Goal: Task Accomplishment & Management: Use online tool/utility

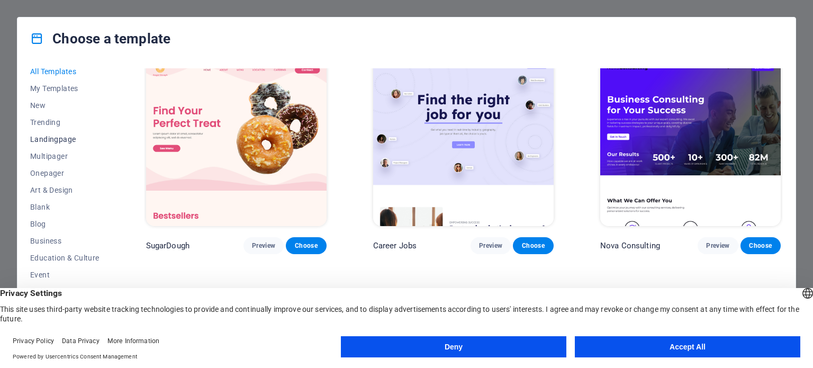
scroll to position [11, 0]
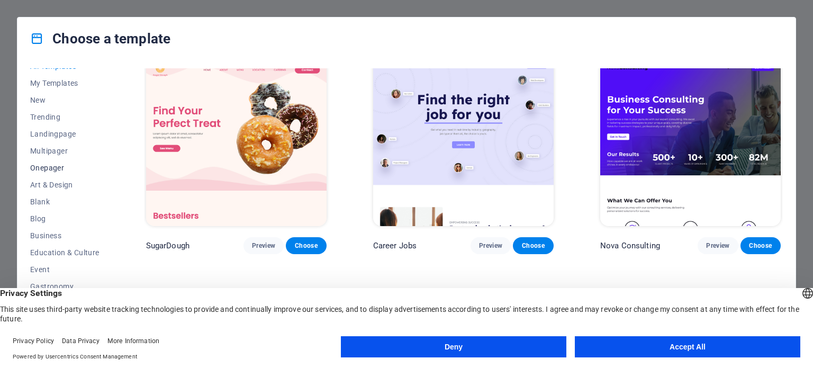
click at [49, 165] on span "Onepager" at bounding box center [64, 168] width 69 height 8
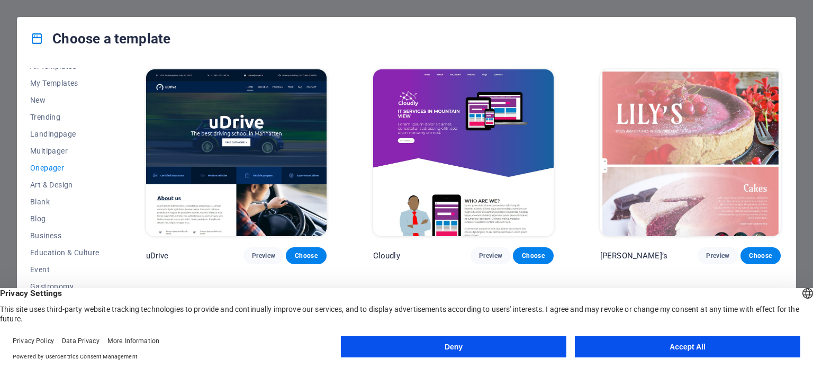
scroll to position [3295, 0]
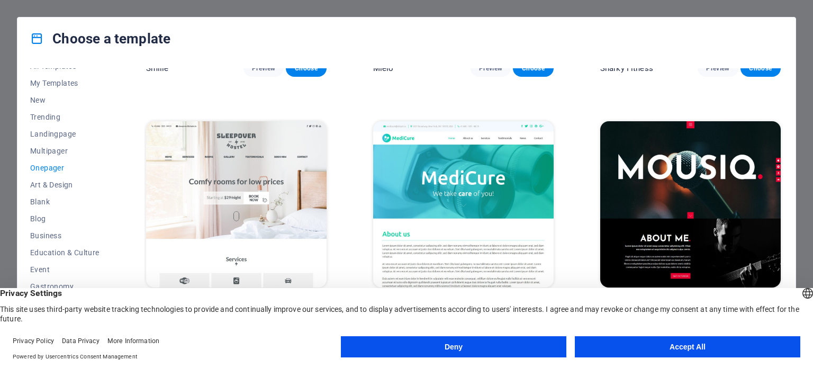
click at [702, 165] on img at bounding box center [691, 204] width 181 height 166
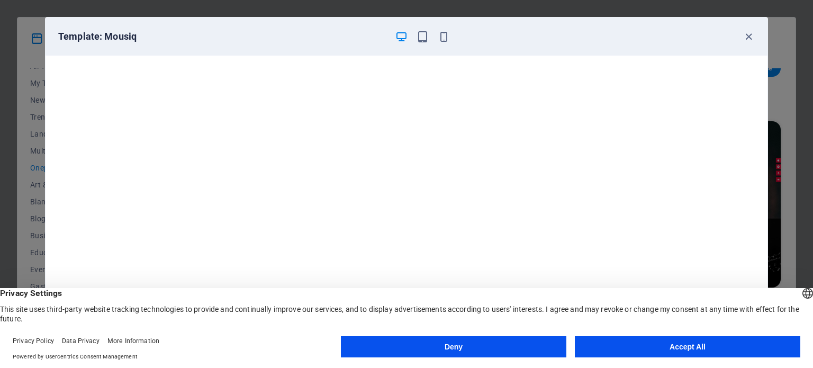
click at [701, 350] on button "Accept All" at bounding box center [688, 346] width 226 height 21
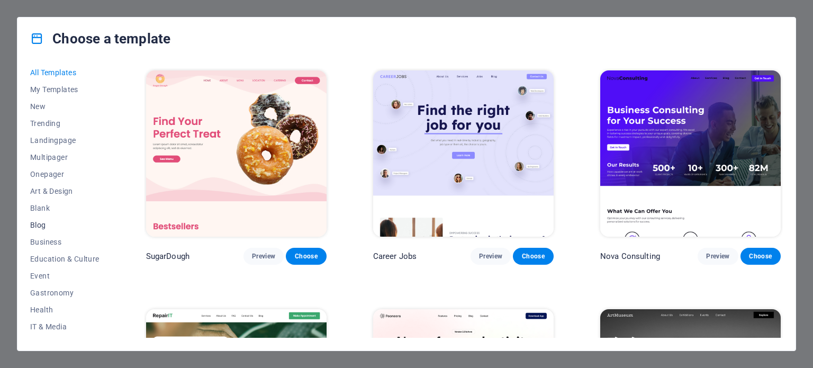
scroll to position [5, 0]
click at [53, 204] on span "Blank" at bounding box center [64, 207] width 69 height 8
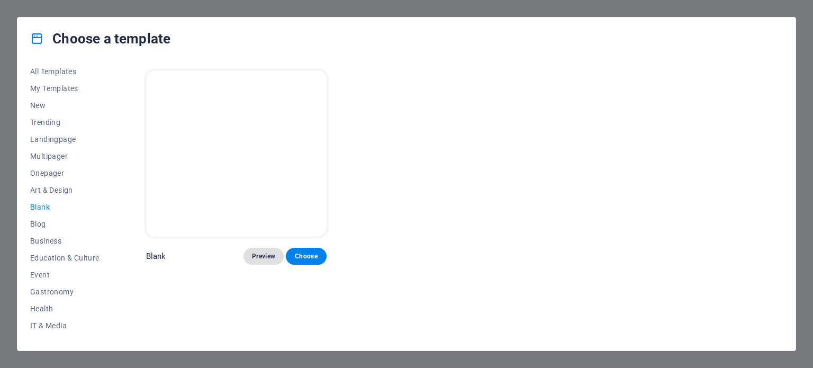
click at [262, 254] on span "Preview" at bounding box center [263, 256] width 23 height 8
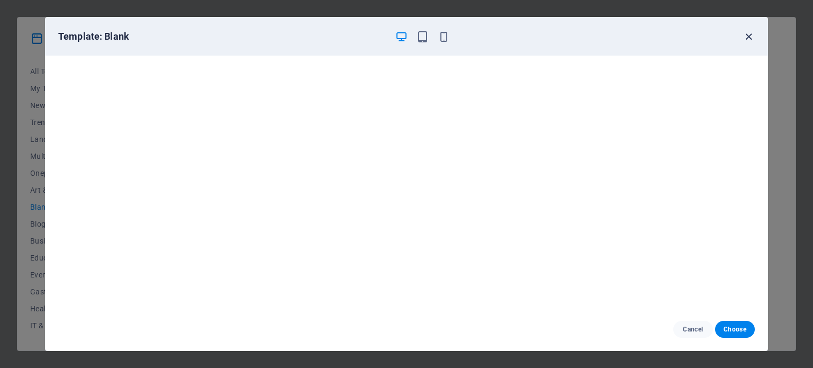
click at [749, 39] on icon "button" at bounding box center [749, 37] width 12 height 12
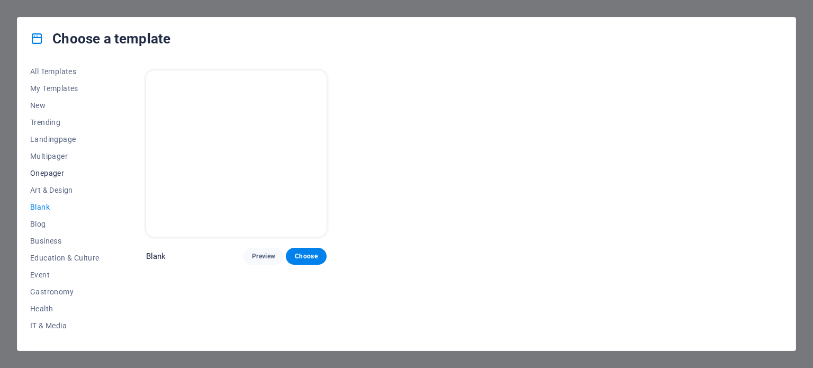
click at [44, 171] on span "Onepager" at bounding box center [64, 173] width 69 height 8
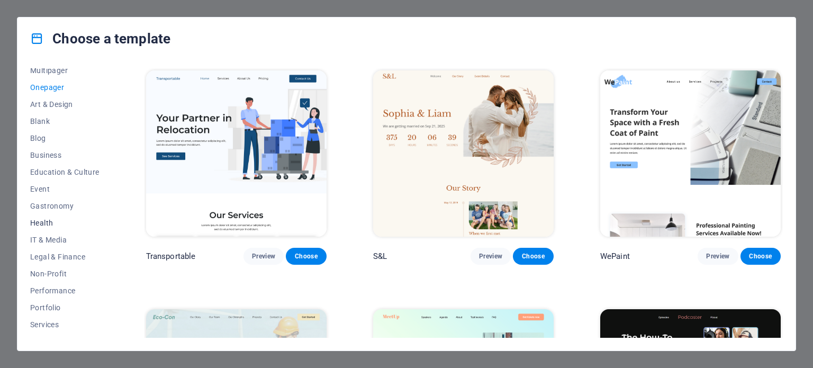
scroll to position [87, 0]
click at [40, 122] on span "Blank" at bounding box center [64, 125] width 69 height 8
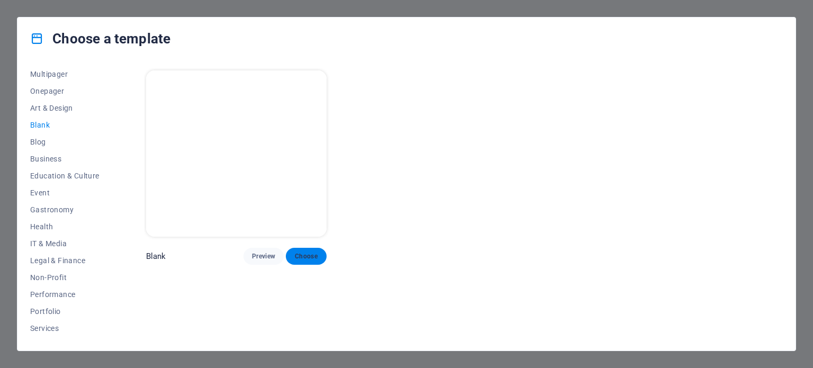
click at [306, 257] on span "Choose" at bounding box center [305, 256] width 23 height 8
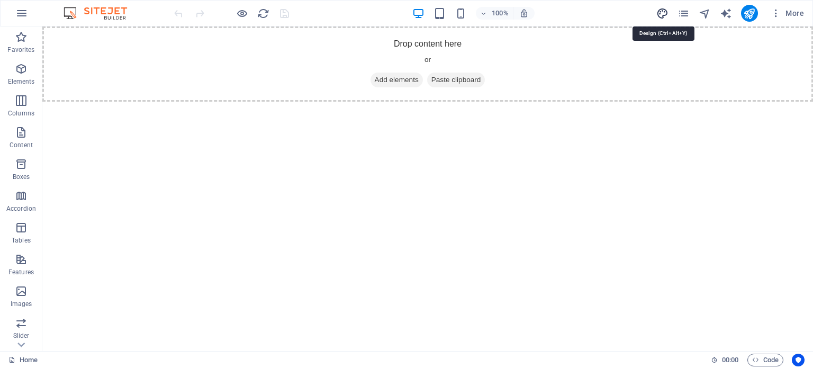
click at [665, 13] on icon "design" at bounding box center [663, 13] width 12 height 12
select select "px"
select select "400"
select select "px"
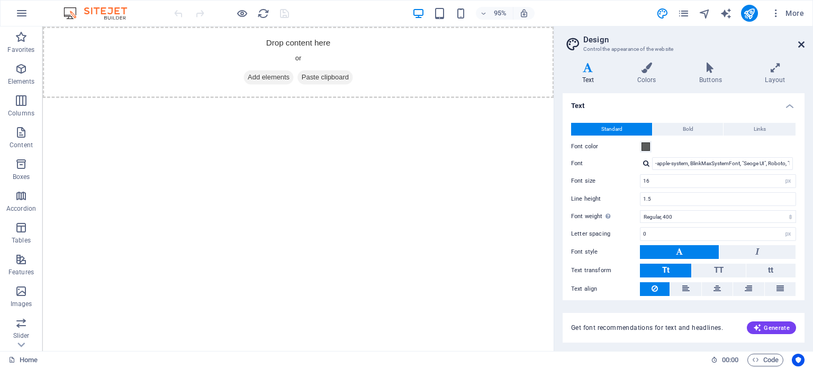
click at [800, 45] on icon at bounding box center [802, 44] width 6 height 8
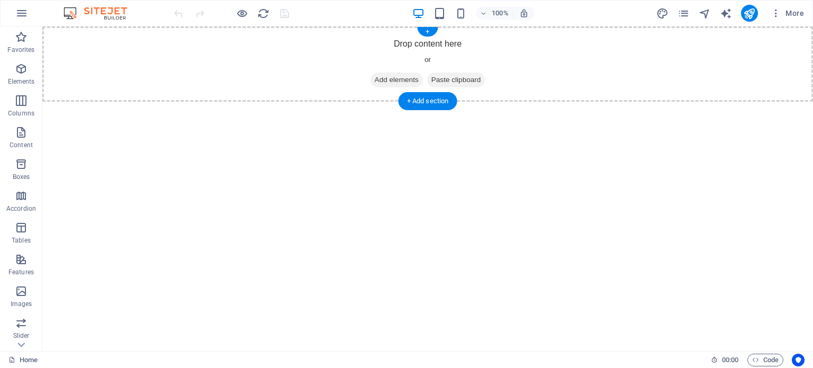
click at [665, 73] on div "Drop content here or Add elements Paste clipboard" at bounding box center [427, 63] width 771 height 75
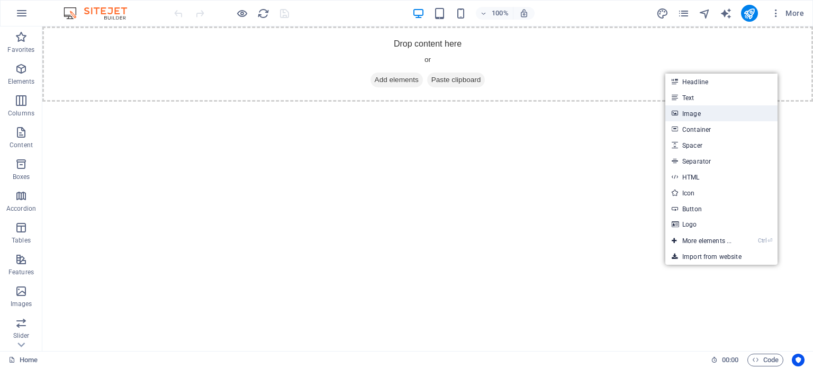
click at [688, 112] on link "Image" at bounding box center [722, 113] width 112 height 16
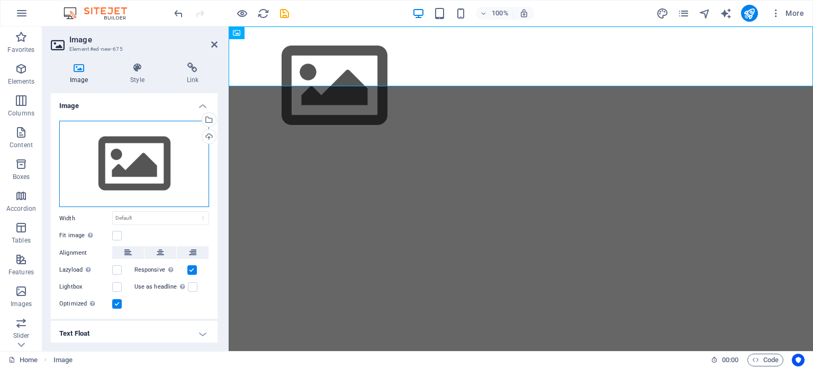
click at [145, 169] on div "Drag files here, click to choose files or select files from Files or our free s…" at bounding box center [134, 164] width 150 height 87
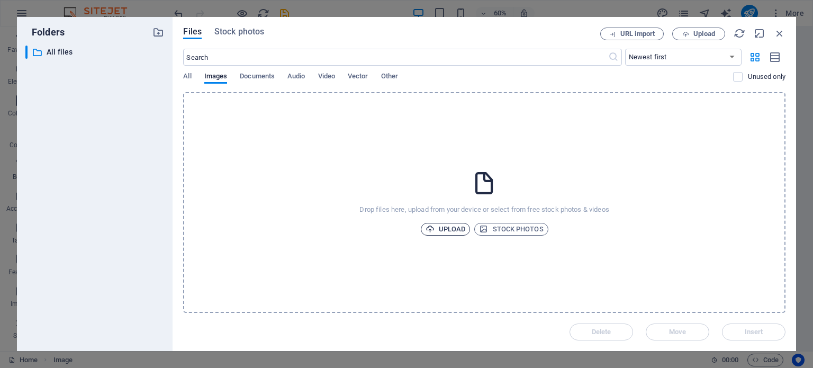
click at [451, 230] on span "Upload" at bounding box center [446, 229] width 40 height 13
click at [450, 228] on span "Upload" at bounding box center [446, 229] width 40 height 13
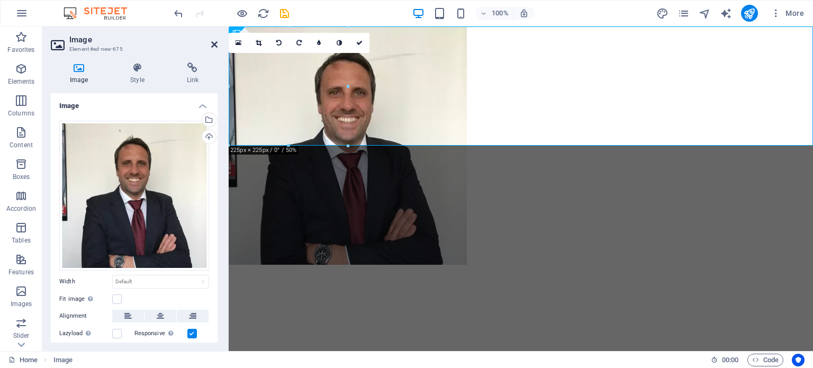
click at [214, 43] on icon at bounding box center [214, 44] width 6 height 8
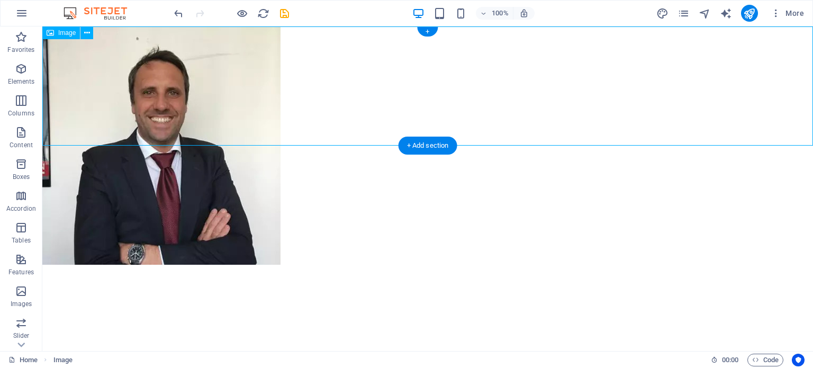
click at [294, 82] on figure at bounding box center [427, 145] width 771 height 238
click at [116, 80] on figure at bounding box center [427, 145] width 771 height 238
click at [132, 94] on figure at bounding box center [427, 145] width 771 height 238
click at [88, 33] on icon at bounding box center [87, 33] width 6 height 11
click at [557, 96] on figure at bounding box center [427, 145] width 771 height 238
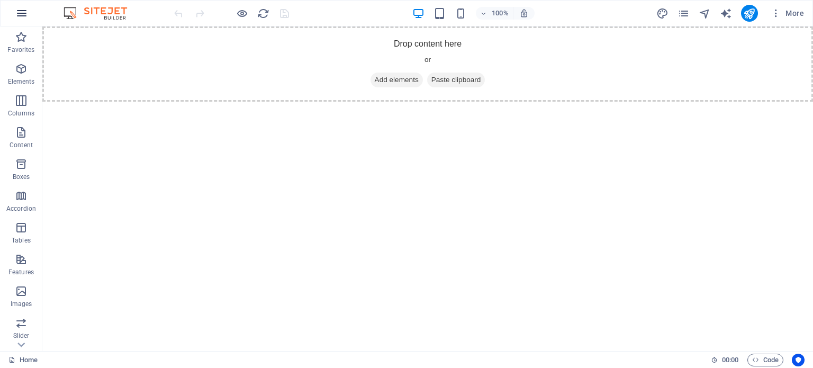
click at [20, 12] on icon "button" at bounding box center [21, 13] width 13 height 13
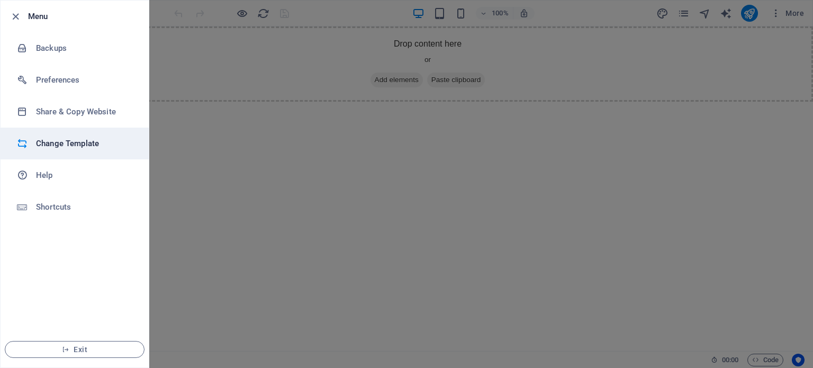
click at [67, 148] on h6 "Change Template" at bounding box center [85, 143] width 98 height 13
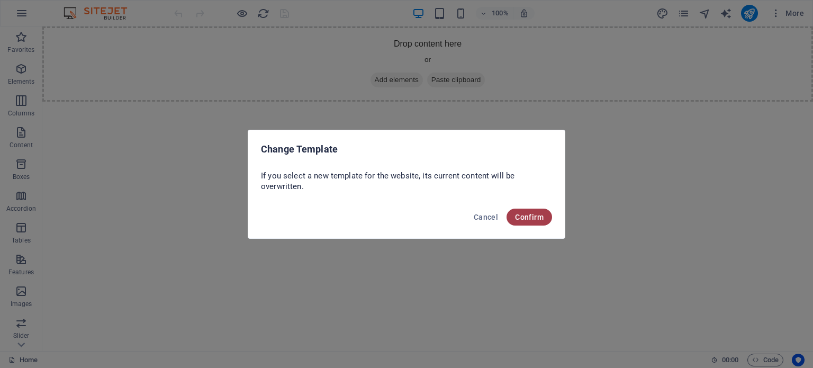
click at [530, 223] on button "Confirm" at bounding box center [530, 217] width 46 height 17
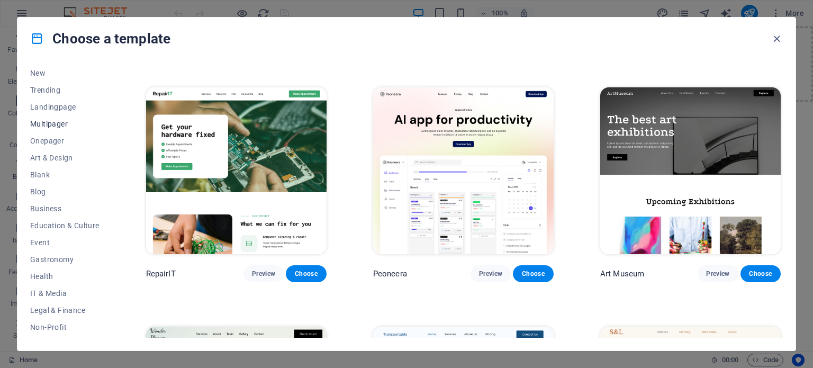
scroll to position [40, 0]
click at [57, 137] on span "Onepager" at bounding box center [64, 138] width 69 height 8
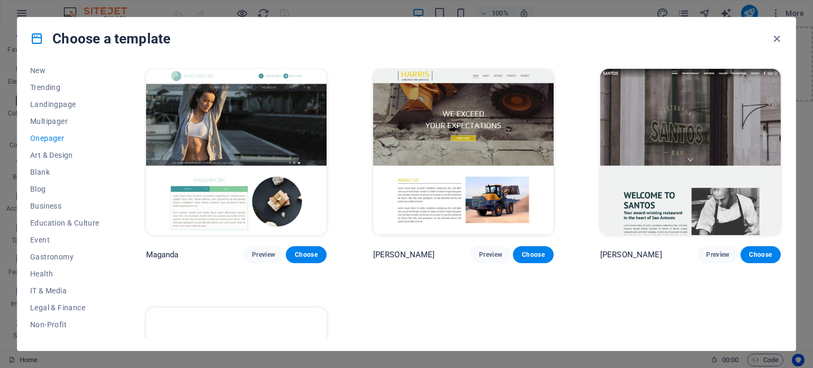
scroll to position [5399, 0]
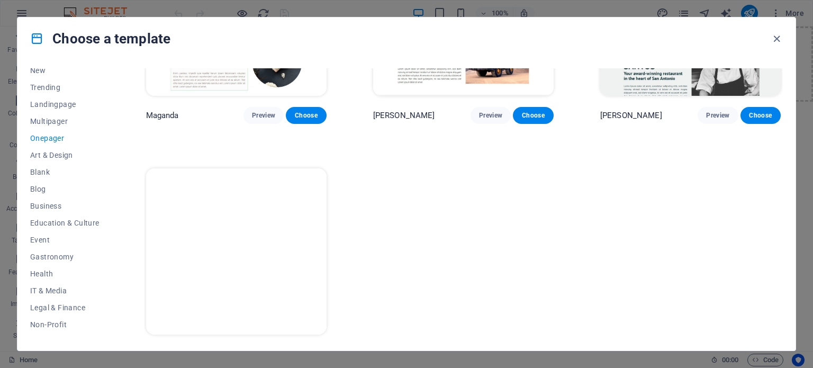
click at [309, 350] on span "Choose" at bounding box center [305, 354] width 23 height 8
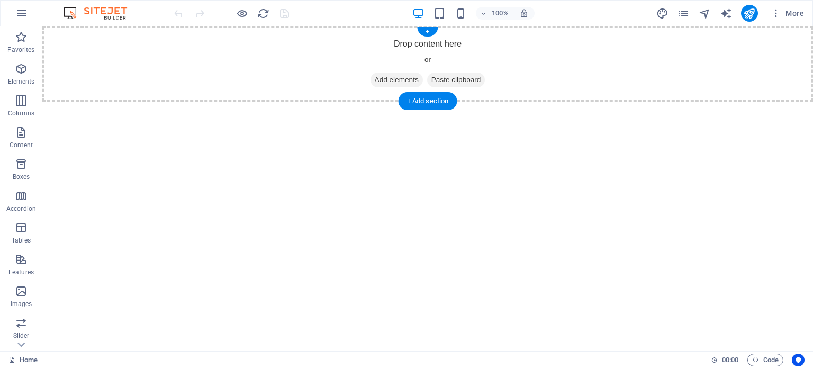
click at [550, 96] on div "Drop content here or Add elements Paste clipboard" at bounding box center [427, 63] width 771 height 75
drag, startPoint x: 534, startPoint y: 100, endPoint x: 547, endPoint y: 177, distance: 79.0
click at [549, 102] on html "Skip to main content Drop content here or Add elements Paste clipboard" at bounding box center [427, 63] width 771 height 75
click at [39, 50] on span "Favorites" at bounding box center [21, 43] width 42 height 25
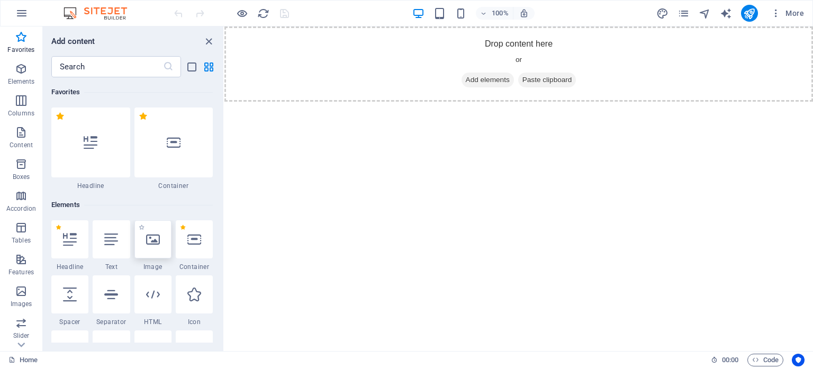
drag, startPoint x: 155, startPoint y: 243, endPoint x: 157, endPoint y: 237, distance: 6.0
click at [155, 243] on icon at bounding box center [153, 239] width 14 height 14
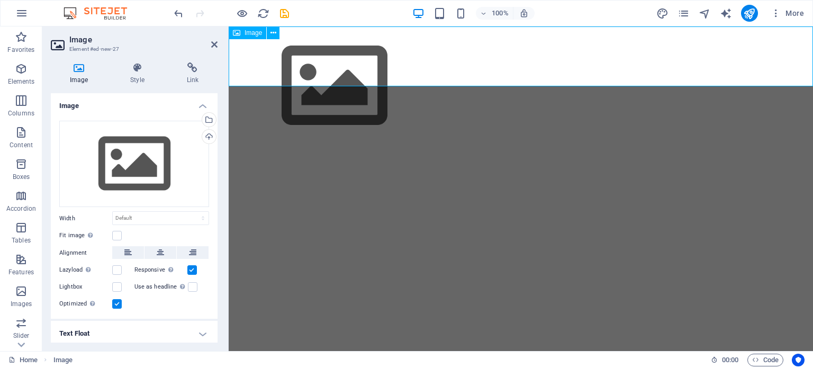
click at [301, 57] on figure at bounding box center [521, 85] width 585 height 119
click at [365, 146] on html "Skip to main content" at bounding box center [521, 85] width 585 height 119
click at [552, 146] on html "Skip to main content" at bounding box center [521, 85] width 585 height 119
click at [142, 164] on div "Drag files here, click to choose files or select files from Files or our free s…" at bounding box center [134, 164] width 150 height 87
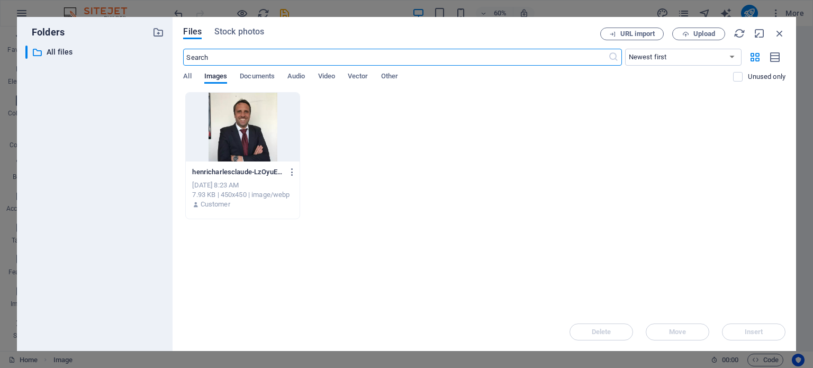
click at [247, 125] on div at bounding box center [242, 127] width 113 height 69
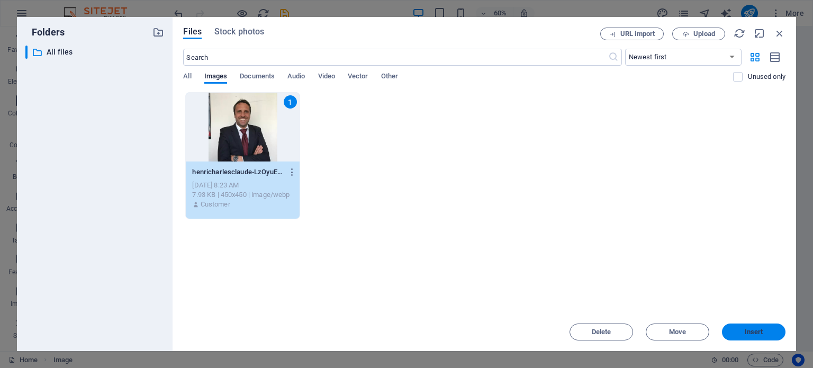
click at [757, 332] on span "Insert" at bounding box center [754, 332] width 19 height 6
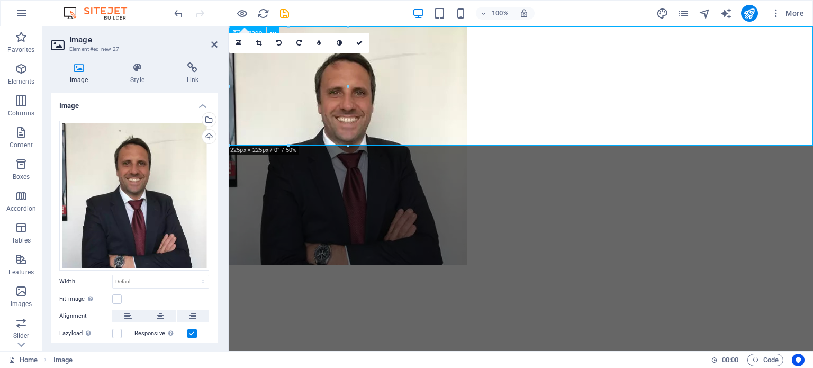
click at [298, 102] on figure at bounding box center [521, 145] width 585 height 238
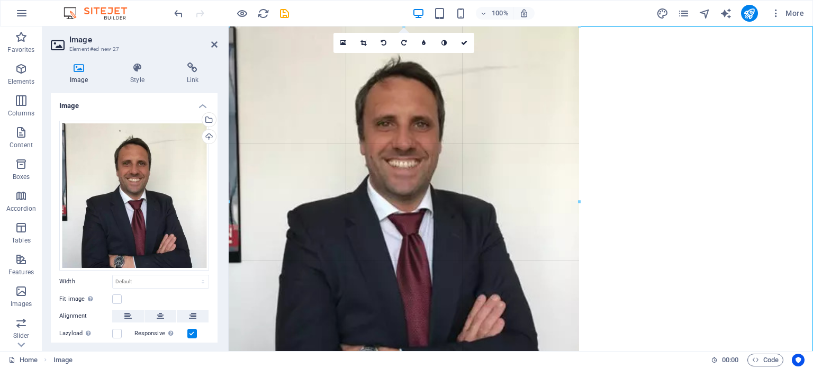
drag, startPoint x: 346, startPoint y: 145, endPoint x: 579, endPoint y: 341, distance: 304.8
type input "662"
select select "px"
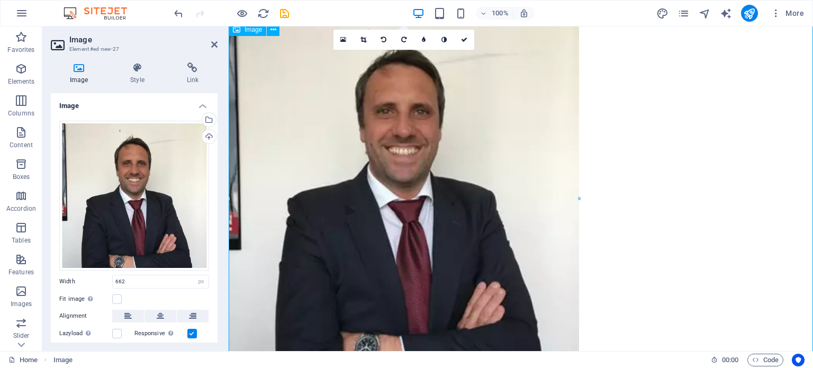
scroll to position [25, 0]
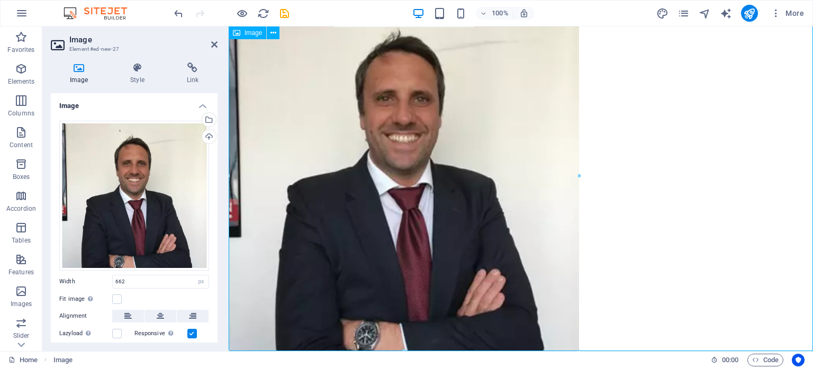
click at [512, 216] on figure at bounding box center [521, 176] width 585 height 351
click at [474, 198] on figure at bounding box center [521, 176] width 585 height 351
drag, startPoint x: 215, startPoint y: 42, endPoint x: 172, endPoint y: 19, distance: 49.5
click at [215, 42] on icon at bounding box center [214, 44] width 6 height 8
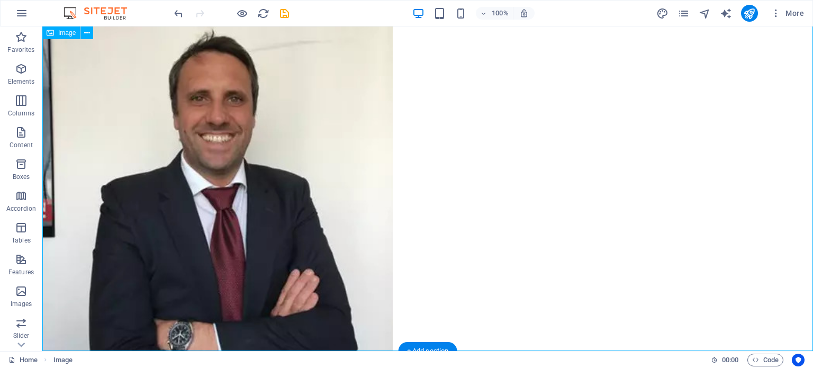
click at [272, 167] on figure at bounding box center [427, 176] width 771 height 351
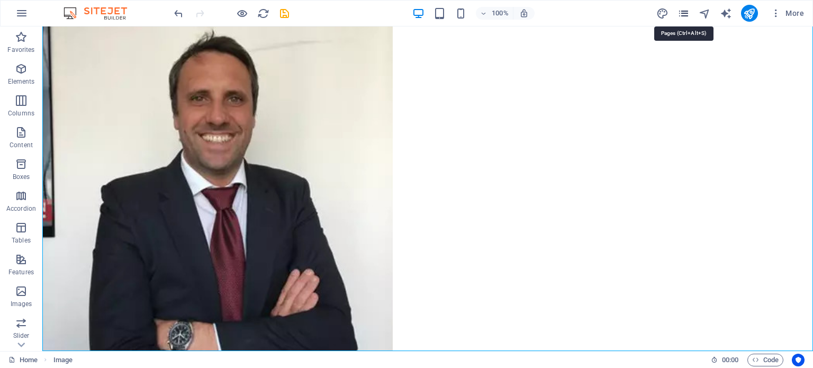
click at [683, 16] on icon "pages" at bounding box center [684, 13] width 12 height 12
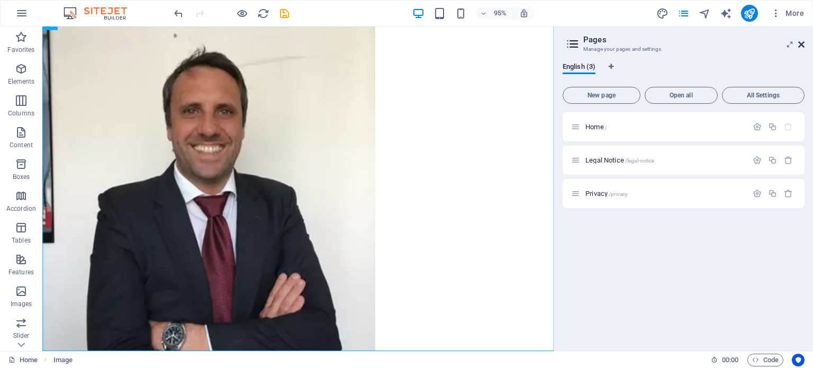
click at [801, 45] on icon at bounding box center [802, 44] width 6 height 8
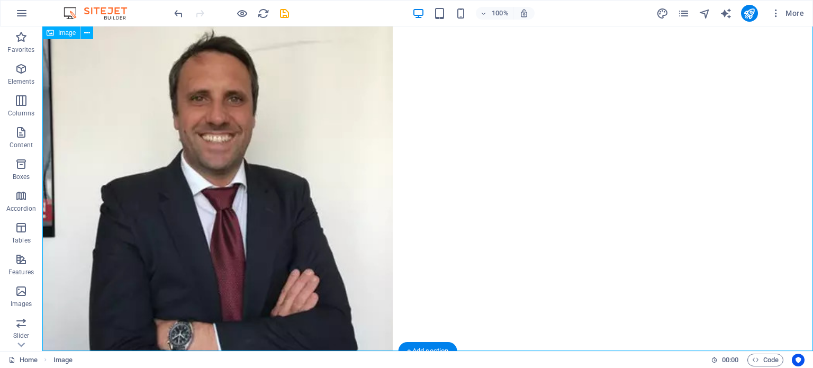
click at [302, 163] on figure at bounding box center [427, 176] width 771 height 351
click at [22, 295] on icon "button" at bounding box center [21, 291] width 13 height 13
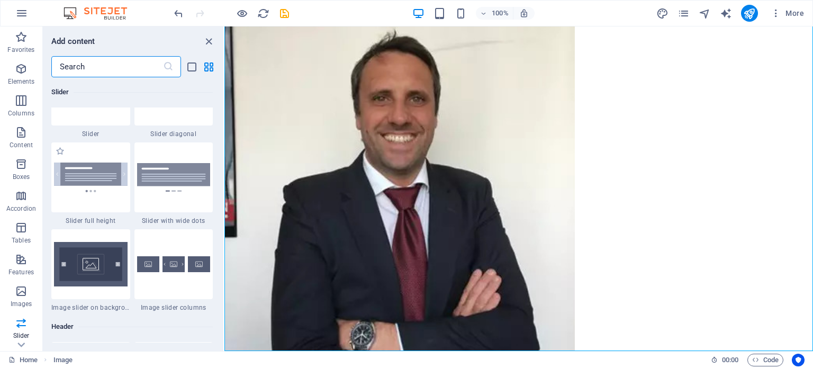
scroll to position [6132, 0]
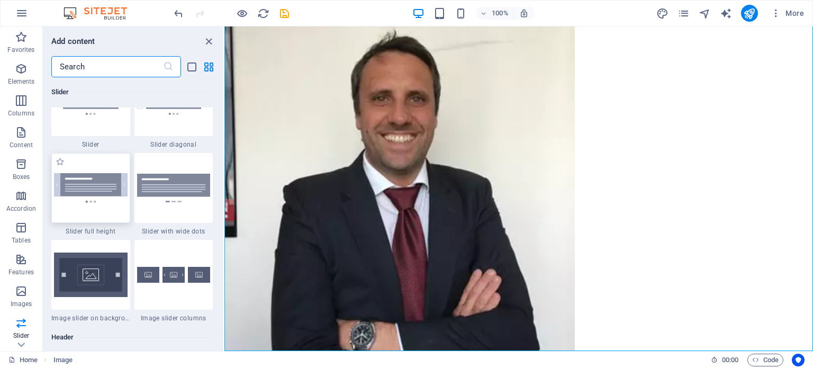
click at [89, 185] on img at bounding box center [91, 187] width 74 height 29
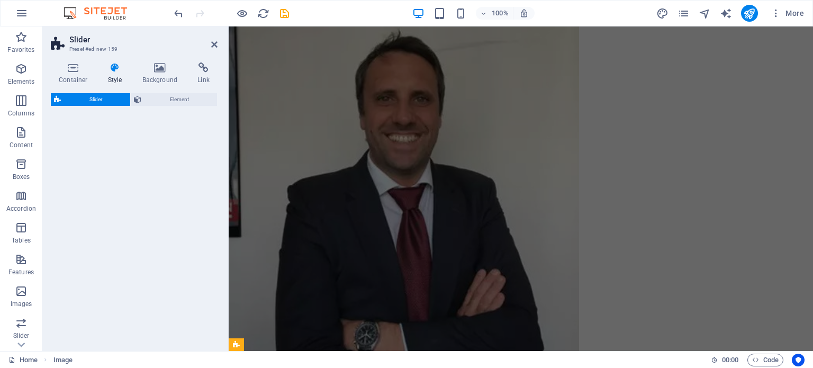
select select "rem"
select select "px"
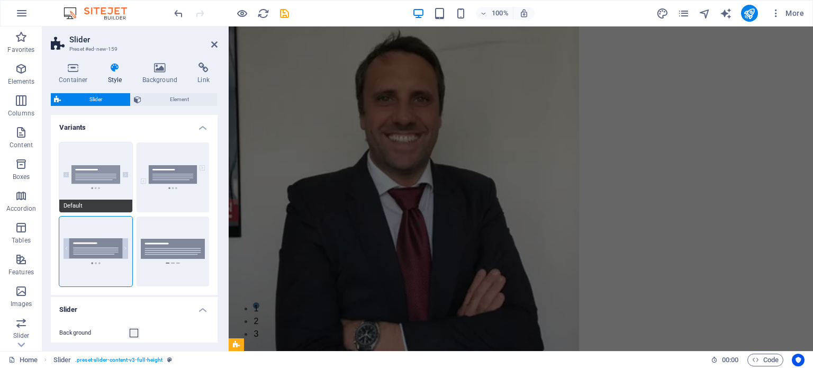
click at [104, 174] on button "Default" at bounding box center [95, 177] width 73 height 70
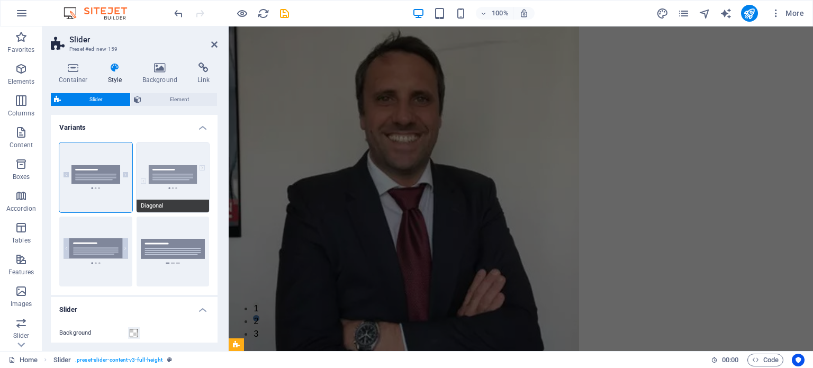
click at [178, 175] on button "Diagonal" at bounding box center [173, 177] width 73 height 70
type input "10"
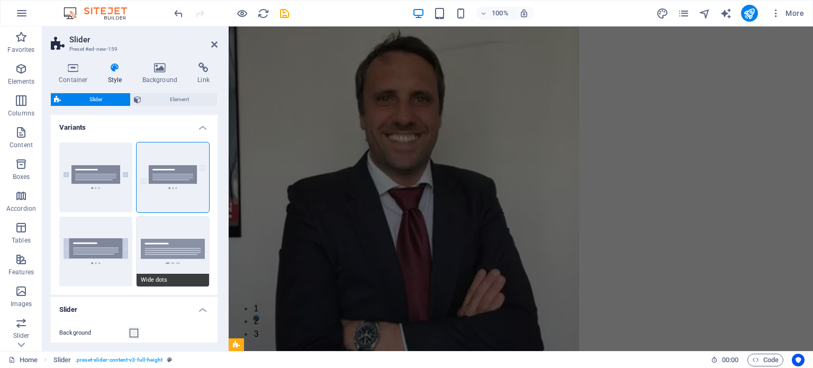
click at [163, 248] on button "Wide dots" at bounding box center [173, 252] width 73 height 70
type input "2"
type input "0"
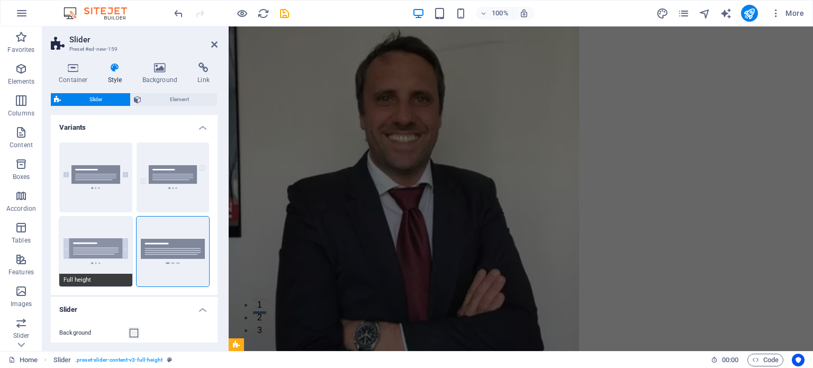
click at [96, 257] on button "Full height" at bounding box center [95, 252] width 73 height 70
type input "1"
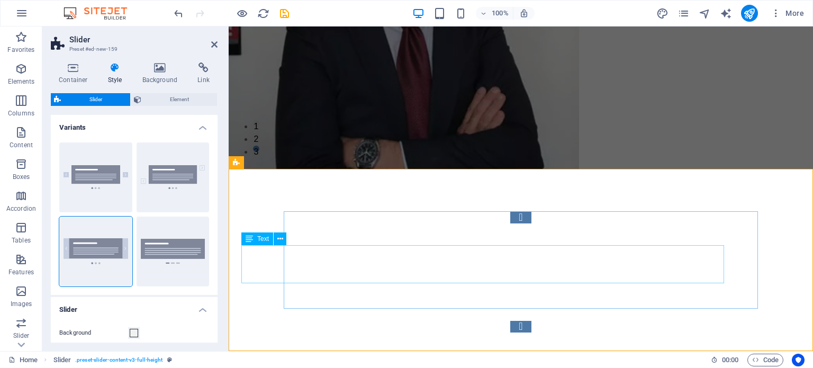
scroll to position [0, 0]
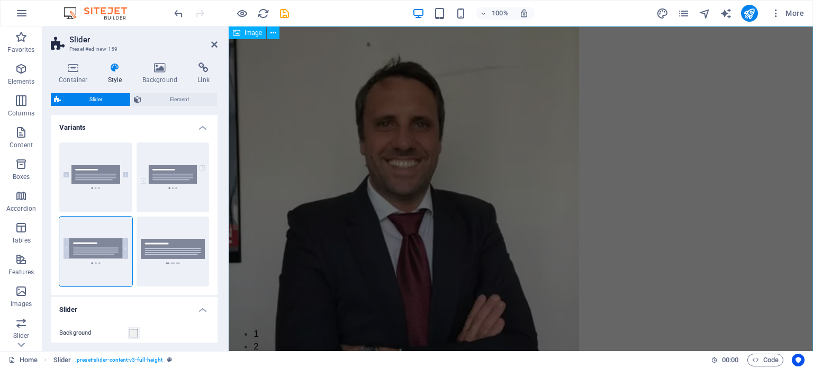
click at [471, 199] on figure at bounding box center [521, 201] width 585 height 351
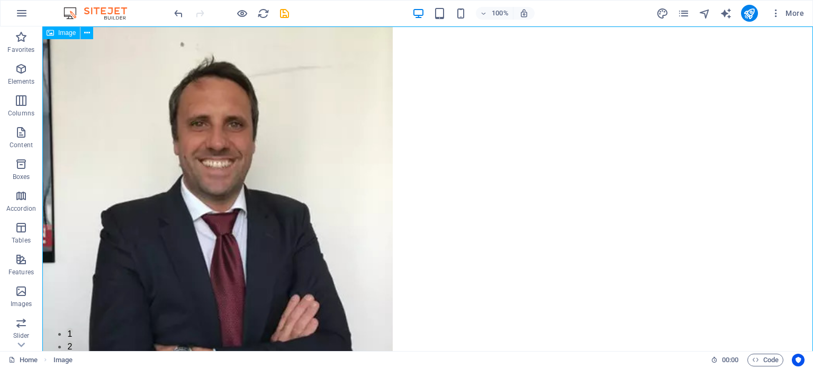
click at [263, 181] on figure at bounding box center [427, 201] width 771 height 351
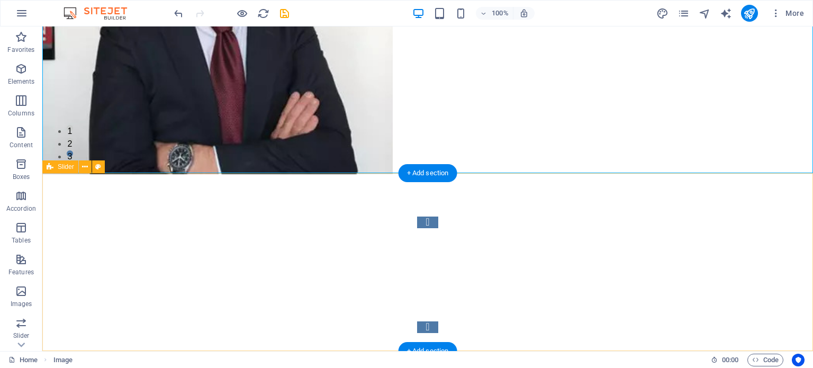
scroll to position [203, 0]
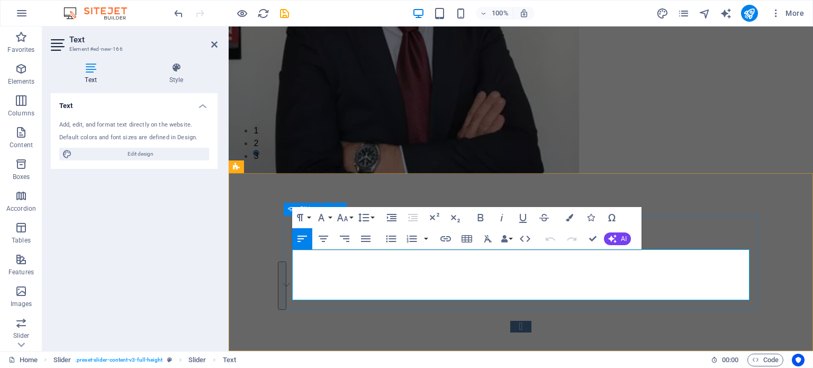
drag, startPoint x: 325, startPoint y: 296, endPoint x: 291, endPoint y: 258, distance: 51.0
click at [291, 258] on div "Slide 3 Lorem ipsum dolor sit amet, consectetur adipisicing elit. Id, ipsum, qu…" at bounding box center [521, 274] width 474 height 117
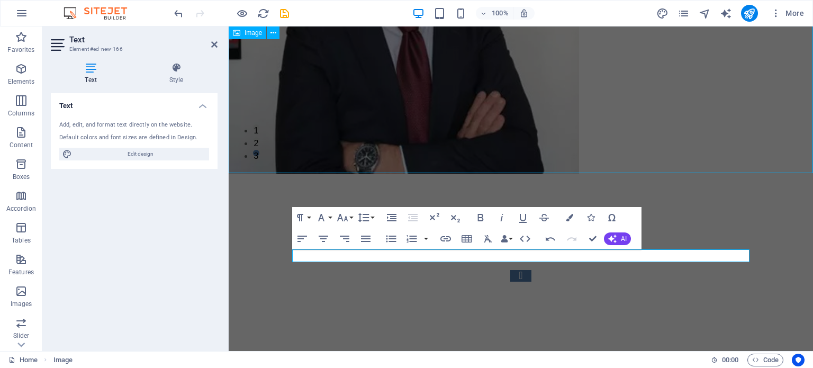
scroll to position [153, 0]
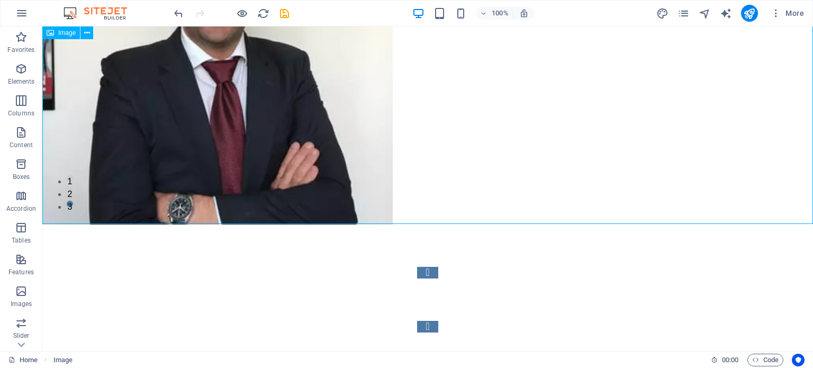
click at [223, 114] on figure at bounding box center [427, 49] width 771 height 351
click at [86, 32] on icon at bounding box center [87, 33] width 6 height 11
click at [227, 116] on figure at bounding box center [427, 49] width 771 height 351
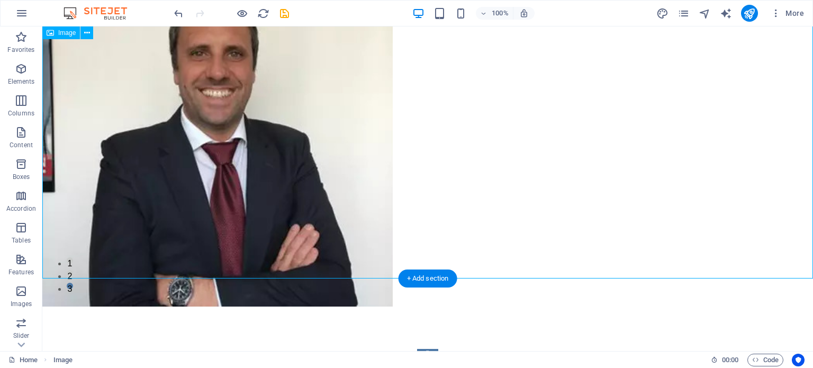
scroll to position [61, 0]
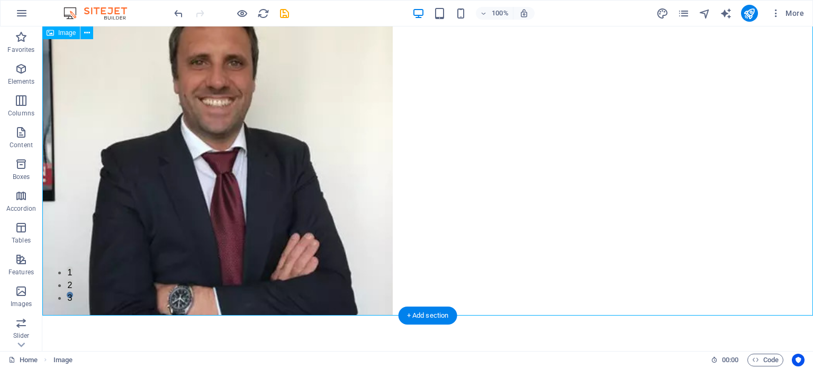
click at [176, 114] on figure at bounding box center [427, 140] width 771 height 351
click at [20, 14] on icon "button" at bounding box center [21, 13] width 13 height 13
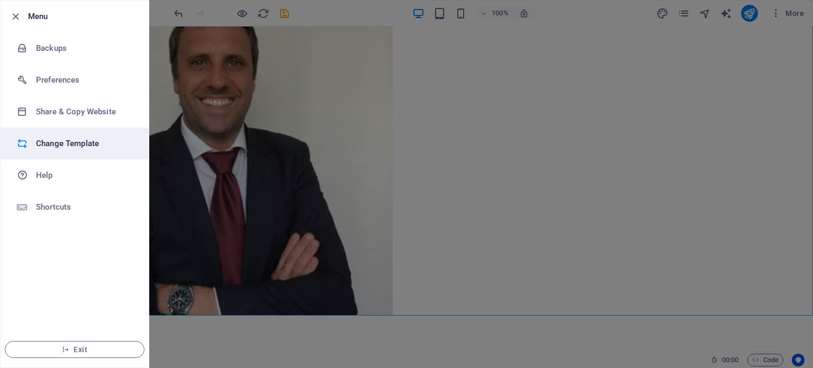
click at [76, 147] on h6 "Change Template" at bounding box center [85, 143] width 98 height 13
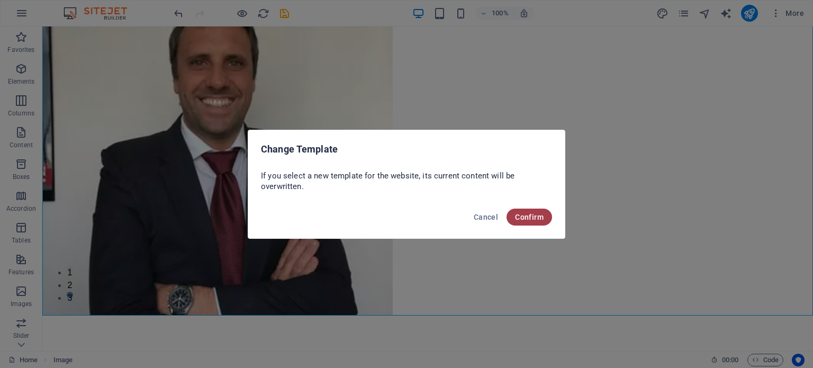
click at [532, 219] on span "Confirm" at bounding box center [529, 217] width 29 height 8
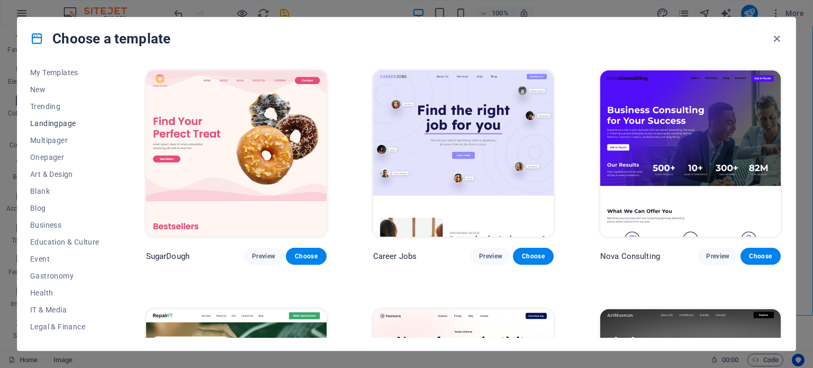
scroll to position [23, 0]
click at [60, 119] on span "Landingpage" at bounding box center [64, 122] width 69 height 8
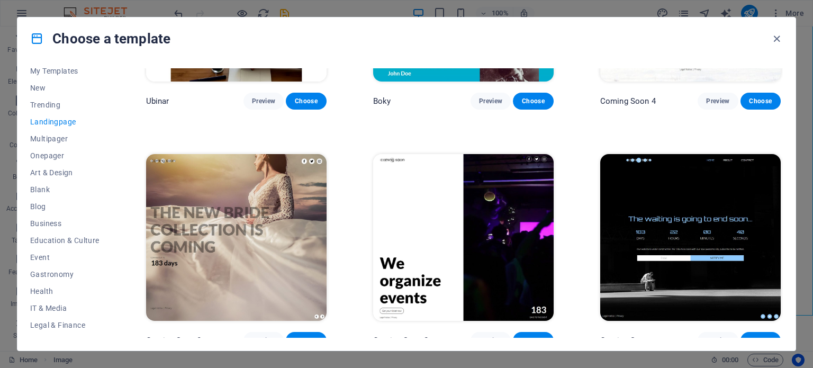
scroll to position [1829, 0]
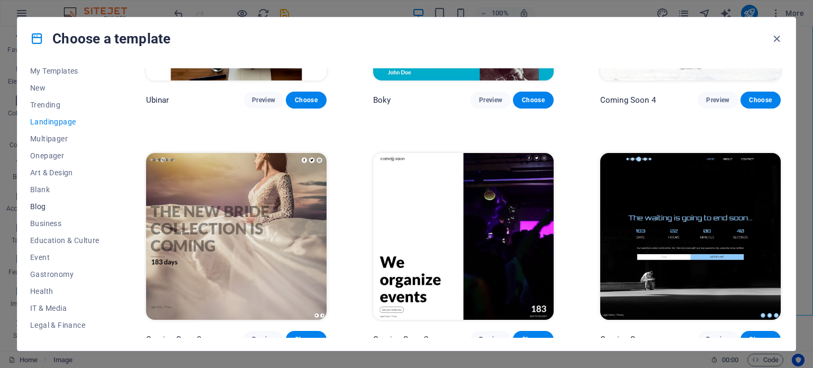
click at [41, 206] on span "Blog" at bounding box center [64, 206] width 69 height 8
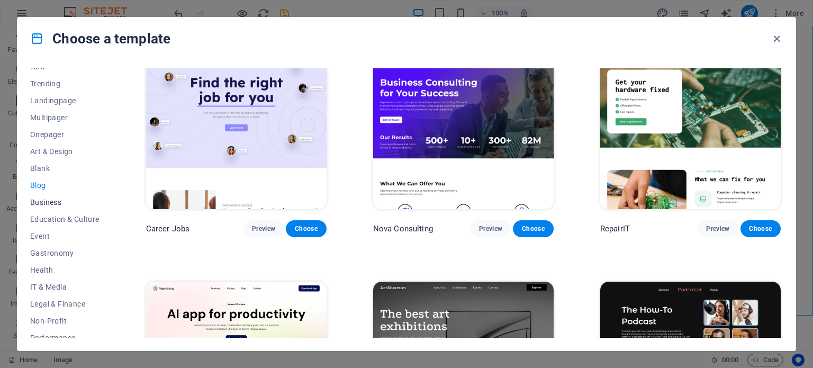
scroll to position [50, 0]
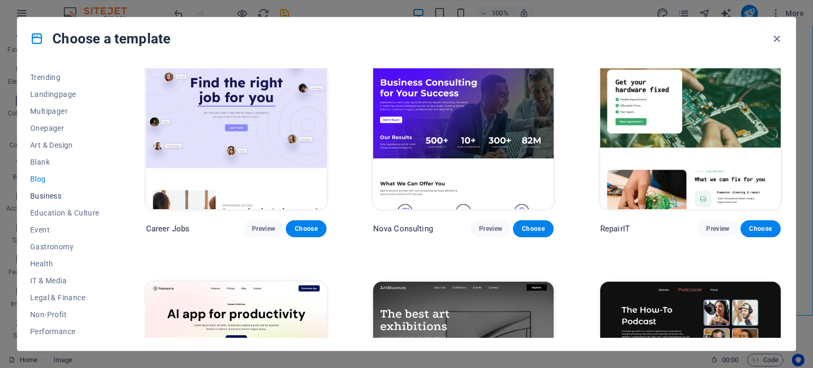
click at [53, 194] on span "Business" at bounding box center [64, 196] width 69 height 8
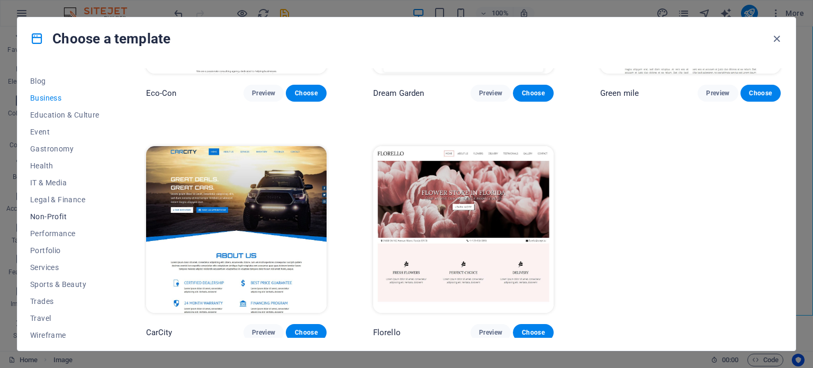
scroll to position [154, 0]
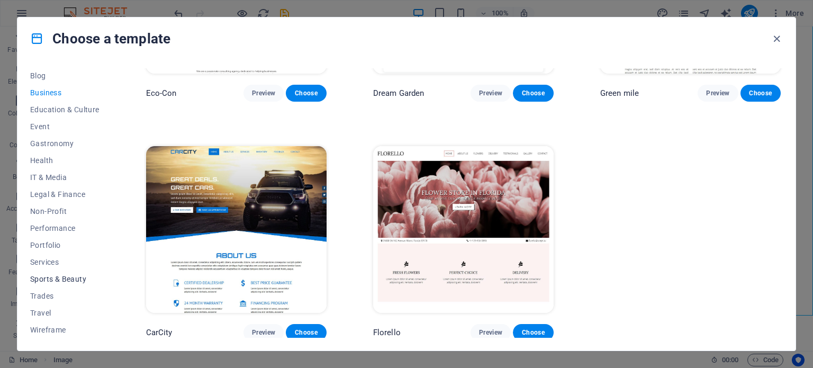
click at [73, 276] on span "Sports & Beauty" at bounding box center [64, 279] width 69 height 8
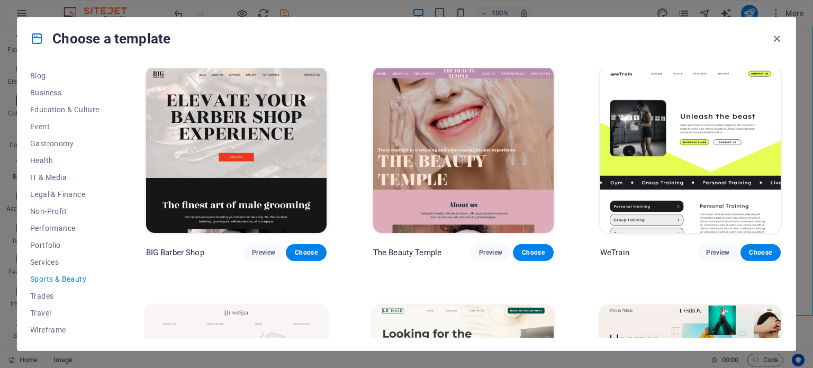
scroll to position [0, 0]
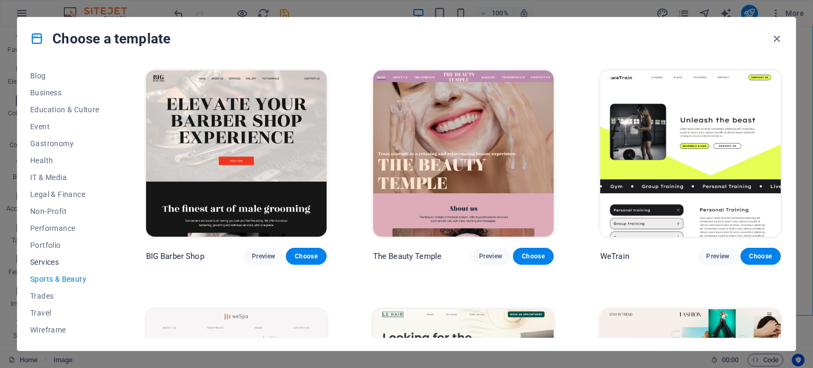
click at [53, 261] on span "Services" at bounding box center [64, 262] width 69 height 8
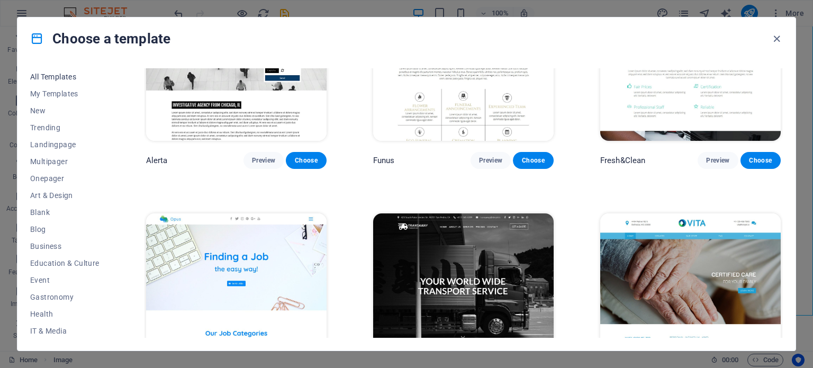
click at [64, 74] on span "All Templates" at bounding box center [64, 77] width 69 height 8
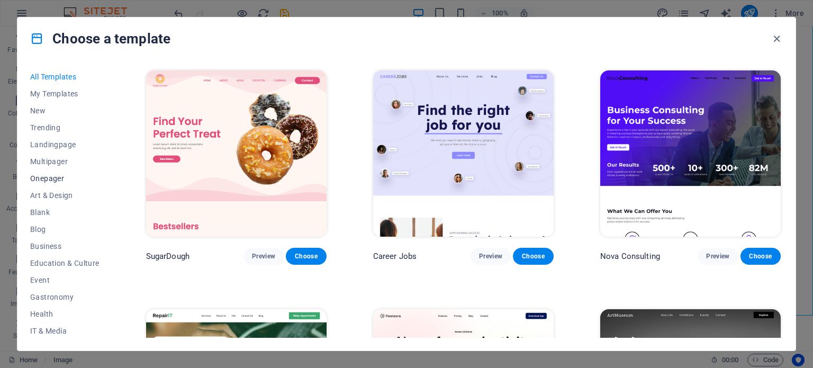
click at [58, 178] on span "Onepager" at bounding box center [64, 178] width 69 height 8
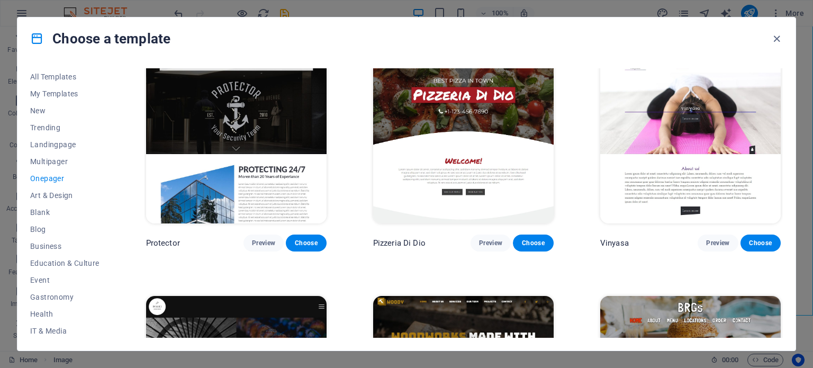
scroll to position [2097, 0]
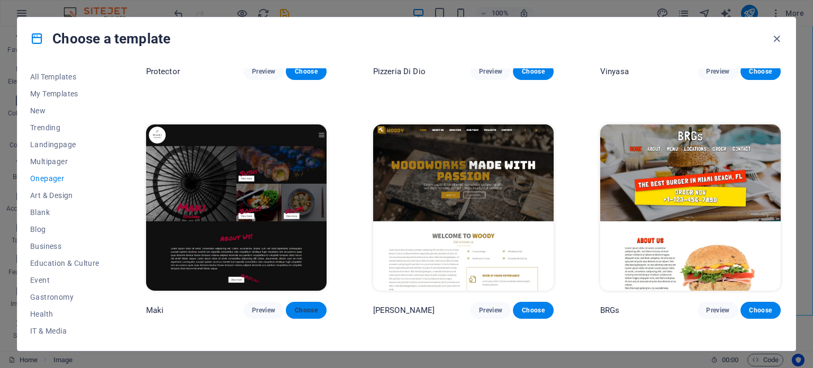
click at [310, 306] on span "Choose" at bounding box center [305, 310] width 23 height 8
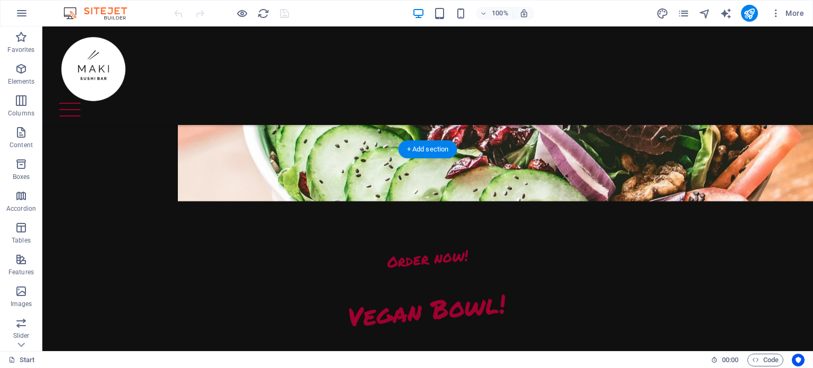
scroll to position [3925, 0]
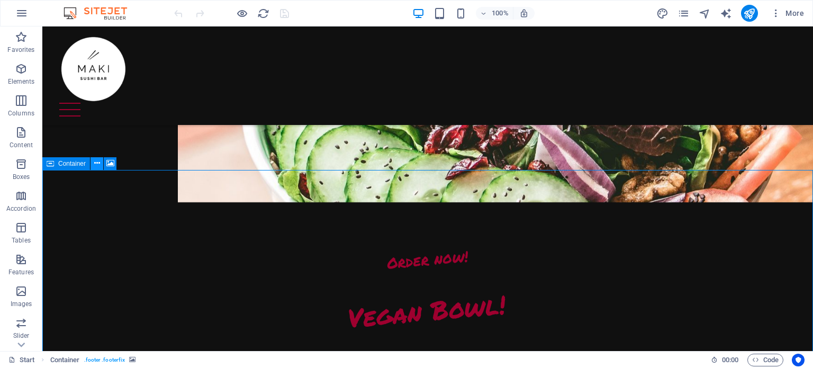
click at [96, 163] on icon at bounding box center [97, 163] width 6 height 11
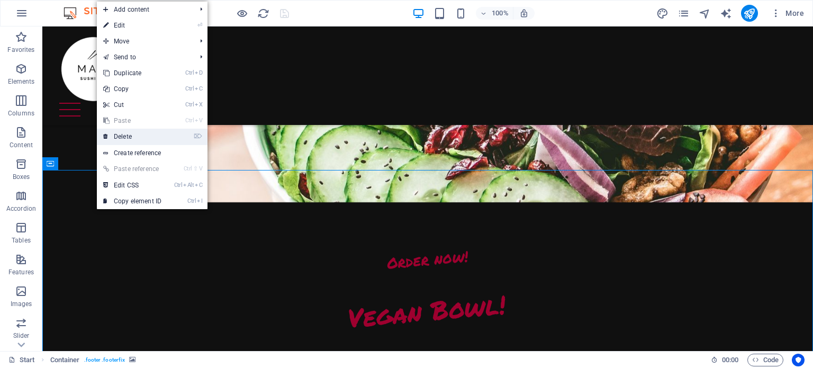
click at [125, 135] on link "⌦ Delete" at bounding box center [132, 137] width 71 height 16
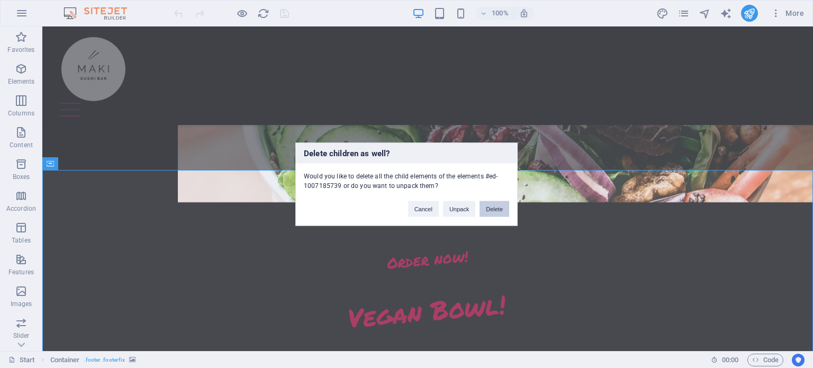
click at [498, 211] on button "Delete" at bounding box center [495, 209] width 30 height 16
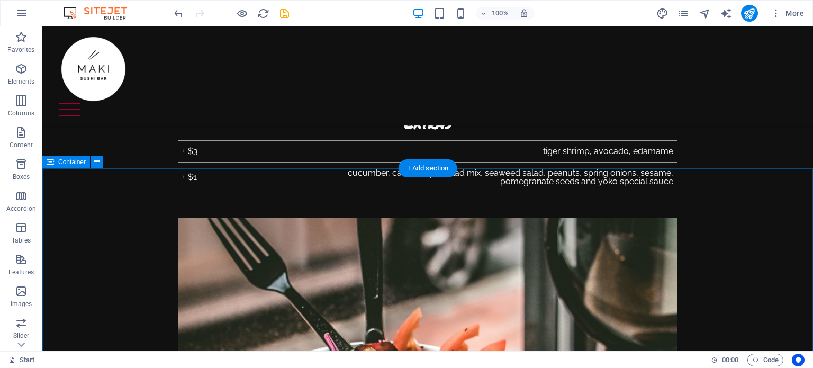
scroll to position [3588, 0]
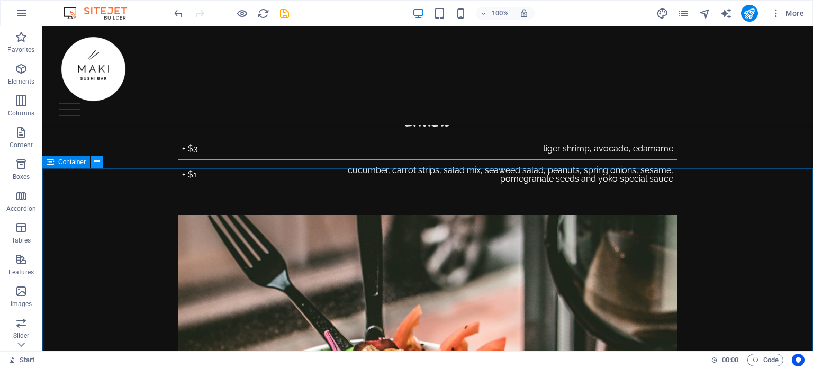
click at [98, 162] on icon at bounding box center [97, 161] width 6 height 11
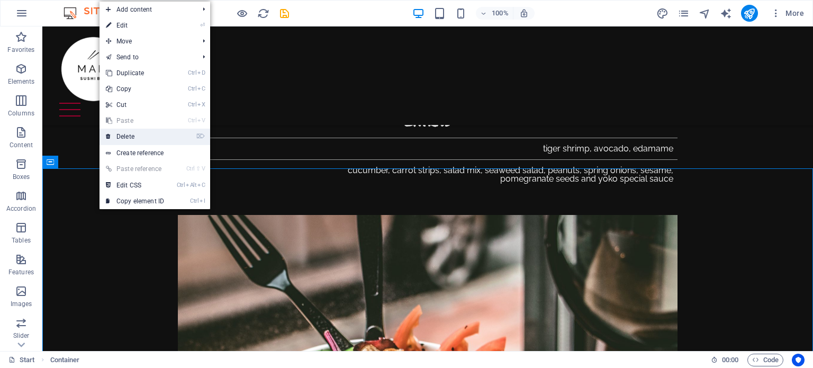
click at [145, 134] on link "⌦ Delete" at bounding box center [135, 137] width 71 height 16
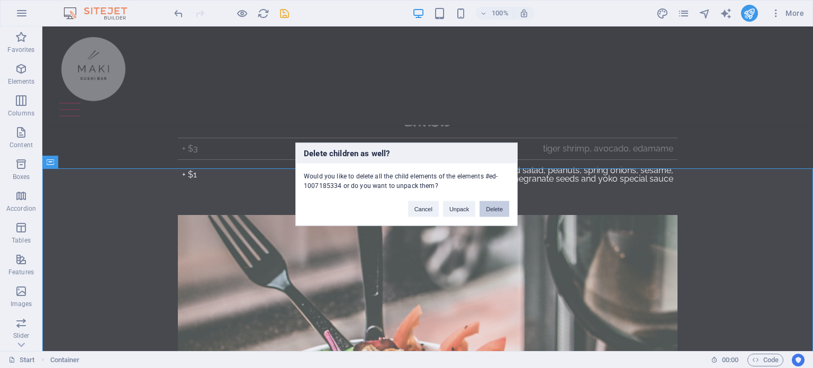
click at [499, 209] on button "Delete" at bounding box center [495, 209] width 30 height 16
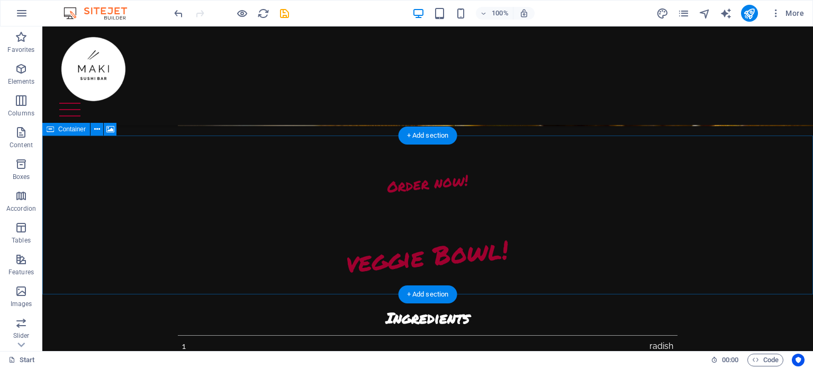
scroll to position [3193, 0]
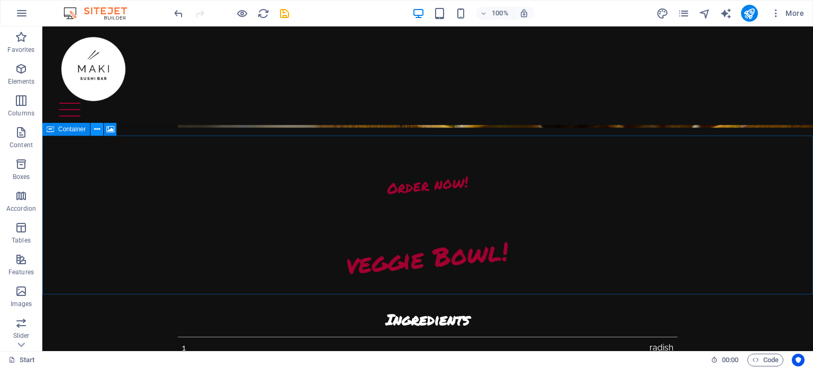
click at [96, 126] on icon at bounding box center [97, 129] width 6 height 11
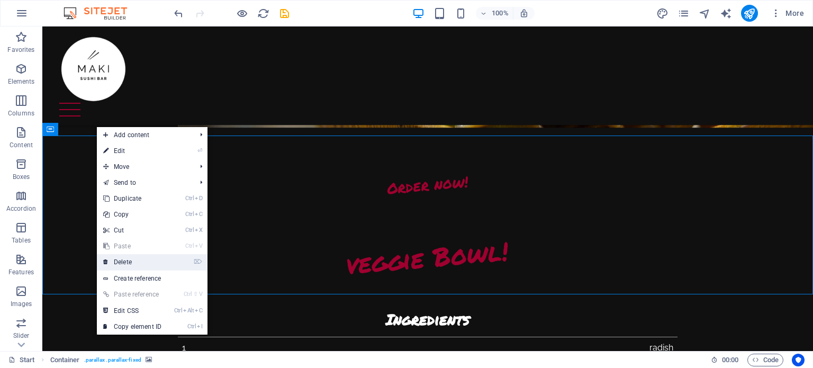
drag, startPoint x: 166, startPoint y: 263, endPoint x: 123, endPoint y: 237, distance: 50.4
click at [166, 263] on link "⌦ Delete" at bounding box center [132, 262] width 71 height 16
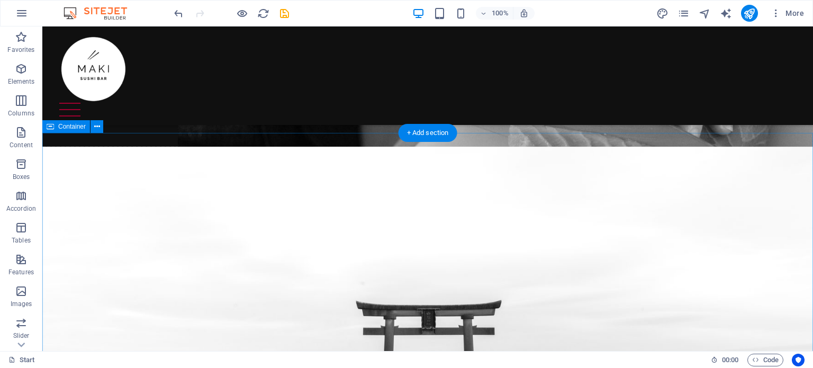
scroll to position [962, 0]
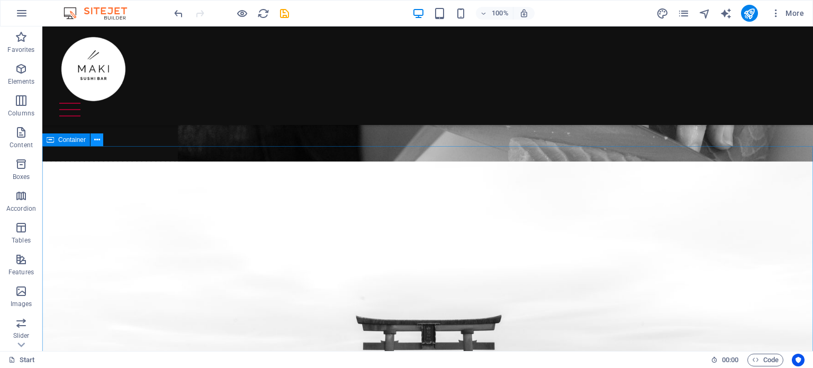
click at [99, 139] on icon at bounding box center [97, 140] width 6 height 11
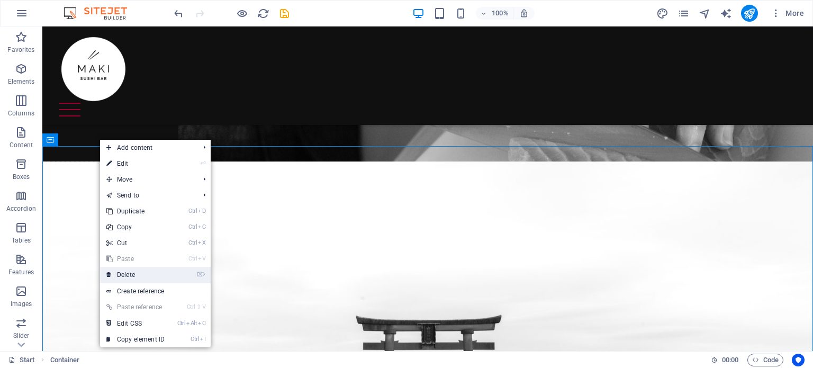
click at [149, 277] on link "⌦ Delete" at bounding box center [135, 275] width 71 height 16
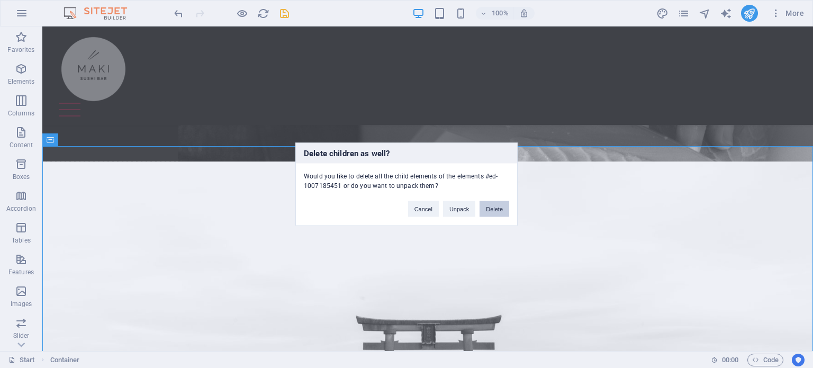
click at [500, 210] on button "Delete" at bounding box center [495, 209] width 30 height 16
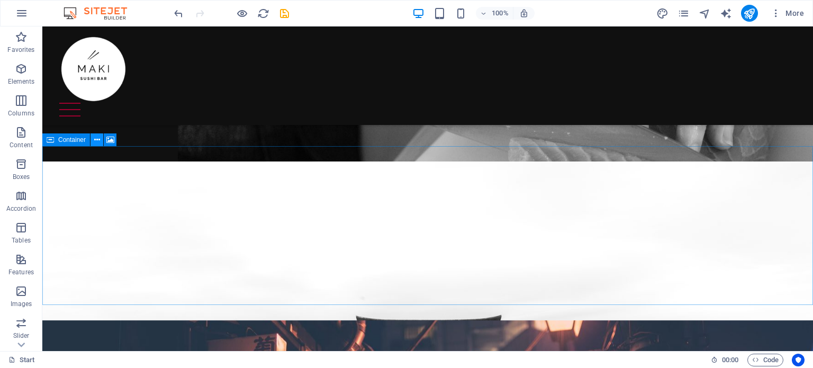
click at [97, 138] on icon at bounding box center [97, 140] width 6 height 11
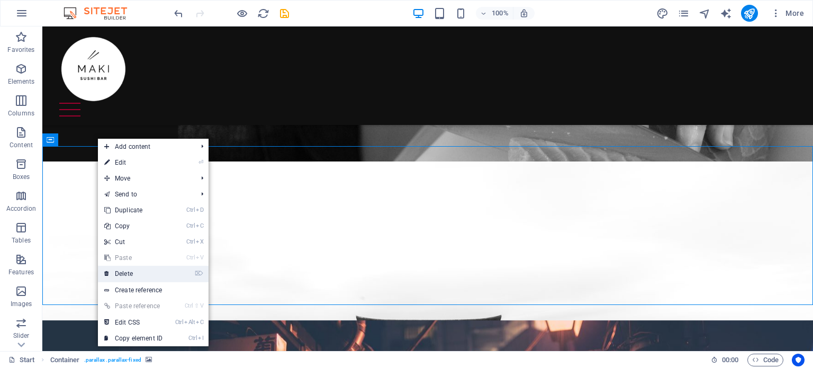
click at [145, 276] on link "⌦ Delete" at bounding box center [133, 274] width 71 height 16
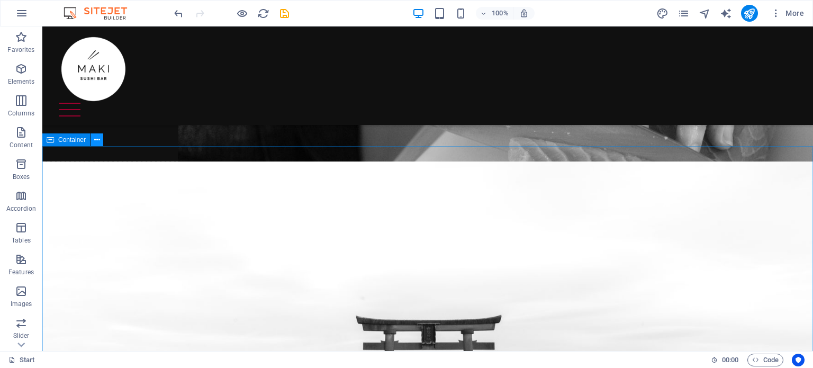
click at [99, 140] on icon at bounding box center [97, 140] width 6 height 11
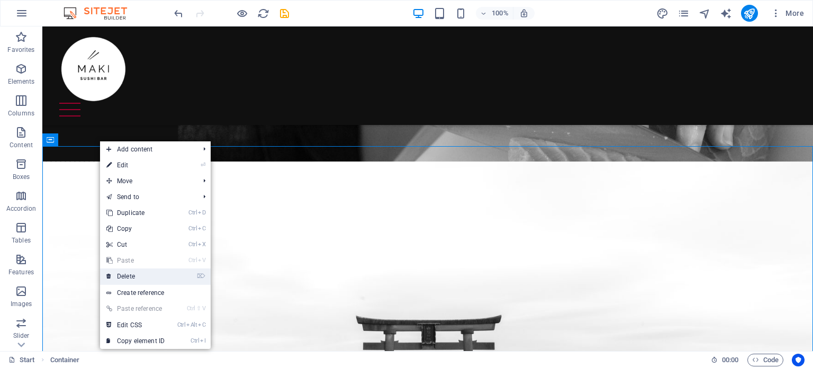
click at [138, 279] on link "⌦ Delete" at bounding box center [135, 276] width 71 height 16
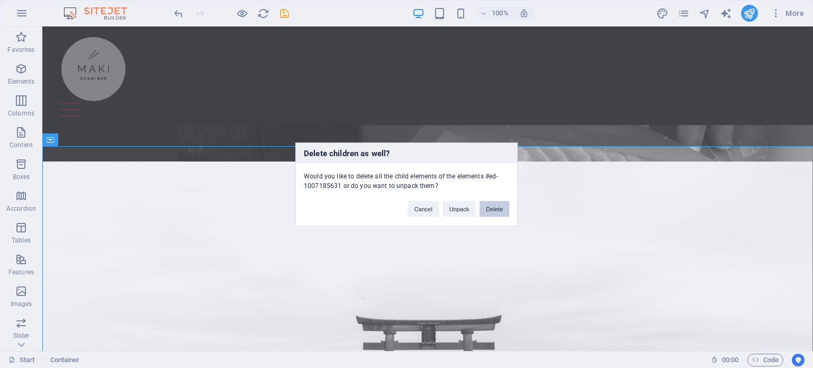
click at [491, 211] on button "Delete" at bounding box center [495, 209] width 30 height 16
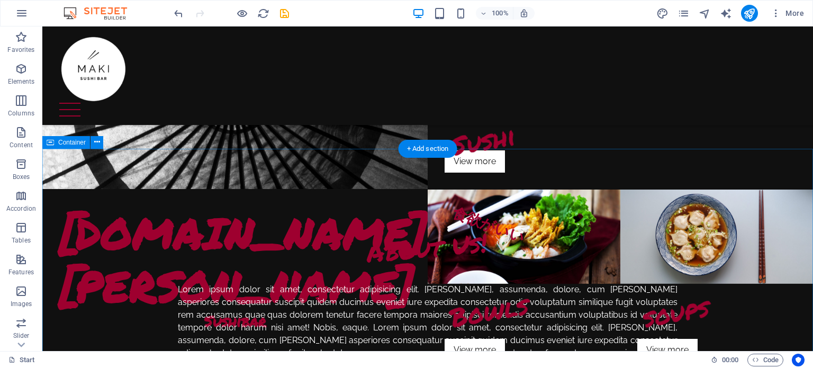
scroll to position [98, 0]
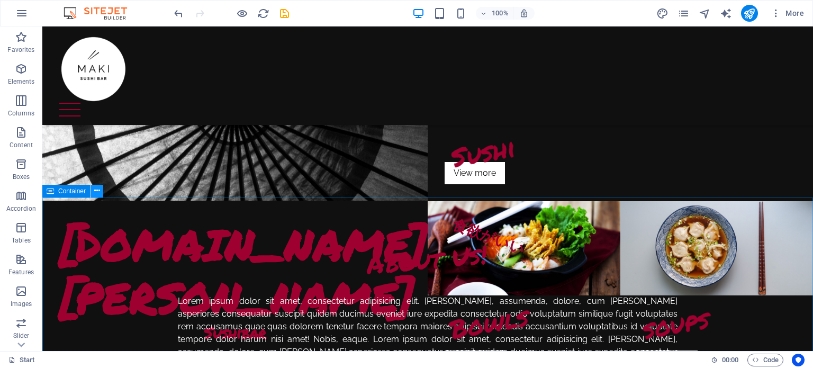
click at [97, 189] on icon at bounding box center [97, 190] width 6 height 11
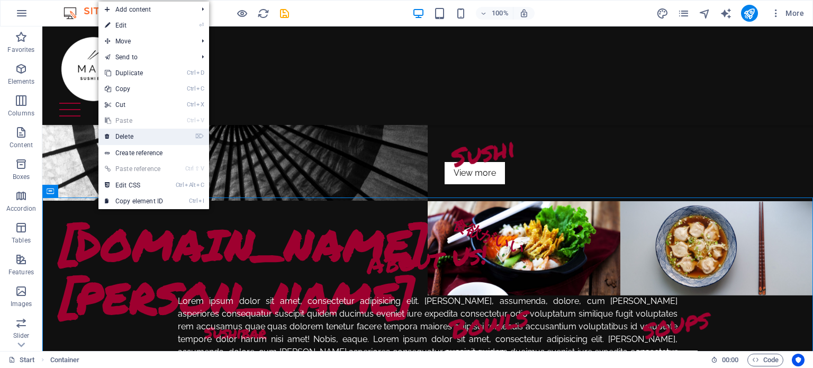
click at [139, 136] on link "⌦ Delete" at bounding box center [133, 137] width 71 height 16
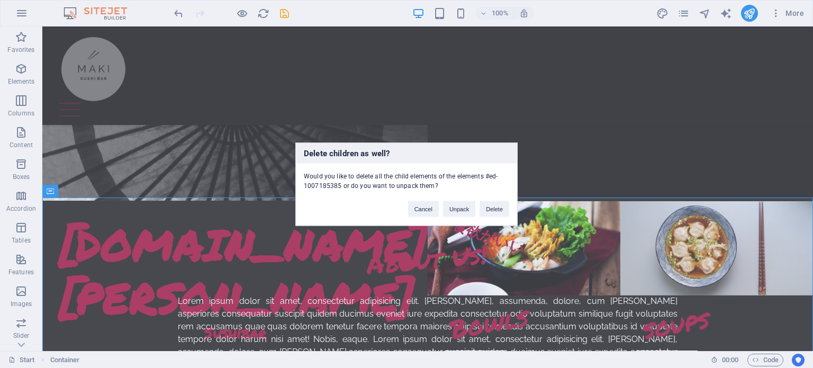
click at [512, 210] on div "Cancel Unpack Delete" at bounding box center [458, 203] width 117 height 27
click at [500, 207] on button "Delete" at bounding box center [495, 209] width 30 height 16
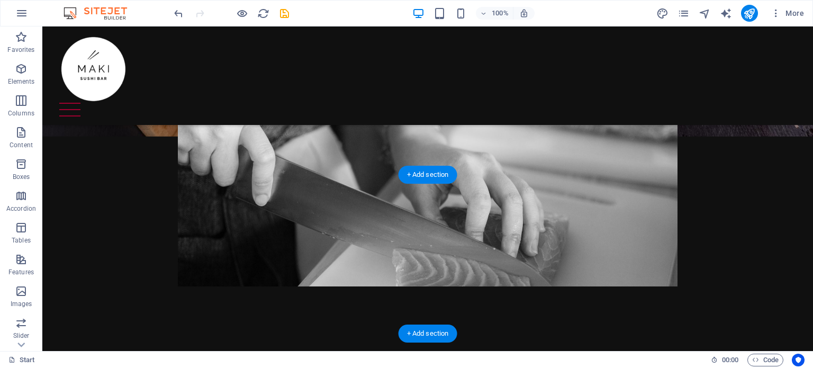
scroll to position [478, 0]
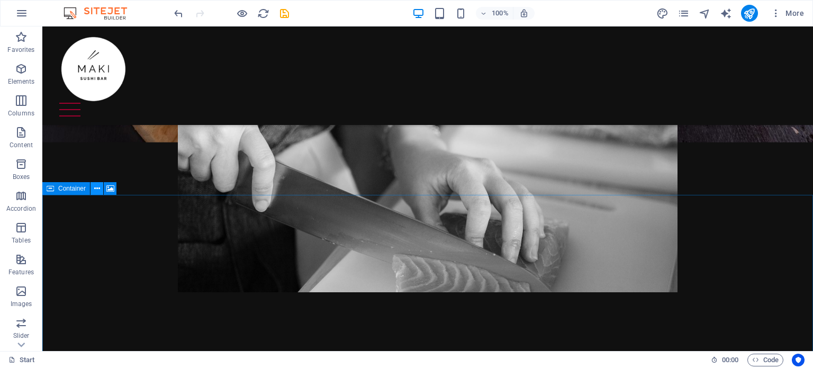
click at [97, 188] on icon at bounding box center [97, 188] width 6 height 11
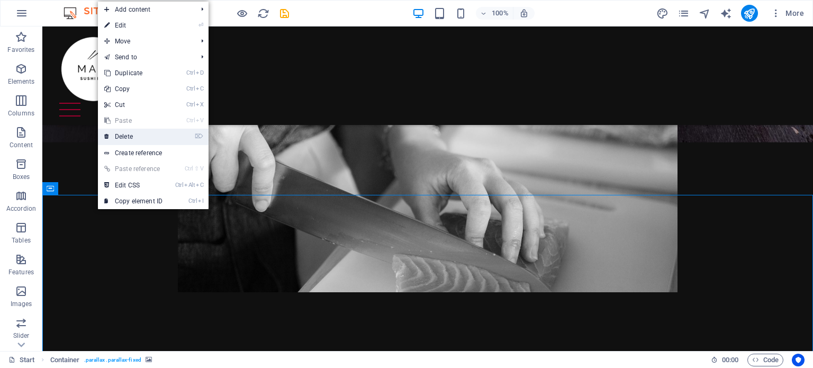
click at [139, 134] on link "⌦ Delete" at bounding box center [133, 137] width 71 height 16
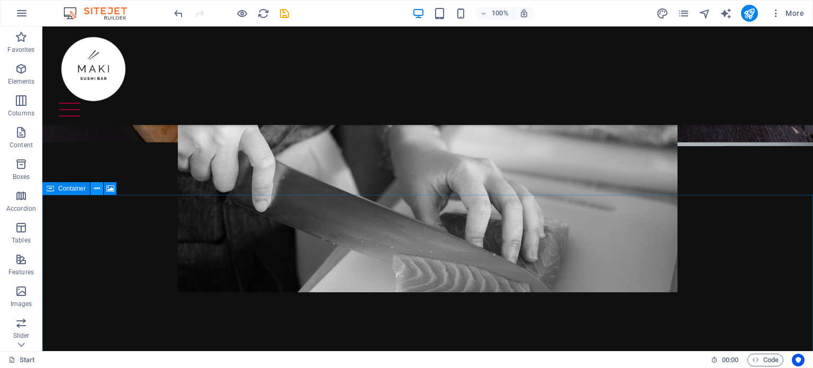
click at [97, 188] on icon at bounding box center [97, 188] width 6 height 11
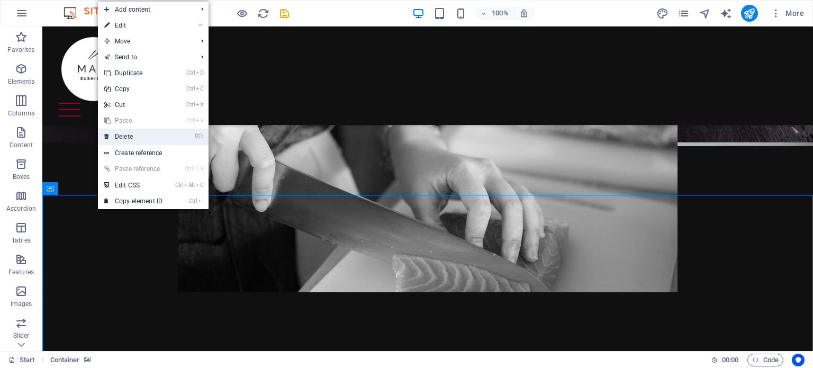
click at [153, 139] on link "⌦ Delete" at bounding box center [133, 137] width 71 height 16
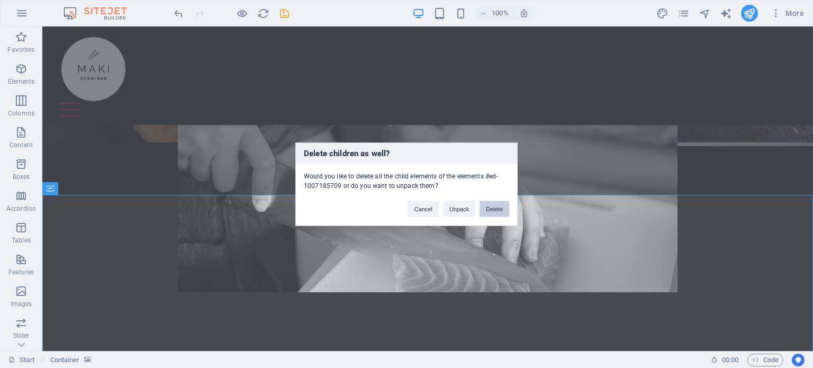
click at [501, 210] on button "Delete" at bounding box center [495, 209] width 30 height 16
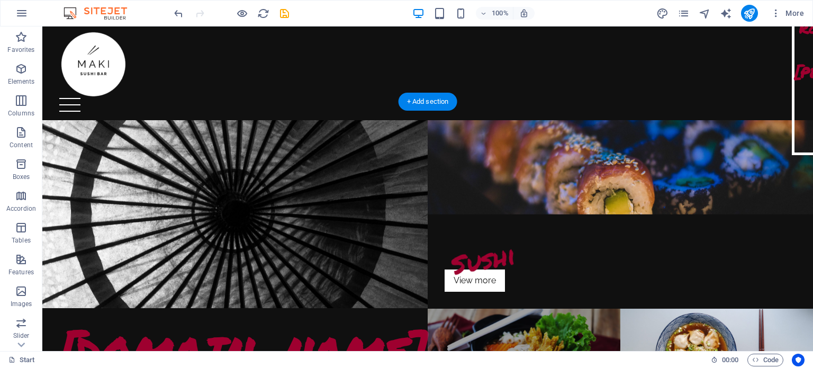
scroll to position [0, 0]
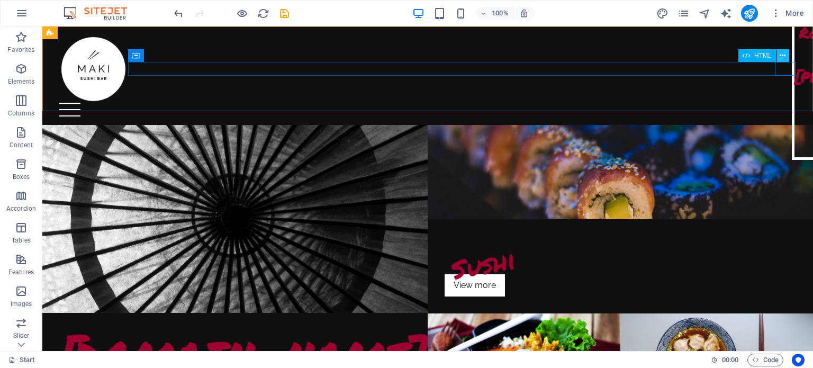
click at [784, 53] on icon at bounding box center [783, 55] width 6 height 11
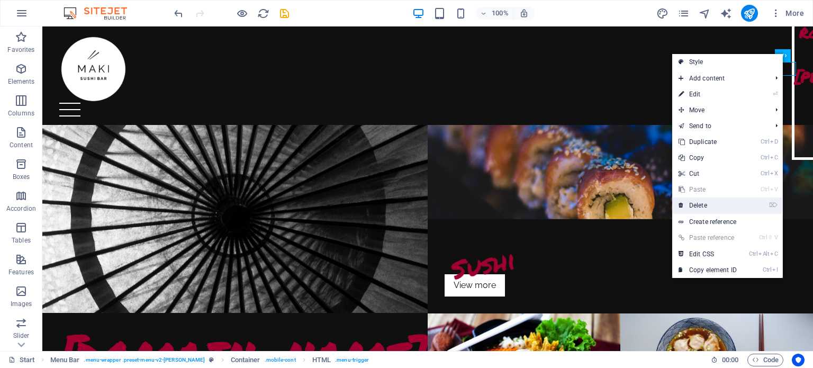
click at [730, 204] on link "⌦ Delete" at bounding box center [708, 206] width 71 height 16
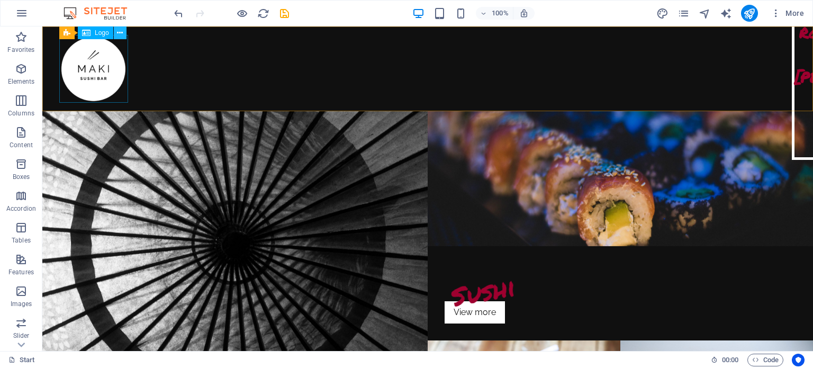
click at [121, 29] on icon at bounding box center [120, 33] width 6 height 11
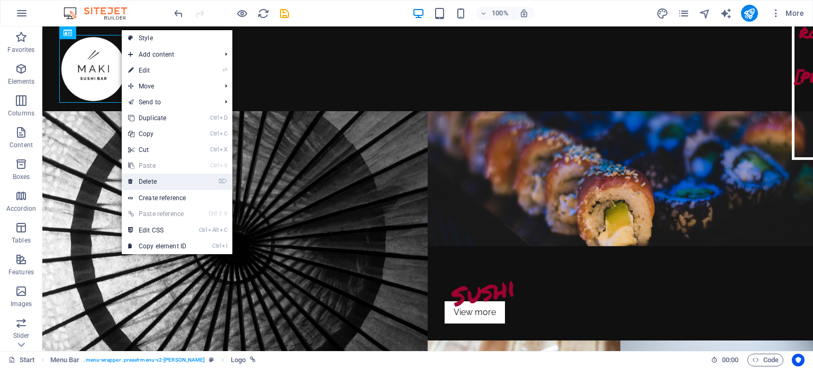
click at [162, 181] on link "⌦ Delete" at bounding box center [157, 182] width 71 height 16
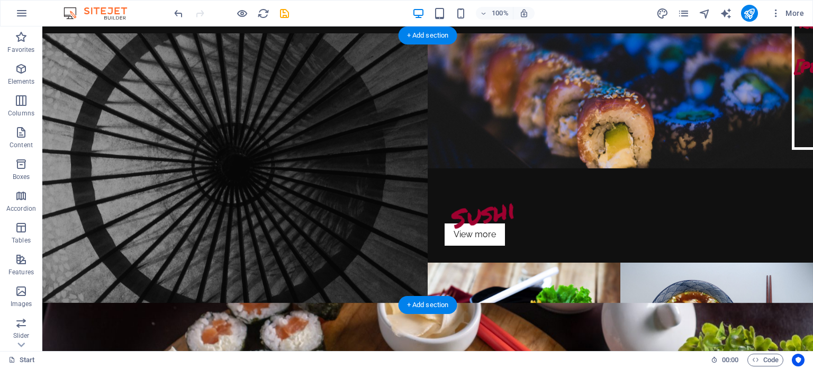
scroll to position [11, 0]
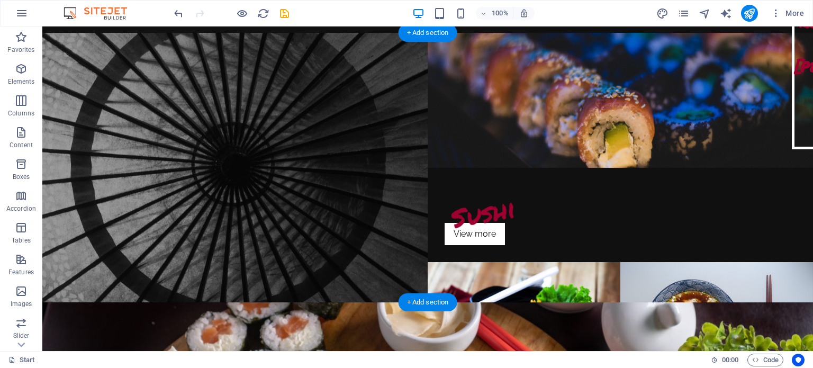
click at [317, 132] on figure at bounding box center [235, 168] width 386 height 270
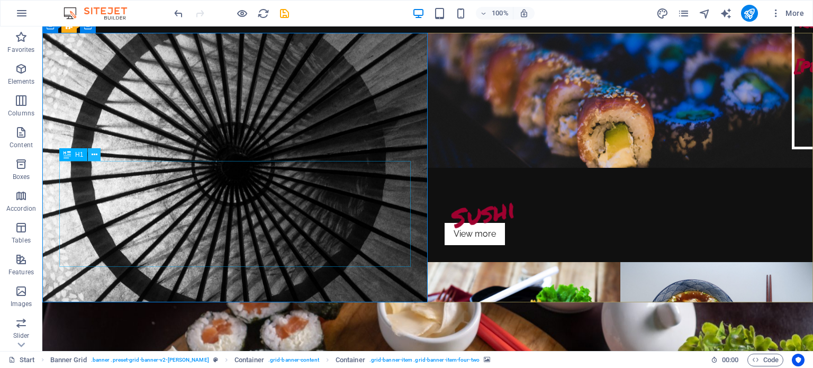
click at [96, 156] on icon at bounding box center [95, 154] width 6 height 11
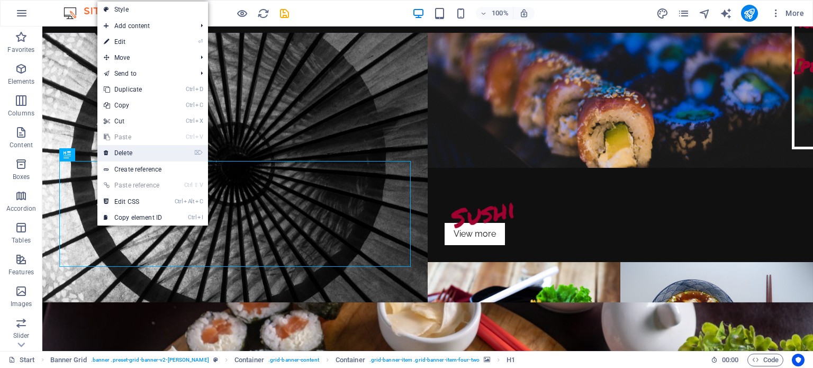
click at [141, 156] on link "⌦ Delete" at bounding box center [132, 153] width 71 height 16
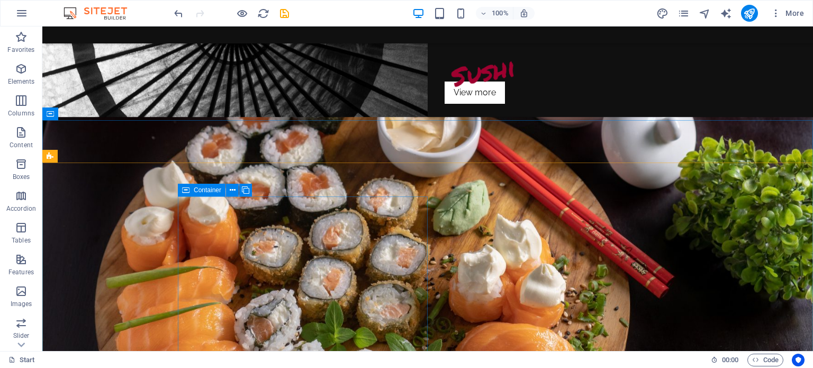
scroll to position [176, 0]
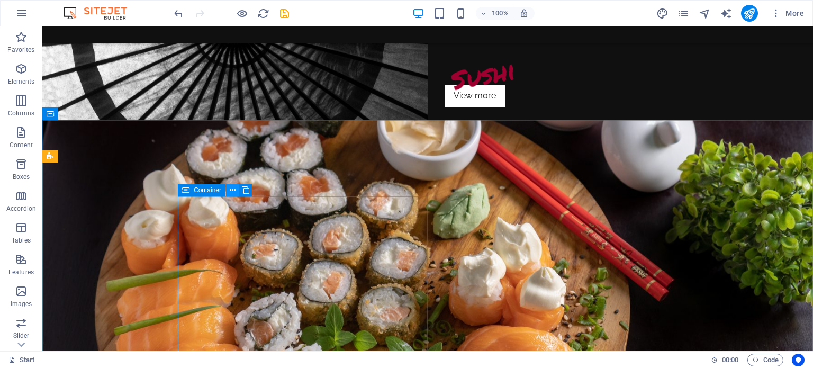
click at [234, 187] on icon at bounding box center [233, 190] width 6 height 11
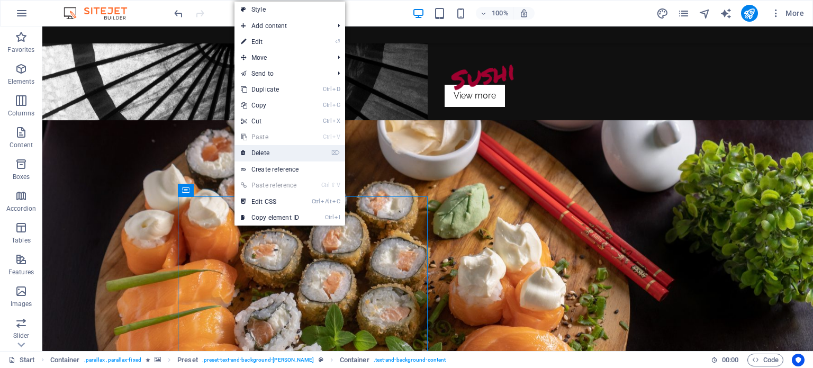
click at [281, 151] on link "⌦ Delete" at bounding box center [270, 153] width 71 height 16
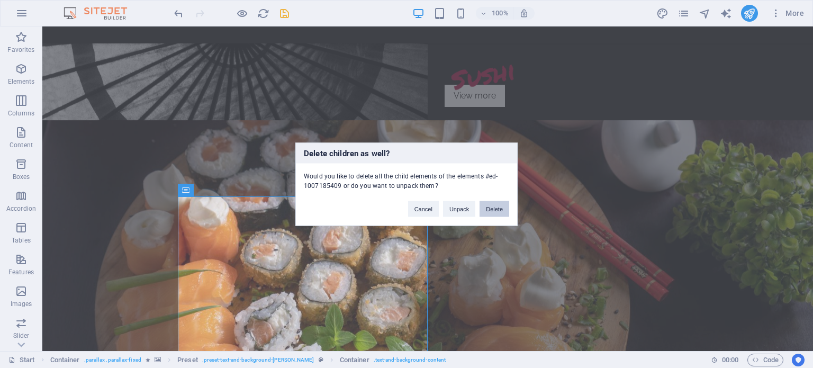
click at [497, 207] on button "Delete" at bounding box center [495, 209] width 30 height 16
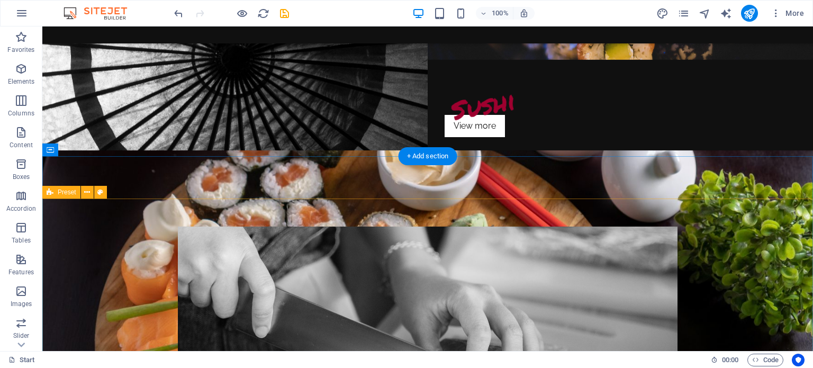
scroll to position [140, 0]
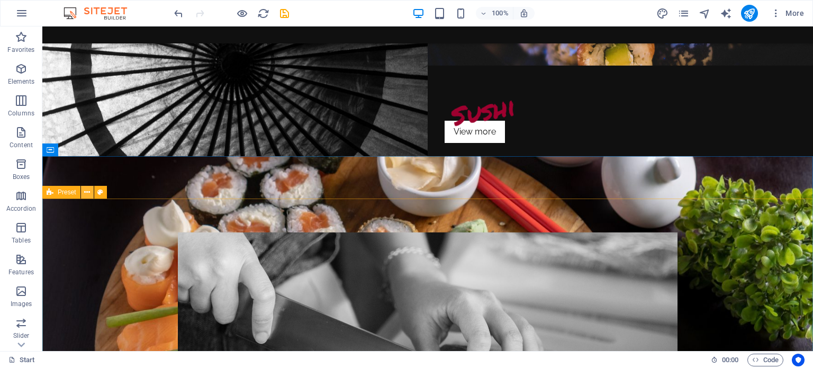
click at [87, 190] on icon at bounding box center [87, 192] width 6 height 11
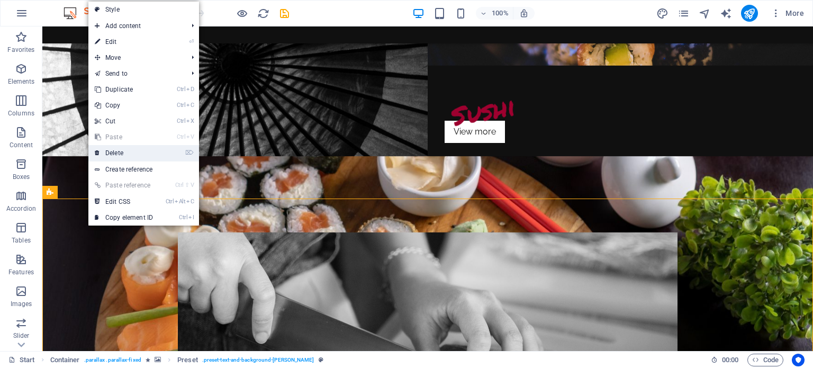
click at [120, 149] on link "⌦ Delete" at bounding box center [123, 153] width 71 height 16
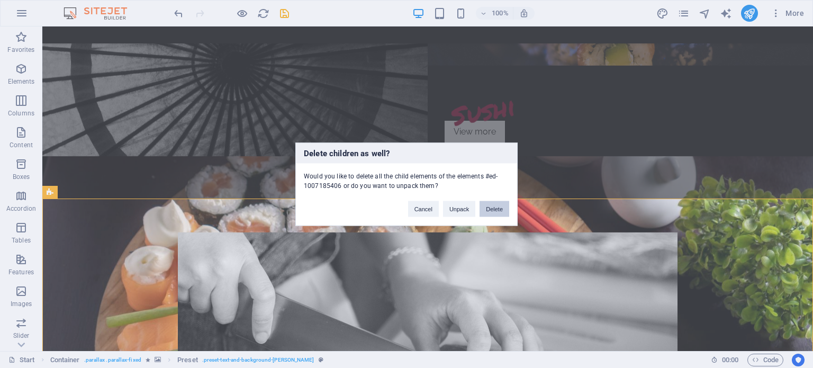
click at [497, 210] on button "Delete" at bounding box center [495, 209] width 30 height 16
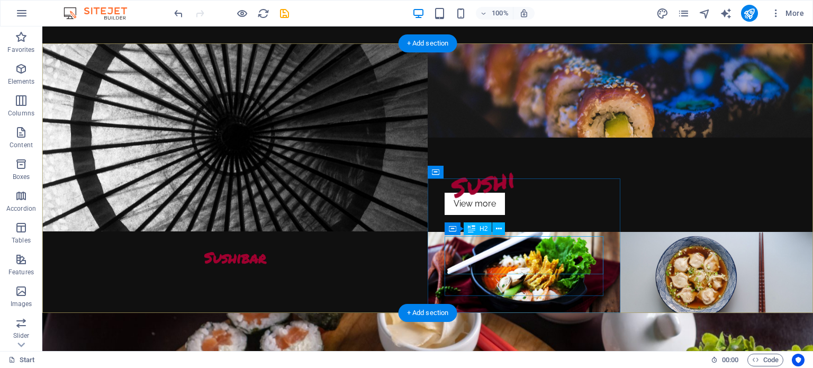
scroll to position [0, 0]
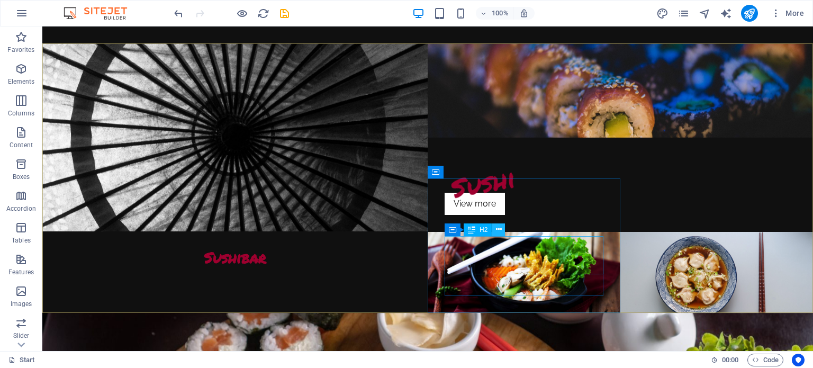
click at [498, 231] on icon at bounding box center [499, 229] width 6 height 11
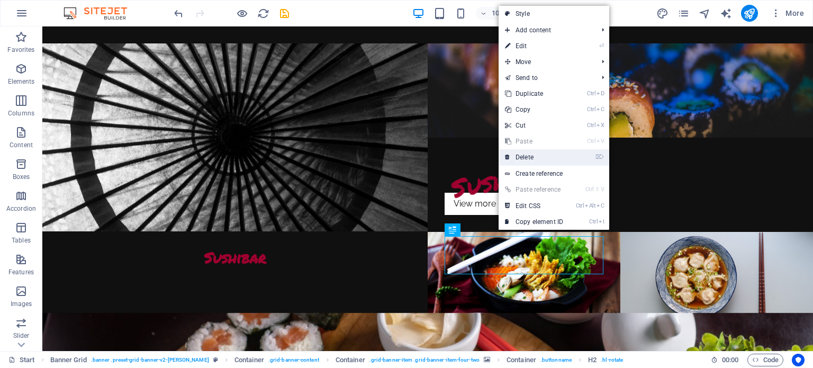
click at [535, 157] on link "⌦ Delete" at bounding box center [534, 157] width 71 height 16
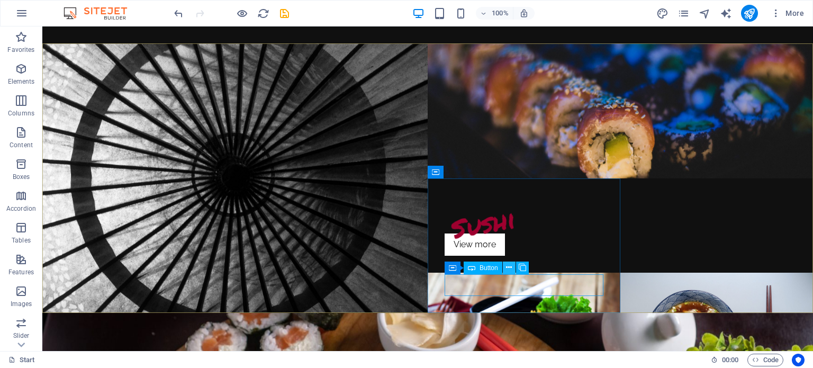
click at [509, 267] on icon at bounding box center [509, 267] width 6 height 11
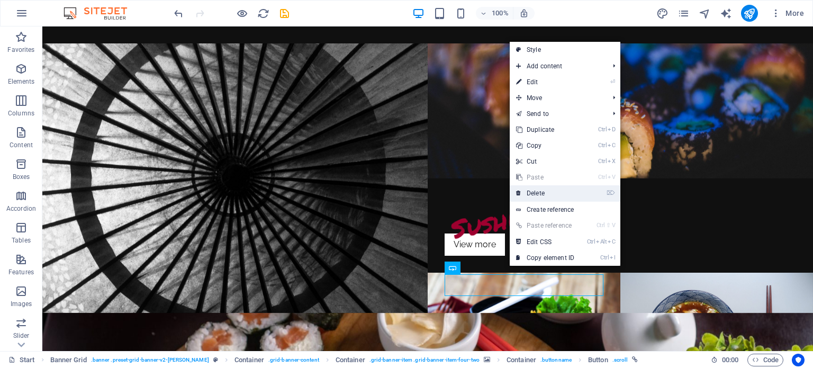
click at [552, 193] on link "⌦ Delete" at bounding box center [545, 193] width 71 height 16
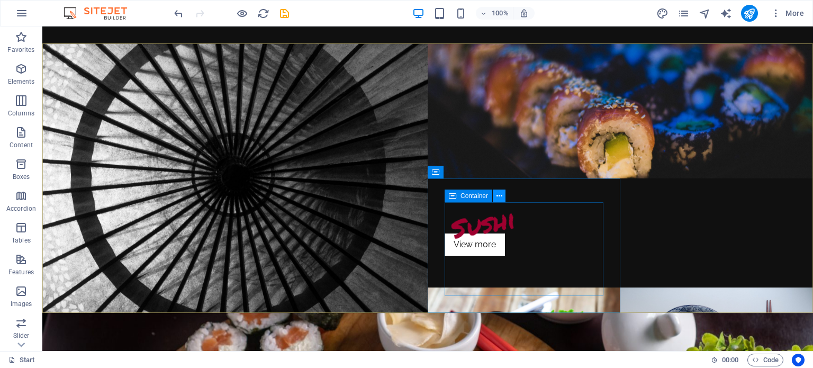
click at [500, 196] on icon at bounding box center [500, 196] width 6 height 11
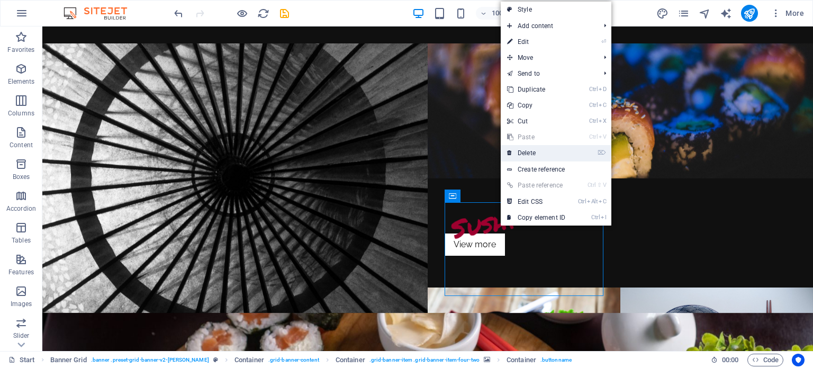
click at [536, 153] on link "⌦ Delete" at bounding box center [536, 153] width 71 height 16
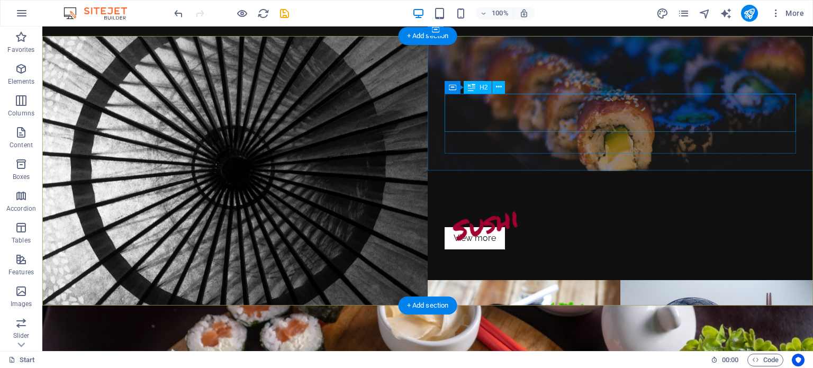
scroll to position [10, 0]
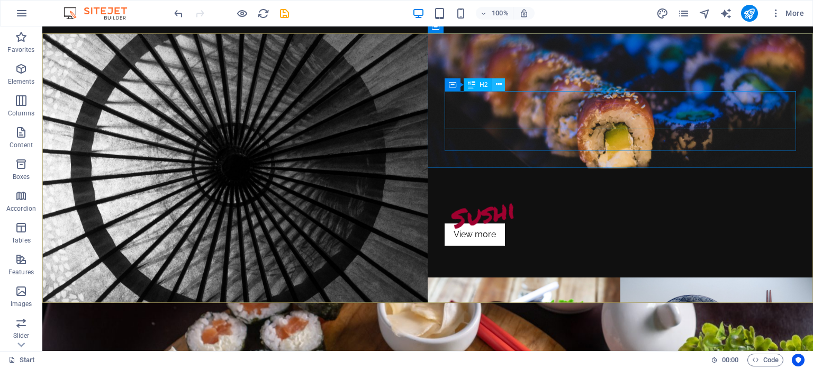
click at [500, 82] on icon at bounding box center [499, 84] width 6 height 11
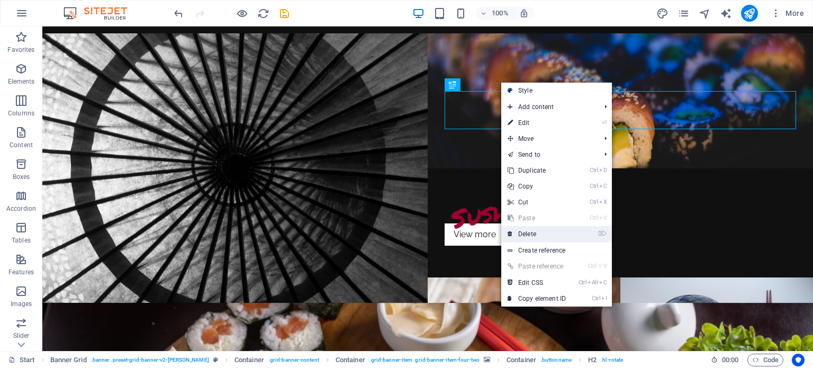
click at [537, 236] on link "⌦ Delete" at bounding box center [536, 234] width 71 height 16
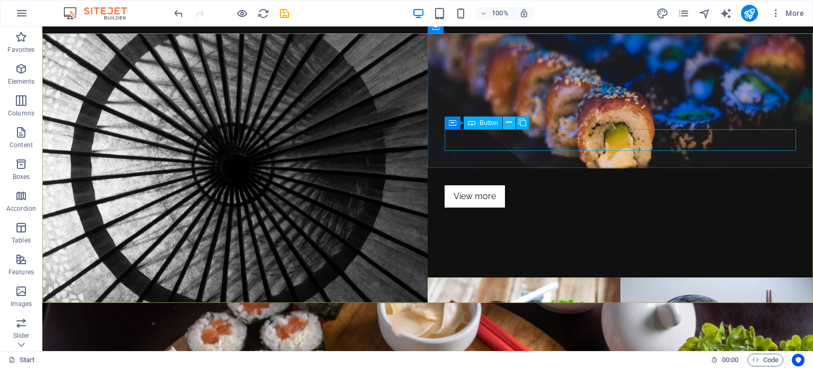
click at [507, 121] on icon at bounding box center [509, 122] width 6 height 11
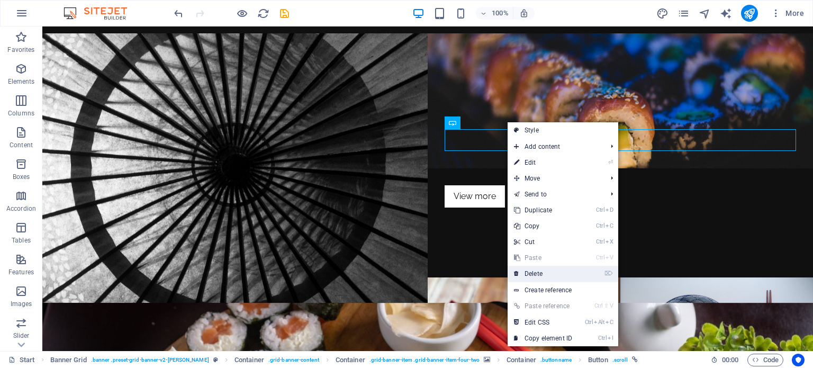
click at [550, 273] on link "⌦ Delete" at bounding box center [543, 274] width 71 height 16
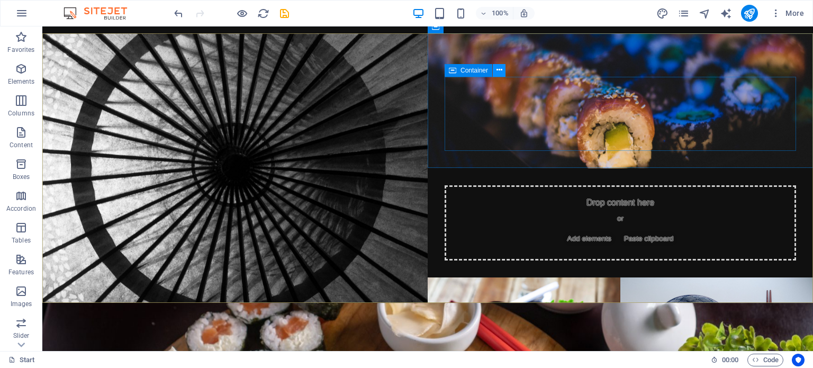
click at [500, 69] on icon at bounding box center [500, 70] width 6 height 11
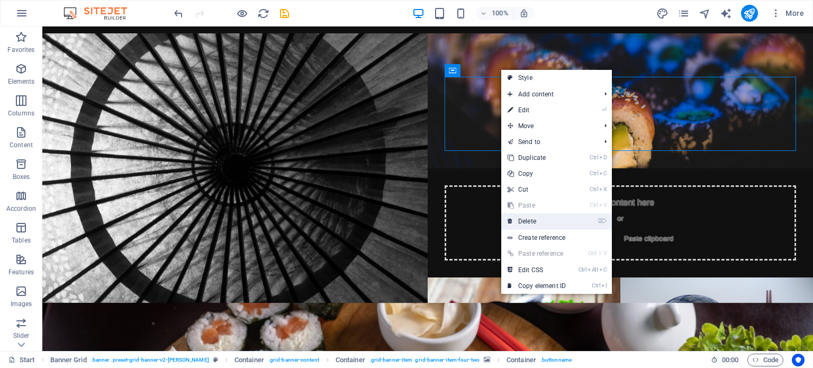
click at [548, 219] on link "⌦ Delete" at bounding box center [536, 221] width 71 height 16
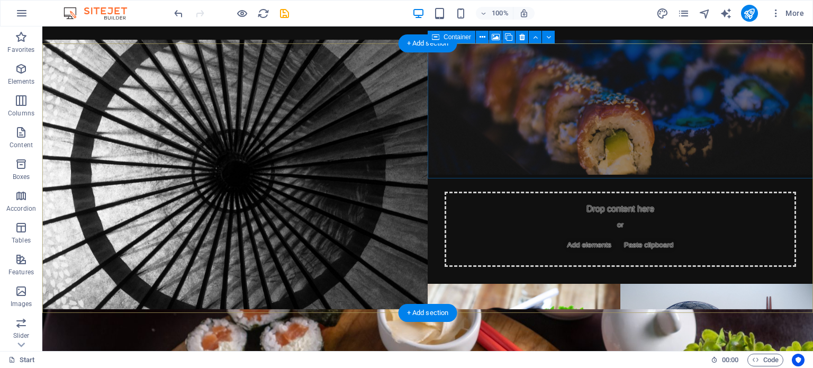
scroll to position [0, 0]
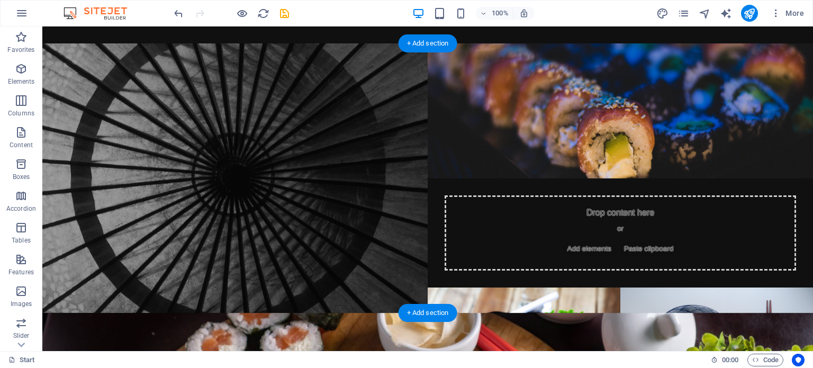
click at [276, 162] on figure at bounding box center [235, 178] width 386 height 270
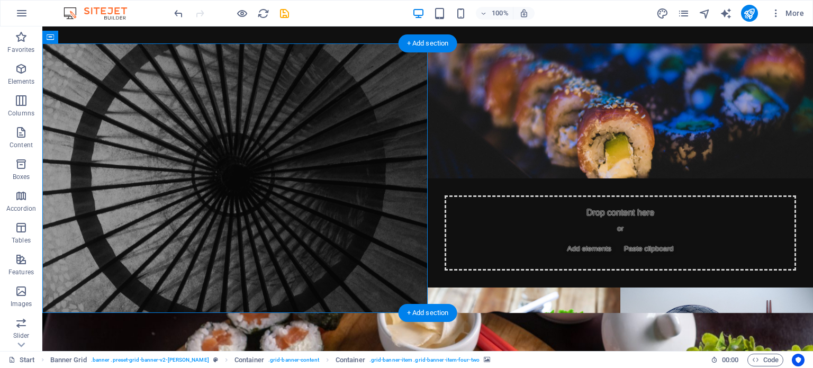
click at [149, 181] on figure at bounding box center [235, 178] width 386 height 270
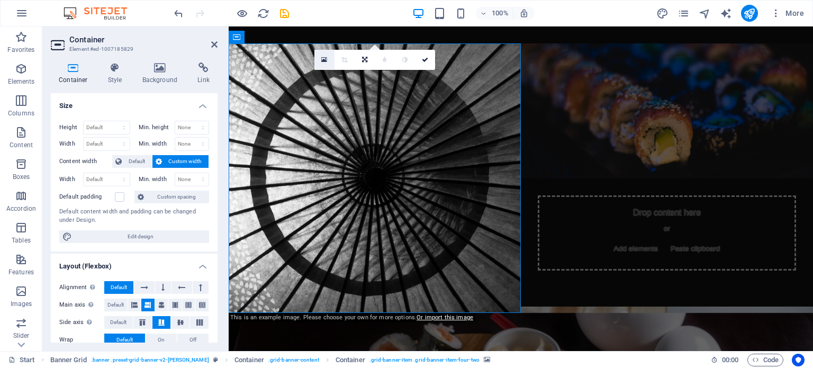
click at [323, 61] on icon at bounding box center [324, 59] width 6 height 7
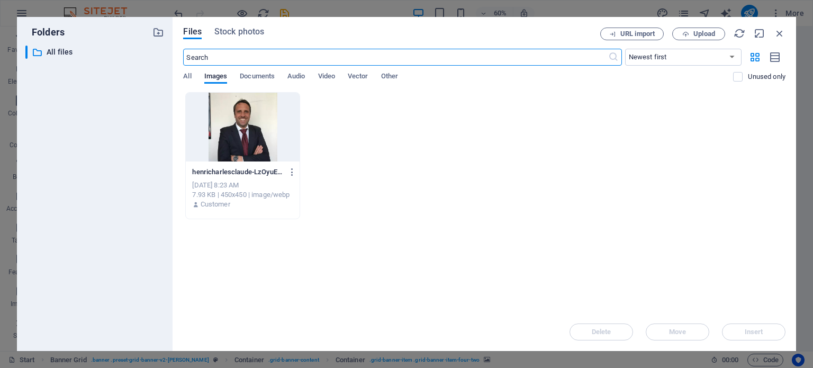
click at [238, 108] on div at bounding box center [242, 127] width 113 height 69
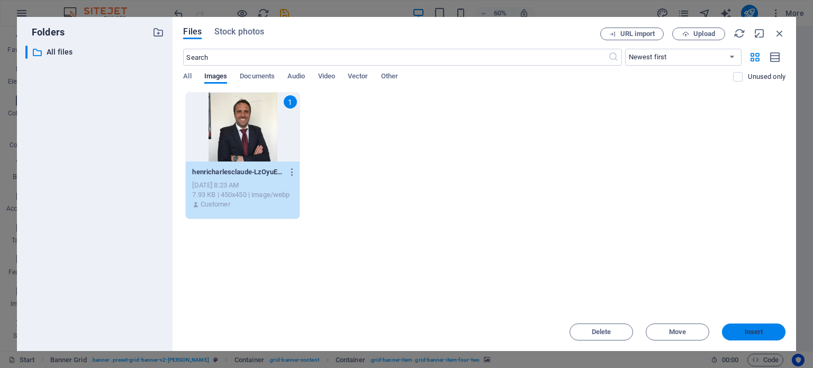
click at [761, 330] on span "Insert" at bounding box center [754, 332] width 19 height 6
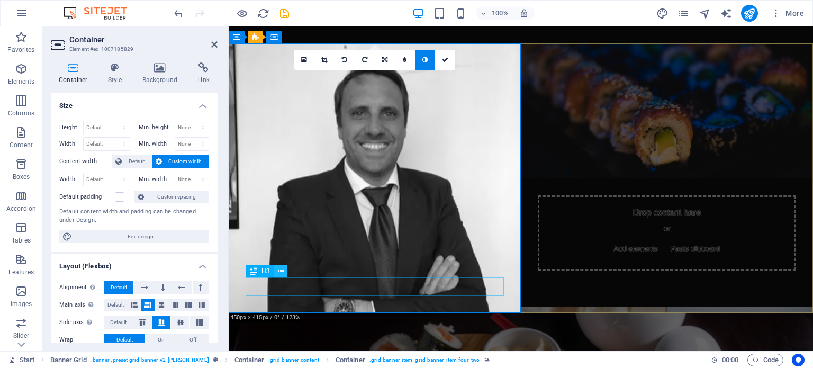
click at [282, 271] on icon at bounding box center [281, 271] width 6 height 11
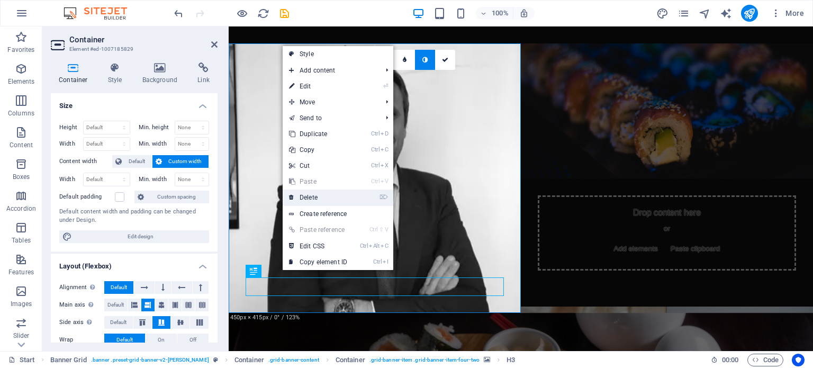
click at [346, 195] on link "⌦ Delete" at bounding box center [318, 198] width 71 height 16
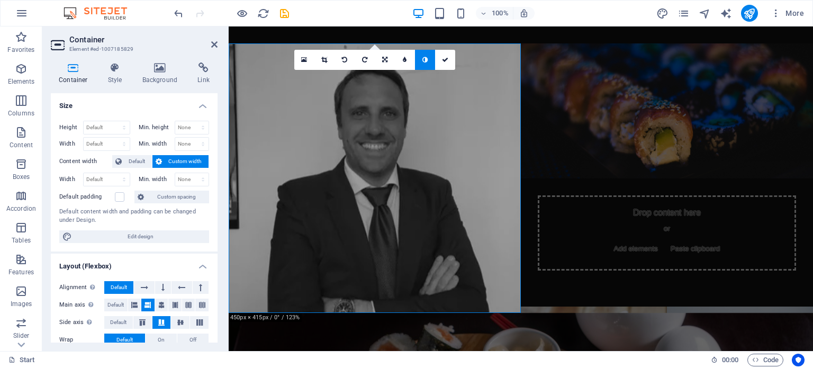
click at [430, 174] on figure at bounding box center [375, 178] width 292 height 270
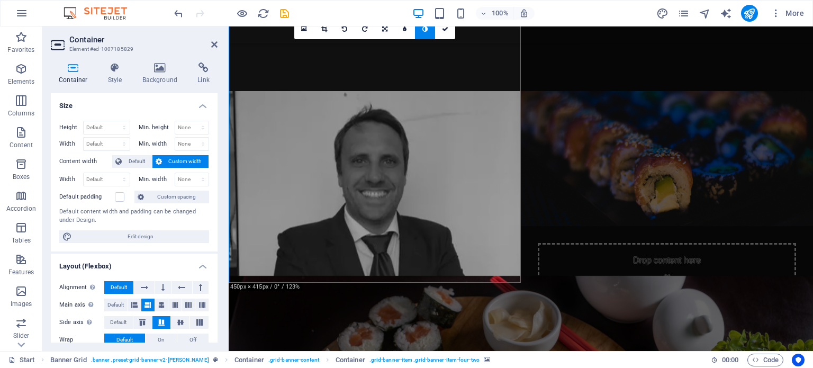
scroll to position [32, 0]
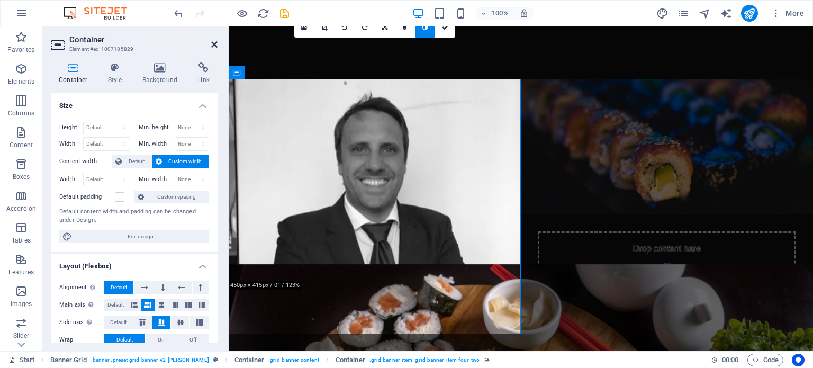
click at [215, 44] on icon at bounding box center [214, 44] width 6 height 8
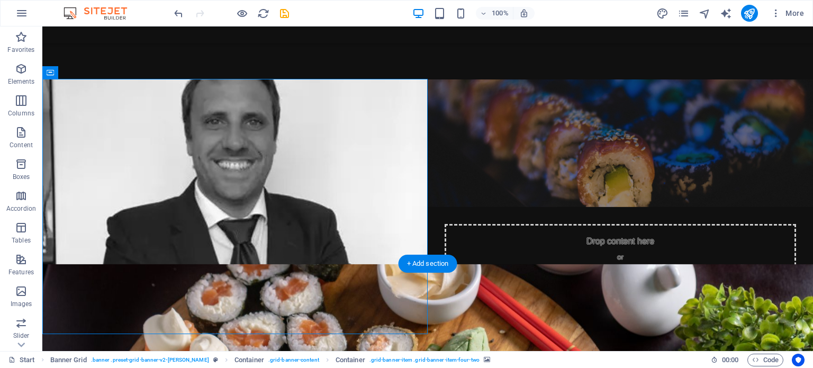
click at [627, 103] on figure at bounding box center [621, 143] width 386 height 128
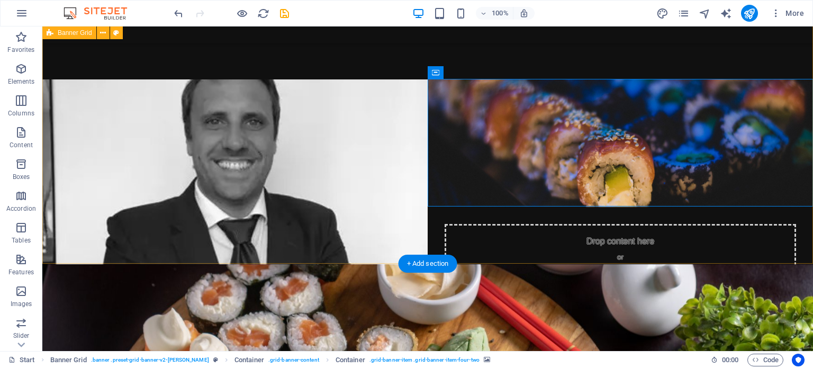
click at [579, 56] on div "Drop content here or Add elements Paste clipboard Drop content here or Add elem…" at bounding box center [427, 130] width 771 height 270
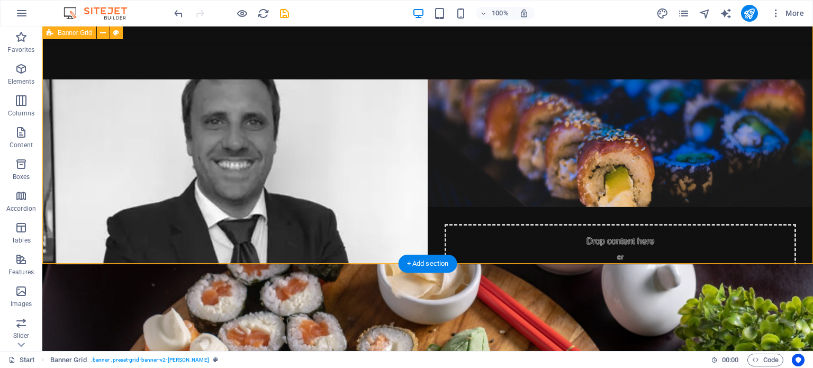
click at [337, 70] on div "Drop content here or Add elements Paste clipboard Drop content here or Add elem…" at bounding box center [427, 130] width 771 height 270
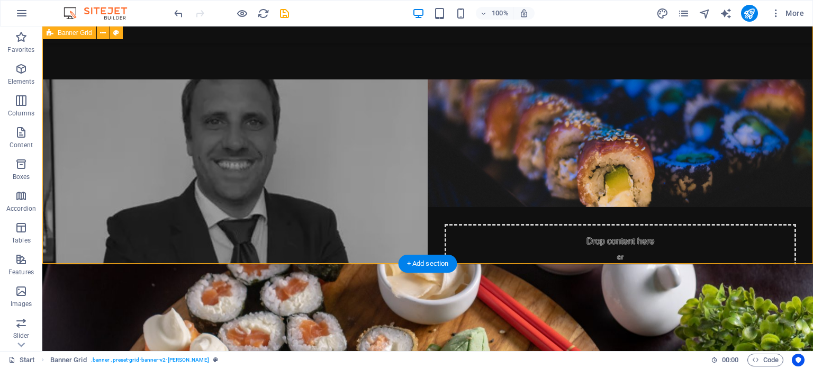
click at [276, 189] on figure at bounding box center [235, 206] width 386 height 255
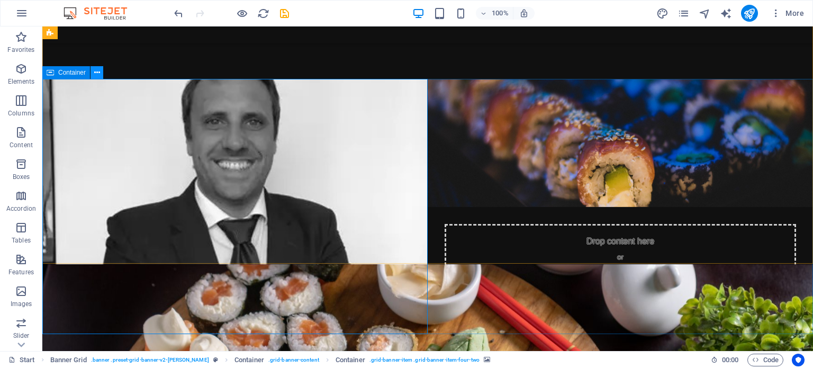
click at [95, 74] on icon at bounding box center [97, 72] width 6 height 11
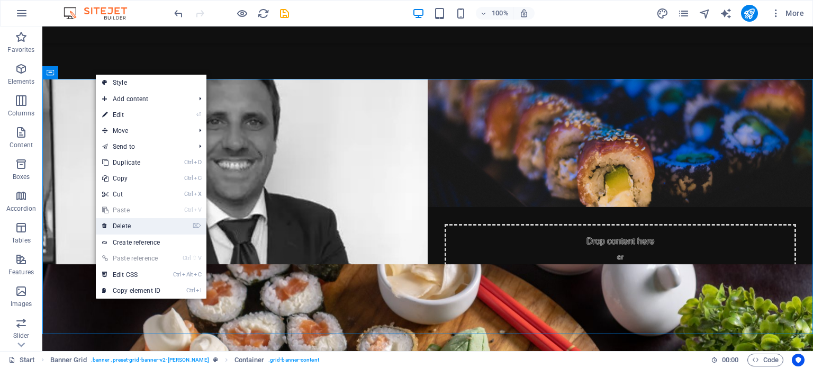
click at [142, 222] on link "⌦ Delete" at bounding box center [131, 226] width 71 height 16
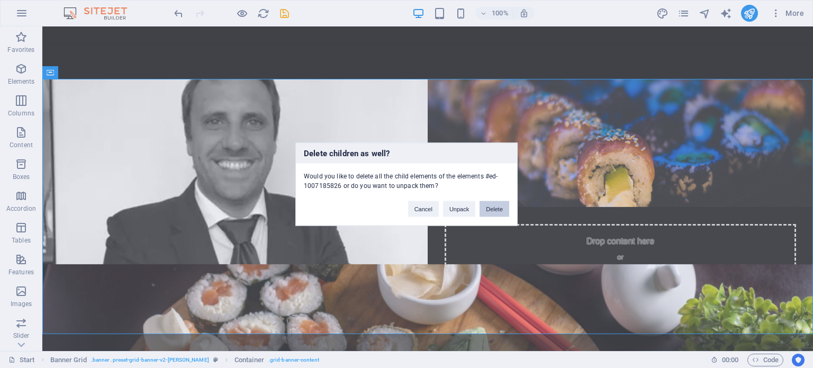
click at [495, 213] on button "Delete" at bounding box center [495, 209] width 30 height 16
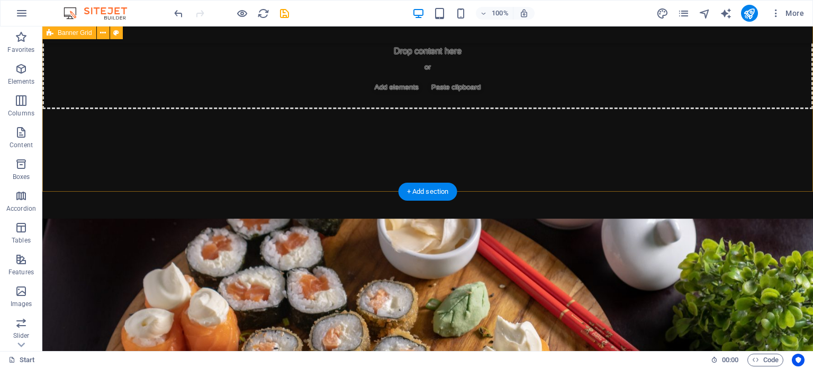
scroll to position [104, 0]
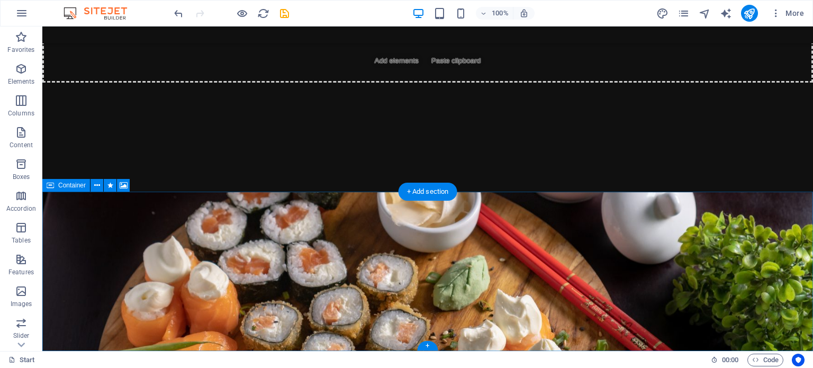
click at [426, 264] on div "Drop content here or Add elements Paste clipboard" at bounding box center [427, 272] width 771 height 75
click at [501, 270] on div "Drop content here or Add elements Paste clipboard" at bounding box center [427, 272] width 771 height 75
click at [454, 252] on div "Drop content here or Add elements Paste clipboard" at bounding box center [427, 272] width 771 height 75
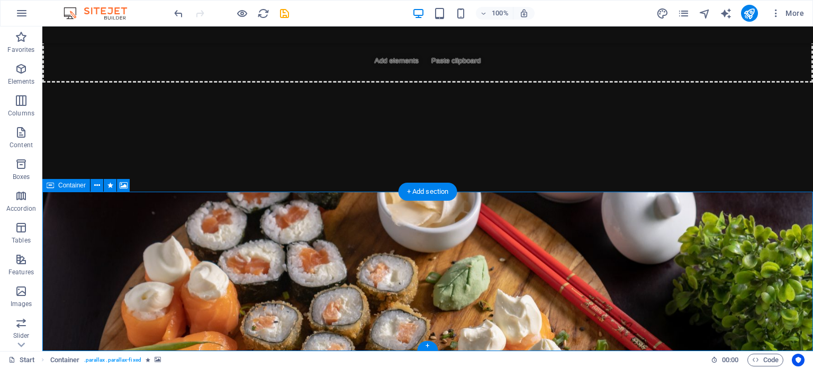
click at [267, 252] on div "Drop content here or Add elements Paste clipboard" at bounding box center [427, 272] width 771 height 75
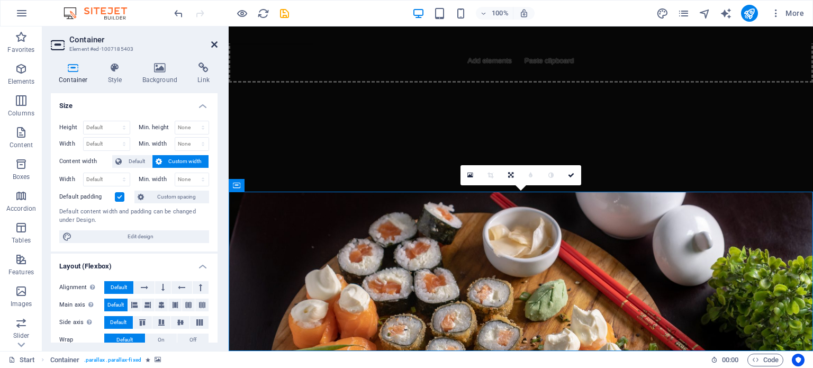
click at [214, 42] on icon at bounding box center [214, 44] width 6 height 8
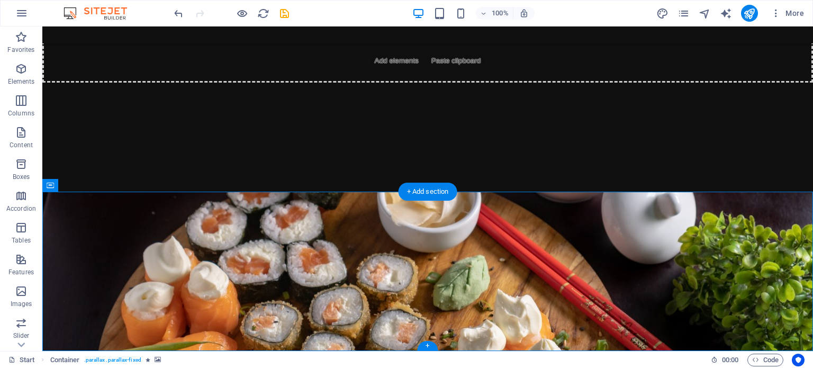
click at [508, 217] on figure at bounding box center [427, 354] width 771 height 325
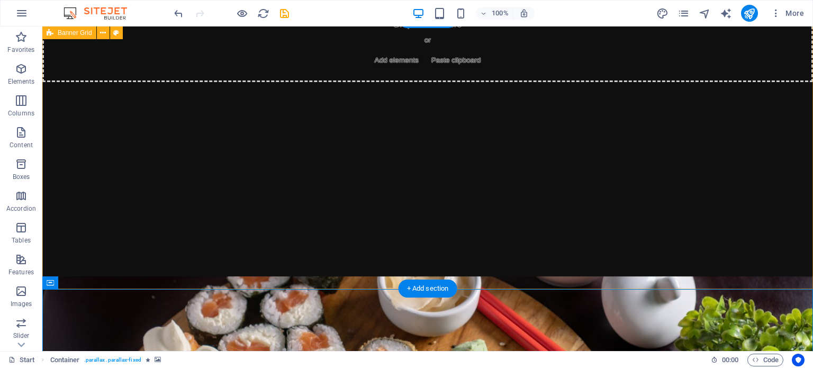
scroll to position [0, 0]
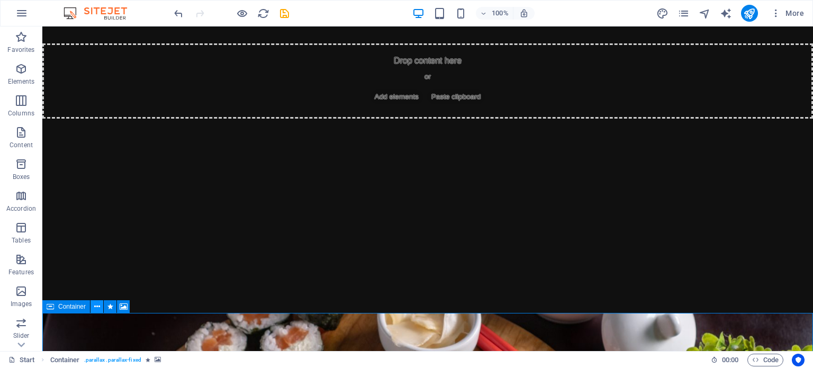
click at [97, 305] on icon at bounding box center [97, 306] width 6 height 11
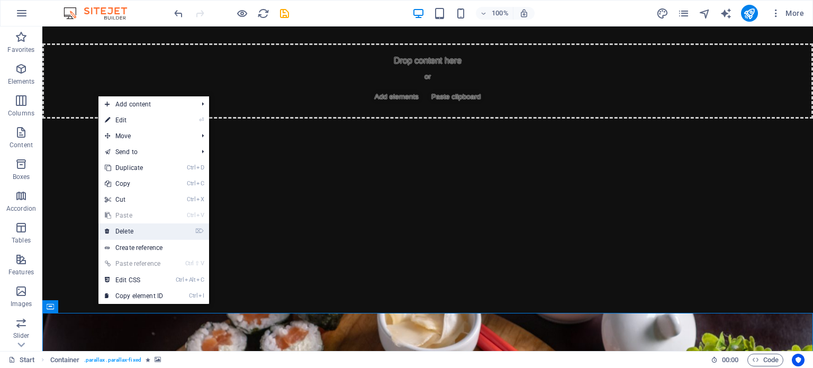
click at [152, 231] on link "⌦ Delete" at bounding box center [133, 231] width 71 height 16
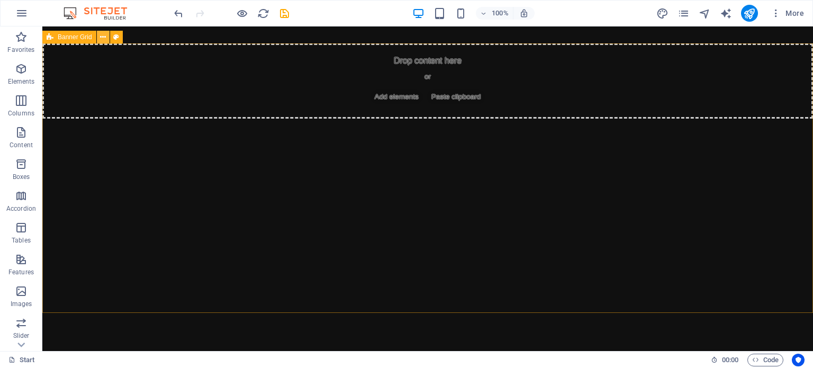
click at [105, 35] on icon at bounding box center [103, 37] width 6 height 11
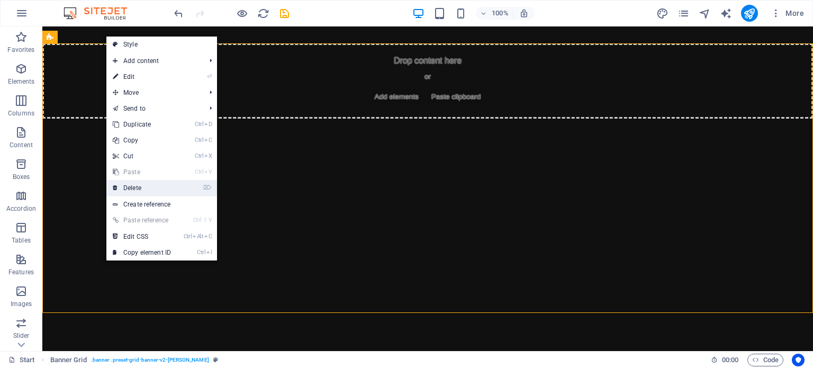
click at [162, 186] on link "⌦ Delete" at bounding box center [141, 188] width 71 height 16
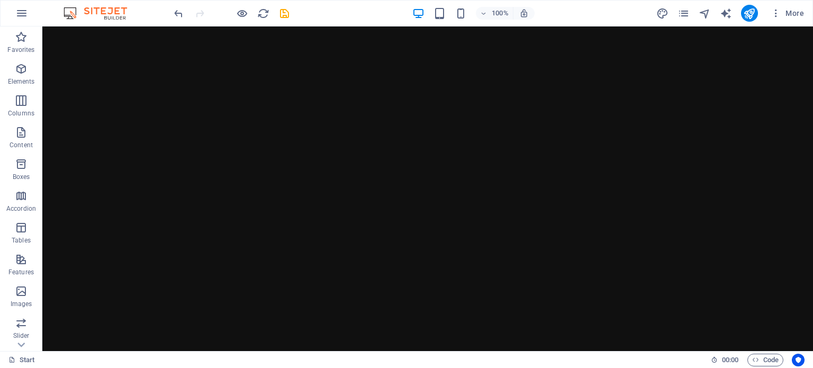
click at [372, 43] on html "Skip to main content Home About Sushi Bowls Soups Contact" at bounding box center [427, 34] width 771 height 17
click at [24, 292] on icon "button" at bounding box center [21, 291] width 13 height 13
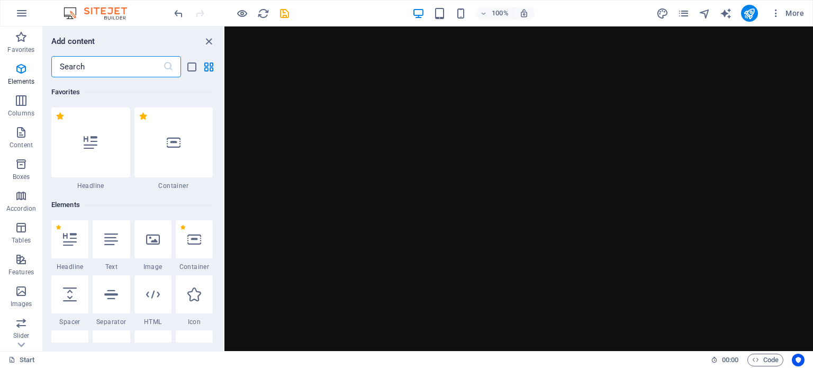
scroll to position [5370, 0]
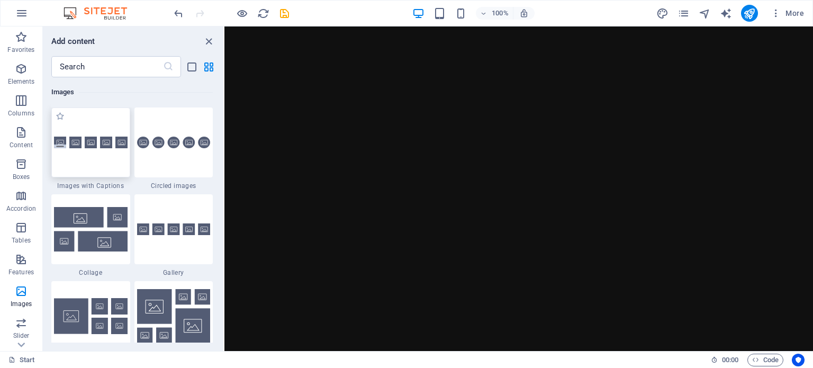
click at [97, 164] on div at bounding box center [90, 143] width 79 height 70
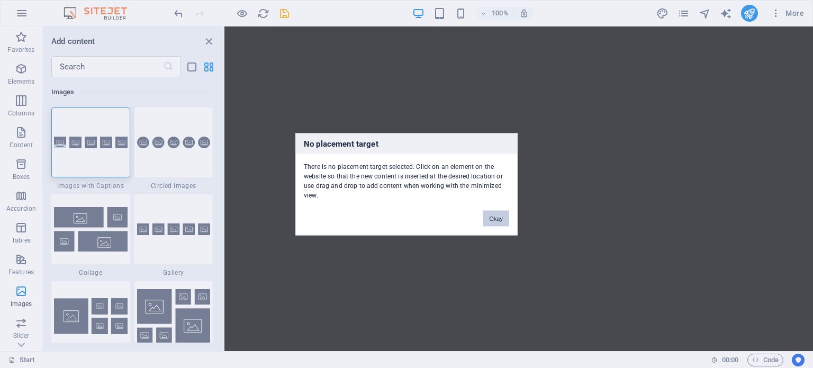
click at [332, 131] on div "No placement target There is no placement target selected. Click on an element …" at bounding box center [406, 184] width 813 height 368
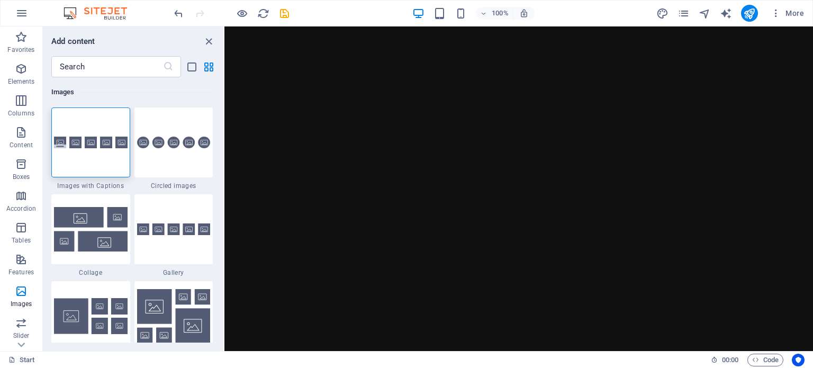
click at [449, 43] on html "Skip to main content Home About Sushi Bowls Soups Contact" at bounding box center [519, 34] width 589 height 17
click at [93, 145] on img at bounding box center [91, 143] width 74 height 12
click at [99, 169] on div at bounding box center [90, 143] width 79 height 70
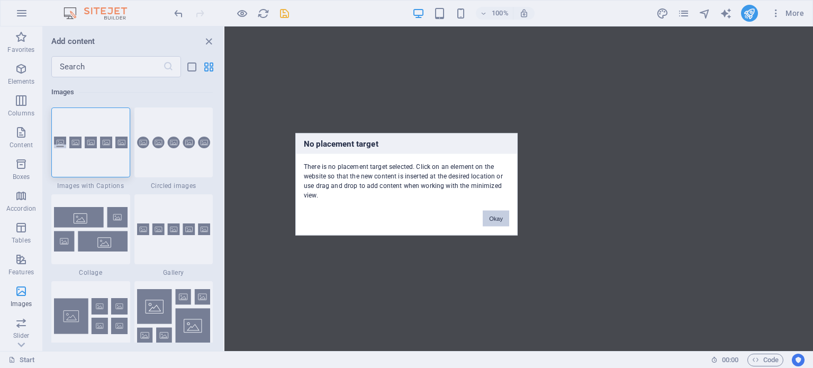
click at [498, 216] on button "Okay" at bounding box center [496, 218] width 26 height 16
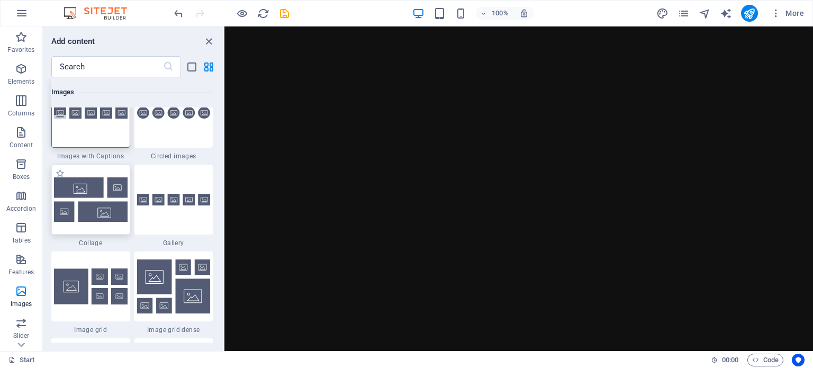
scroll to position [5405, 0]
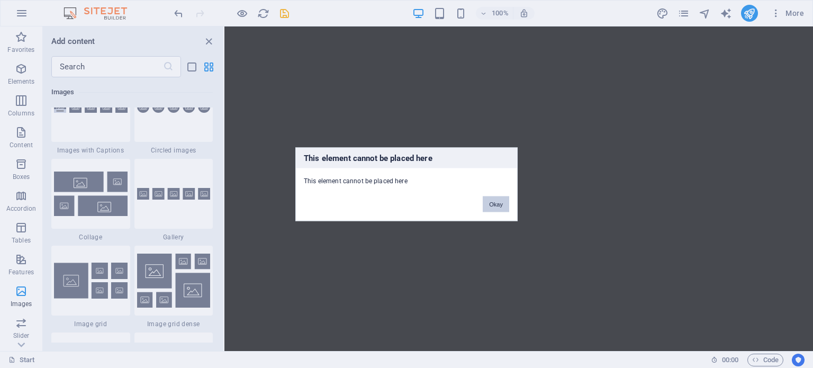
click at [495, 205] on button "Okay" at bounding box center [496, 204] width 26 height 16
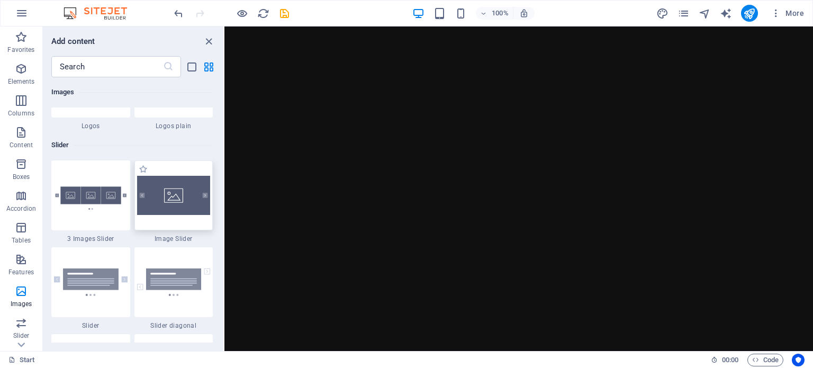
scroll to position [5950, 0]
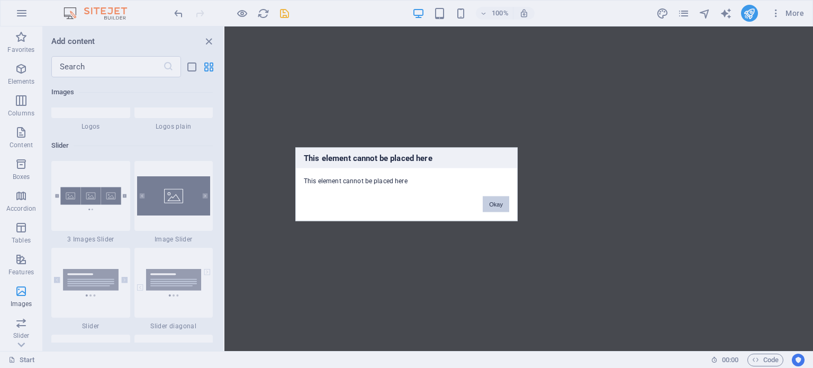
click at [506, 203] on button "Okay" at bounding box center [496, 204] width 26 height 16
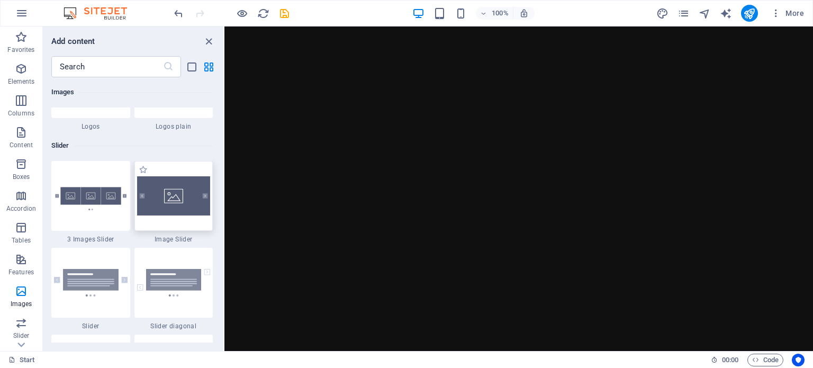
click at [173, 202] on img at bounding box center [174, 195] width 74 height 39
click at [174, 200] on img at bounding box center [174, 195] width 74 height 39
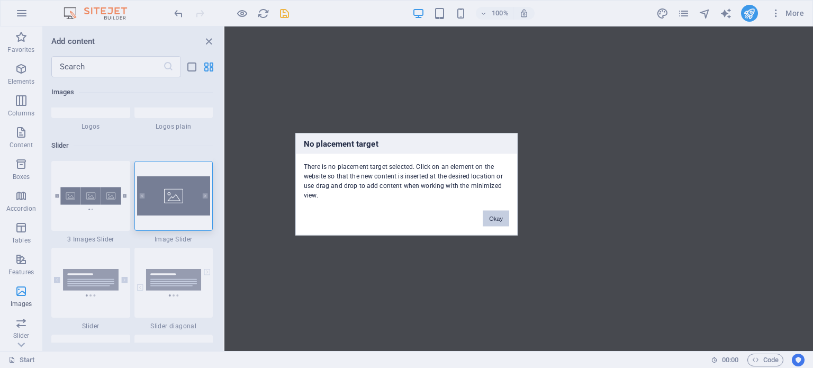
click at [497, 220] on button "Okay" at bounding box center [496, 218] width 26 height 16
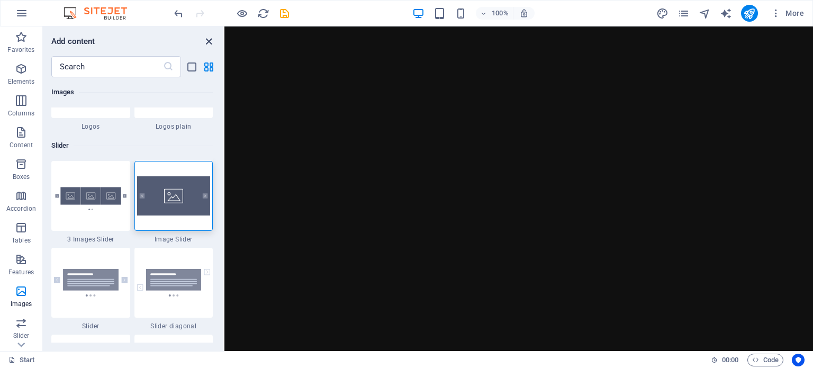
click at [206, 39] on icon "close panel" at bounding box center [209, 41] width 12 height 12
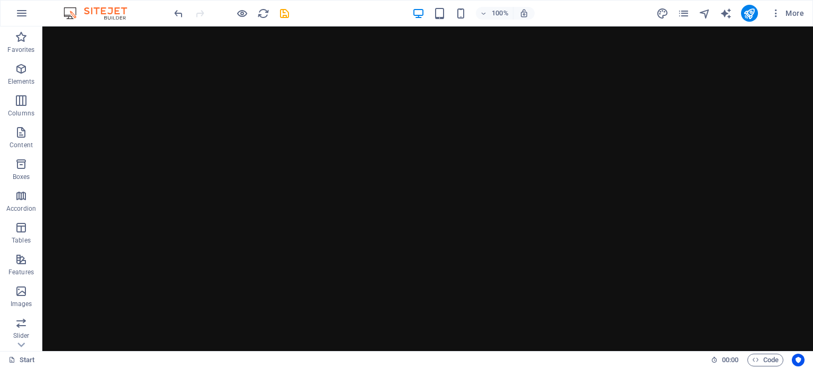
click at [376, 43] on html "Skip to main content Home About Sushi Bowls Soups Contact" at bounding box center [427, 34] width 771 height 17
click at [196, 43] on html "Skip to main content Home About Sushi Bowls Soups Contact" at bounding box center [427, 34] width 771 height 17
click at [23, 234] on span "Tables" at bounding box center [21, 233] width 42 height 25
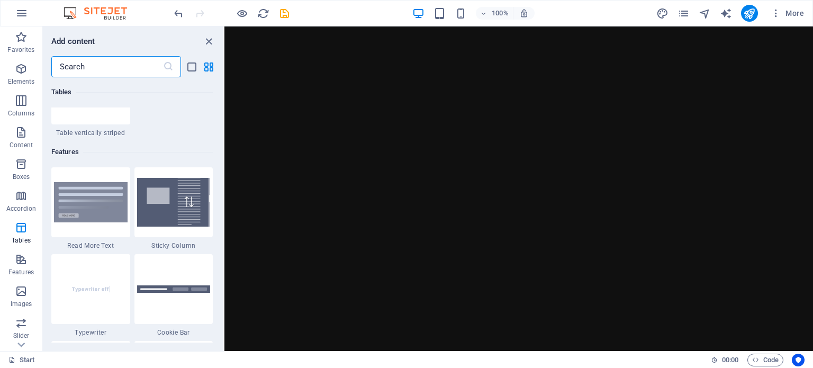
scroll to position [4074, 0]
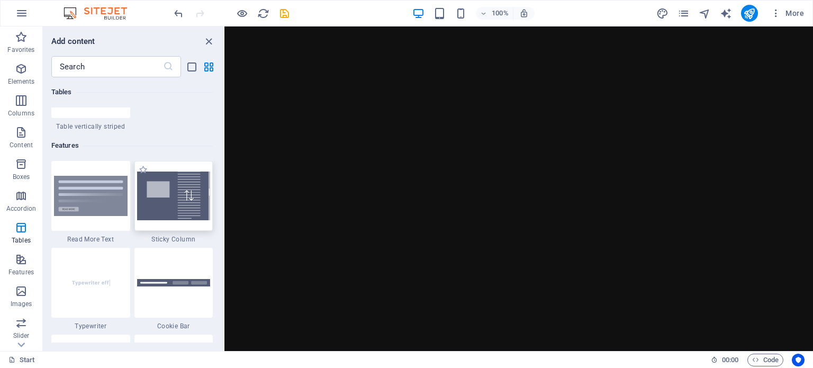
click at [165, 195] on img at bounding box center [174, 196] width 74 height 49
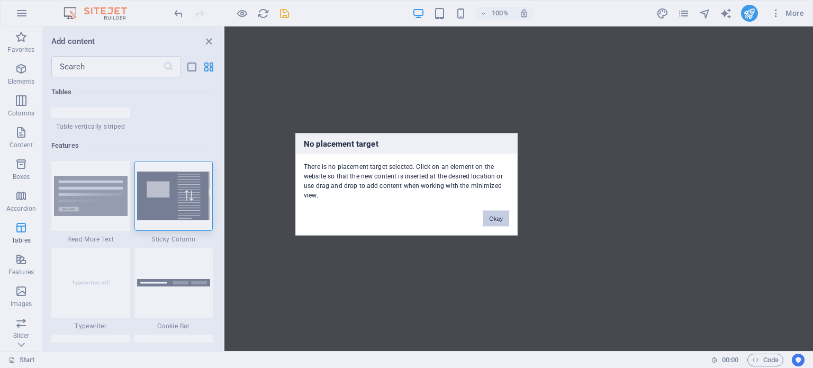
click at [491, 216] on button "Okay" at bounding box center [496, 218] width 26 height 16
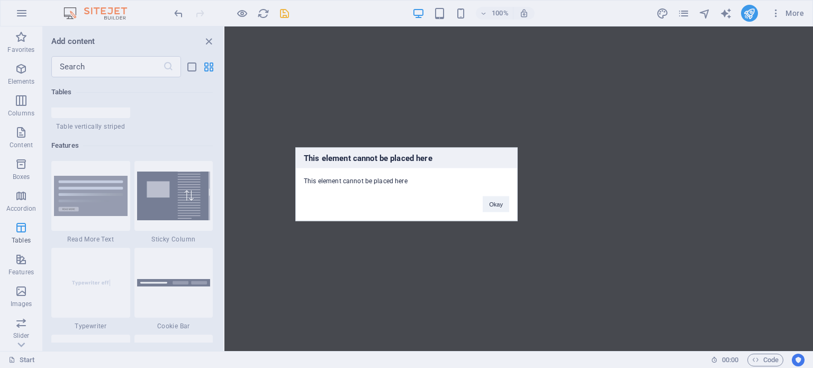
click at [510, 201] on div "Okay" at bounding box center [496, 198] width 42 height 27
click at [491, 199] on button "Okay" at bounding box center [496, 204] width 26 height 16
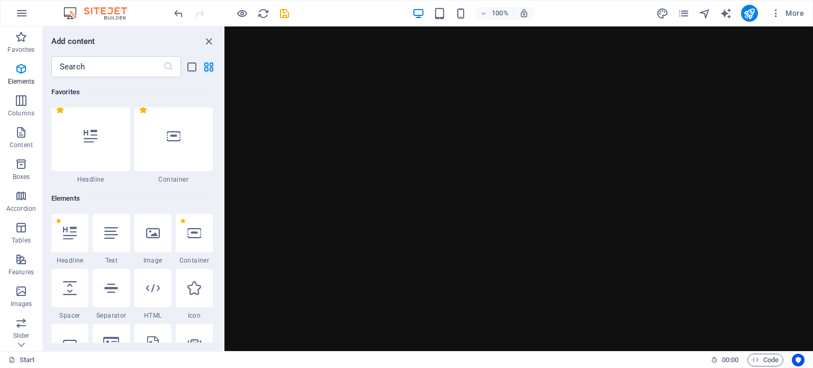
scroll to position [0, 0]
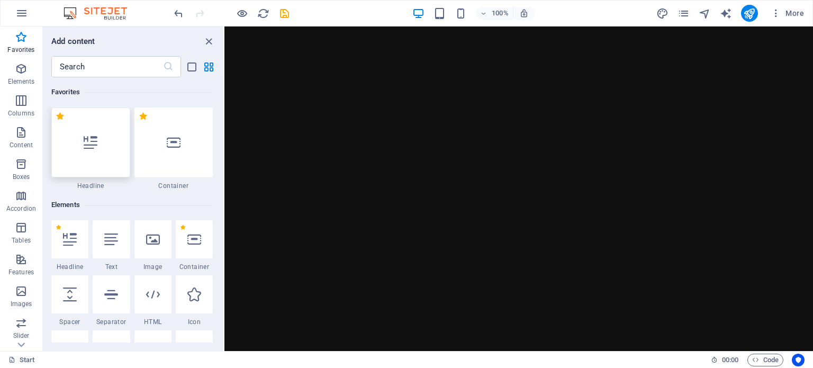
click at [96, 146] on icon at bounding box center [91, 143] width 14 height 14
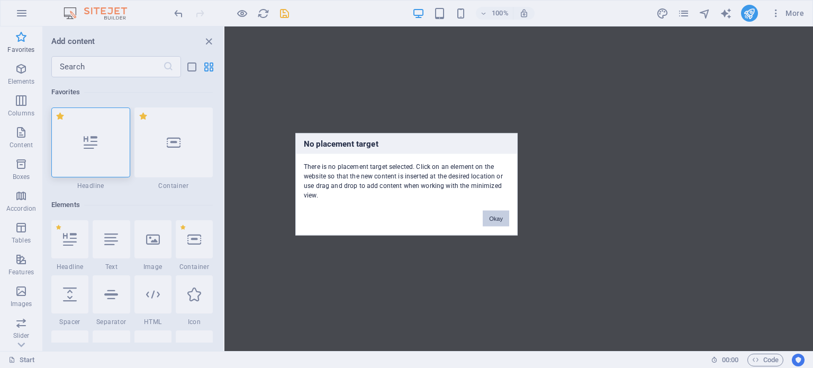
click at [495, 221] on button "Okay" at bounding box center [496, 218] width 26 height 16
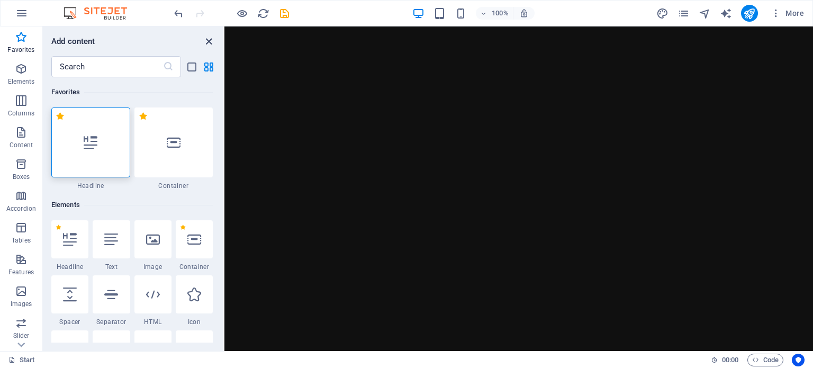
click at [209, 38] on icon "close panel" at bounding box center [209, 41] width 12 height 12
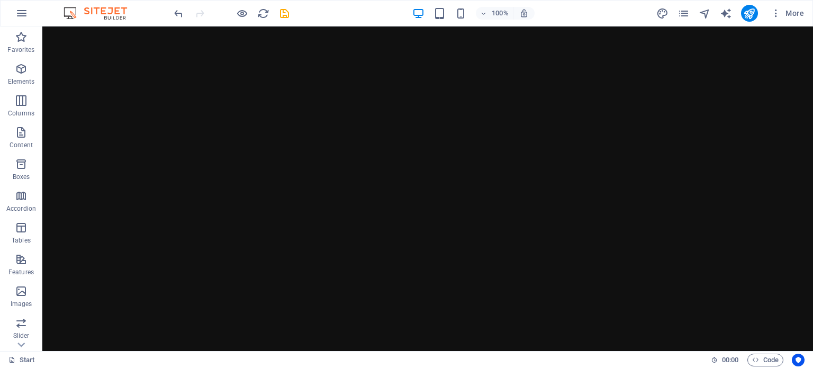
click at [312, 43] on html "Skip to main content Home About Sushi Bowls Soups Contact" at bounding box center [427, 34] width 771 height 17
click at [20, 67] on icon "button" at bounding box center [21, 68] width 13 height 13
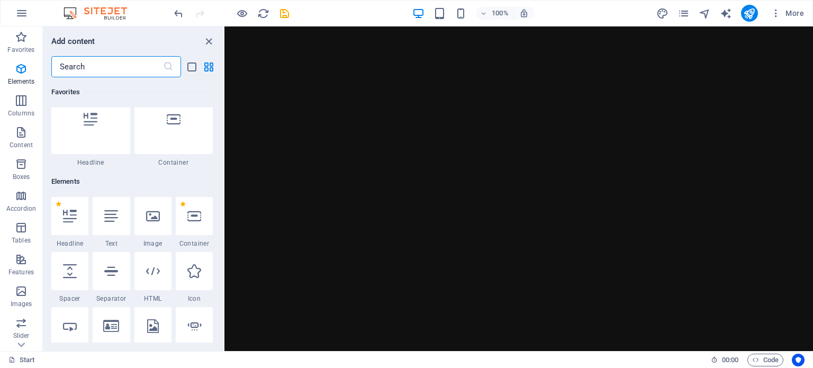
scroll to position [112, 0]
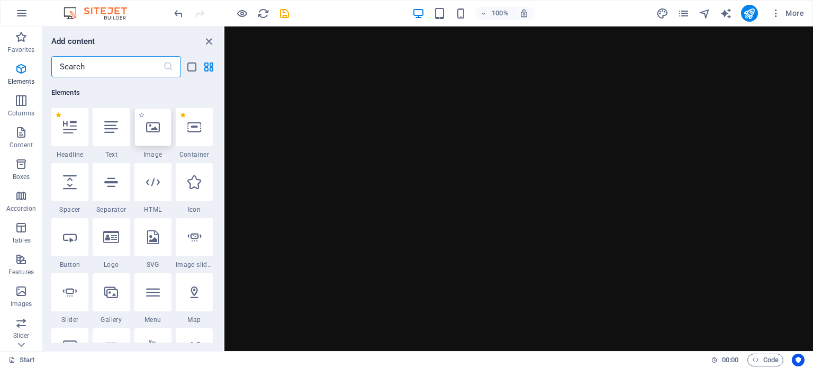
click at [160, 126] on div at bounding box center [153, 127] width 37 height 38
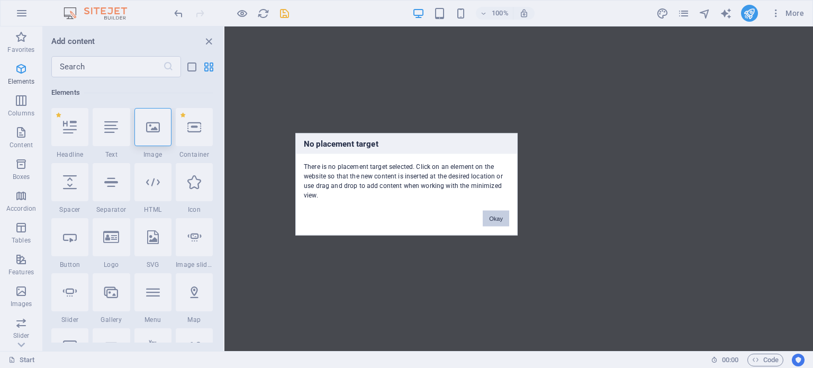
click at [500, 214] on button "Okay" at bounding box center [496, 218] width 26 height 16
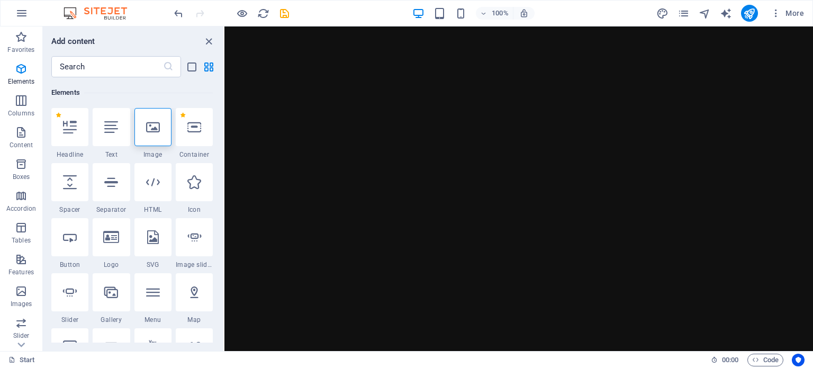
click at [599, 43] on html "Skip to main content Home About Sushi Bowls Soups Contact" at bounding box center [519, 34] width 589 height 17
click at [207, 40] on icon "close panel" at bounding box center [209, 41] width 12 height 12
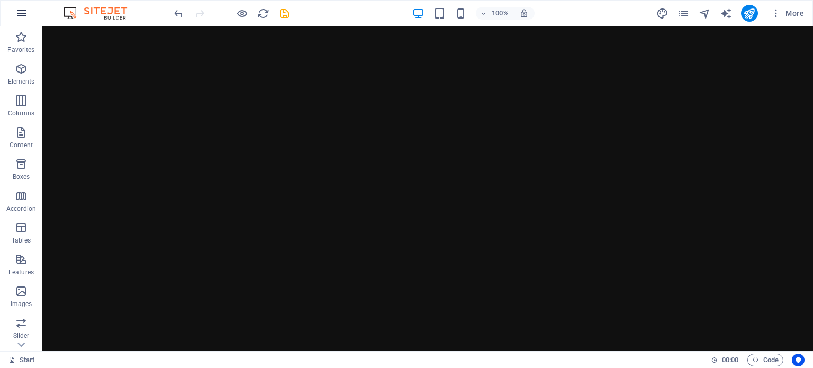
click at [23, 12] on icon "button" at bounding box center [21, 13] width 13 height 13
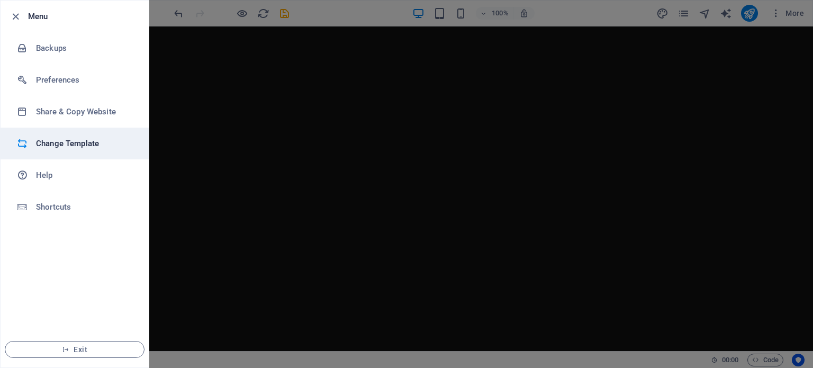
click at [85, 149] on h6 "Change Template" at bounding box center [85, 143] width 98 height 13
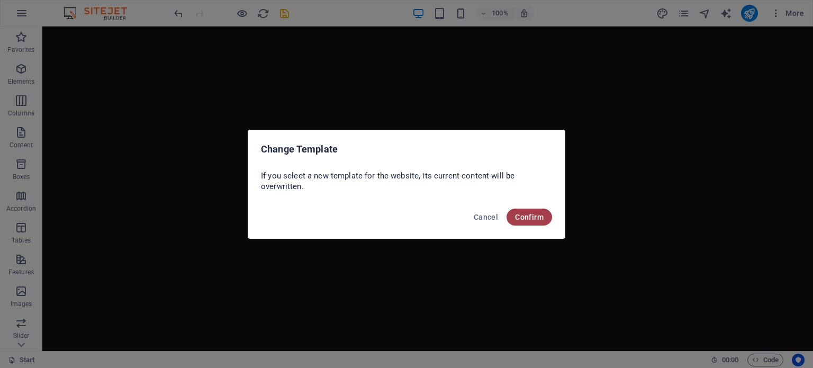
click at [538, 219] on span "Confirm" at bounding box center [529, 217] width 29 height 8
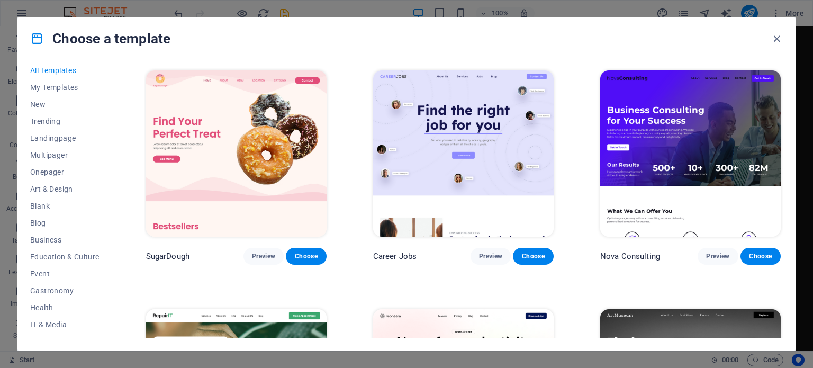
scroll to position [11, 0]
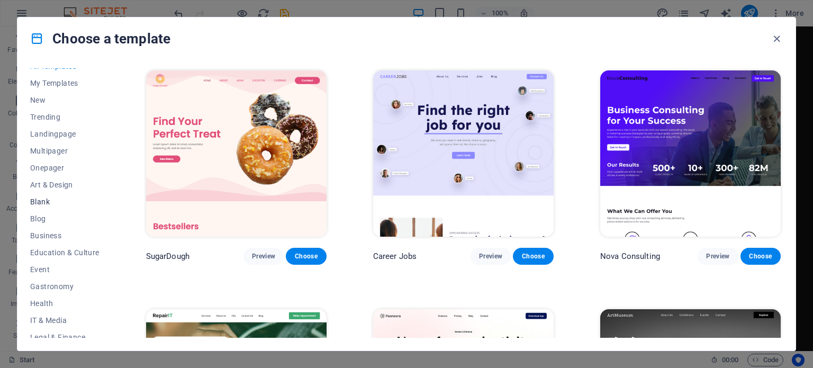
click at [42, 201] on span "Blank" at bounding box center [64, 202] width 69 height 8
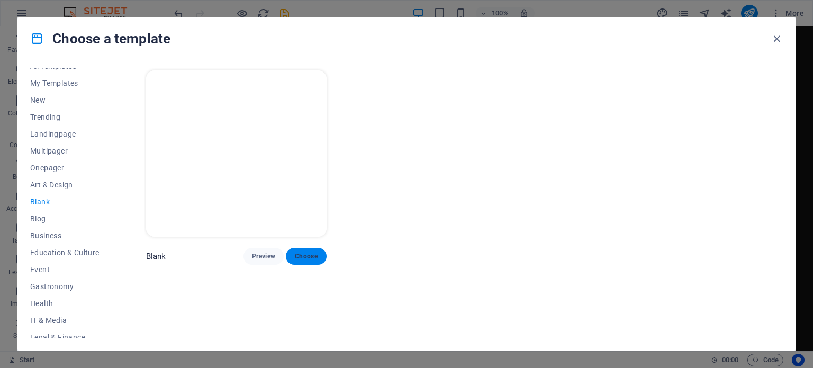
click at [304, 257] on span "Choose" at bounding box center [305, 256] width 23 height 8
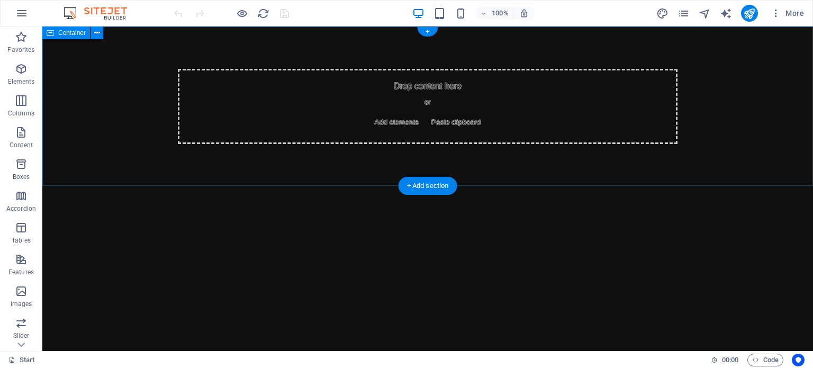
click at [428, 87] on div "Drop content here or Add elements Paste clipboard" at bounding box center [428, 106] width 500 height 75
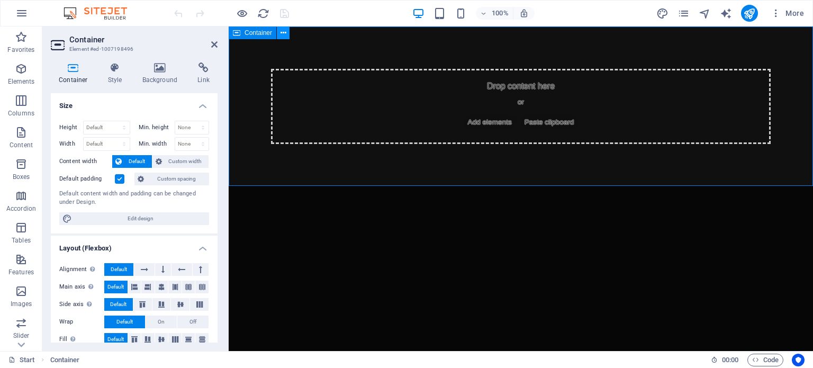
click at [285, 33] on icon at bounding box center [284, 33] width 6 height 11
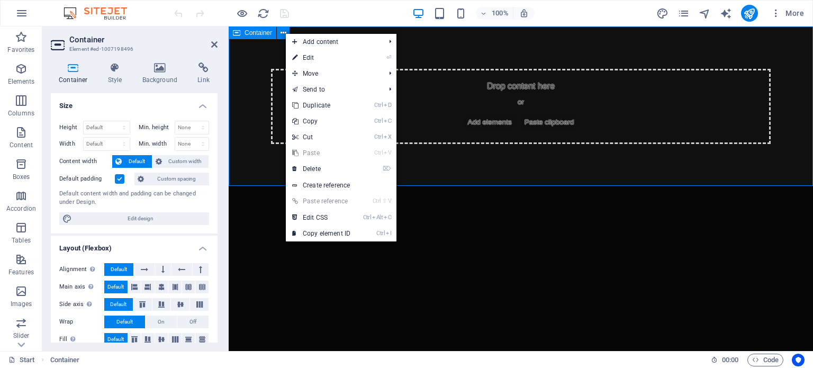
click at [568, 165] on div "Drop content here or Add elements Paste clipboard" at bounding box center [521, 106] width 585 height 160
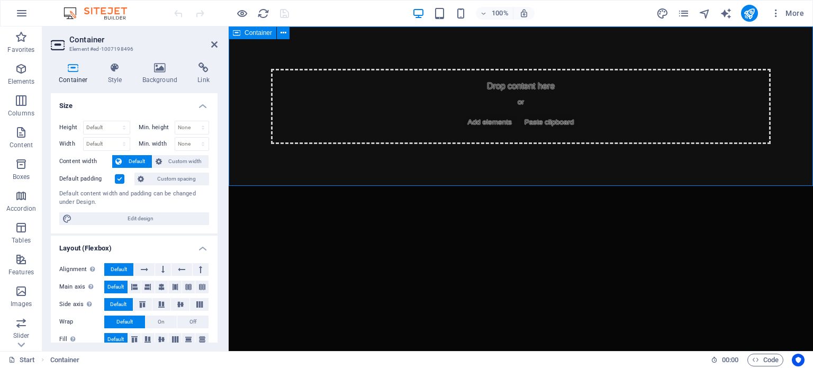
click at [552, 110] on div "Drop content here or Add elements Paste clipboard" at bounding box center [521, 106] width 500 height 75
click at [23, 292] on icon "button" at bounding box center [21, 291] width 13 height 13
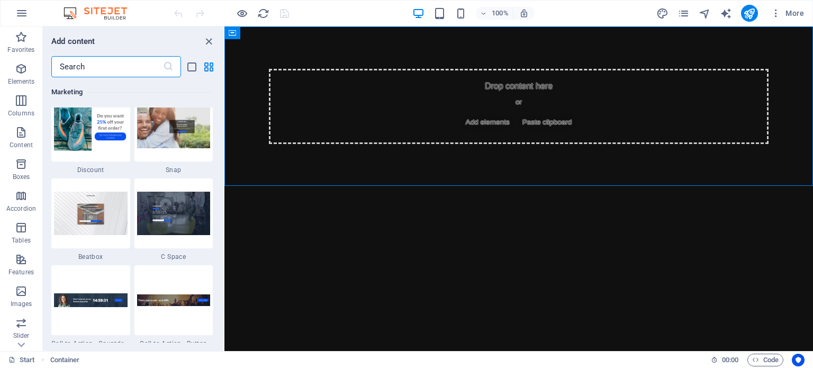
scroll to position [9326, 0]
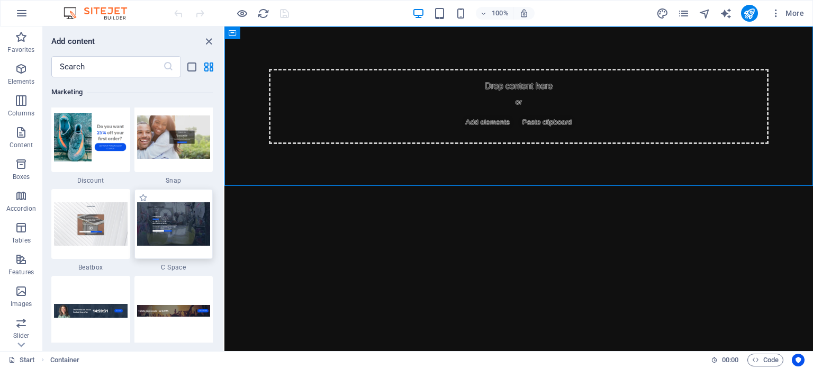
click at [183, 231] on img at bounding box center [174, 223] width 74 height 43
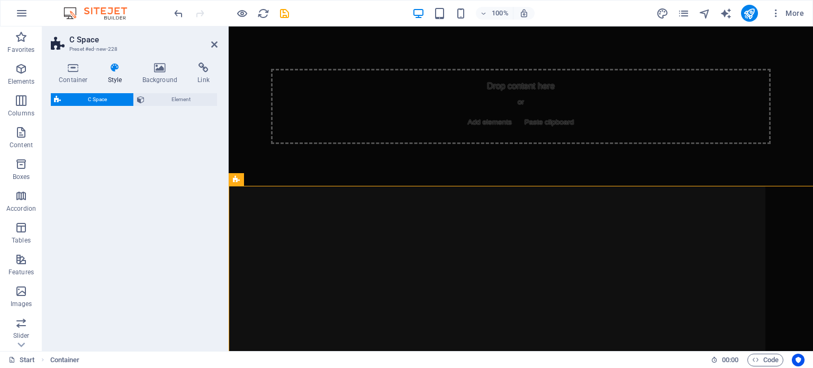
select select "%"
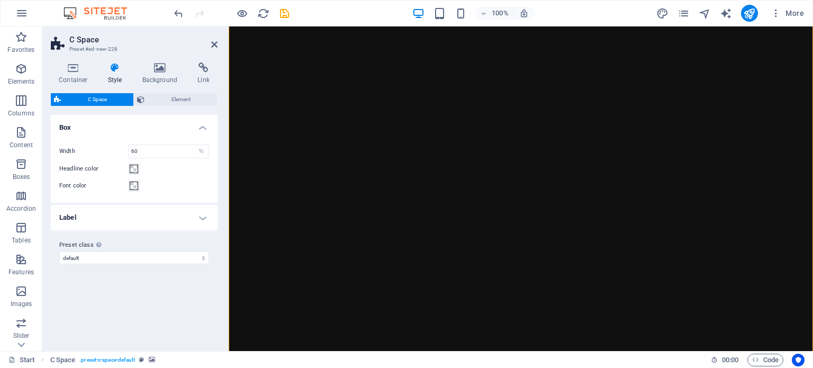
scroll to position [167, 0]
click at [214, 43] on icon at bounding box center [214, 44] width 6 height 8
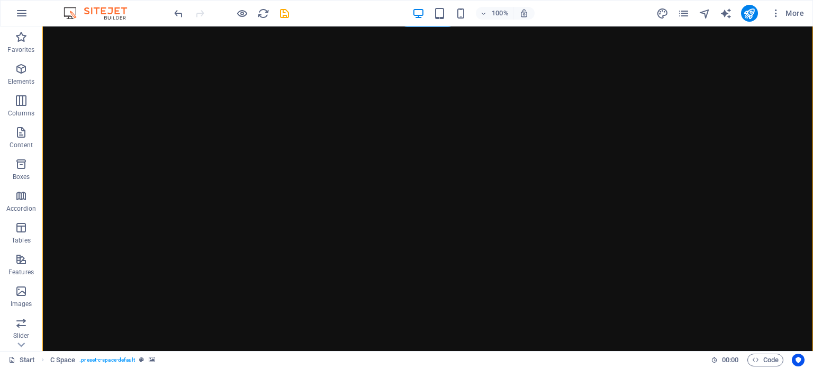
click at [490, 166] on figure at bounding box center [427, 278] width 771 height 518
click at [26, 138] on icon "button" at bounding box center [21, 132] width 13 height 13
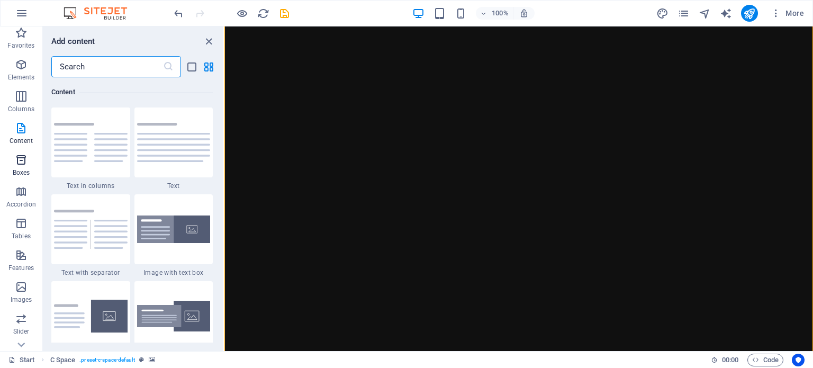
scroll to position [5, 0]
click at [20, 286] on icon "button" at bounding box center [21, 286] width 13 height 13
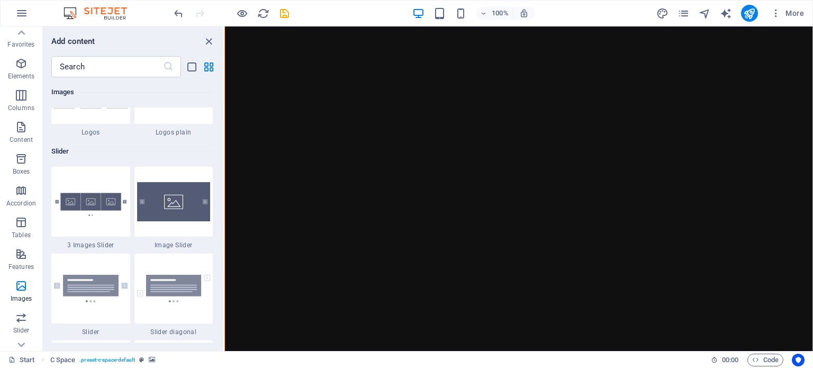
scroll to position [5946, 0]
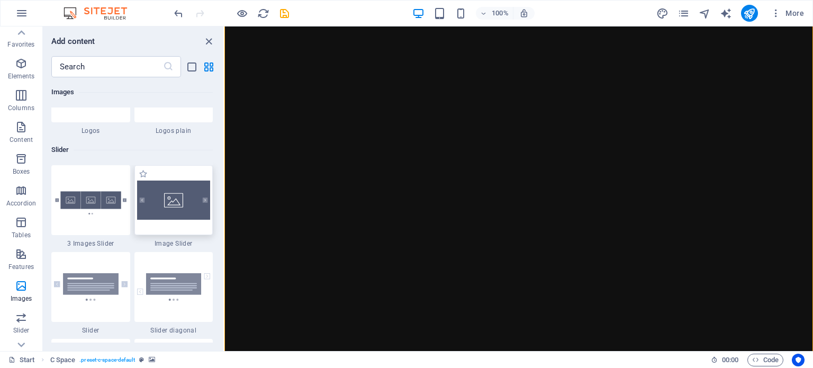
click at [166, 207] on img at bounding box center [174, 200] width 74 height 39
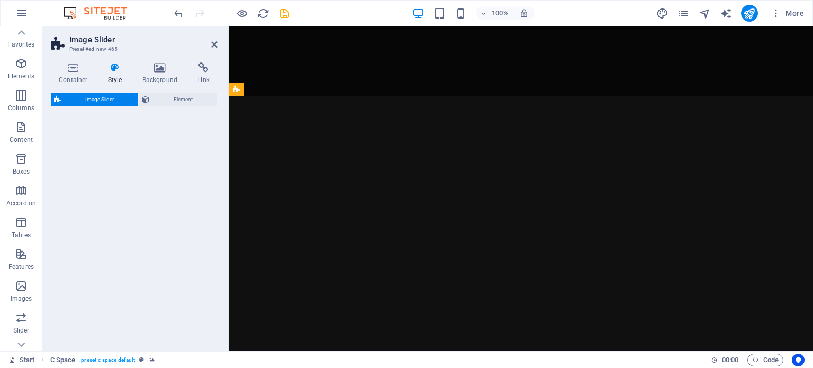
select select "rem"
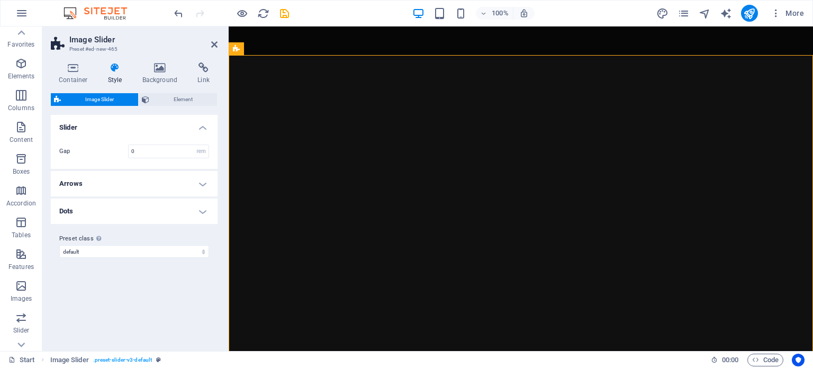
scroll to position [648, 0]
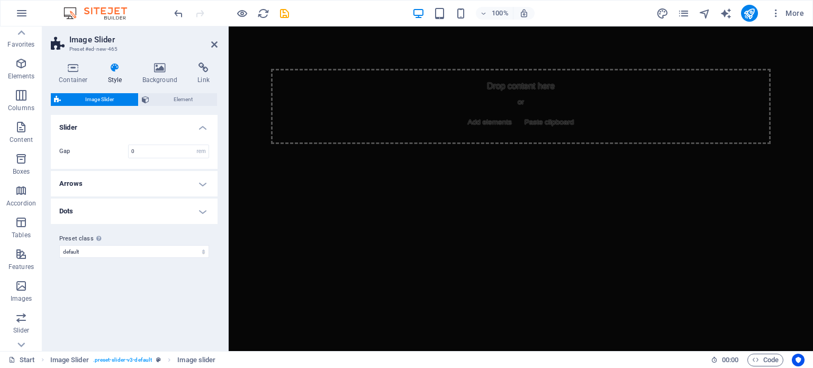
scroll to position [0, 0]
drag, startPoint x: 214, startPoint y: 44, endPoint x: 248, endPoint y: 103, distance: 67.6
click at [214, 44] on icon at bounding box center [214, 44] width 6 height 8
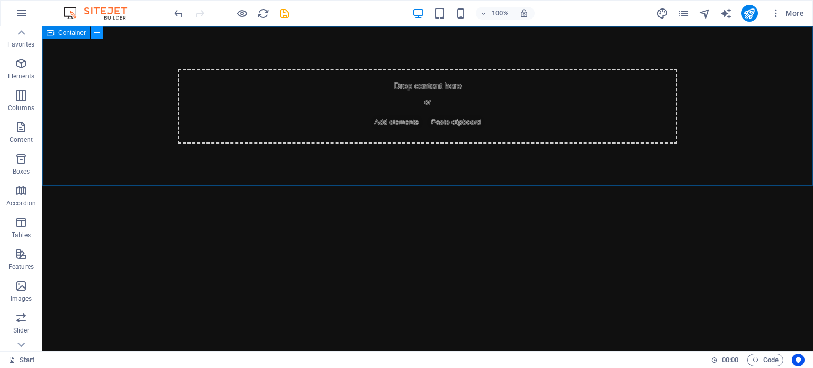
click at [96, 29] on icon at bounding box center [97, 33] width 6 height 11
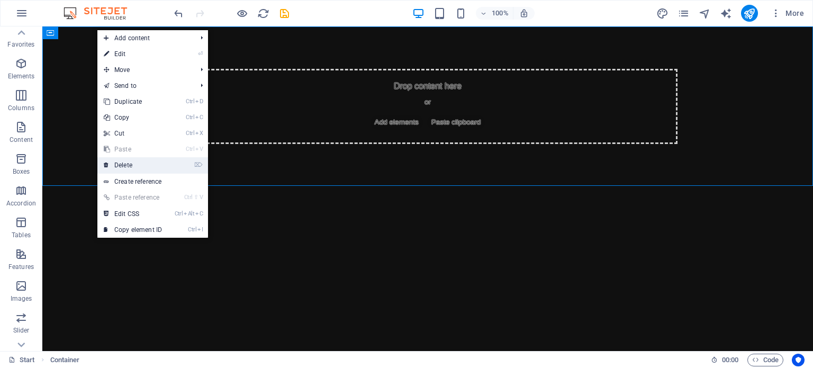
click at [140, 166] on link "⌦ Delete" at bounding box center [132, 165] width 71 height 16
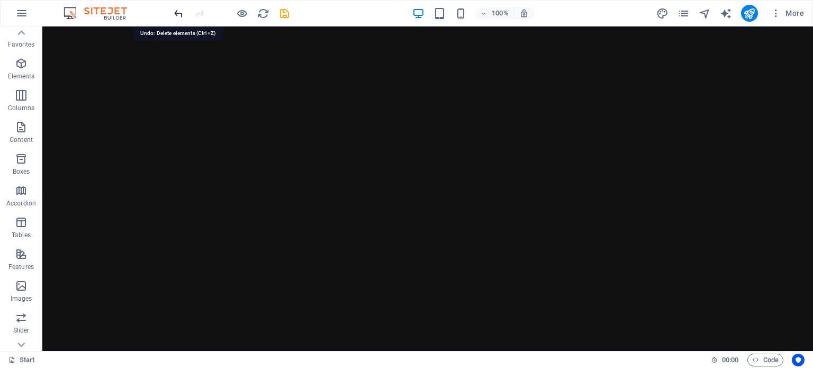
click at [177, 13] on icon "undo" at bounding box center [179, 13] width 12 height 12
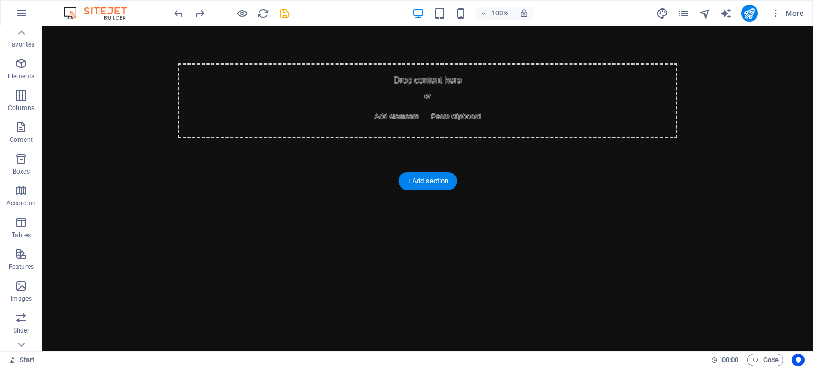
scroll to position [16, 0]
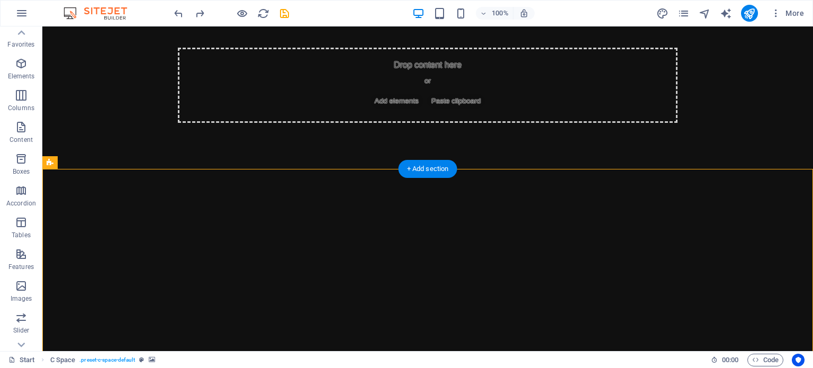
scroll to position [22, 0]
click at [94, 158] on icon at bounding box center [94, 156] width 6 height 11
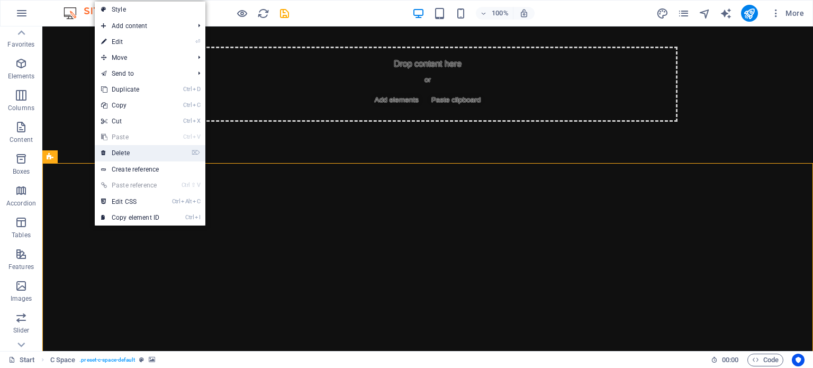
click at [132, 155] on link "⌦ Delete" at bounding box center [130, 153] width 71 height 16
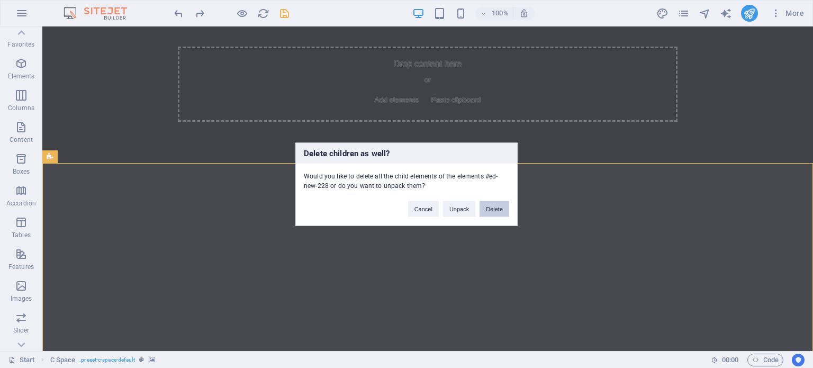
click at [499, 211] on button "Delete" at bounding box center [495, 209] width 30 height 16
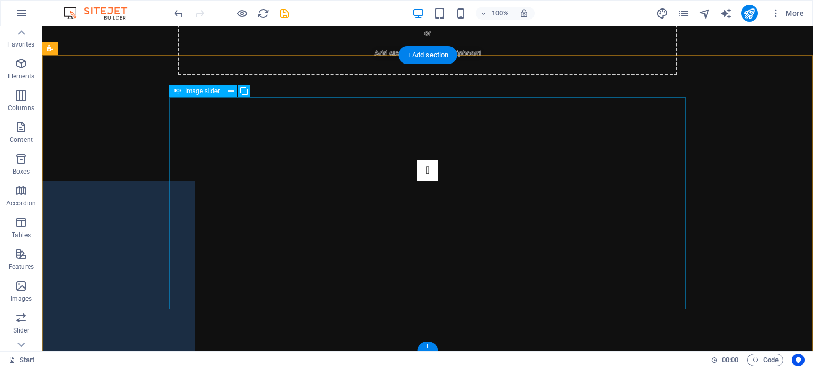
scroll to position [0, 0]
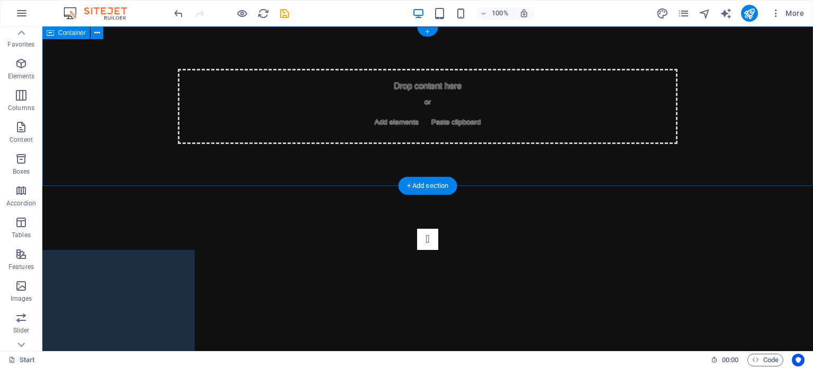
click at [434, 102] on div "Drop content here or Add elements Paste clipboard" at bounding box center [428, 106] width 500 height 75
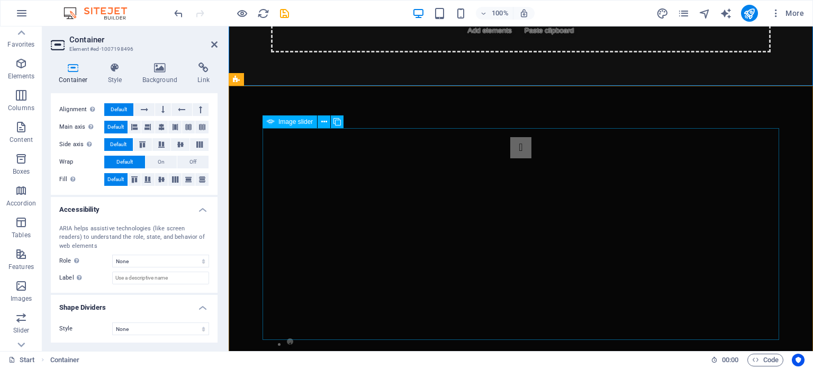
scroll to position [131, 0]
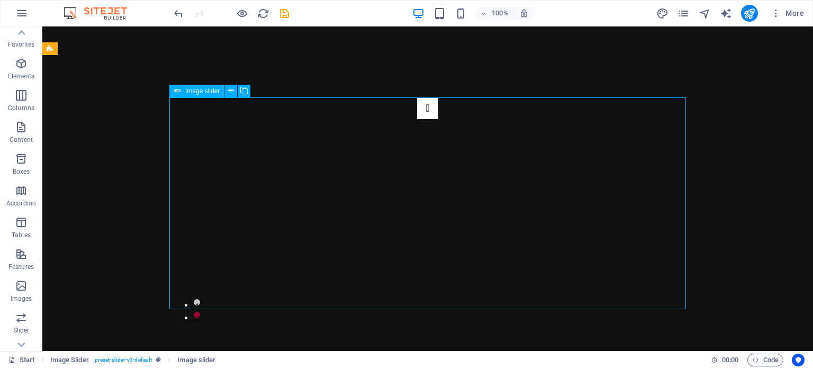
select select "px"
select select "ms"
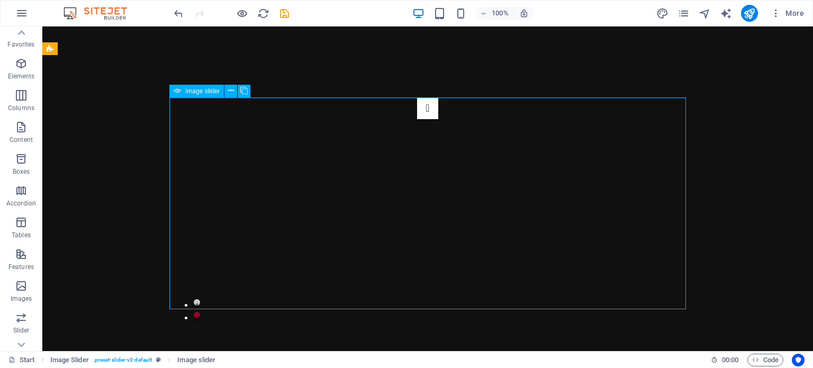
select select "s"
select select "progressive"
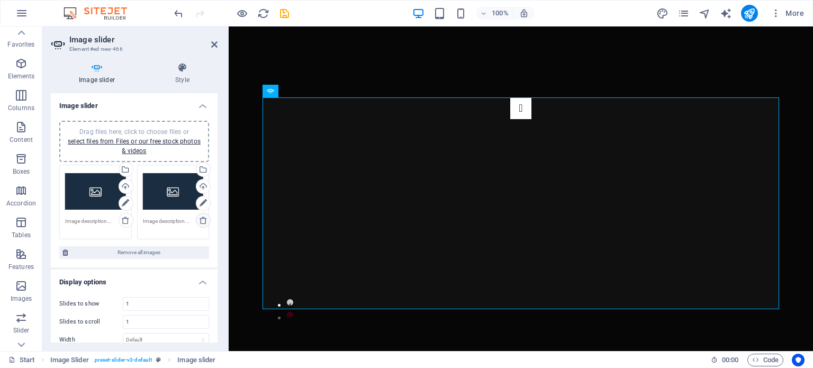
click at [201, 221] on icon at bounding box center [203, 220] width 8 height 8
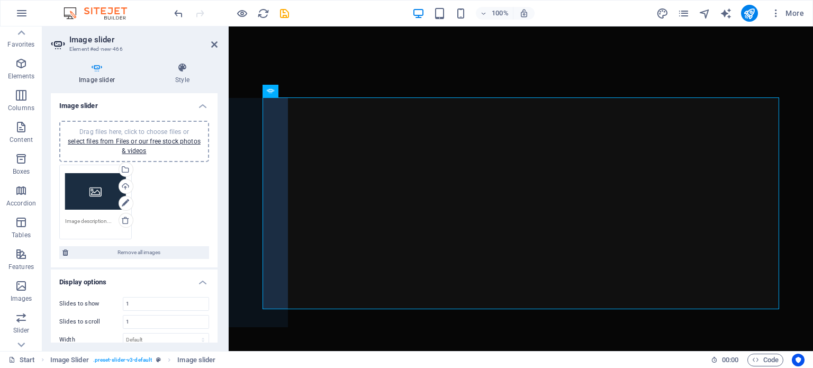
click at [87, 191] on div "Drag files here, click to choose files or select files from Files or our free s…" at bounding box center [95, 192] width 61 height 42
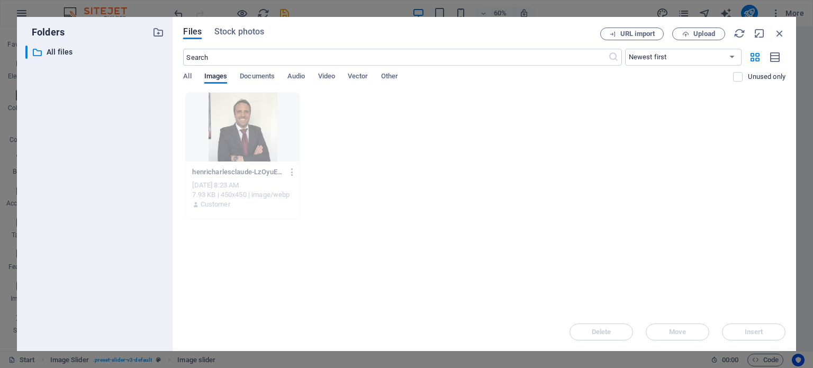
scroll to position [0, 0]
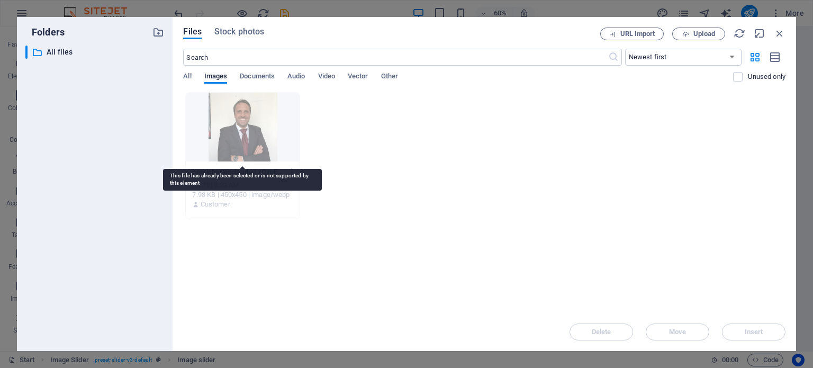
click at [254, 131] on div at bounding box center [242, 127] width 113 height 69
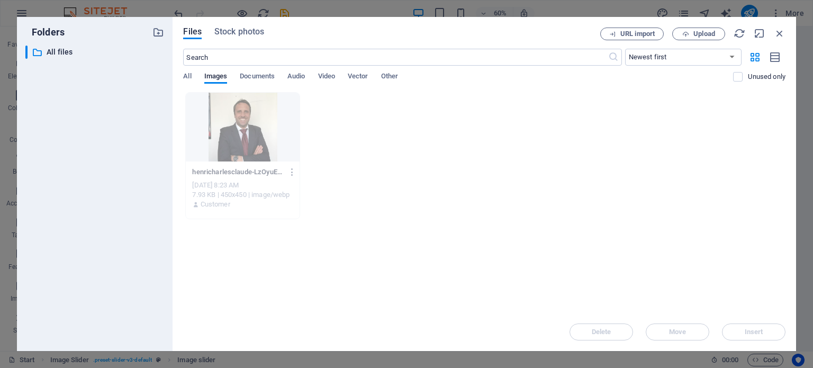
click at [428, 143] on div "henricharlesclaude-LzOyuEpK0DGsST5iElK5HA.jpg henricharlesclaude-LzOyuEpK0DGsST…" at bounding box center [484, 155] width 603 height 127
click at [781, 33] on icon "button" at bounding box center [780, 34] width 12 height 12
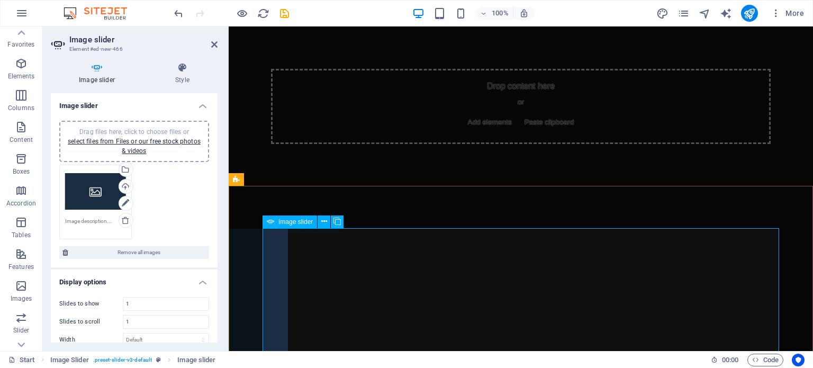
scroll to position [131, 0]
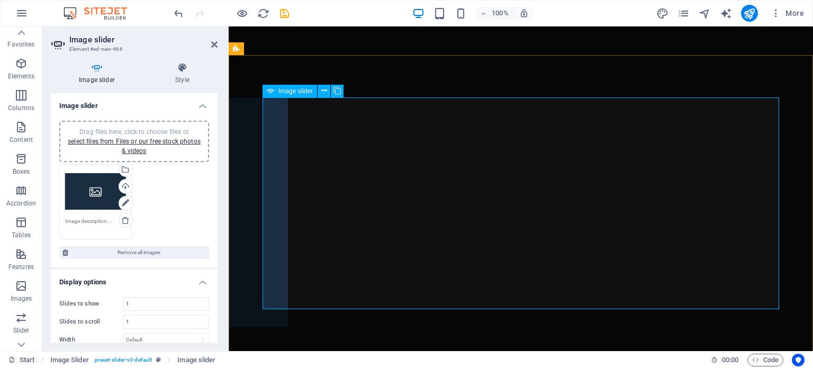
click at [523, 177] on div "Image Slider" at bounding box center [521, 204] width 517 height 212
click at [495, 210] on div "Image Slider" at bounding box center [521, 204] width 517 height 212
click at [493, 210] on div "Image Slider" at bounding box center [521, 204] width 517 height 212
click at [99, 194] on div "Drag files here, click to choose files or select files from Files or our free s…" at bounding box center [95, 192] width 61 height 42
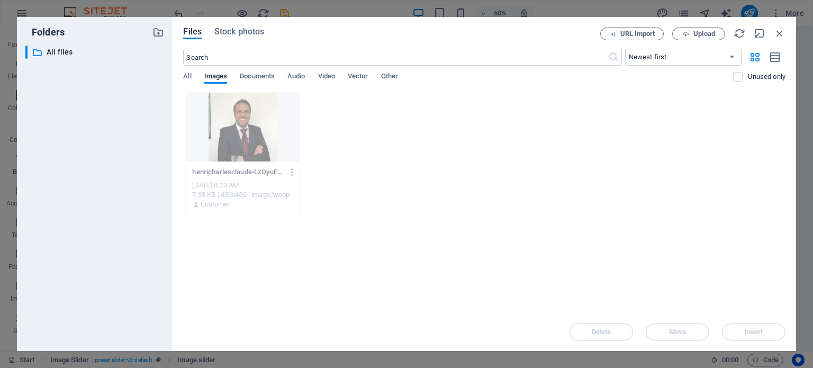
scroll to position [0, 0]
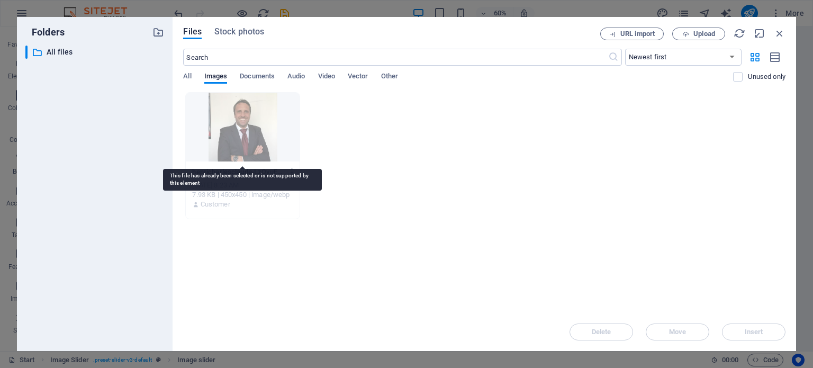
click at [235, 131] on div at bounding box center [242, 127] width 113 height 69
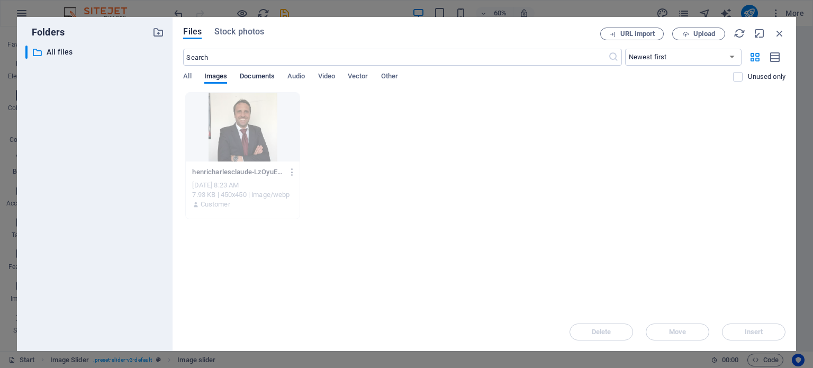
click at [257, 75] on span "Documents" at bounding box center [257, 77] width 35 height 15
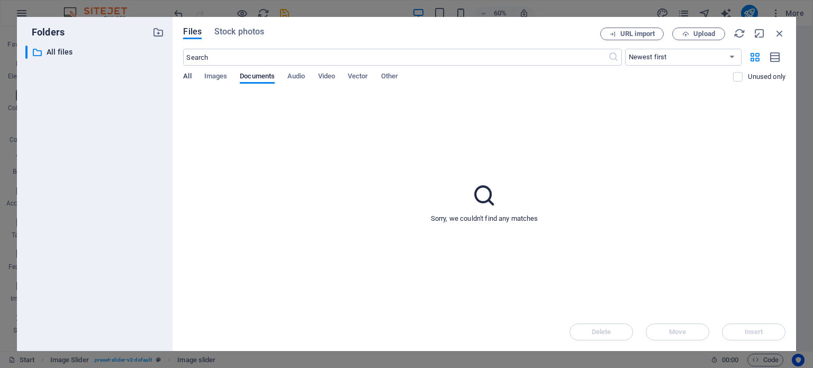
click at [184, 76] on span "All" at bounding box center [187, 77] width 8 height 15
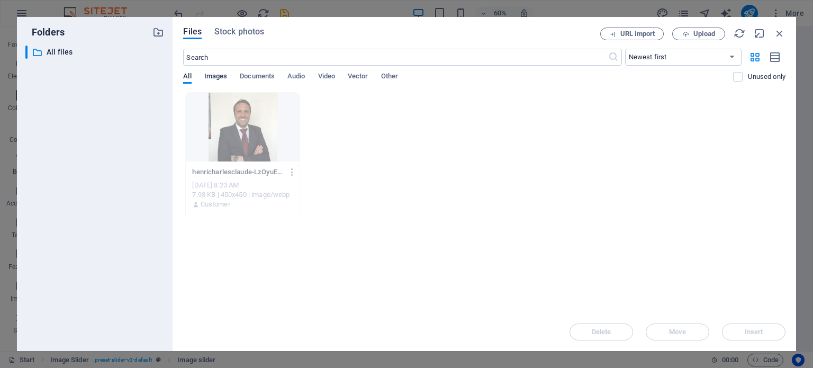
click at [211, 74] on span "Images" at bounding box center [215, 77] width 23 height 15
click at [62, 51] on p "All files" at bounding box center [96, 52] width 98 height 12
click at [703, 31] on span "Upload" at bounding box center [705, 34] width 22 height 6
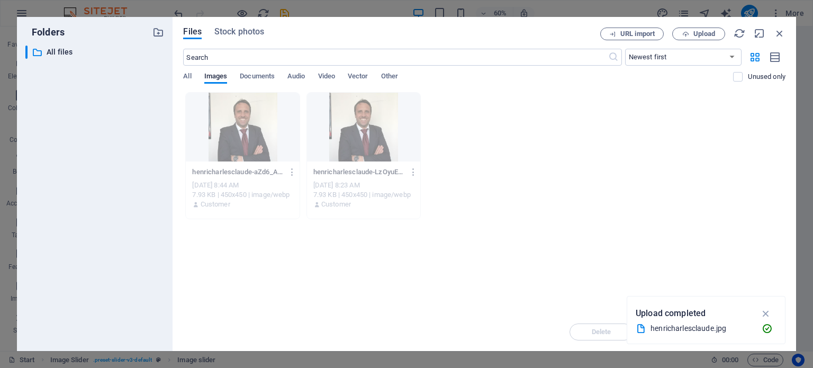
click at [334, 169] on p "henricharlesclaude-LzOyuEpK0DGsST5iElK5HA.jpg" at bounding box center [358, 172] width 91 height 10
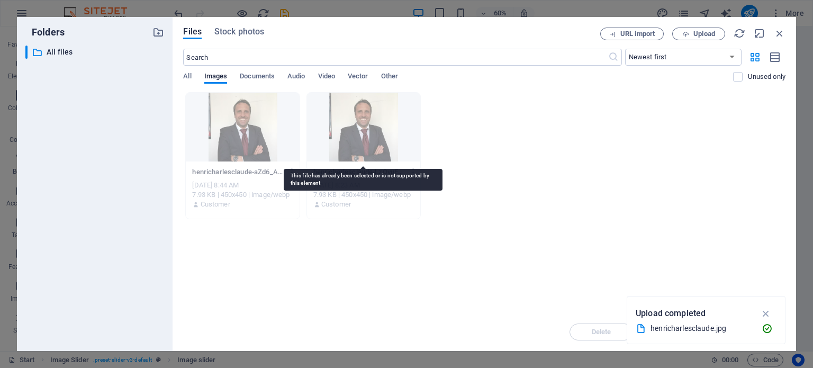
click at [348, 154] on div at bounding box center [363, 127] width 113 height 69
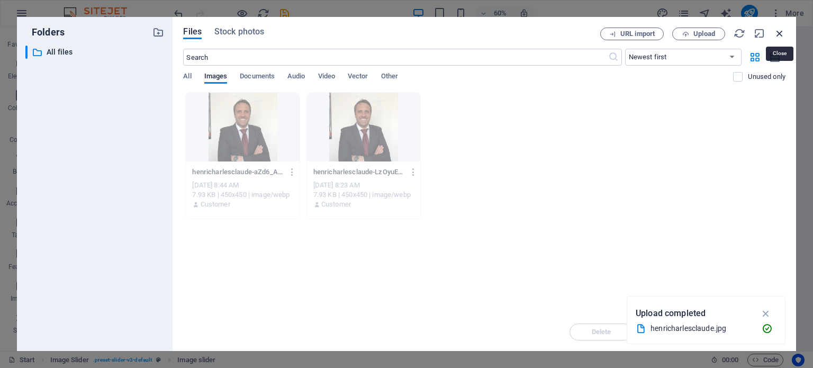
click at [781, 28] on icon "button" at bounding box center [780, 34] width 12 height 12
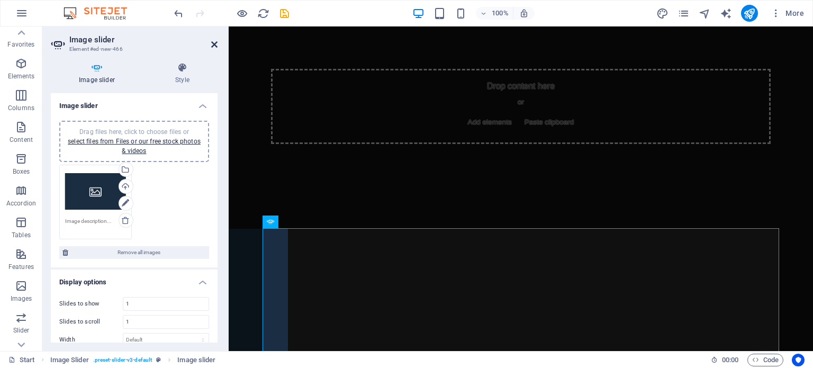
click at [216, 42] on icon at bounding box center [214, 44] width 6 height 8
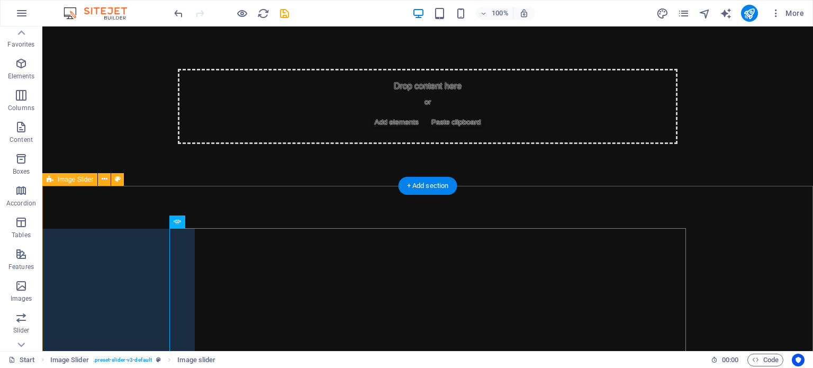
scroll to position [131, 0]
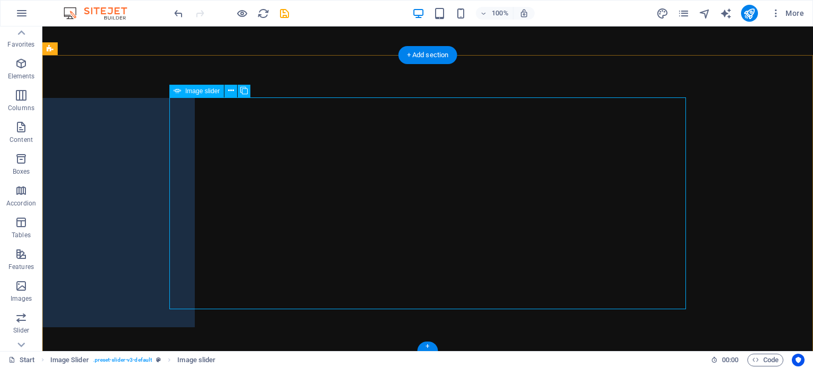
click at [497, 213] on div "Image Slider" at bounding box center [427, 204] width 517 height 212
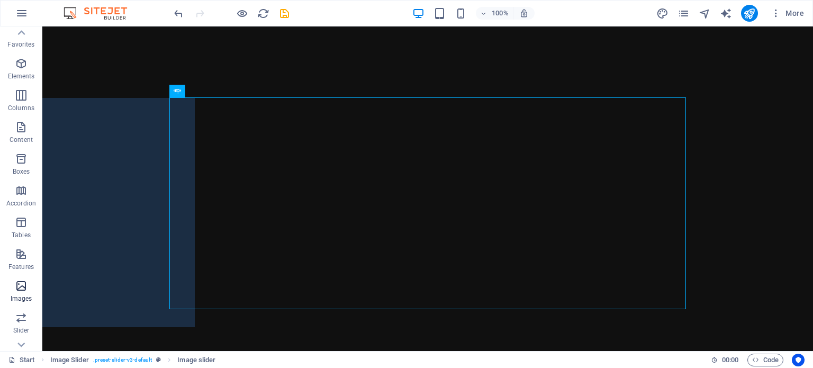
click at [24, 289] on icon "button" at bounding box center [21, 286] width 13 height 13
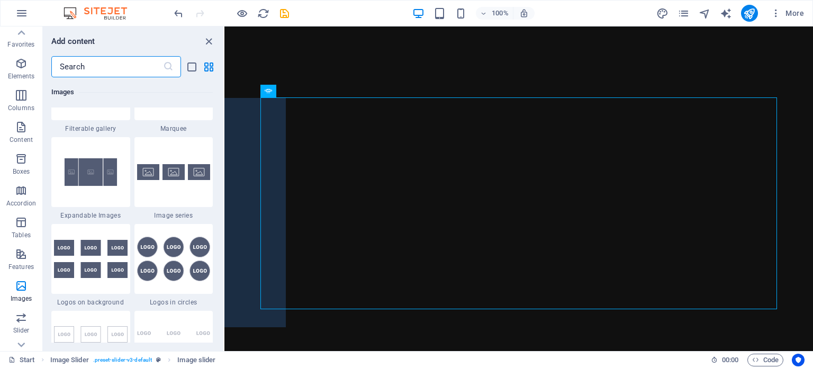
scroll to position [5933, 0]
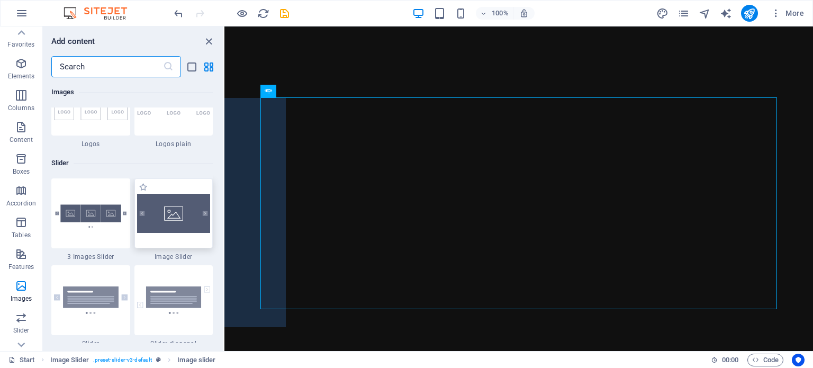
click at [180, 216] on img at bounding box center [174, 213] width 74 height 39
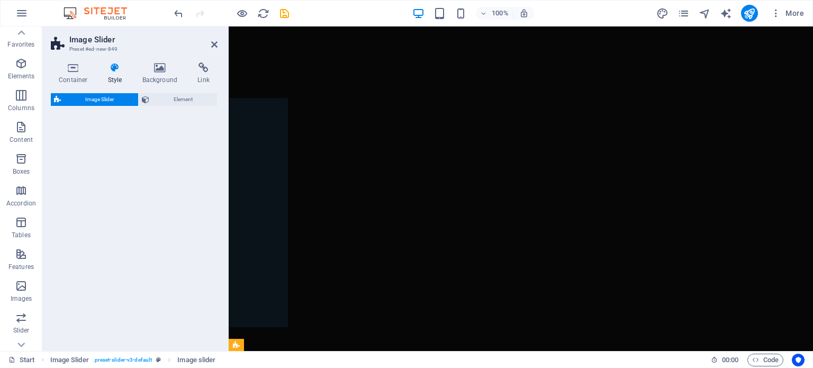
click at [172, 218] on div "Image Slider Element" at bounding box center [134, 217] width 167 height 249
select select "rem"
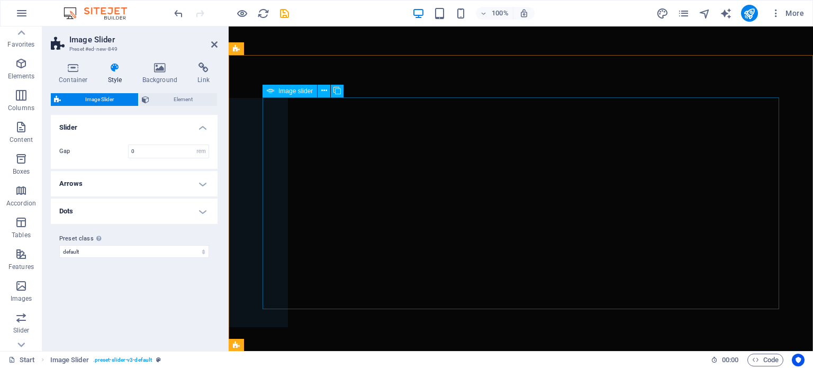
click at [541, 193] on div "Image Slider" at bounding box center [521, 204] width 517 height 212
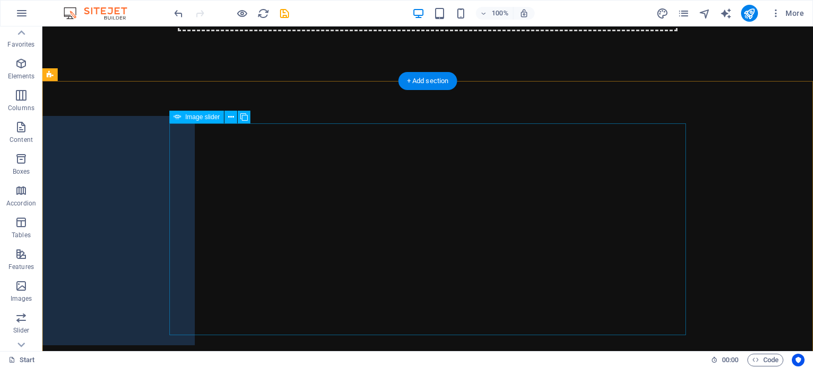
scroll to position [122, 0]
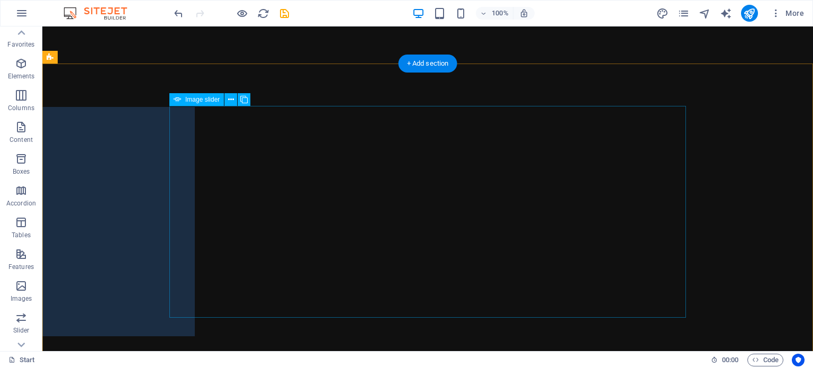
click at [416, 192] on div "Image Slider" at bounding box center [427, 213] width 517 height 212
select select "px"
select select "ms"
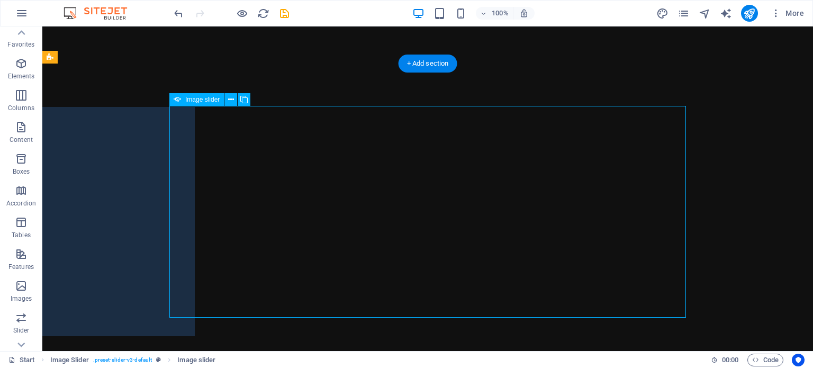
select select "s"
select select "progressive"
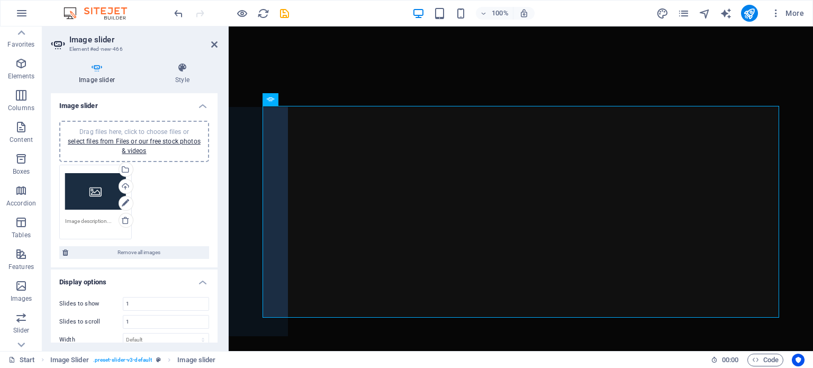
click at [86, 195] on div "Drag files here, click to choose files or select files from Files or our free s…" at bounding box center [95, 192] width 61 height 42
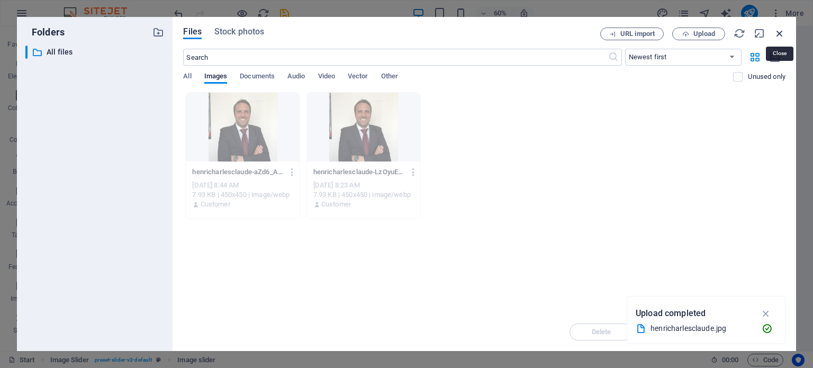
click at [781, 31] on icon "button" at bounding box center [780, 34] width 12 height 12
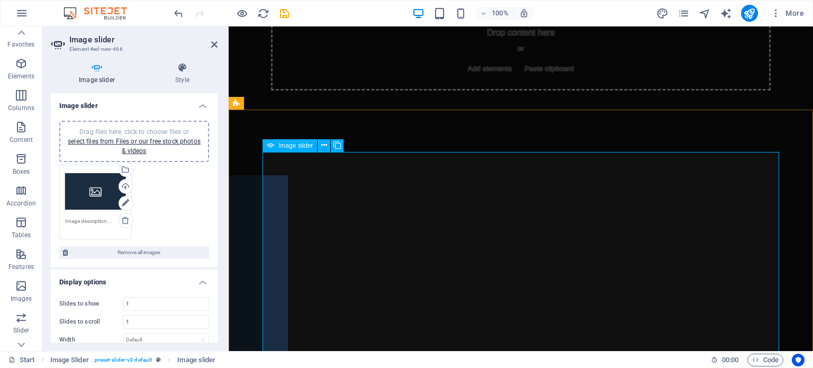
scroll to position [0, 0]
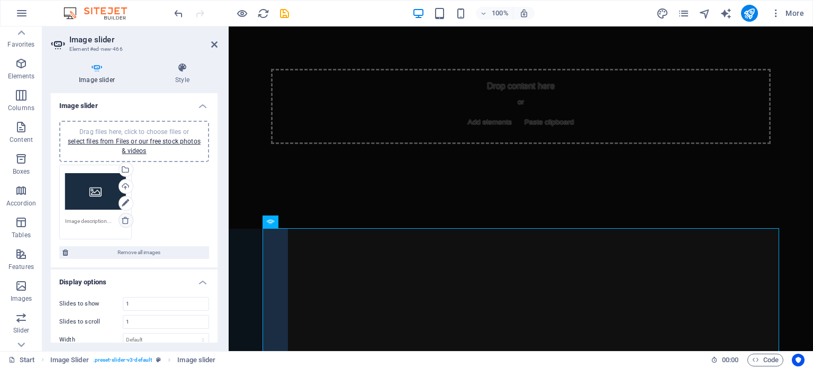
click at [126, 220] on icon at bounding box center [125, 220] width 8 height 8
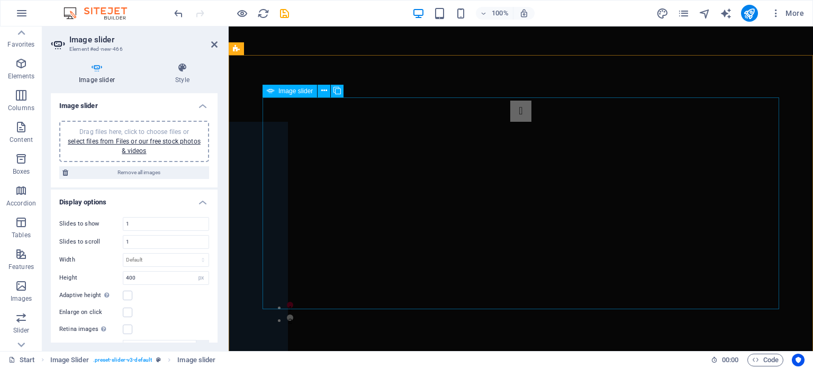
scroll to position [427, 0]
select select "px"
select select "ms"
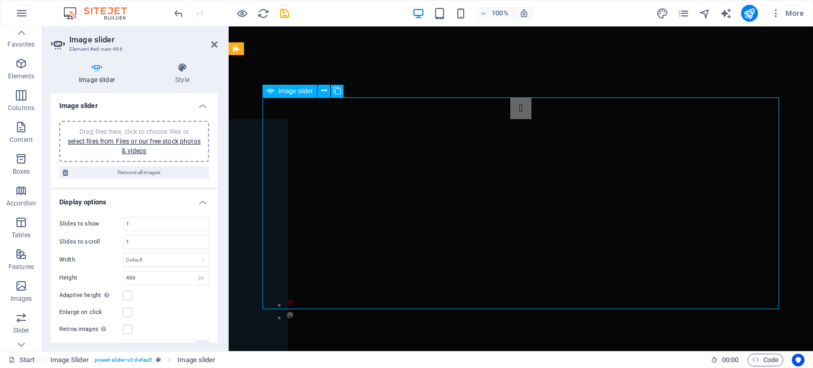
select select "s"
select select "progressive"
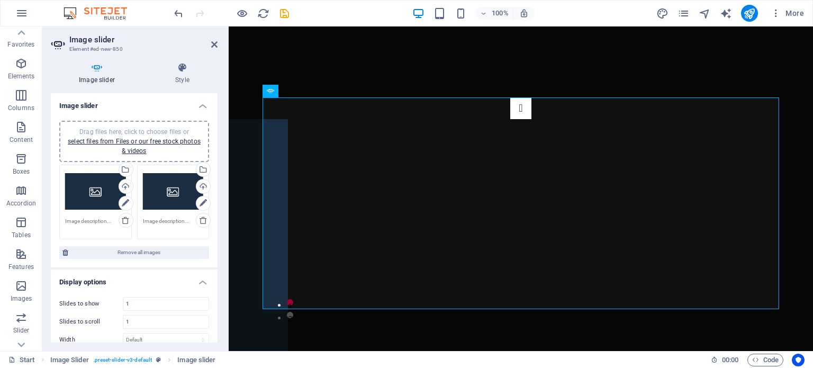
click at [102, 192] on div "Drag files here, click to choose files or select files from Files or our free s…" at bounding box center [95, 192] width 61 height 42
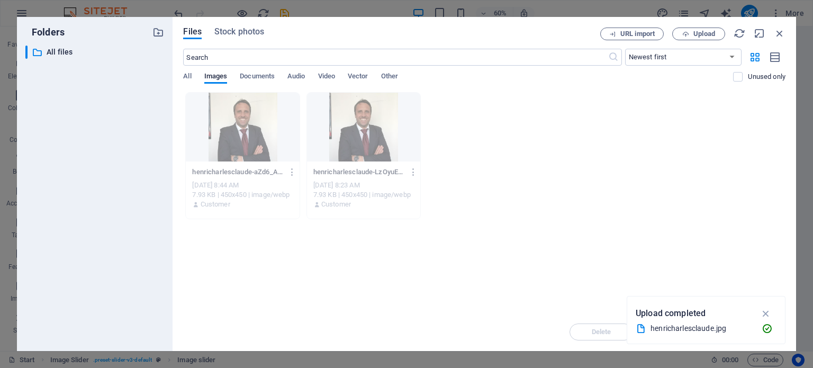
scroll to position [211, 0]
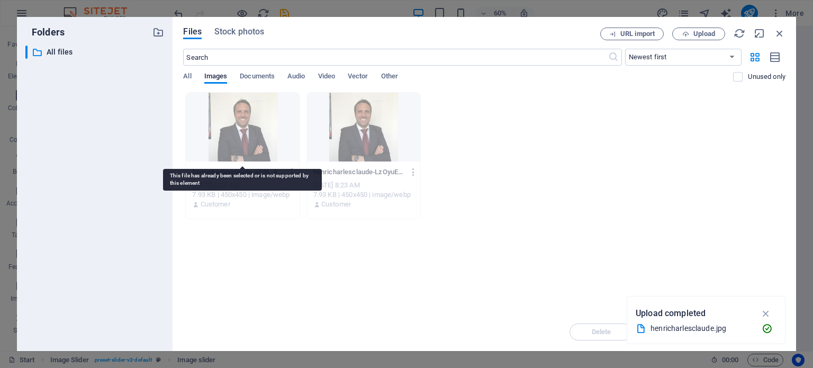
click at [250, 133] on div at bounding box center [242, 127] width 113 height 69
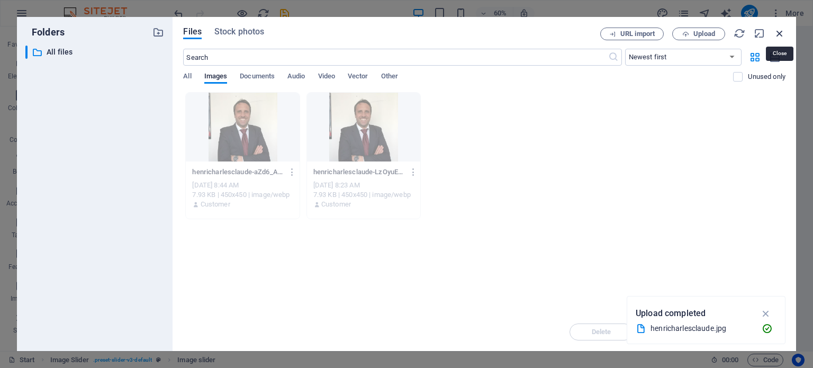
click at [783, 33] on icon "button" at bounding box center [780, 34] width 12 height 12
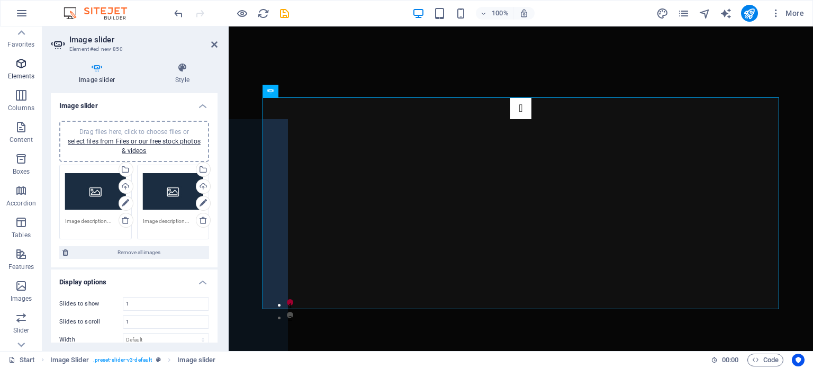
click at [22, 61] on icon "button" at bounding box center [21, 63] width 13 height 13
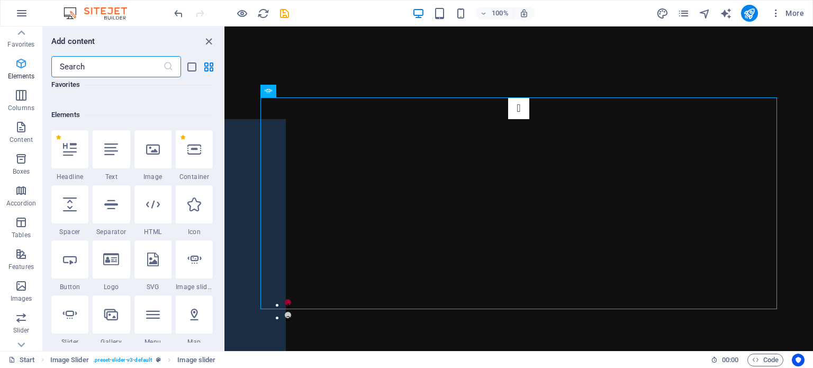
scroll to position [112, 0]
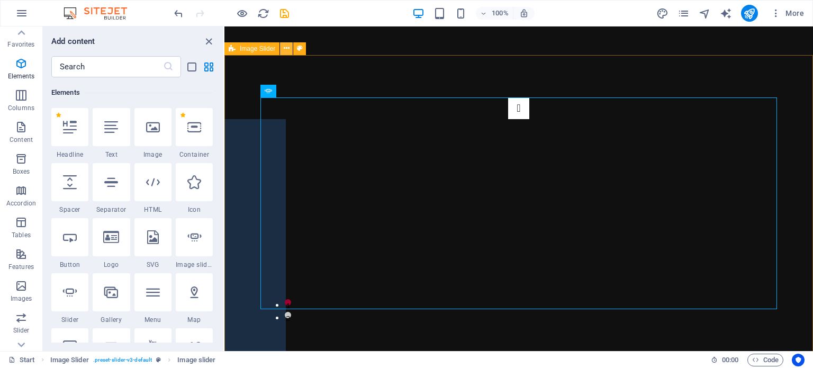
click at [286, 43] on icon at bounding box center [287, 48] width 6 height 11
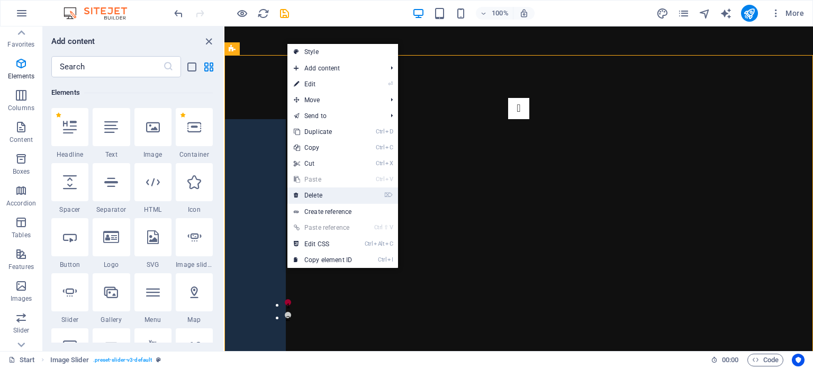
click at [330, 196] on link "⌦ Delete" at bounding box center [323, 195] width 71 height 16
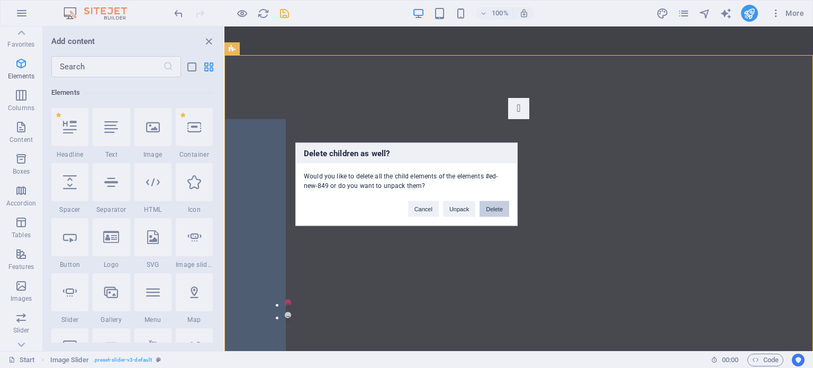
click at [508, 208] on button "Delete" at bounding box center [495, 209] width 30 height 16
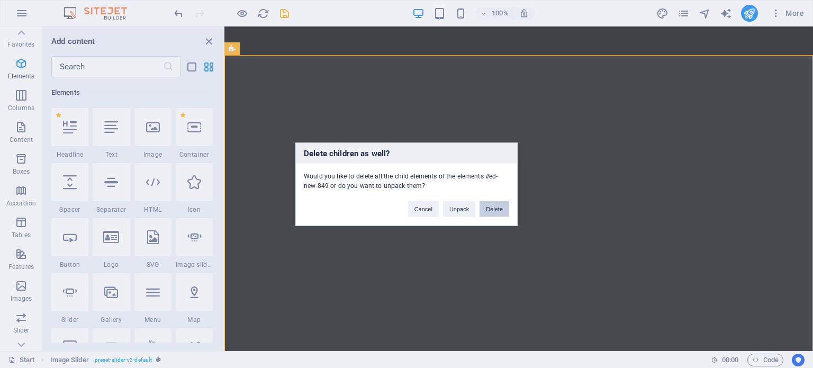
scroll to position [131, 0]
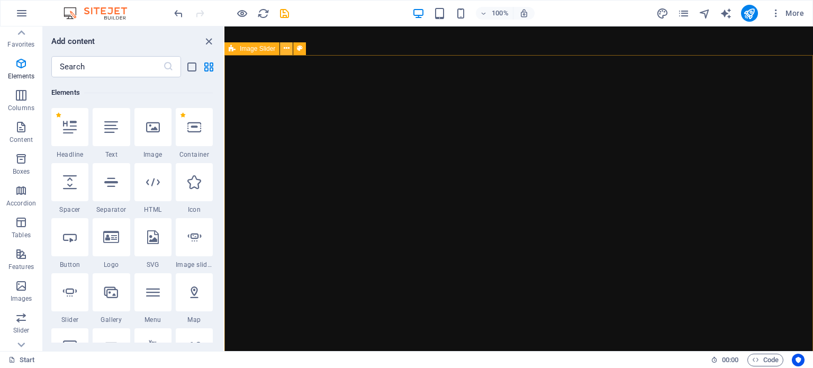
click at [289, 47] on icon at bounding box center [287, 48] width 6 height 11
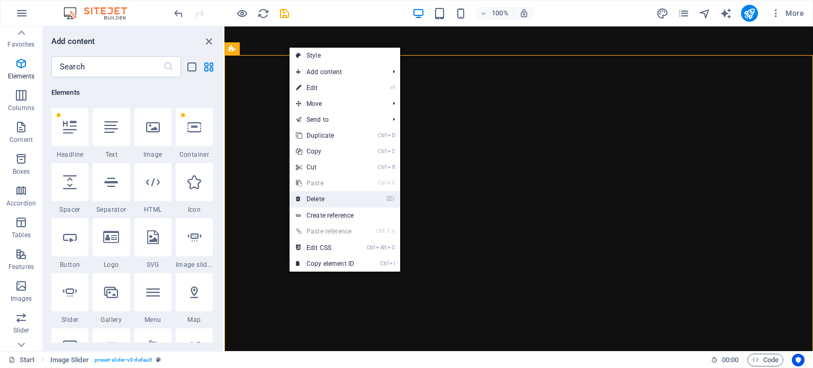
click at [347, 203] on link "⌦ Delete" at bounding box center [325, 199] width 71 height 16
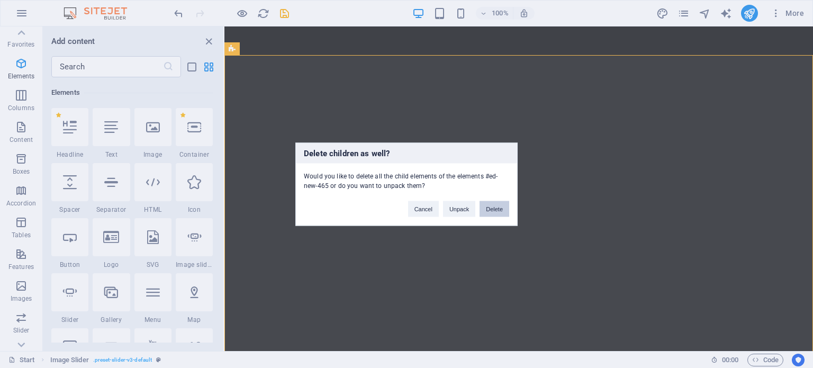
click at [498, 210] on button "Delete" at bounding box center [495, 209] width 30 height 16
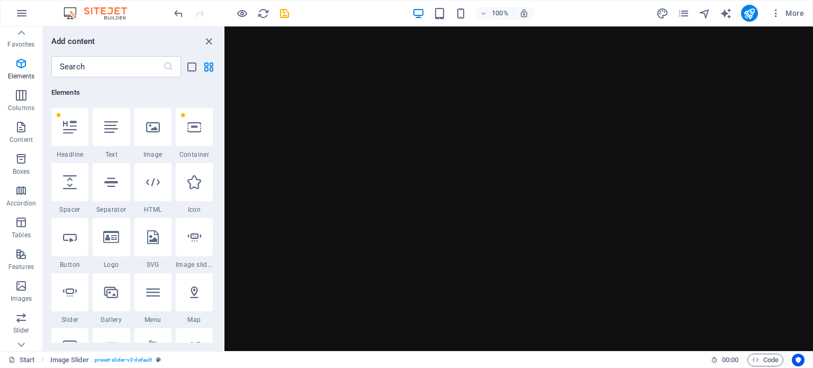
scroll to position [0, 0]
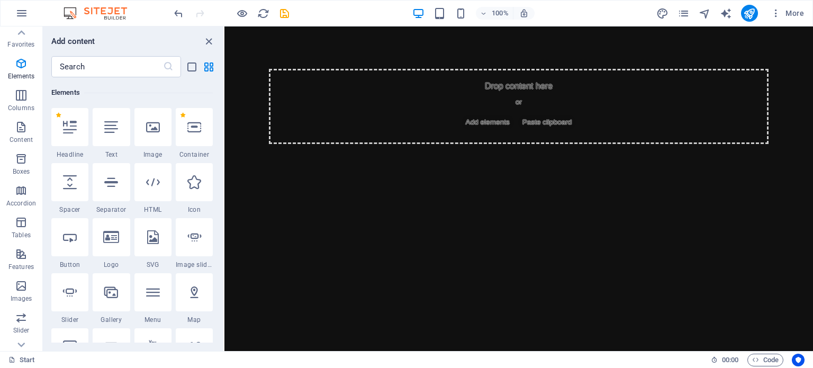
click at [380, 167] on html "Skip to main content Drop content here or Add elements Paste clipboard" at bounding box center [519, 106] width 589 height 160
click at [152, 130] on icon at bounding box center [153, 127] width 14 height 14
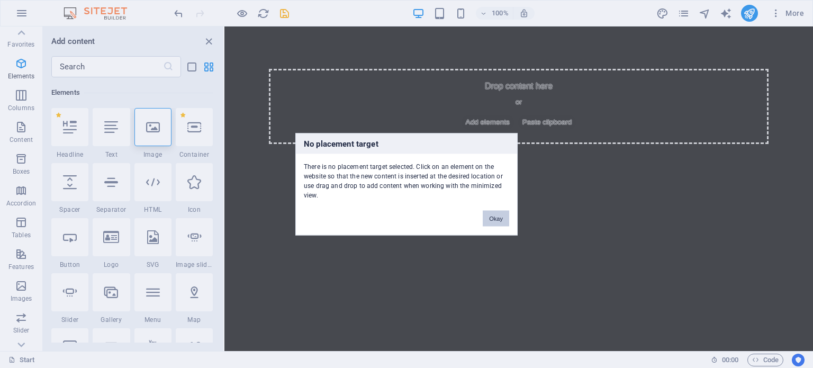
drag, startPoint x: 495, startPoint y: 218, endPoint x: 270, endPoint y: 192, distance: 226.6
click at [495, 218] on button "Okay" at bounding box center [496, 218] width 26 height 16
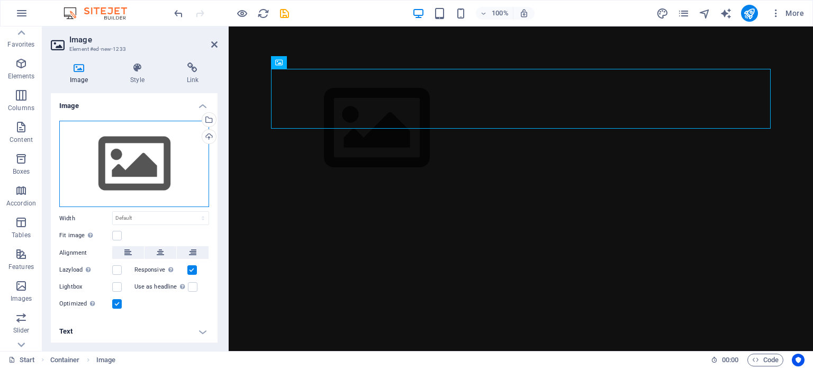
click at [149, 157] on div "Drag files here, click to choose files or select files from Files or our free s…" at bounding box center [134, 164] width 150 height 87
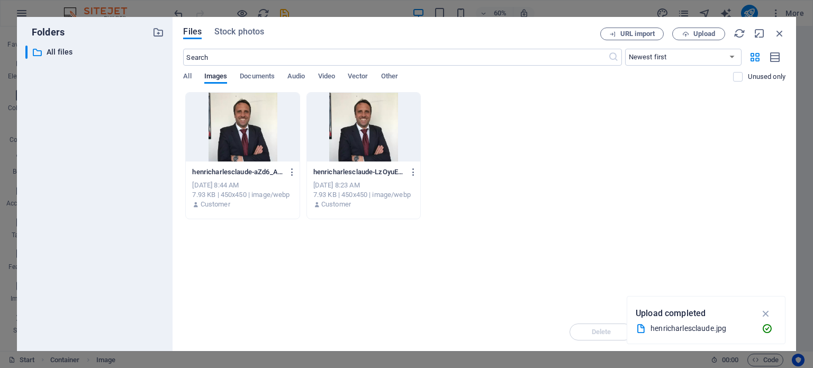
click at [245, 151] on div at bounding box center [242, 127] width 113 height 69
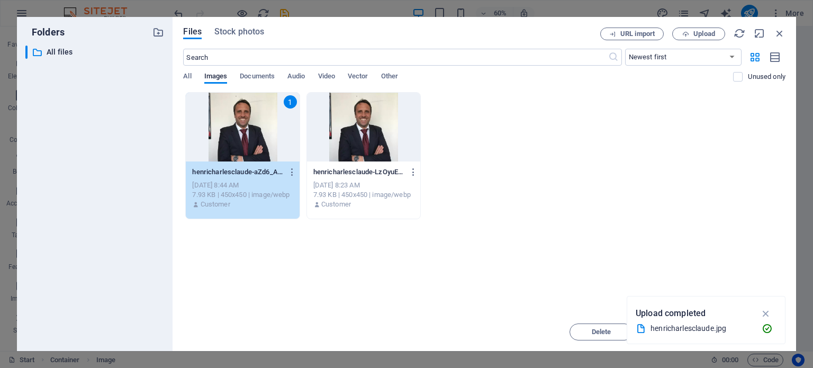
click at [691, 200] on div "1 henricharlesclaude-aZd6_AZlJefc-2CWqpLB0Q.jpg henricharlesclaude-aZd6_AZlJefc…" at bounding box center [484, 155] width 603 height 127
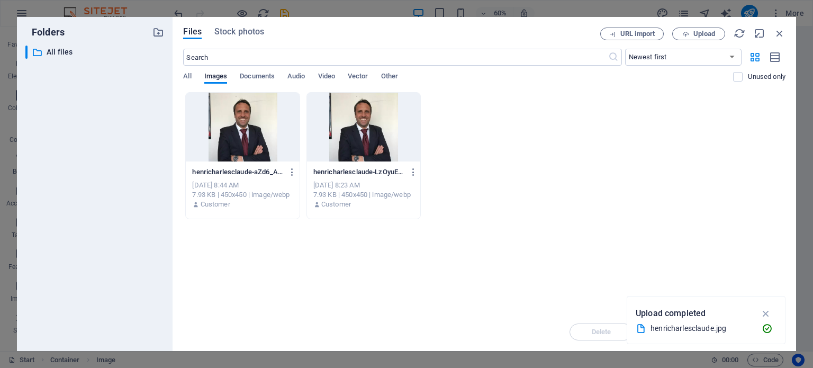
click at [219, 149] on div at bounding box center [242, 127] width 113 height 69
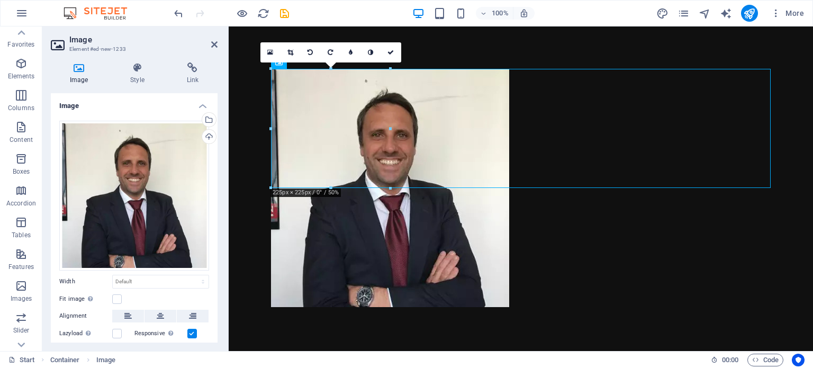
drag, startPoint x: 619, startPoint y: 215, endPoint x: 505, endPoint y: 280, distance: 130.7
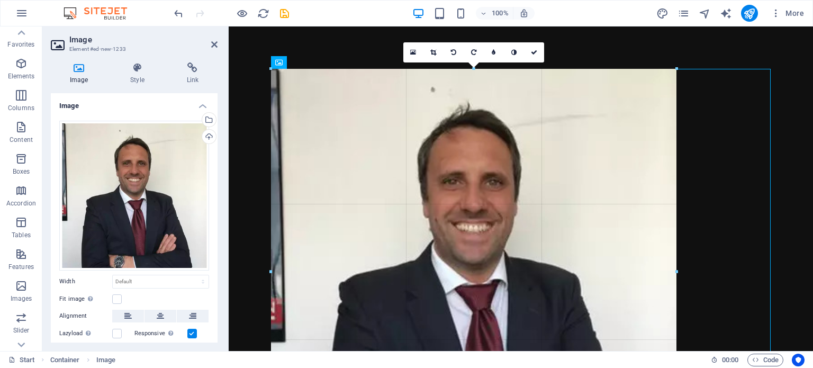
type input "766"
select select "px"
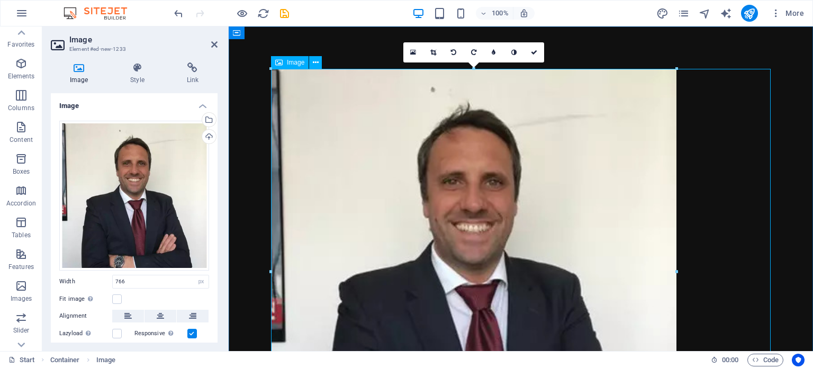
click at [739, 246] on figure at bounding box center [521, 272] width 500 height 406
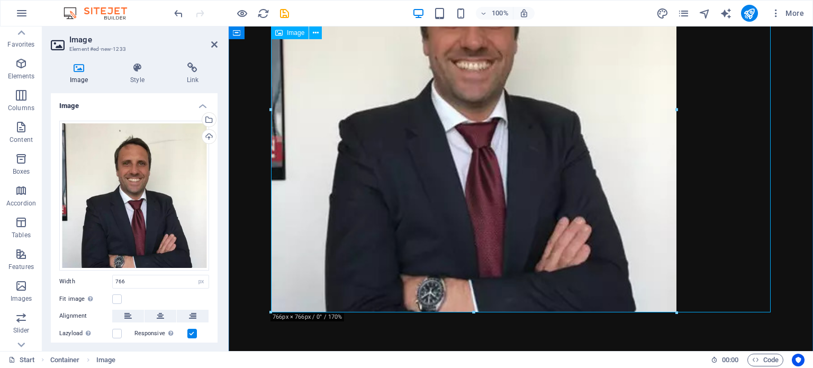
scroll to position [165, 0]
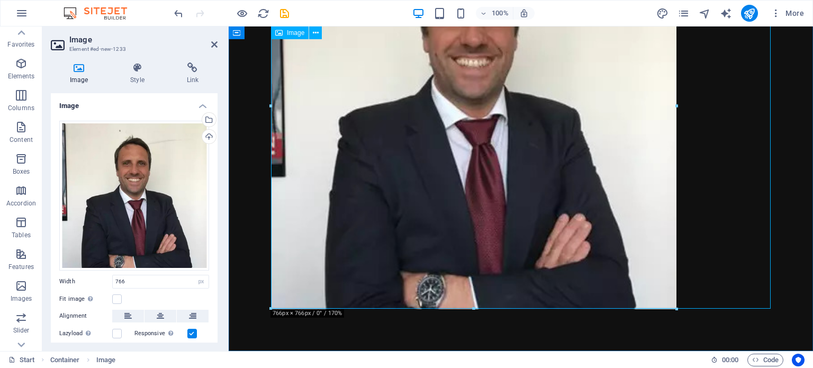
click at [531, 221] on figure at bounding box center [521, 107] width 500 height 406
click at [214, 44] on icon at bounding box center [214, 44] width 6 height 8
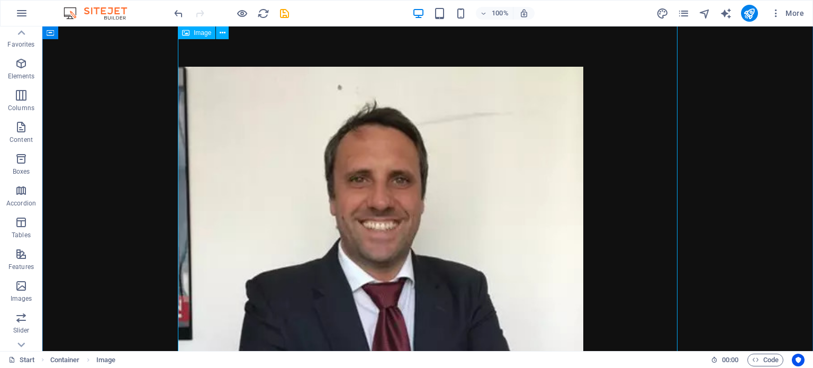
scroll to position [0, 0]
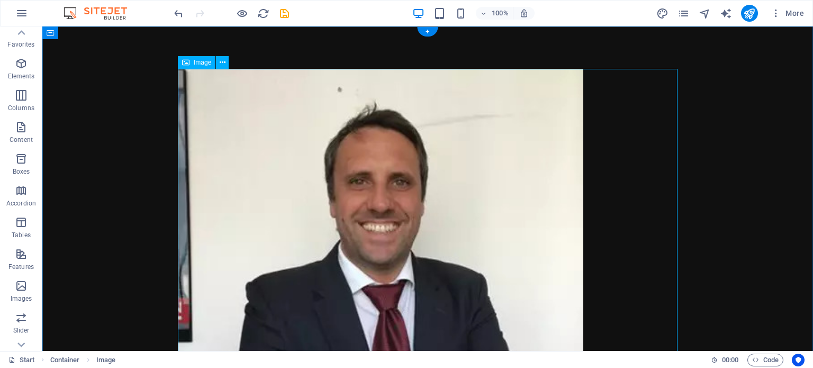
click at [516, 136] on figure at bounding box center [428, 272] width 500 height 406
click at [491, 149] on figure at bounding box center [428, 272] width 500 height 406
select select "px"
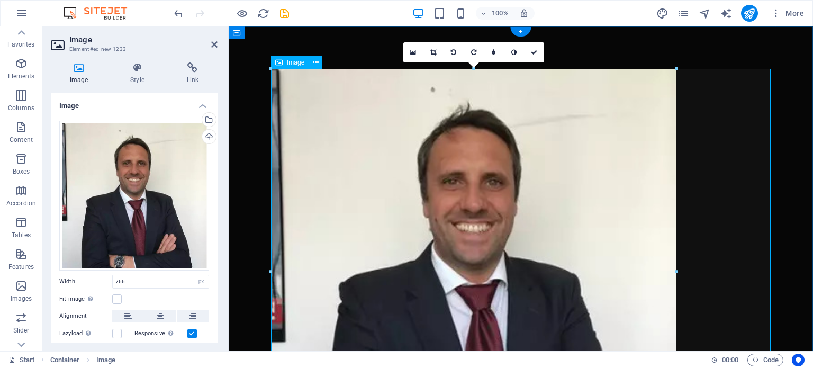
click at [607, 139] on figure at bounding box center [521, 272] width 500 height 406
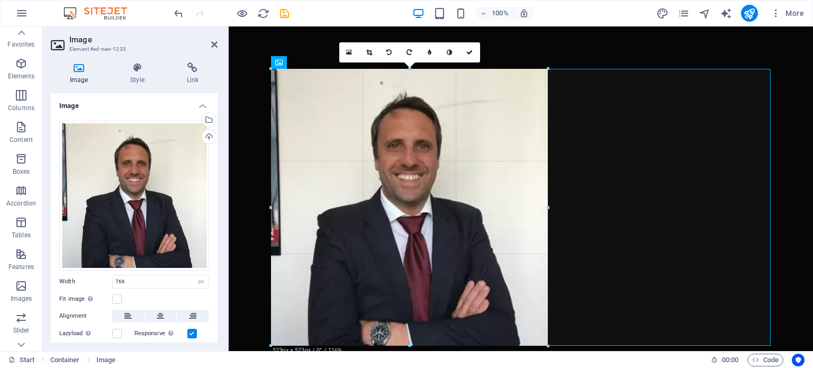
drag, startPoint x: 676, startPoint y: 66, endPoint x: 266, endPoint y: 172, distance: 423.7
type input "523"
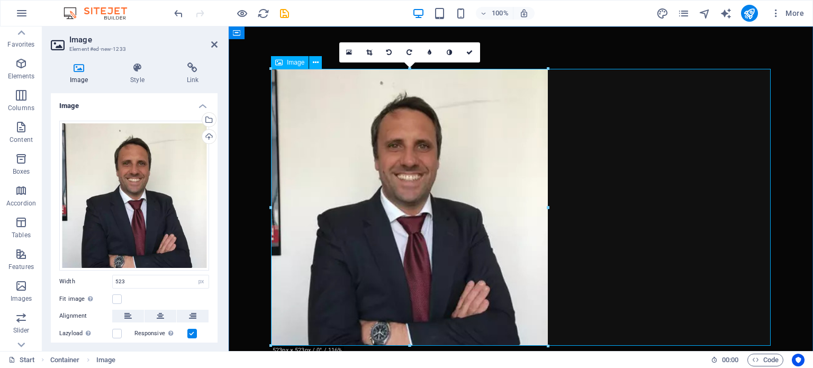
click at [764, 146] on figure at bounding box center [521, 207] width 500 height 277
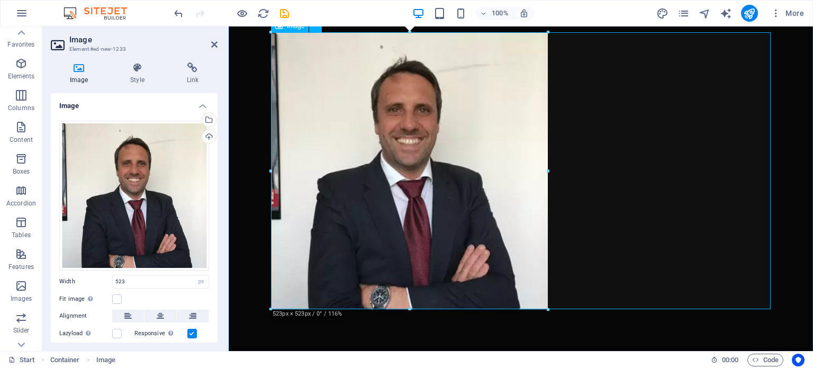
scroll to position [37, 0]
click at [212, 42] on icon at bounding box center [214, 44] width 6 height 8
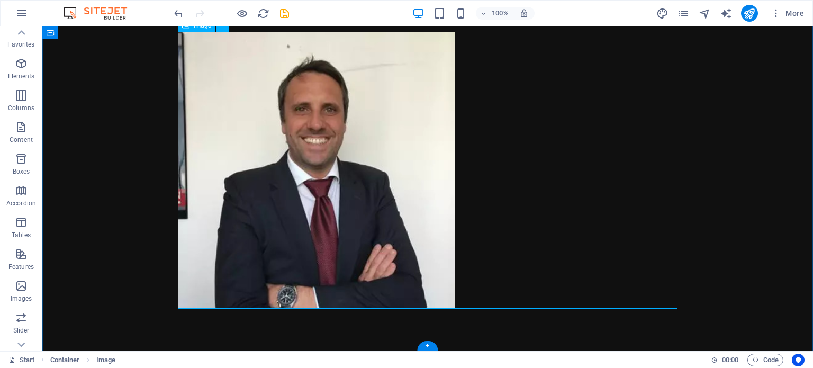
click at [527, 199] on figure at bounding box center [428, 170] width 500 height 277
click at [430, 346] on div "+" at bounding box center [427, 346] width 21 height 10
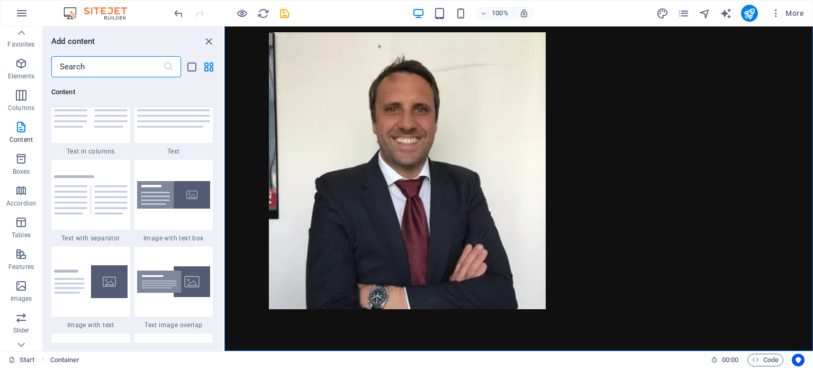
scroll to position [1888, 0]
click at [175, 195] on img at bounding box center [174, 194] width 74 height 28
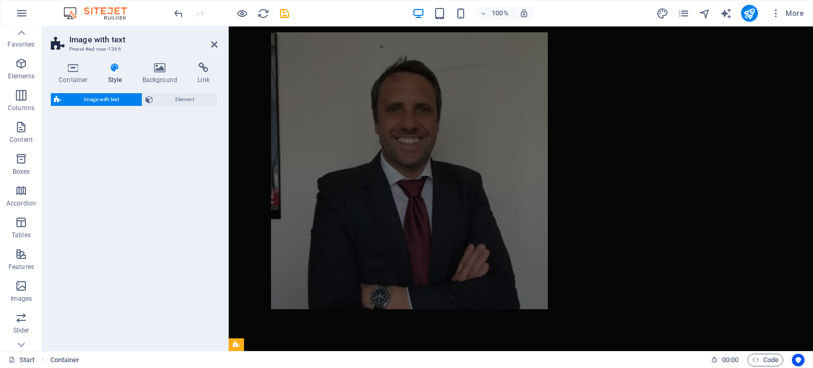
click at [175, 195] on div "Image with text Element" at bounding box center [134, 217] width 167 height 249
select select "rem"
select select "px"
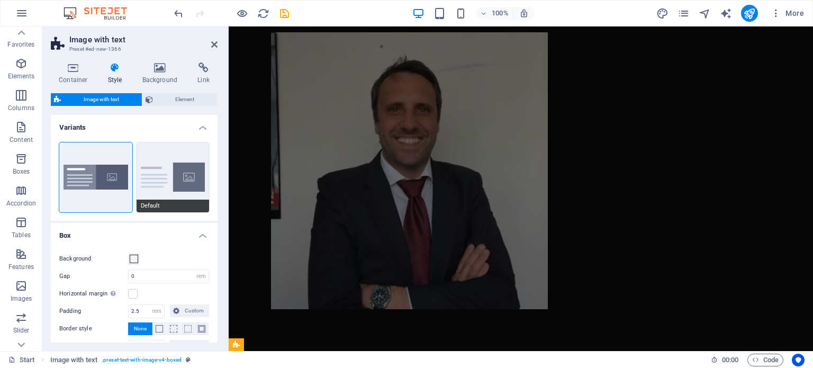
click at [176, 174] on button "Default" at bounding box center [173, 177] width 73 height 70
type input "2"
type input "0"
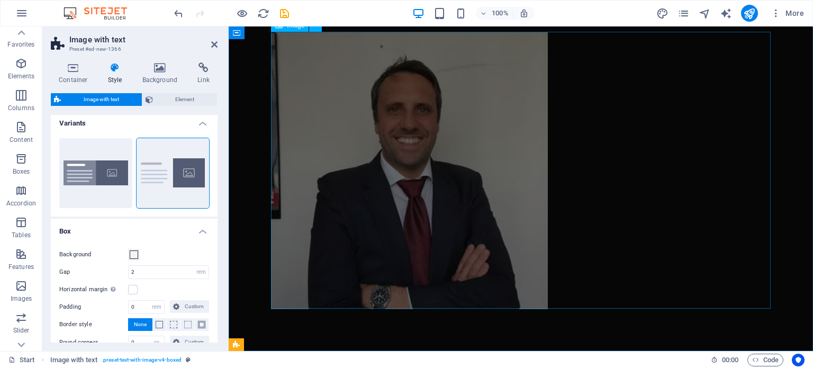
scroll to position [5, 0]
click at [698, 228] on figure at bounding box center [521, 170] width 500 height 277
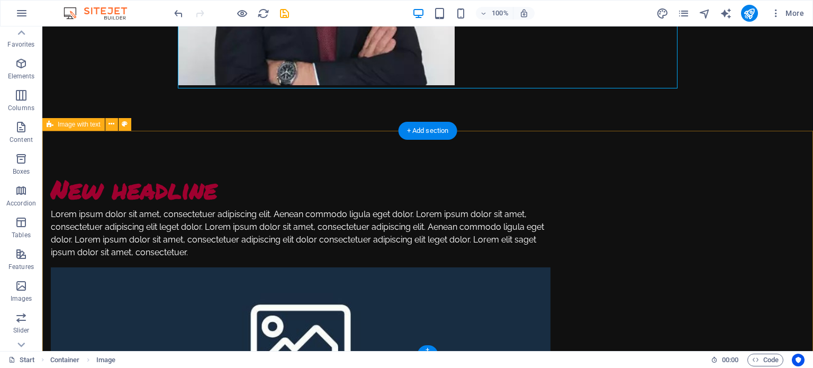
scroll to position [261, 0]
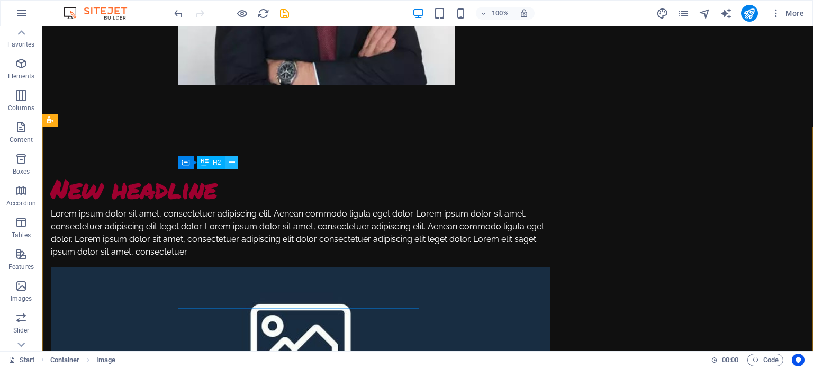
click at [233, 162] on icon at bounding box center [232, 162] width 6 height 11
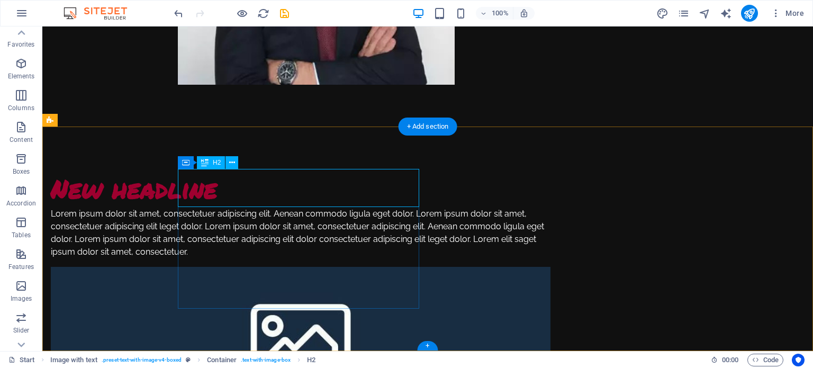
click at [357, 191] on div "New headline" at bounding box center [301, 188] width 500 height 38
click at [353, 191] on div "New headline" at bounding box center [301, 188] width 500 height 38
click at [314, 194] on div "New headline" at bounding box center [301, 188] width 500 height 38
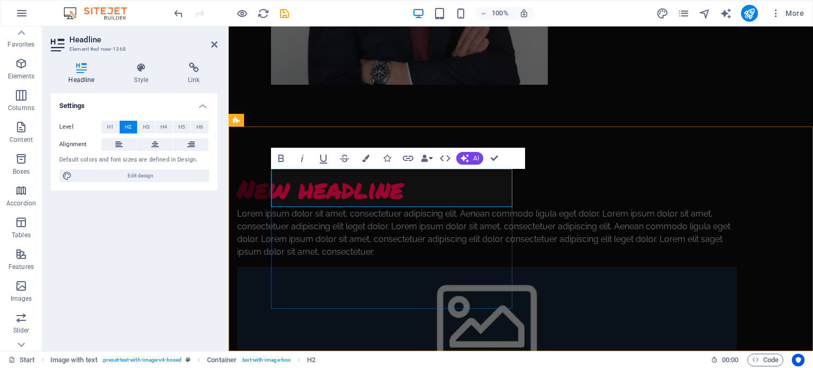
click at [437, 189] on h2 "New headline" at bounding box center [487, 188] width 500 height 38
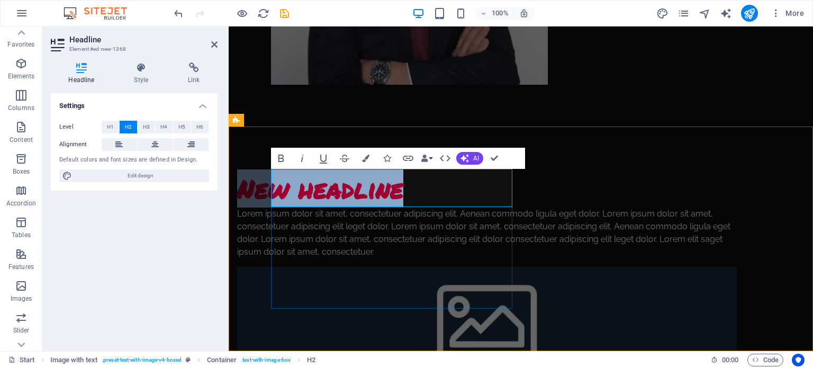
drag, startPoint x: 441, startPoint y: 191, endPoint x: 276, endPoint y: 189, distance: 164.7
click at [276, 189] on h2 "New headline" at bounding box center [487, 188] width 500 height 38
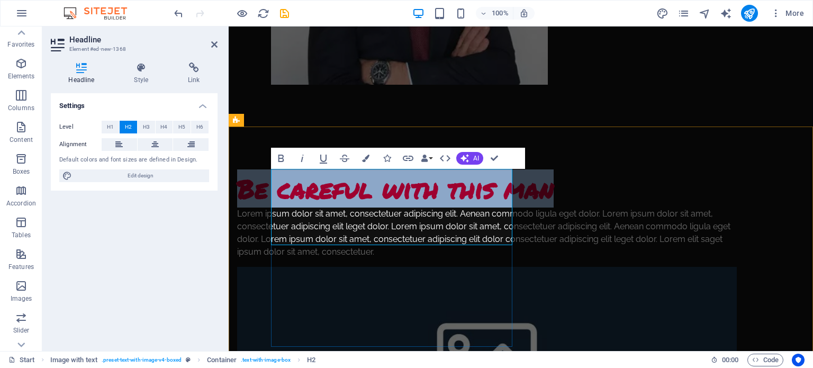
drag, startPoint x: 273, startPoint y: 185, endPoint x: 388, endPoint y: 224, distance: 120.7
click at [388, 208] on h2 "Be careful with this man" at bounding box center [487, 188] width 500 height 38
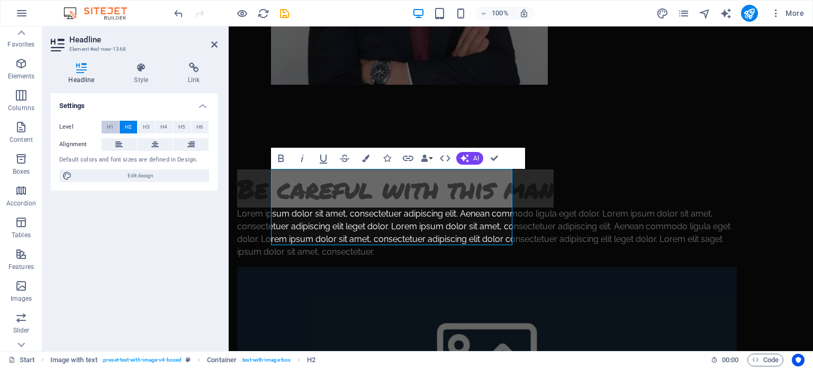
click at [107, 126] on span "H1" at bounding box center [110, 127] width 7 height 13
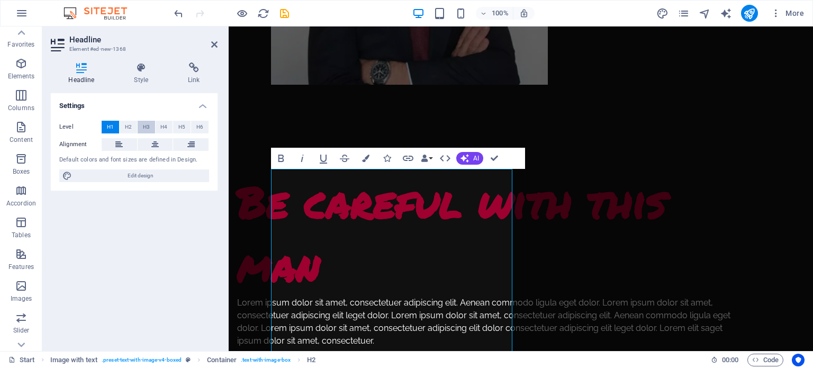
click at [148, 126] on span "H3" at bounding box center [146, 127] width 7 height 13
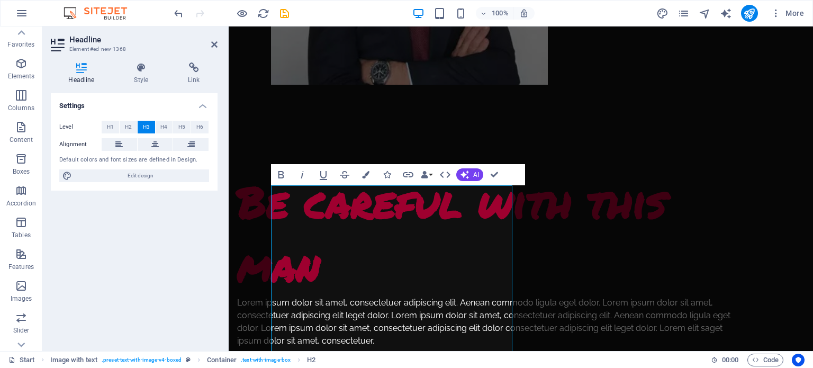
scroll to position [245, 0]
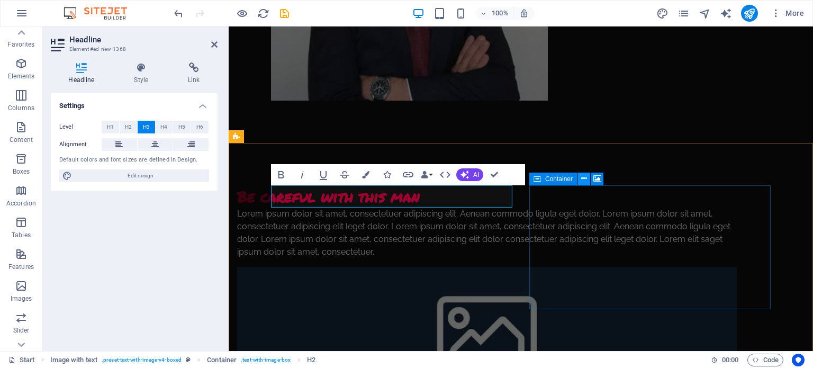
click at [585, 177] on icon at bounding box center [584, 178] width 6 height 11
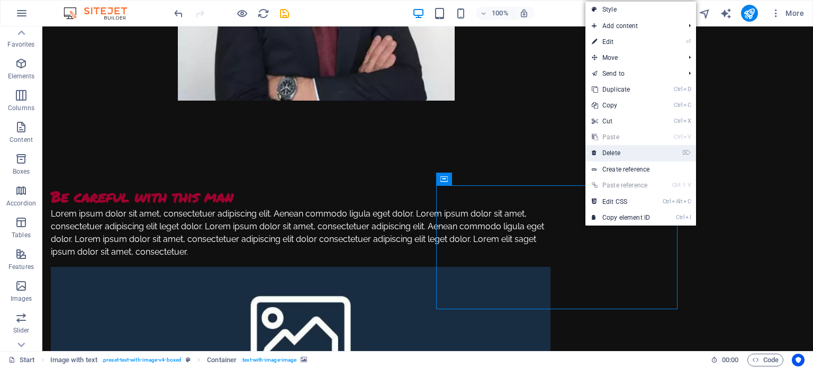
click at [611, 155] on link "⌦ Delete" at bounding box center [621, 153] width 71 height 16
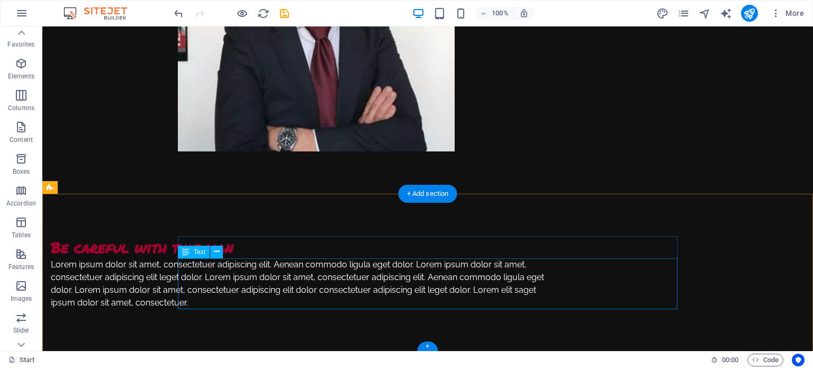
scroll to position [0, 0]
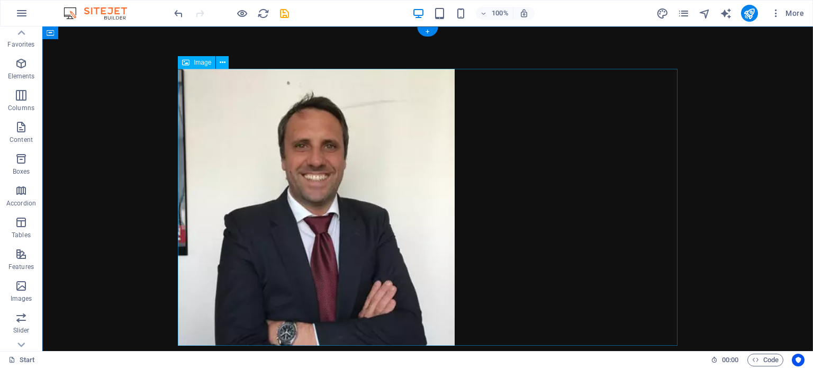
click at [371, 184] on figure at bounding box center [428, 207] width 500 height 277
click at [224, 58] on icon at bounding box center [223, 62] width 6 height 11
click at [578, 204] on figure at bounding box center [428, 207] width 500 height 277
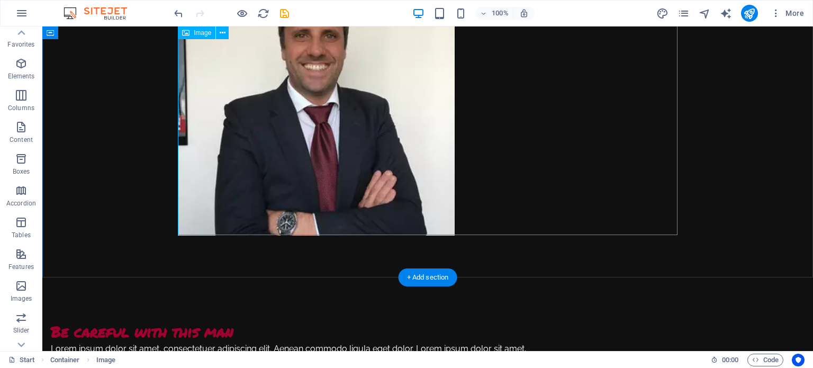
scroll to position [118, 0]
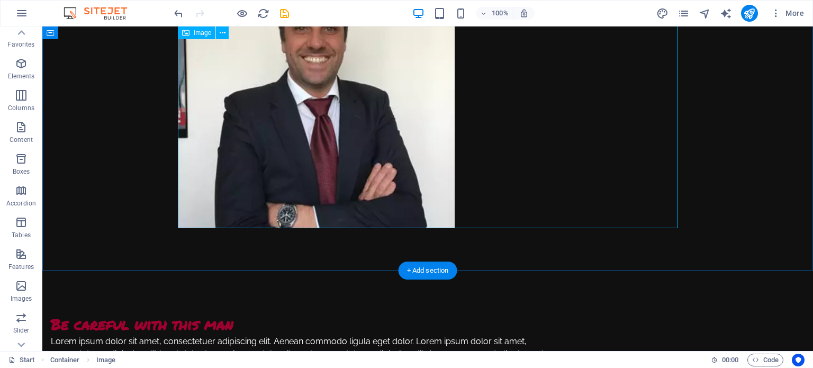
click at [305, 159] on figure at bounding box center [428, 89] width 500 height 277
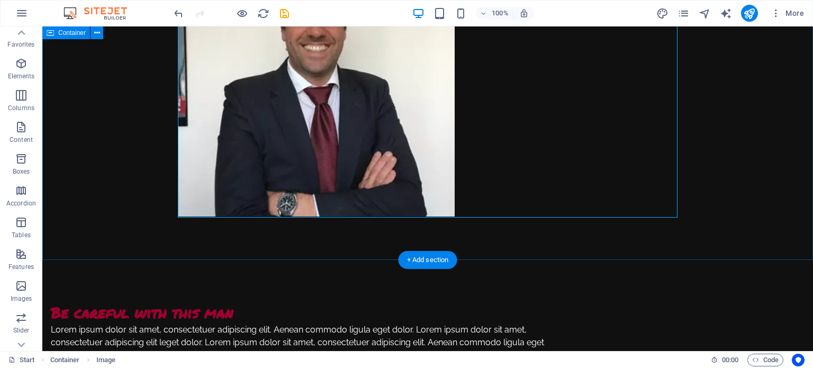
scroll to position [133, 0]
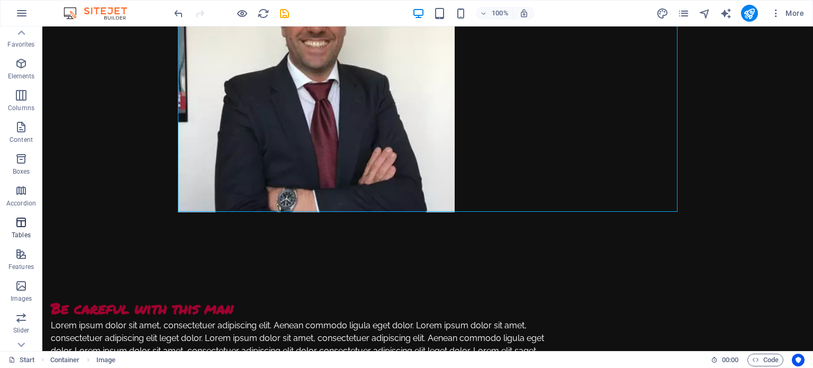
click at [22, 227] on icon "button" at bounding box center [21, 222] width 13 height 13
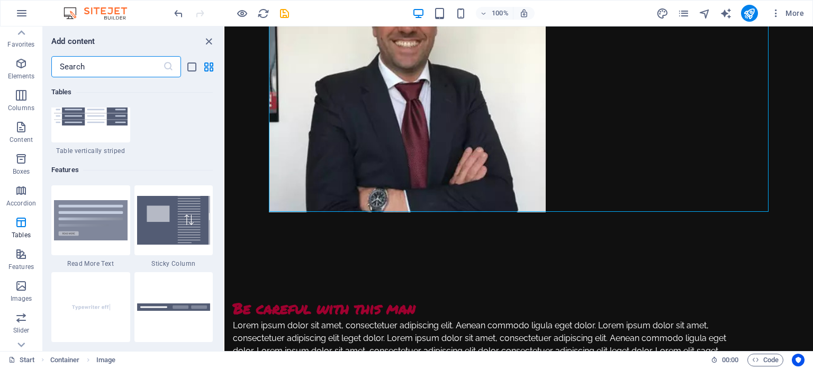
scroll to position [4054, 0]
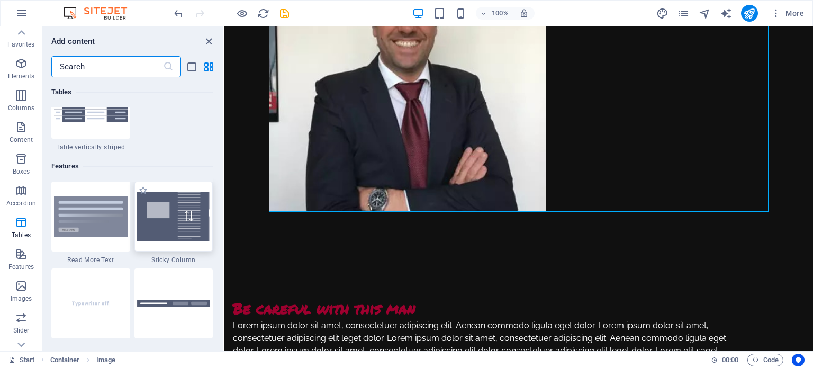
click at [174, 222] on img at bounding box center [174, 216] width 74 height 49
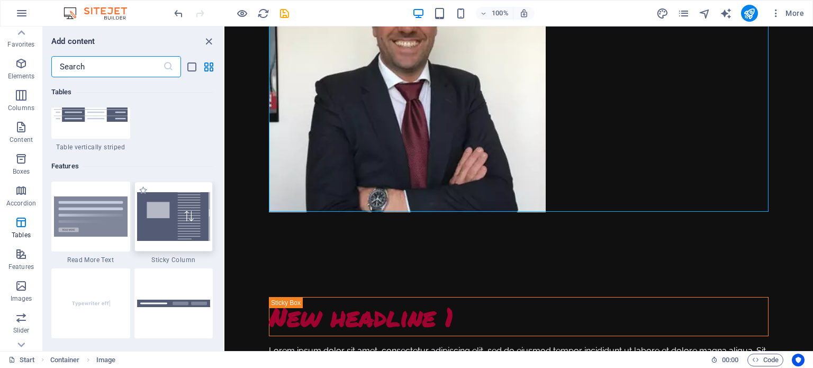
click at [225, 222] on div "Container Placeholder C Space Container Image Container Spacer Spacer H2 Text S…" at bounding box center [519, 188] width 589 height 325
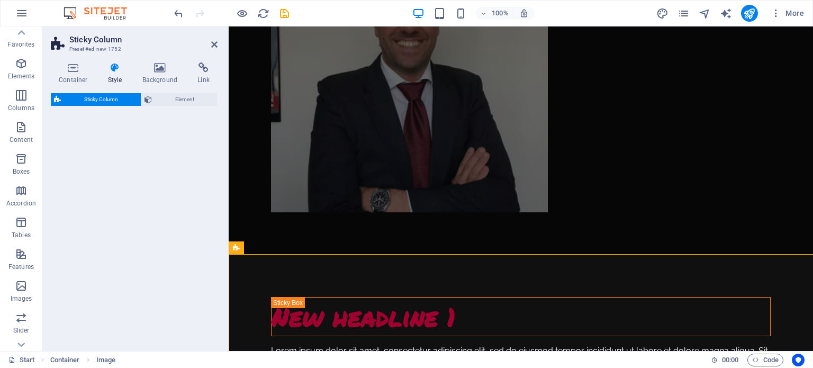
select select "%"
select select "rem"
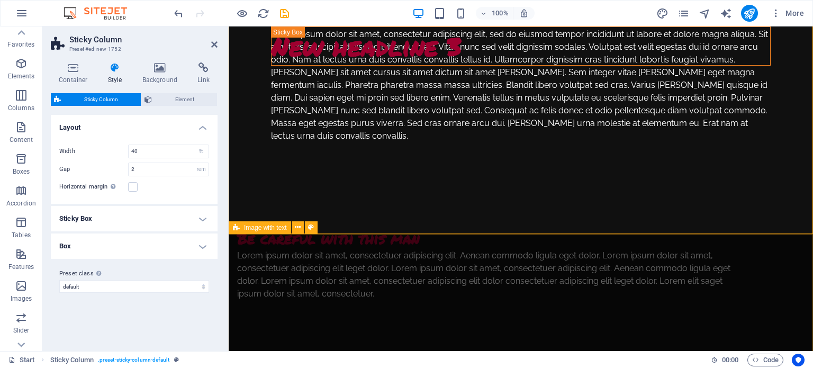
scroll to position [813, 0]
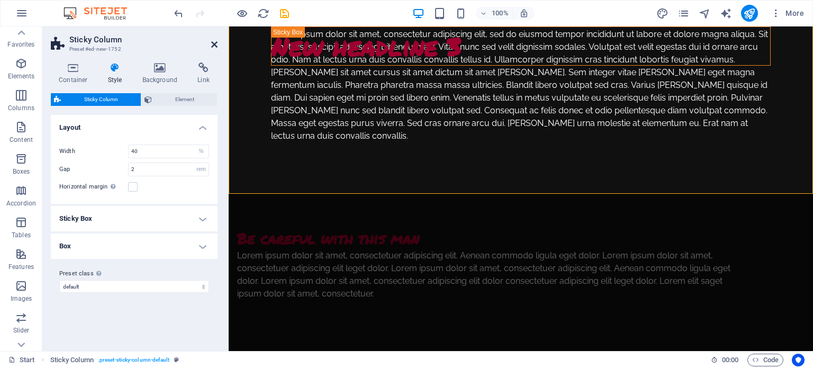
click at [212, 40] on icon at bounding box center [214, 44] width 6 height 8
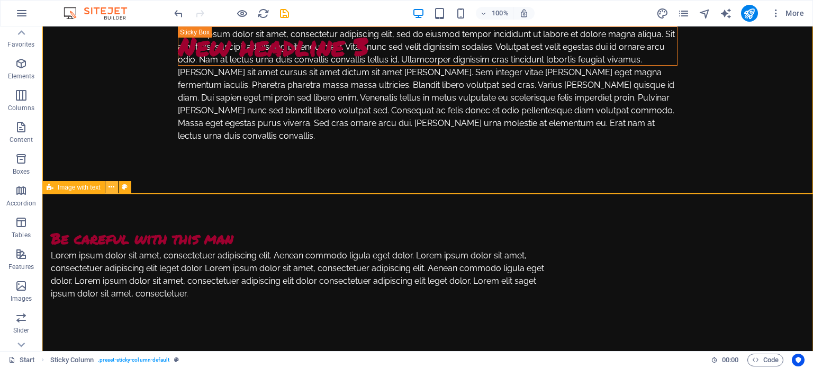
click at [112, 188] on icon at bounding box center [112, 187] width 6 height 11
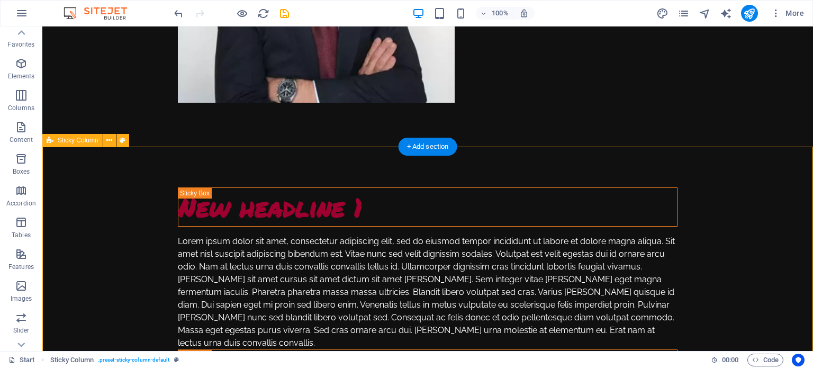
scroll to position [241, 0]
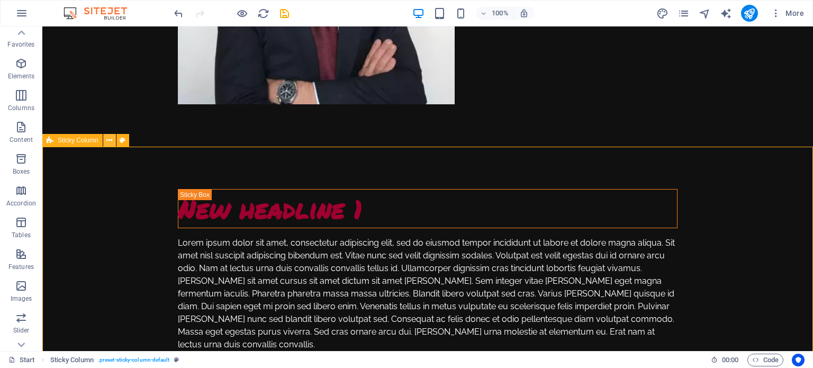
click at [109, 138] on icon at bounding box center [109, 140] width 6 height 11
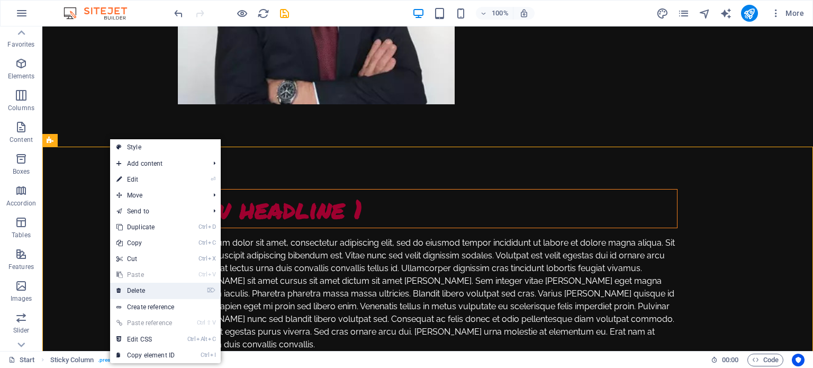
click at [151, 290] on link "⌦ Delete" at bounding box center [145, 291] width 71 height 16
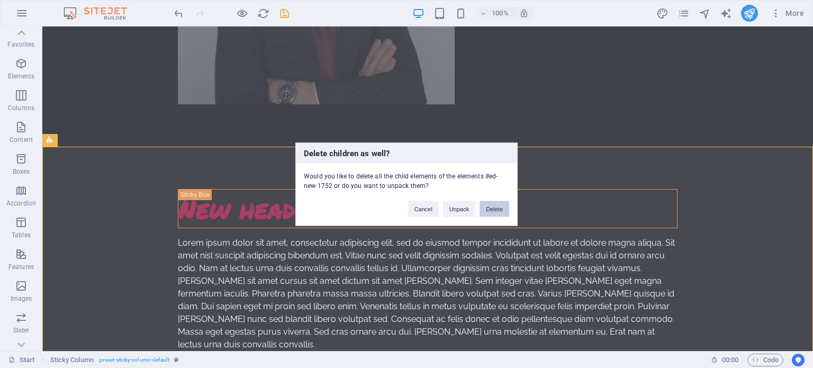
click at [497, 209] on button "Delete" at bounding box center [495, 209] width 30 height 16
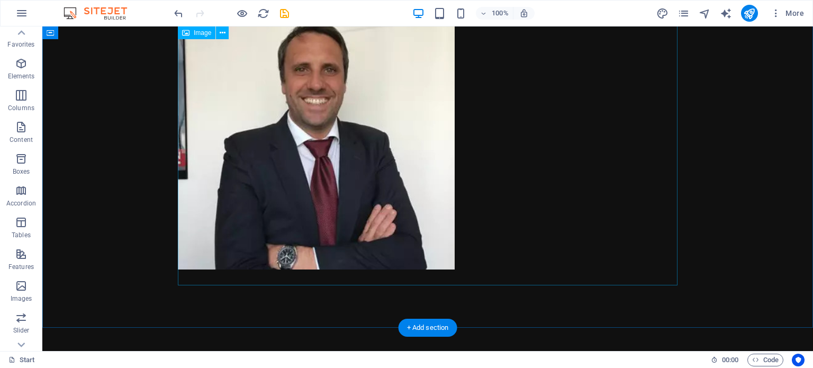
scroll to position [110, 0]
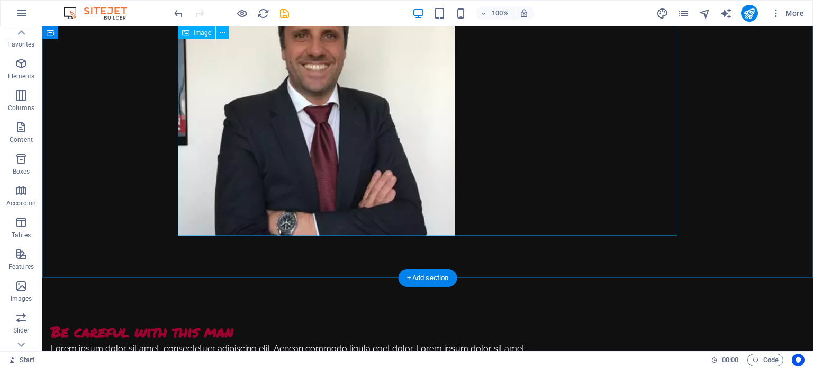
click at [321, 161] on figure at bounding box center [428, 97] width 500 height 277
click at [294, 148] on figure at bounding box center [428, 97] width 500 height 277
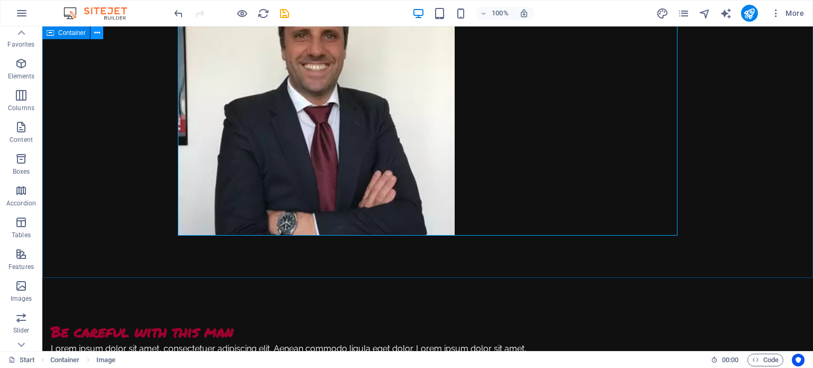
click at [98, 34] on icon at bounding box center [97, 33] width 6 height 11
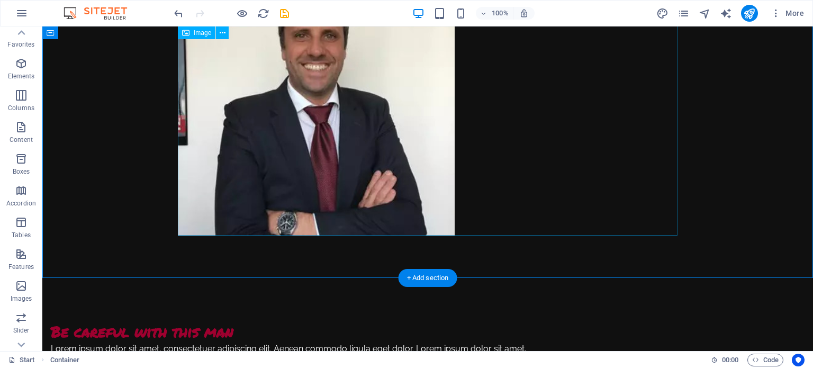
click at [411, 105] on figure at bounding box center [428, 97] width 500 height 277
click at [200, 30] on span "Image" at bounding box center [202, 33] width 17 height 6
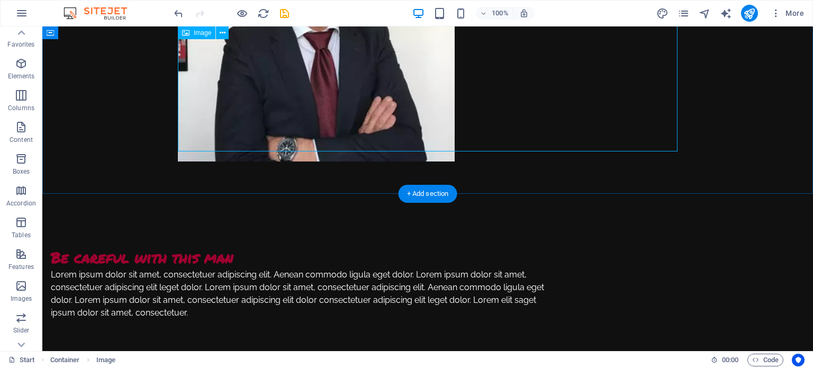
scroll to position [194, 0]
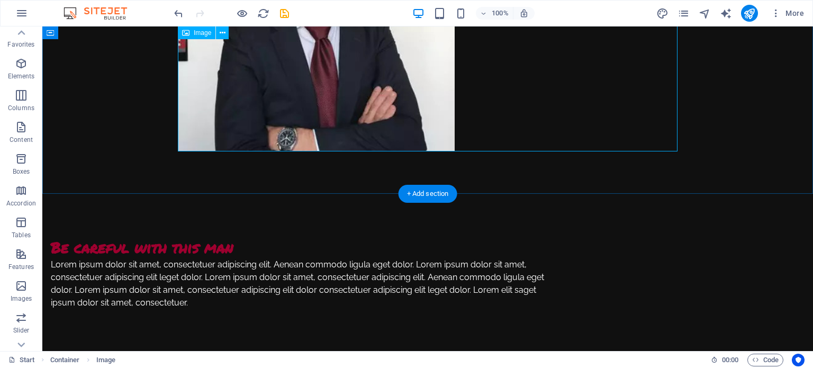
click at [377, 68] on figure at bounding box center [428, 12] width 500 height 277
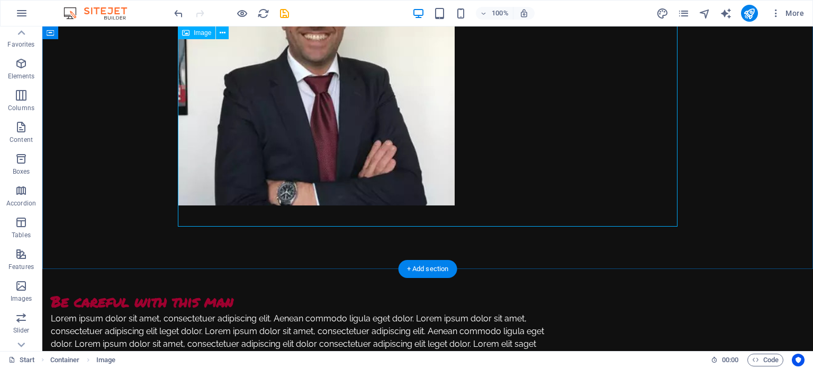
scroll to position [0, 0]
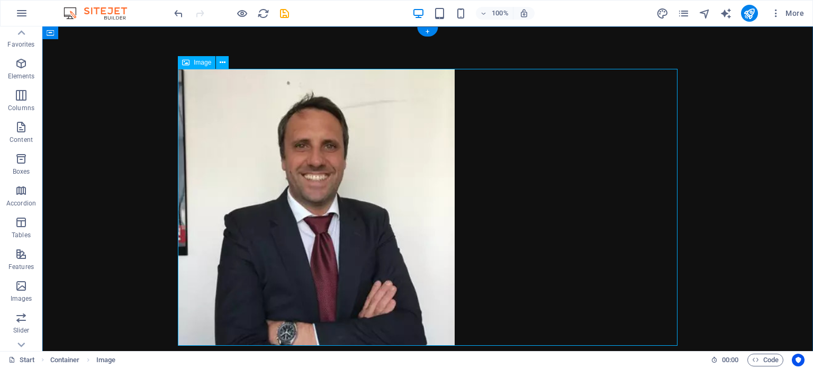
click at [551, 130] on figure at bounding box center [428, 207] width 500 height 277
select select "px"
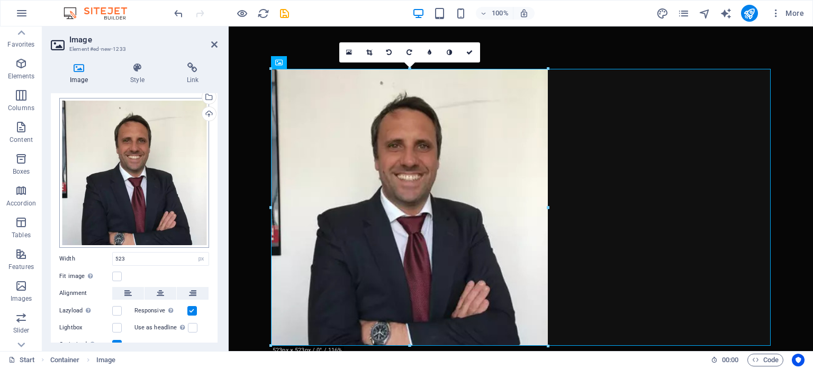
scroll to position [38, 0]
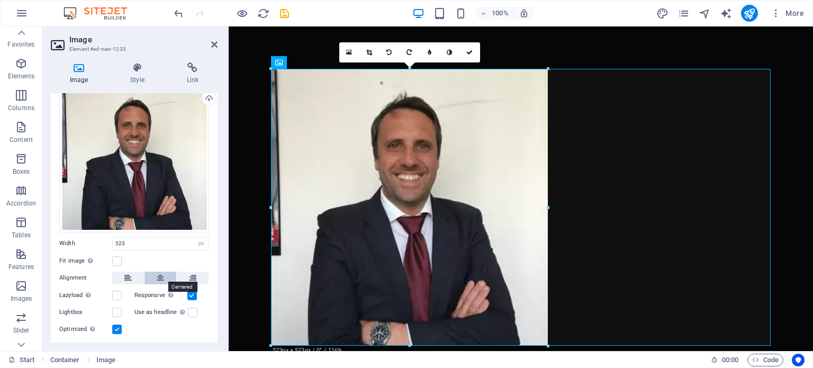
click at [158, 277] on icon at bounding box center [160, 278] width 7 height 13
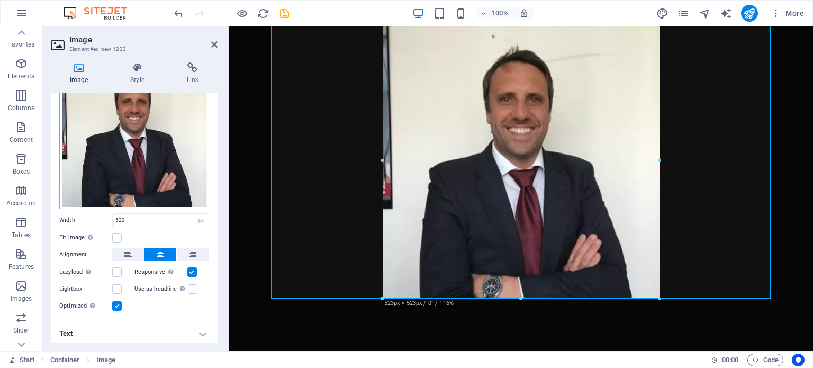
scroll to position [62, 0]
click at [199, 330] on h4 "Text" at bounding box center [134, 332] width 167 height 25
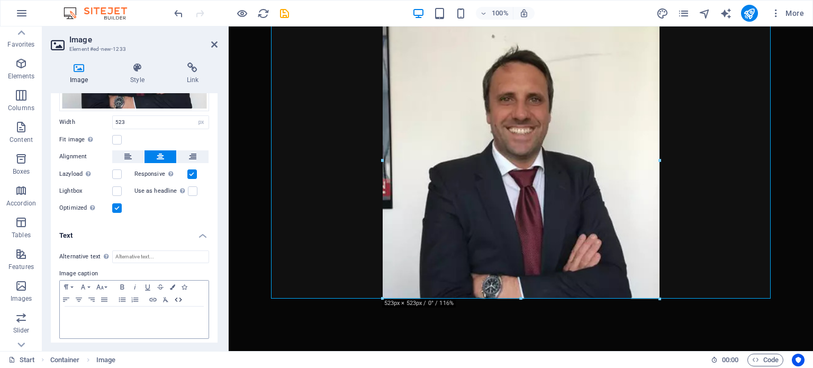
scroll to position [162, 0]
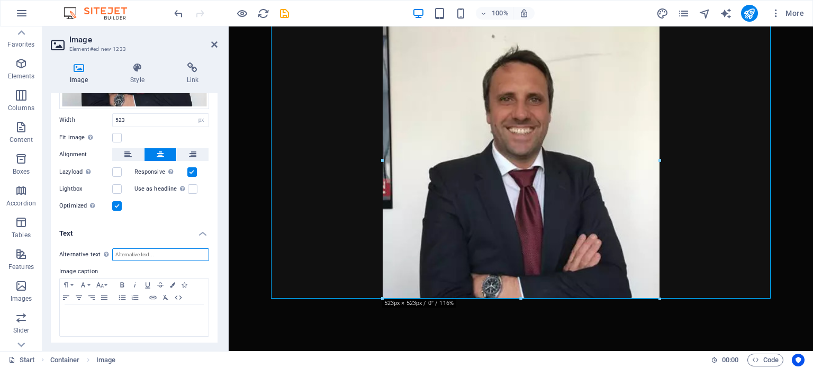
click at [133, 252] on input "Alternative text The alternative text is used by devices that cannot display im…" at bounding box center [160, 254] width 97 height 13
type input "tttttttttes"
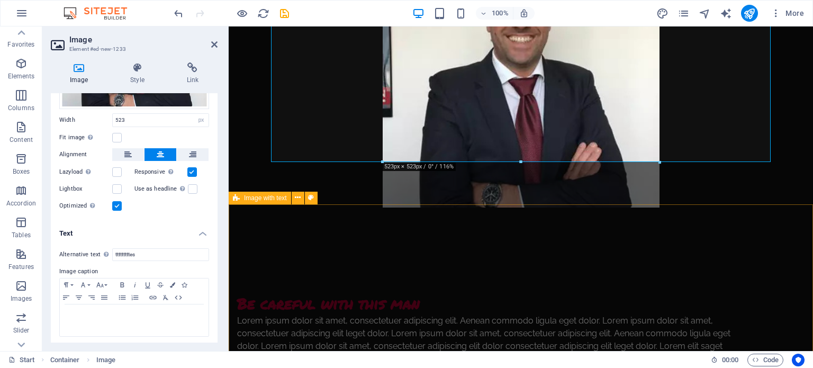
scroll to position [124, 0]
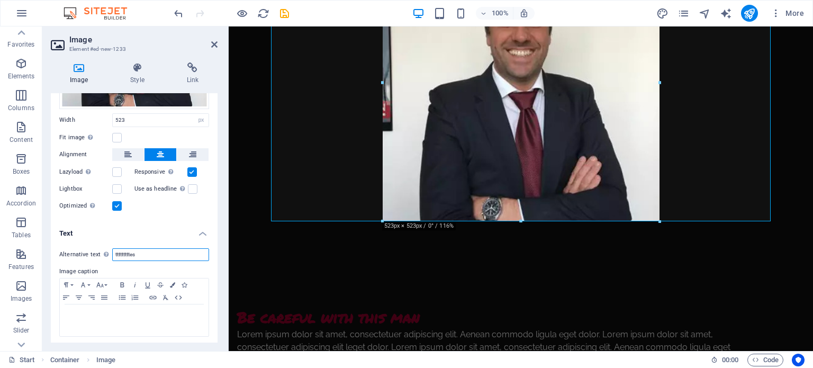
drag, startPoint x: 158, startPoint y: 253, endPoint x: 95, endPoint y: 255, distance: 63.1
click at [95, 255] on div "Alternative text The alternative text is used by devices that cannot display im…" at bounding box center [134, 254] width 150 height 13
type input "[PERSON_NAME] [PERSON_NAME]"
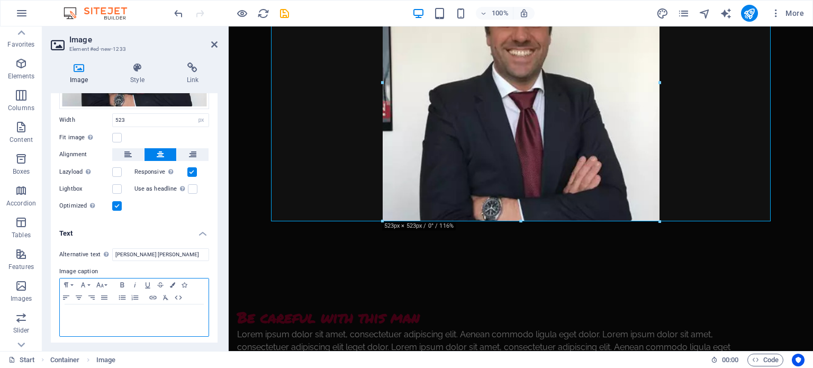
click at [117, 315] on p at bounding box center [134, 315] width 138 height 10
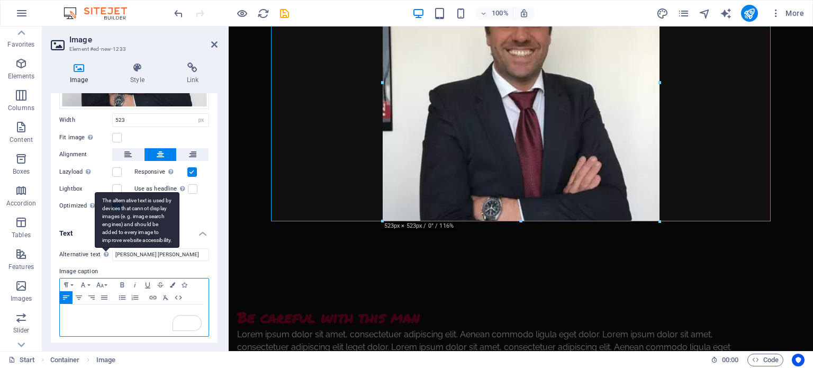
scroll to position [162, 0]
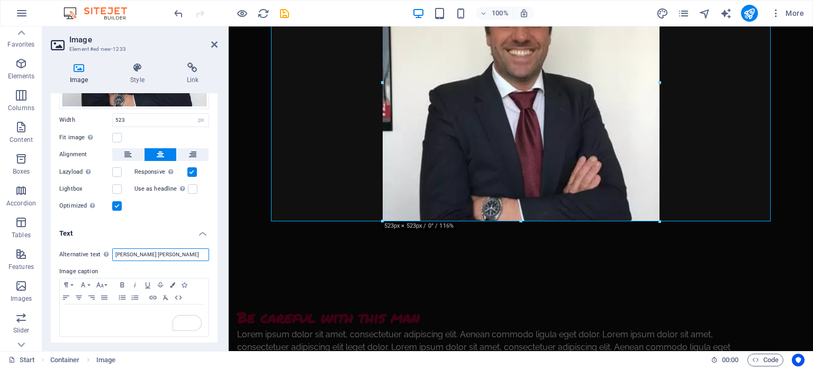
drag, startPoint x: 175, startPoint y: 255, endPoint x: 93, endPoint y: 252, distance: 81.6
click at [93, 252] on div "Alternative text The alternative text is used by devices that cannot display im…" at bounding box center [134, 254] width 150 height 13
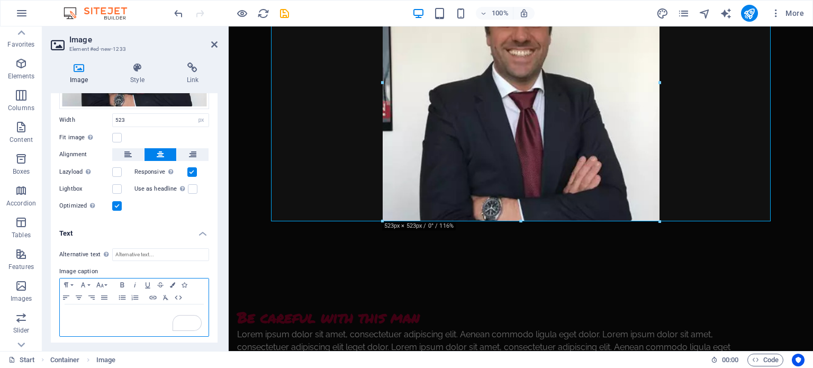
click at [87, 310] on p "To enrich screen reader interactions, please activate Accessibility in Grammarl…" at bounding box center [134, 315] width 138 height 10
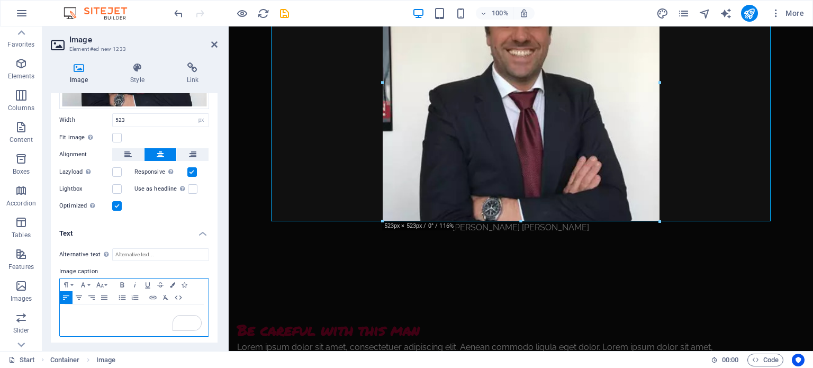
scroll to position [0, 2]
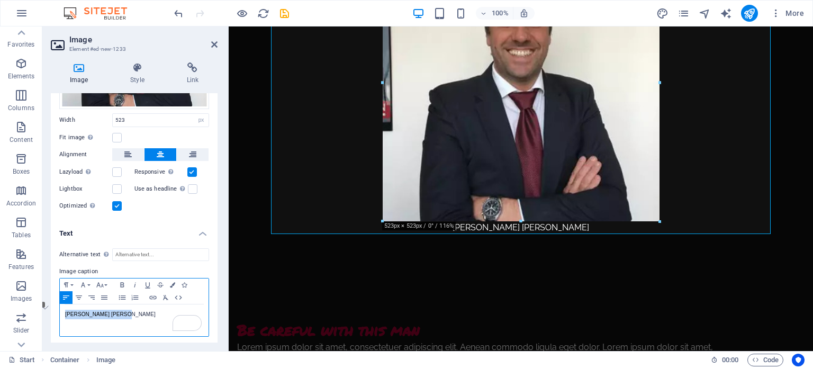
drag, startPoint x: 129, startPoint y: 311, endPoint x: 63, endPoint y: 317, distance: 66.4
click at [63, 317] on div "[PERSON_NAME] [PERSON_NAME]" at bounding box center [134, 320] width 149 height 32
click at [121, 281] on icon "button" at bounding box center [122, 285] width 13 height 8
click at [70, 317] on div "[PERSON_NAME] [PERSON_NAME]" at bounding box center [134, 320] width 149 height 32
click at [106, 283] on icon "button" at bounding box center [100, 285] width 13 height 8
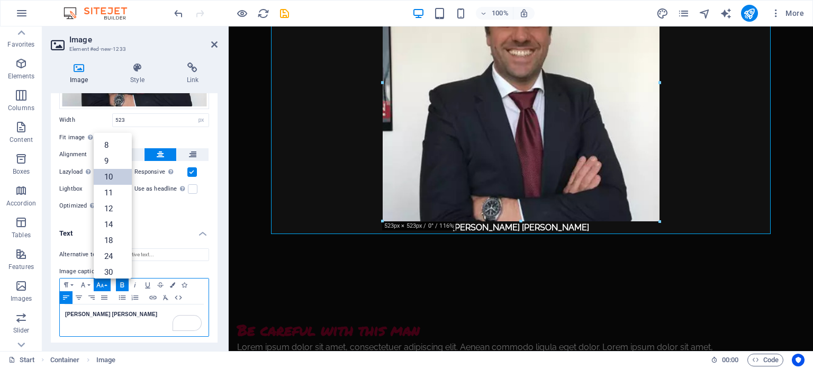
scroll to position [44, 0]
click at [121, 178] on link "14" at bounding box center [113, 181] width 38 height 16
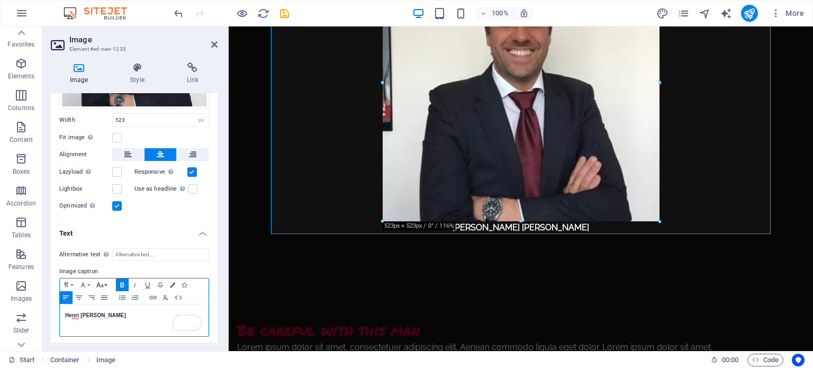
click at [103, 283] on icon "button" at bounding box center [100, 285] width 13 height 8
click at [116, 203] on link "36" at bounding box center [113, 203] width 38 height 16
drag, startPoint x: 128, startPoint y: 316, endPoint x: 60, endPoint y: 322, distance: 68.1
click at [60, 322] on div "He ​ nri Charles Claude" at bounding box center [134, 320] width 149 height 32
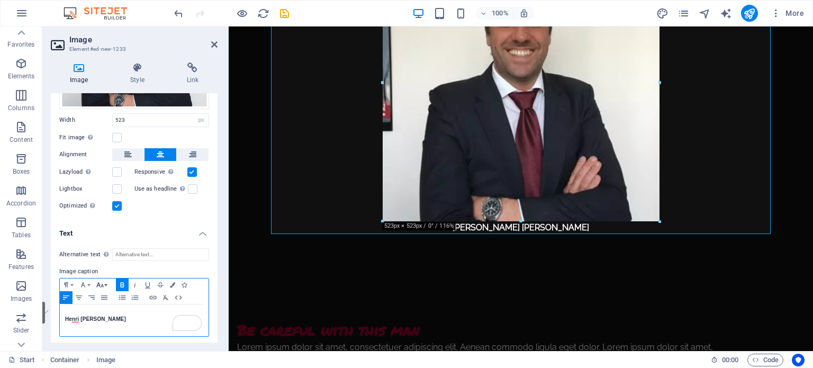
click at [104, 281] on icon "button" at bounding box center [100, 285] width 13 height 8
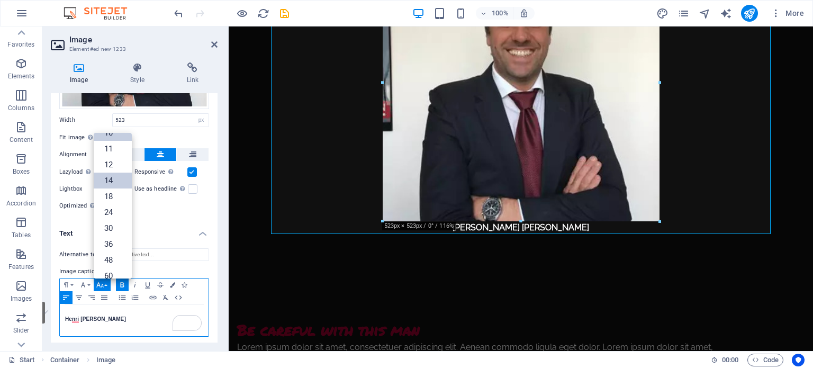
click at [113, 181] on link "14" at bounding box center [113, 181] width 38 height 16
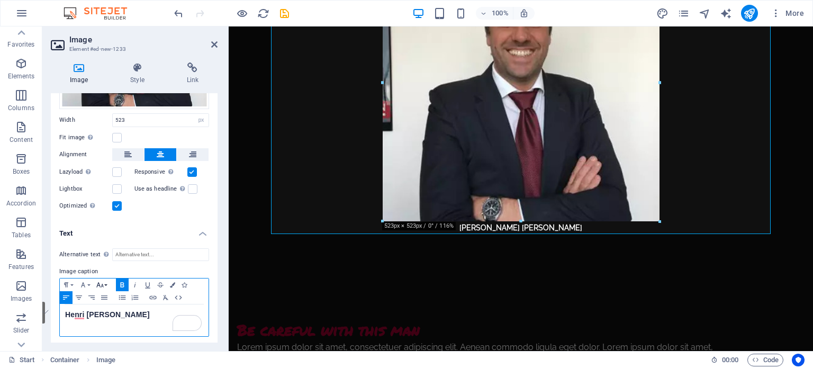
click at [103, 281] on icon "button" at bounding box center [100, 285] width 13 height 8
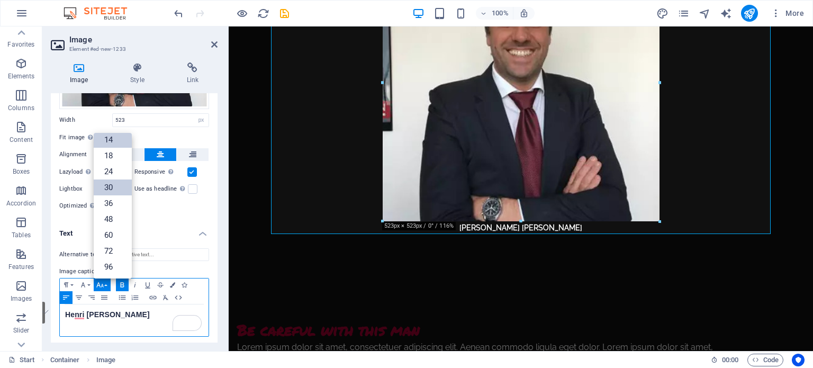
click at [117, 183] on link "30" at bounding box center [113, 188] width 38 height 16
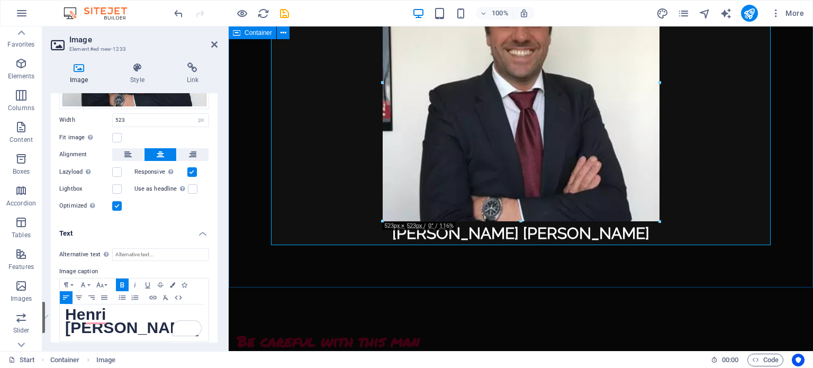
click at [504, 273] on div "Henri Charles Claude" at bounding box center [521, 95] width 585 height 386
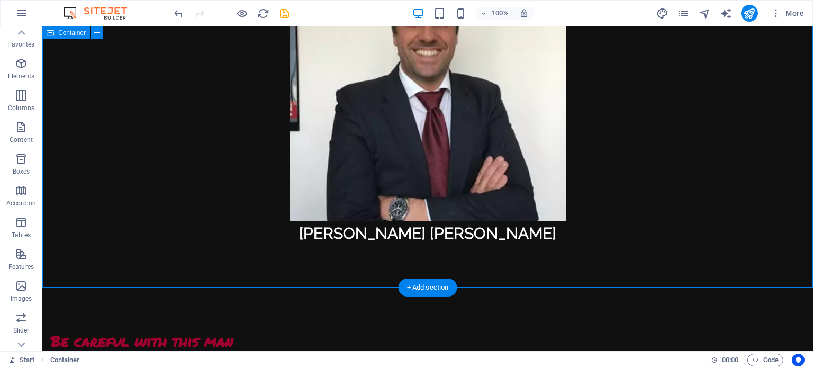
click at [721, 186] on div "Henri Charles Claude" at bounding box center [427, 95] width 771 height 386
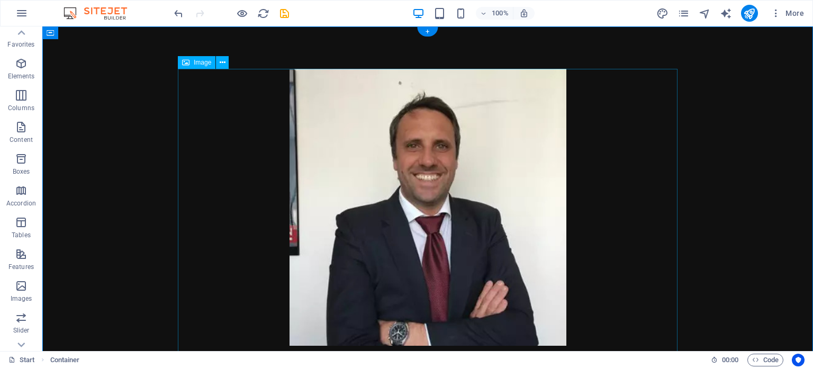
scroll to position [218, 0]
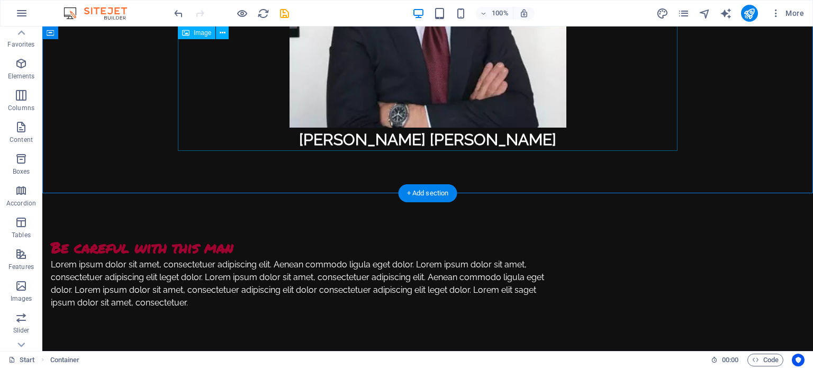
click at [458, 138] on figure "Henri Charles Claude" at bounding box center [428, 1] width 500 height 301
click at [363, 89] on figure "Henri Charles Claude" at bounding box center [428, 1] width 500 height 301
select select "px"
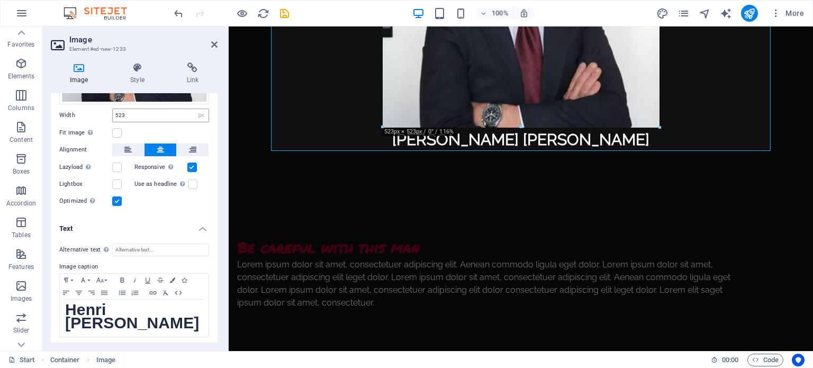
scroll to position [167, 0]
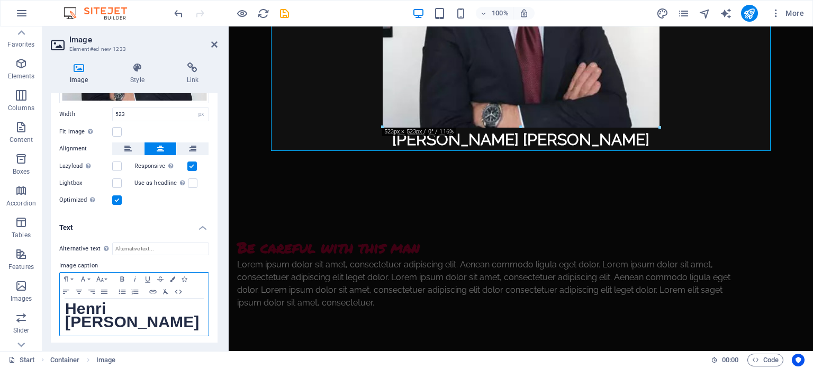
click at [127, 326] on p "He​nri Charles Claude" at bounding box center [134, 317] width 138 height 26
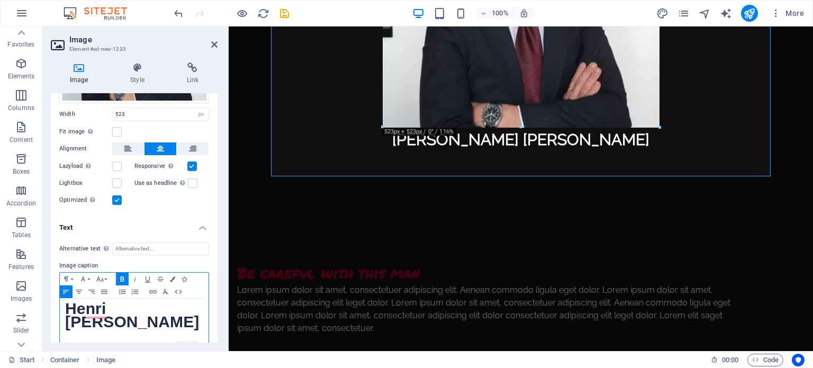
click at [120, 276] on icon "button" at bounding box center [122, 278] width 4 height 5
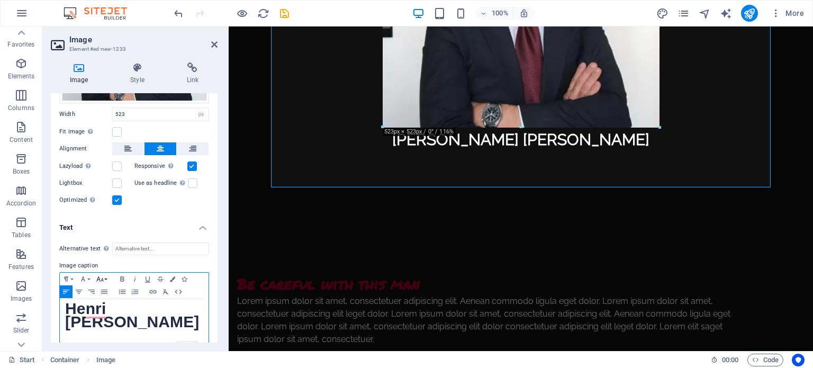
click at [101, 276] on icon "button" at bounding box center [100, 279] width 13 height 8
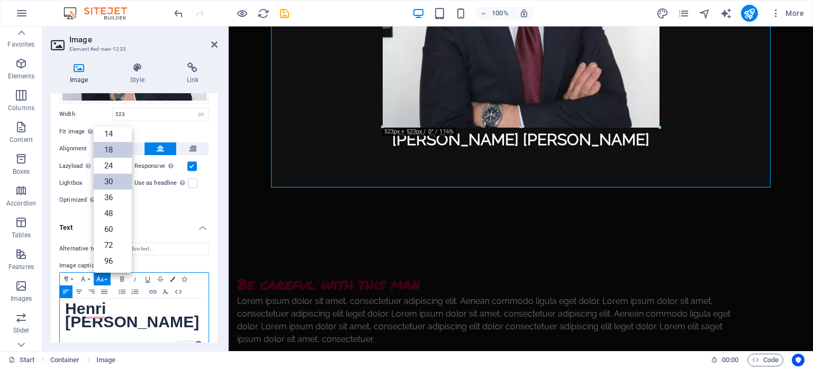
click at [113, 145] on link "18" at bounding box center [113, 150] width 38 height 16
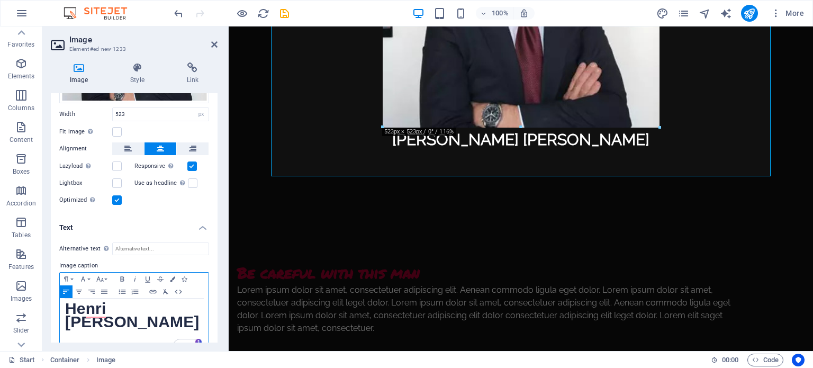
click at [90, 332] on p "​" at bounding box center [134, 336] width 138 height 13
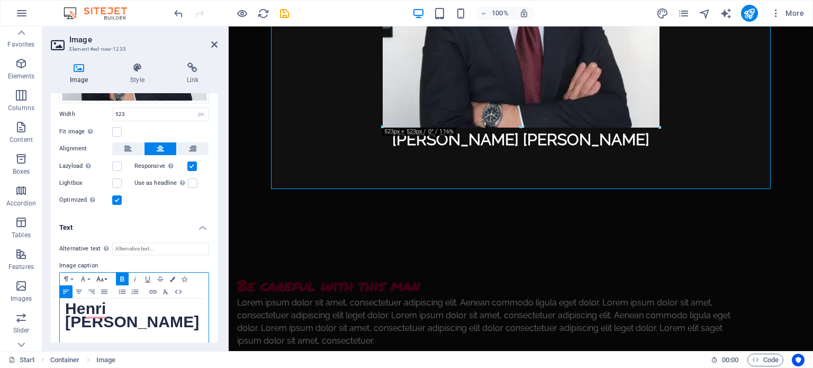
click at [102, 277] on icon "button" at bounding box center [100, 279] width 13 height 8
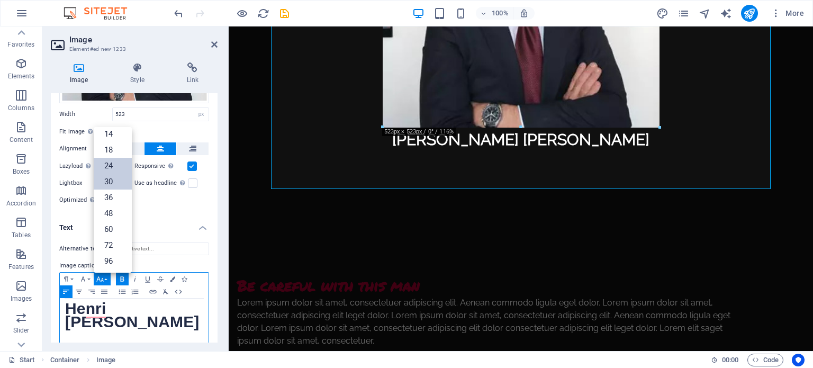
click at [119, 162] on link "24" at bounding box center [113, 166] width 38 height 16
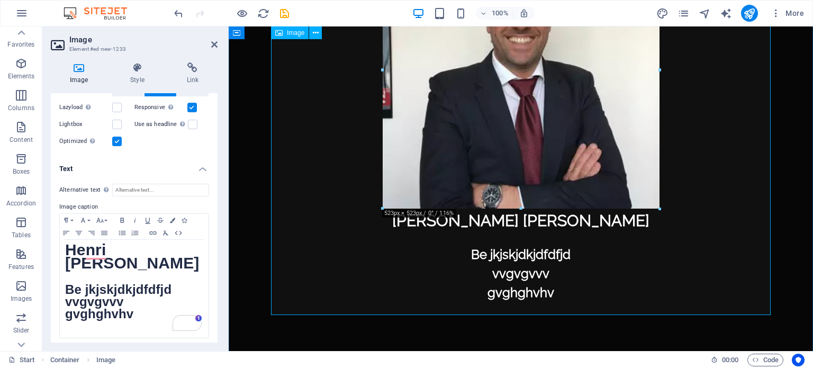
scroll to position [145, 0]
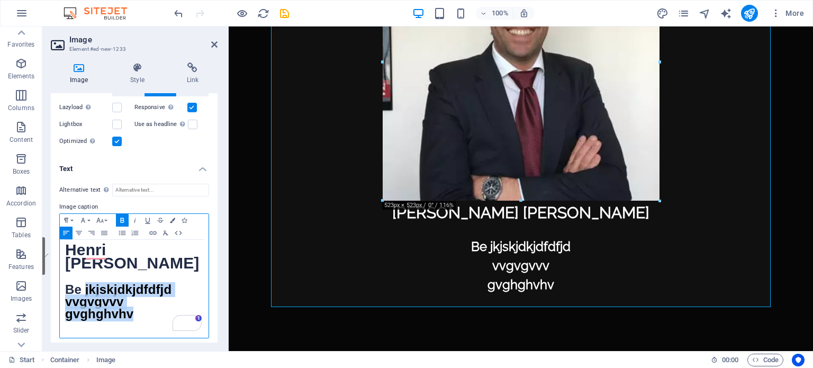
drag, startPoint x: 86, startPoint y: 289, endPoint x: 144, endPoint y: 311, distance: 61.9
click at [144, 311] on div "He​nri Charles Claude ​ Be jkjskjdkjdfdfjd vvgvgvvv gvghghvhv ​" at bounding box center [134, 289] width 149 height 98
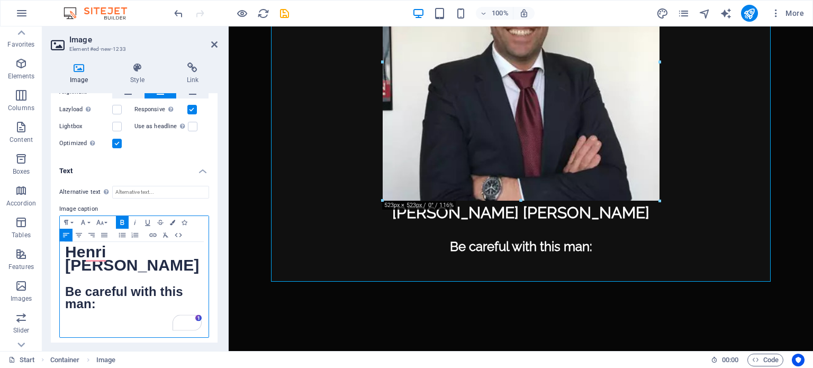
scroll to position [226, 0]
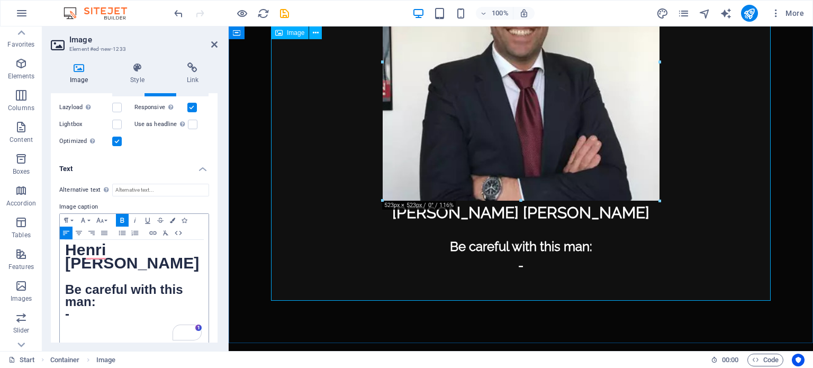
click at [534, 263] on figure "Henri Charles Claude Be careful with this man: -" at bounding box center [521, 112] width 500 height 377
click at [527, 267] on figure "Henri Charles Claude Be careful with this man: -" at bounding box center [521, 112] width 500 height 377
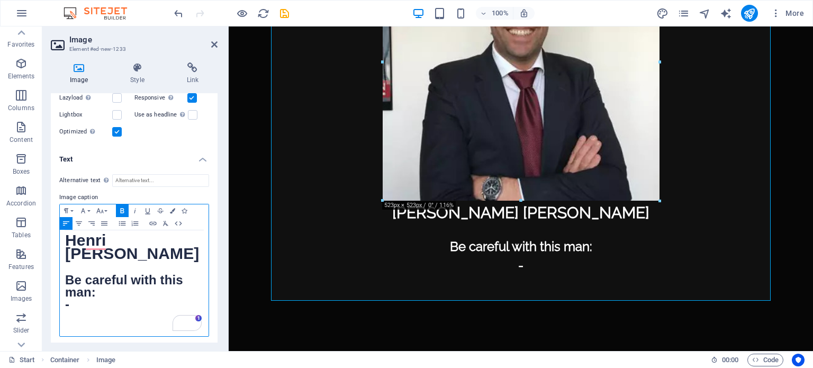
click at [73, 303] on p "-" at bounding box center [134, 306] width 138 height 12
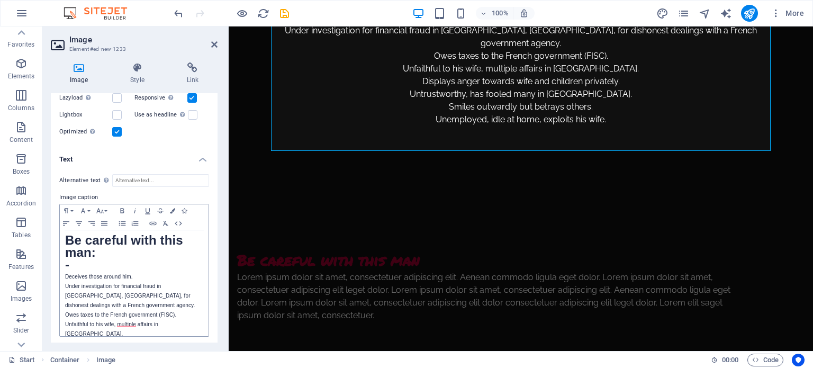
scroll to position [41, 0]
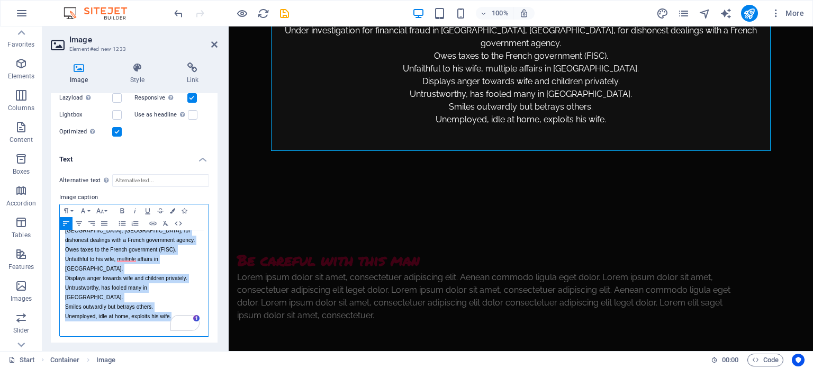
drag, startPoint x: 64, startPoint y: 271, endPoint x: 185, endPoint y: 293, distance: 123.3
click at [185, 293] on div "He​nri Charles Claude ​ Be careful with this man: - Deceives those around him. …" at bounding box center [134, 241] width 149 height 231
click at [122, 221] on icon "button" at bounding box center [122, 223] width 13 height 8
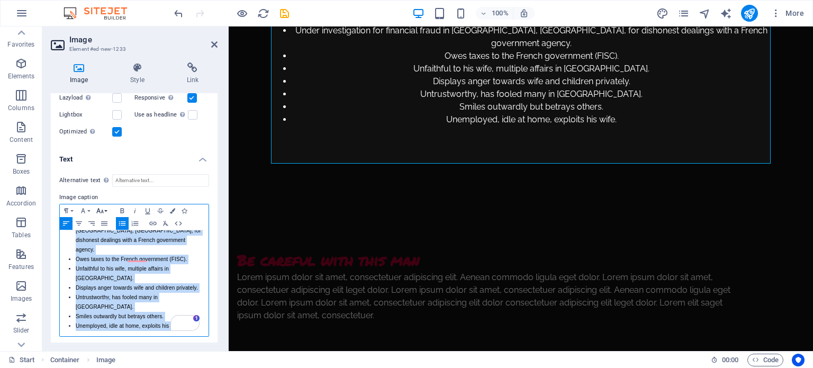
click at [104, 208] on icon "button" at bounding box center [100, 211] width 13 height 8
click at [115, 118] on link "18" at bounding box center [113, 122] width 38 height 16
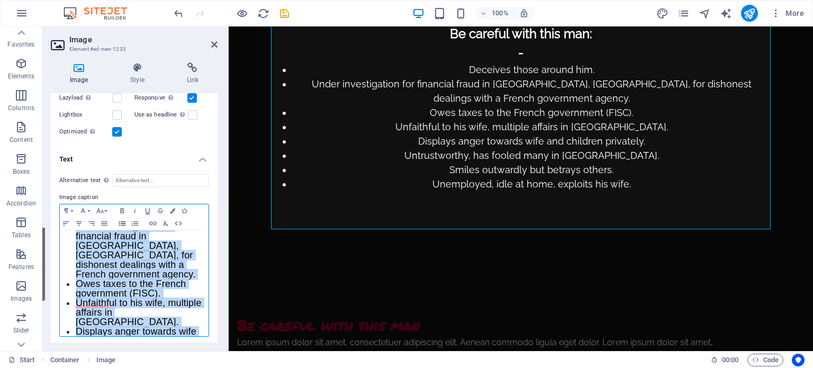
click at [123, 222] on icon "button" at bounding box center [122, 223] width 7 height 5
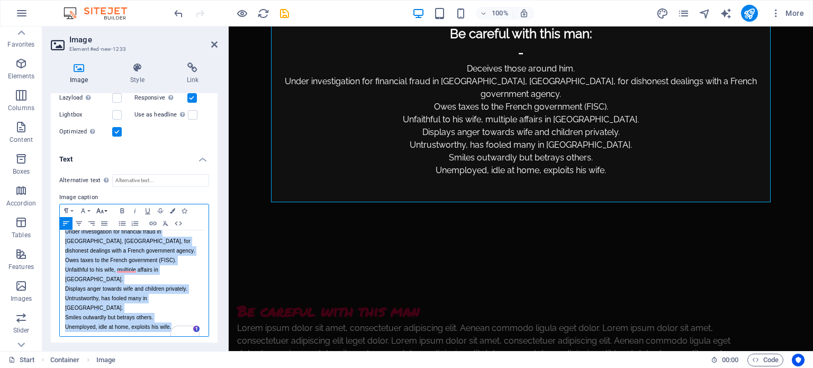
click at [106, 209] on icon "button" at bounding box center [100, 211] width 13 height 8
click at [118, 118] on link "18" at bounding box center [113, 122] width 38 height 16
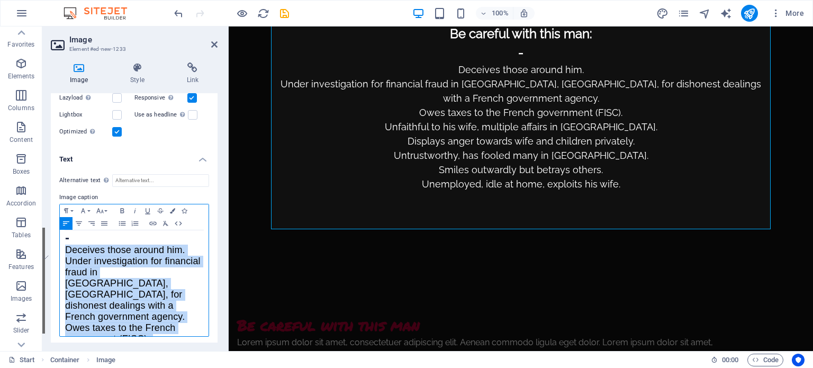
click at [88, 266] on span "Under investigation for financial fraud in Ho Chi Minh City, Vietnam, for disho…" at bounding box center [133, 289] width 136 height 66
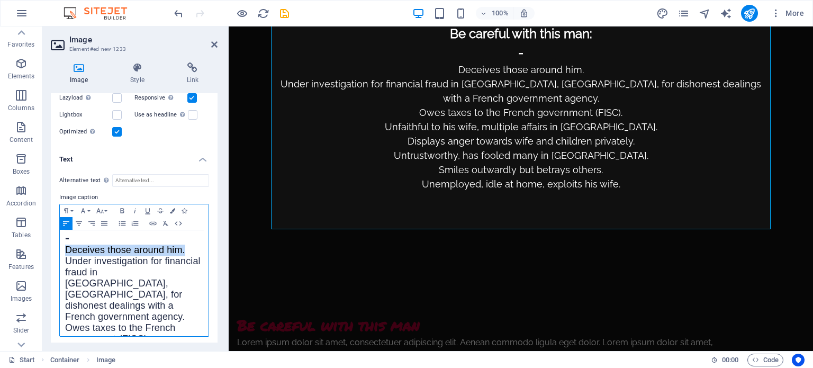
drag, startPoint x: 66, startPoint y: 244, endPoint x: 188, endPoint y: 244, distance: 122.3
click at [188, 245] on p "Deceives those around him." at bounding box center [134, 250] width 138 height 11
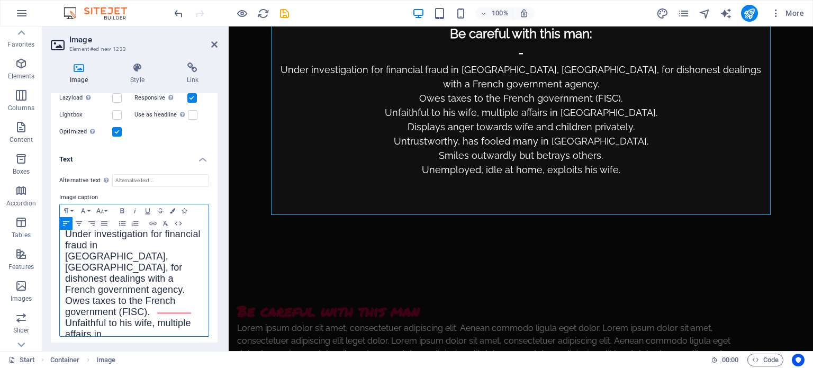
click at [161, 274] on p "Under investigation for financial fraud in Ho Chi Minh City, Vietnam, for disho…" at bounding box center [134, 262] width 138 height 67
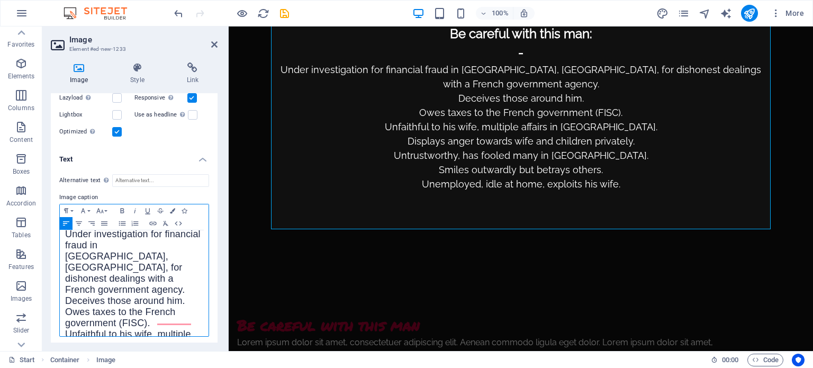
click at [66, 295] on span "Deceives those around him." at bounding box center [125, 300] width 120 height 11
click at [66, 307] on span "Owes taxes to the French government (FISC)." at bounding box center [120, 318] width 110 height 22
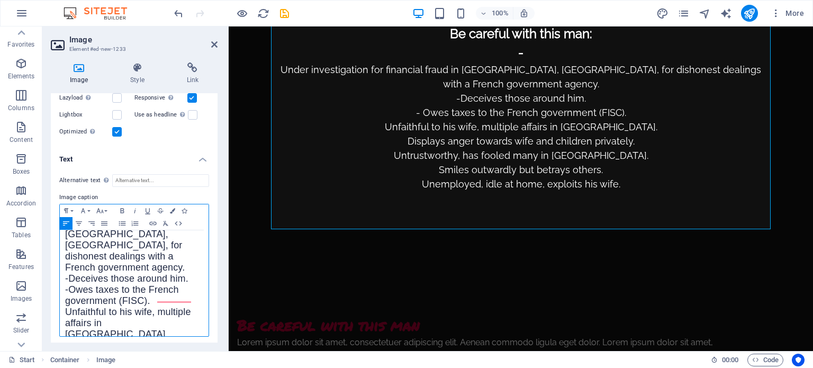
click at [66, 307] on span "Unfaithful to his wife, multiple affairs in Vietnam." at bounding box center [128, 323] width 126 height 33
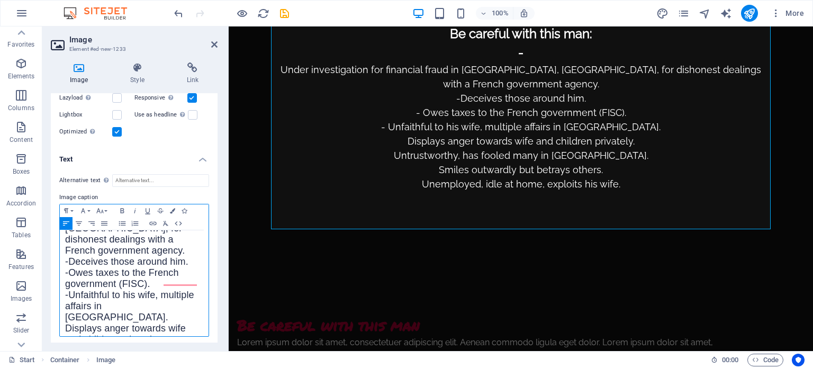
click at [64, 300] on div "He​nri Charles Claude ​ Be careful with this man: - Under investigation for fin…" at bounding box center [134, 278] width 149 height 339
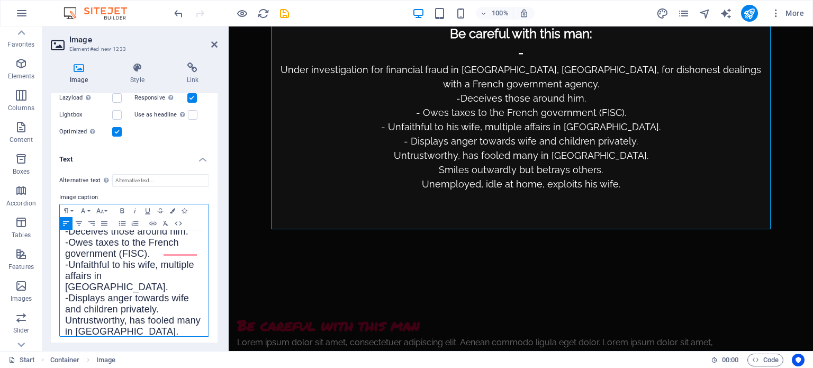
click at [65, 315] on span "Untrustworthy, has fooled many in Vietnam." at bounding box center [133, 326] width 136 height 22
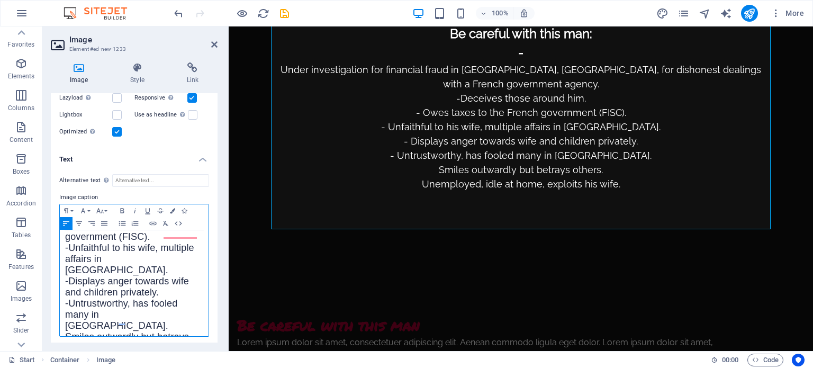
click at [65, 332] on span "Smiles outwardly but betrays others." at bounding box center [127, 343] width 124 height 22
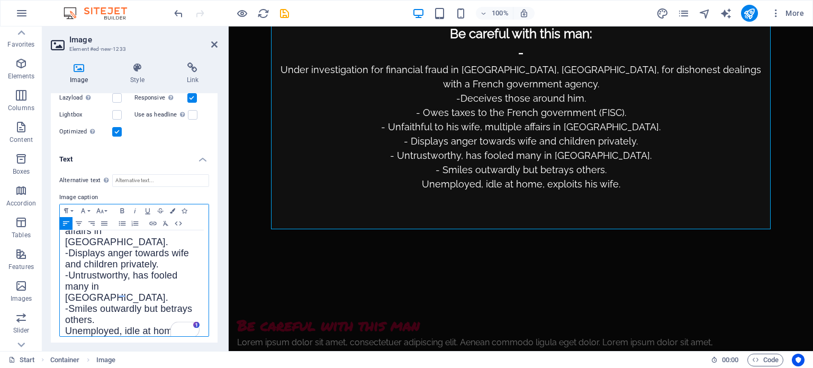
click at [67, 326] on span "Unemployed, idle at home, exploits his wife." at bounding box center [122, 337] width 115 height 22
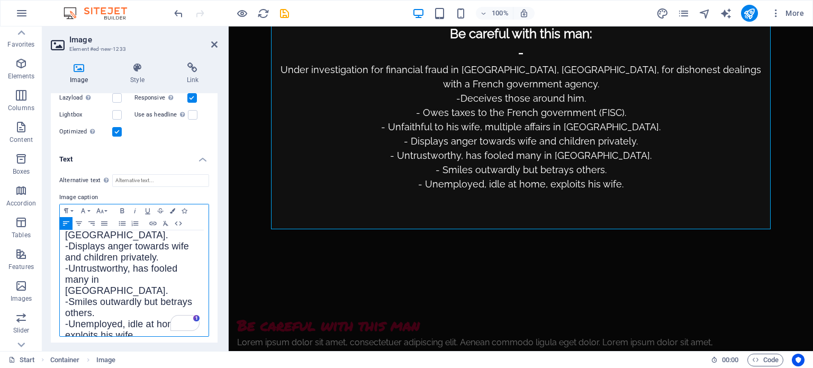
click at [134, 319] on span "- Unemployed, idle at home, exploits his wife." at bounding box center [124, 330] width 119 height 22
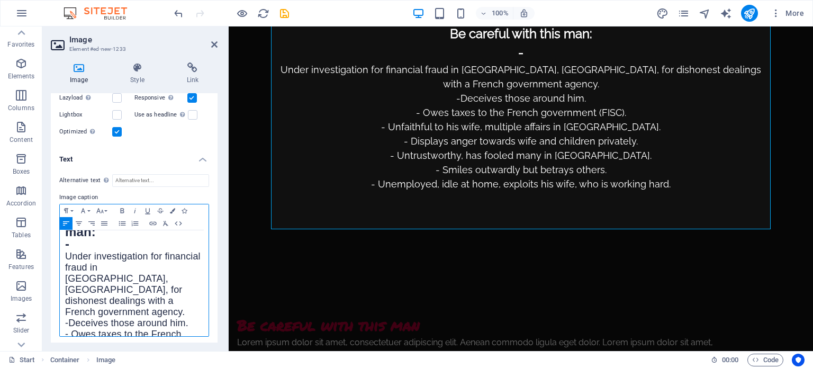
click at [65, 252] on span "Under investigation for financial fraud in Ho Chi Minh City, Vietnam, for disho…" at bounding box center [133, 284] width 136 height 66
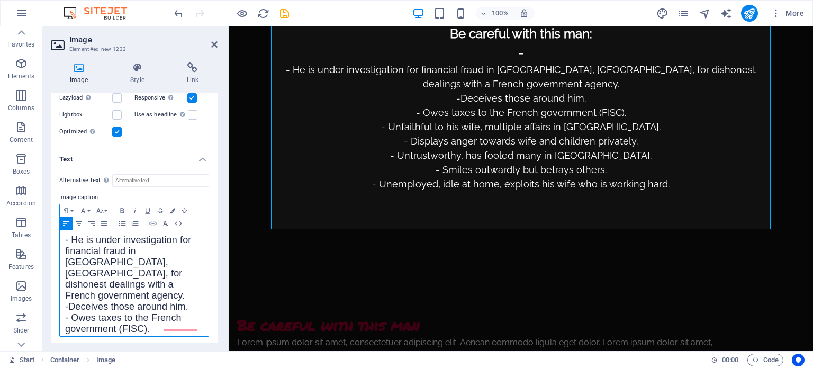
click at [150, 281] on span "- He is under investigation for financial fraud in Ho Chi Minh City, Vietnam, f…" at bounding box center [128, 268] width 126 height 66
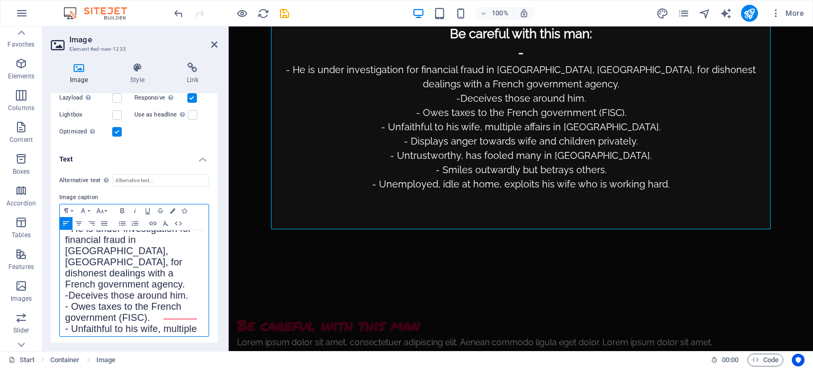
click at [159, 268] on p "- He is under investigation for financial fraud in Ho Chi Minh City, Vietnam, f…" at bounding box center [134, 263] width 138 height 78
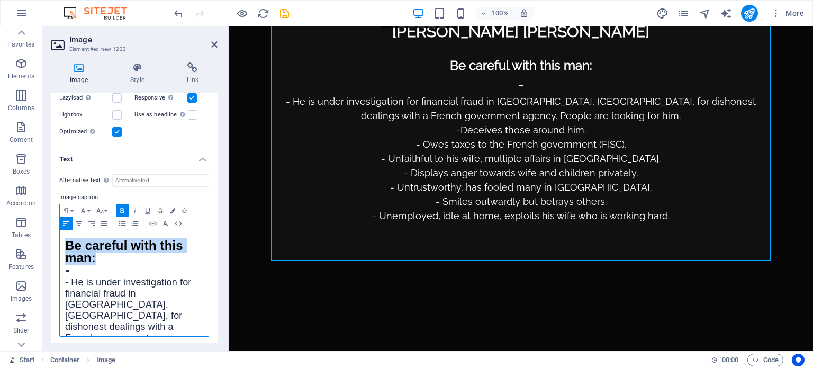
drag, startPoint x: 66, startPoint y: 232, endPoint x: 102, endPoint y: 253, distance: 41.5
click at [102, 253] on p "Be careful with this man:" at bounding box center [134, 253] width 138 height 24
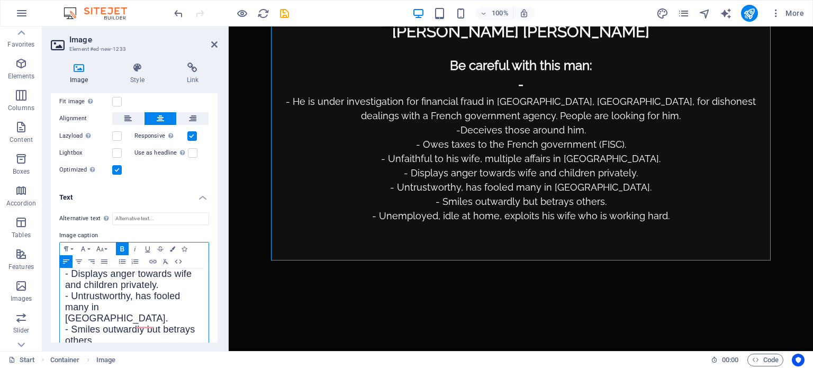
click at [100, 347] on p "- Unemployed, idle at home, exploits his wife who is working hard." at bounding box center [134, 363] width 138 height 33
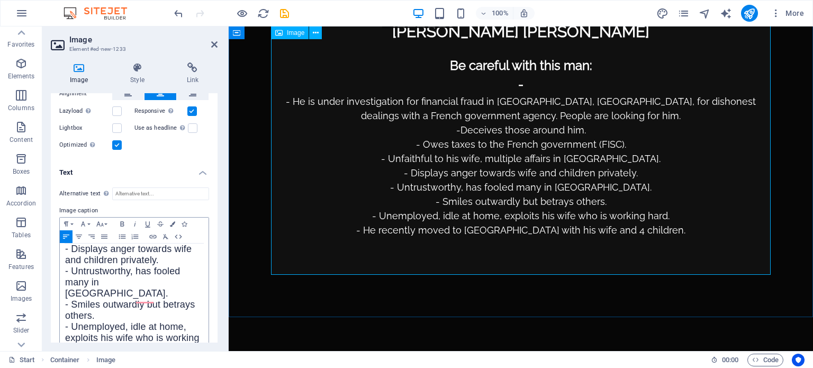
click at [374, 248] on figure "Henri Charles Claude Be careful with this man: - - He is under investigation fo…" at bounding box center [521, 9] width 500 height 533
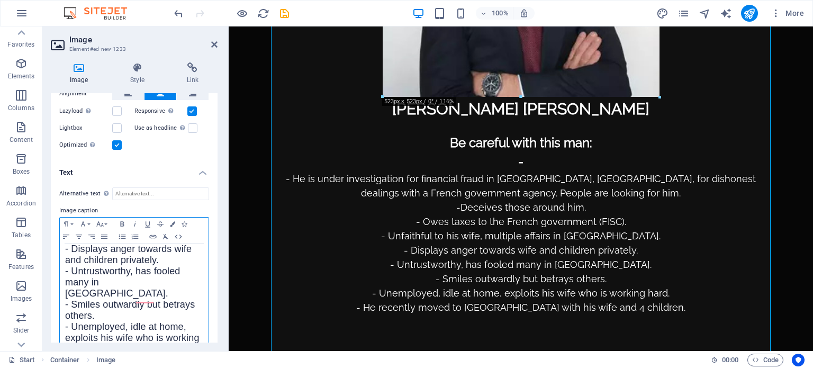
click at [124, 321] on span "- Unemployed, idle at home, exploits his wife who is working hard." at bounding box center [132, 337] width 135 height 33
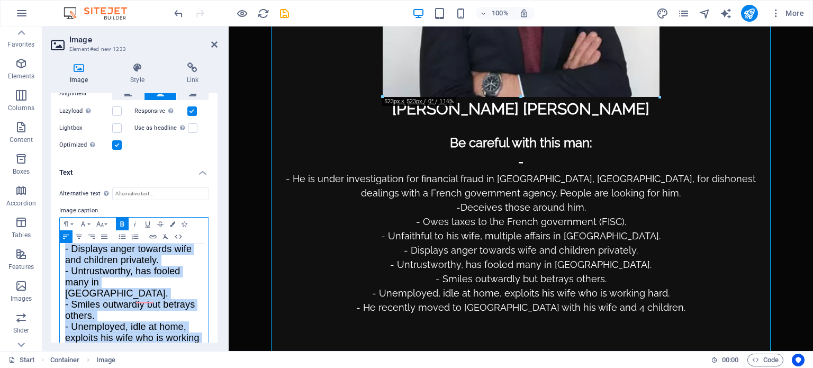
copy div "He​nri Charles Claude ​ Be careful with this man: - - He is under investigation…"
click at [103, 300] on p "- Smiles outwardly but betrays others." at bounding box center [134, 311] width 138 height 22
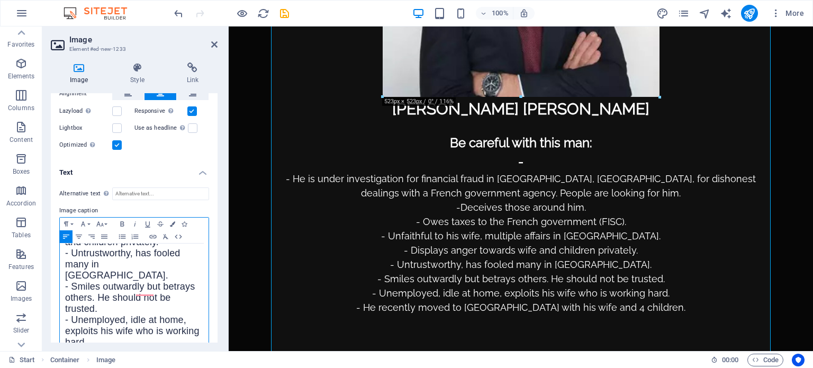
scroll to position [243, 0]
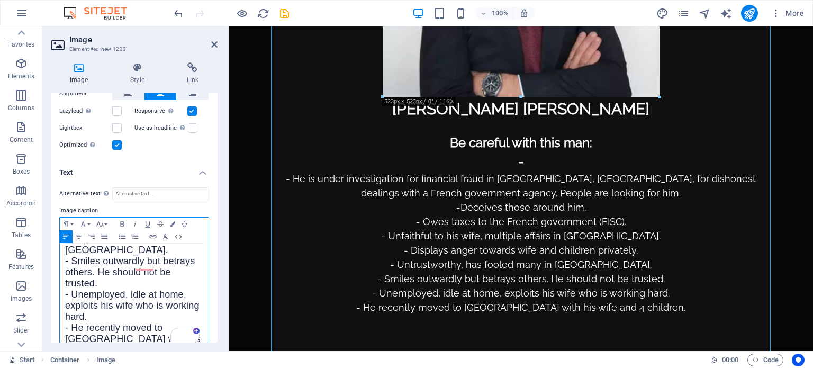
click at [95, 290] on p "- Unemployed, idle at home, exploits his wife who is working hard. - He recentl…" at bounding box center [134, 323] width 138 height 67
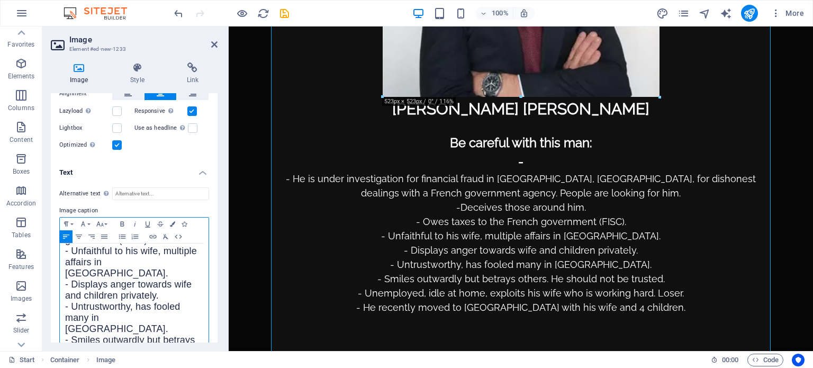
click at [136, 301] on span "- Untrustworthy, has fooled many in Vietnam." at bounding box center [122, 317] width 115 height 33
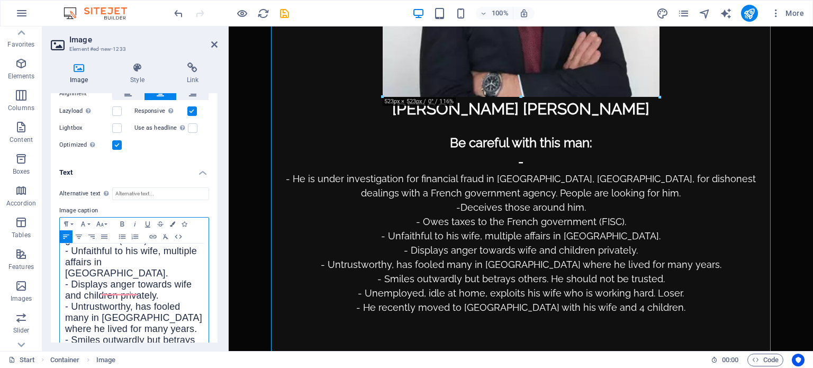
click at [165, 335] on span "- Smiles outwardly but betrays others. He should not be trusted." at bounding box center [130, 351] width 130 height 33
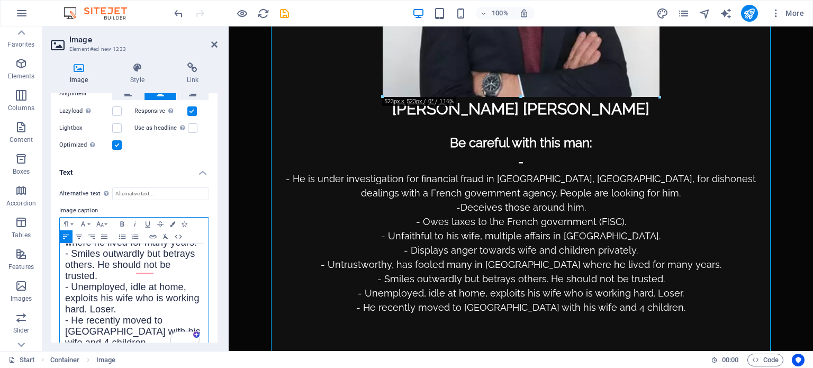
click at [94, 282] on span "- Unemployed, idle at home, exploits his wife who is working hard. Loser." at bounding box center [132, 298] width 135 height 33
click at [125, 310] on p "- Unemployed, idle at home, exploits his wife who is working hard. This man is …" at bounding box center [134, 321] width 138 height 78
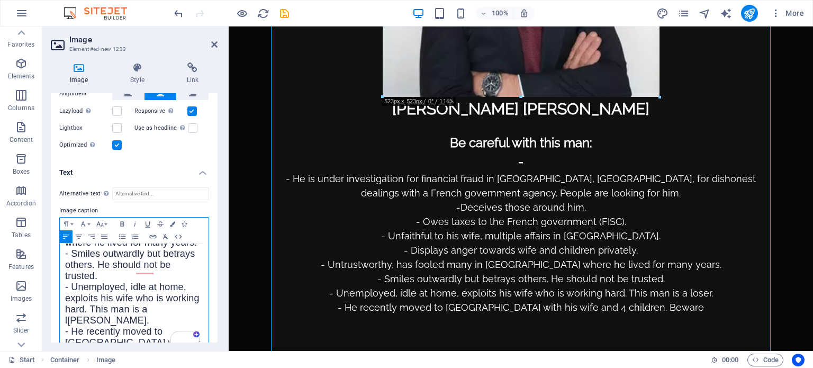
drag, startPoint x: 105, startPoint y: 308, endPoint x: 138, endPoint y: 310, distance: 32.9
click at [138, 310] on p "- Unemployed, idle at home, exploits his wife who is working hard. This man is …" at bounding box center [134, 321] width 138 height 78
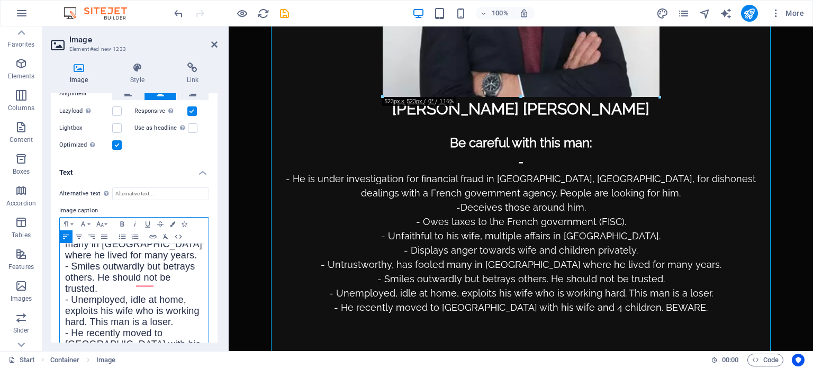
scroll to position [250, 0]
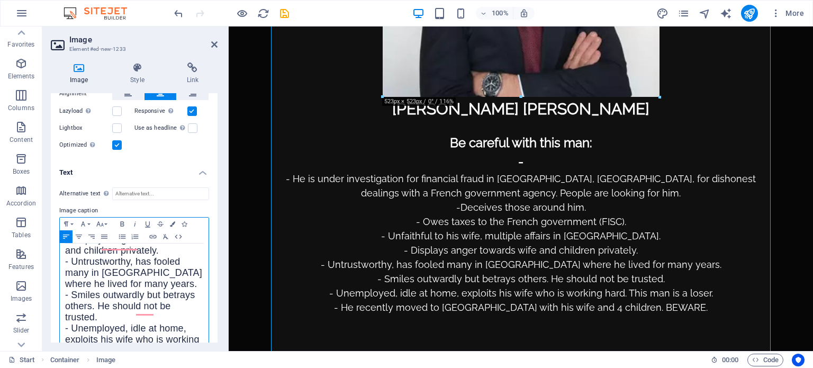
click at [65, 323] on span "- Unemployed, idle at home, exploits his wife who is working hard. This man is …" at bounding box center [132, 339] width 135 height 33
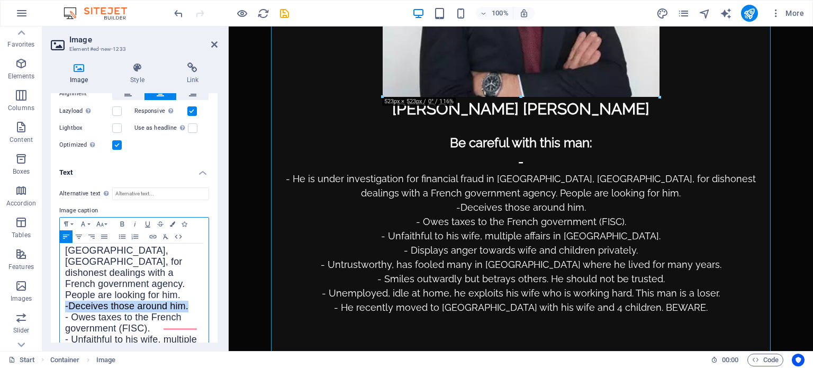
drag, startPoint x: 64, startPoint y: 289, endPoint x: 193, endPoint y: 286, distance: 129.2
click at [193, 286] on div "He​nri Charles Claude ​ Be careful with this man: - - He is under investigation…" at bounding box center [134, 356] width 149 height 428
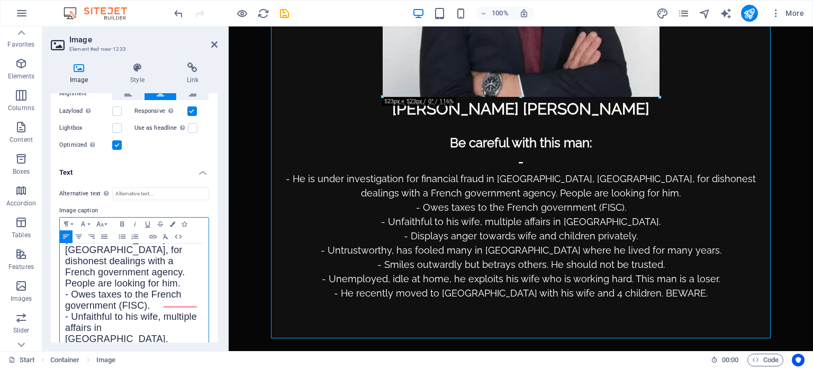
click at [161, 290] on p "- Owes taxes to the French government (FISC)." at bounding box center [134, 301] width 138 height 22
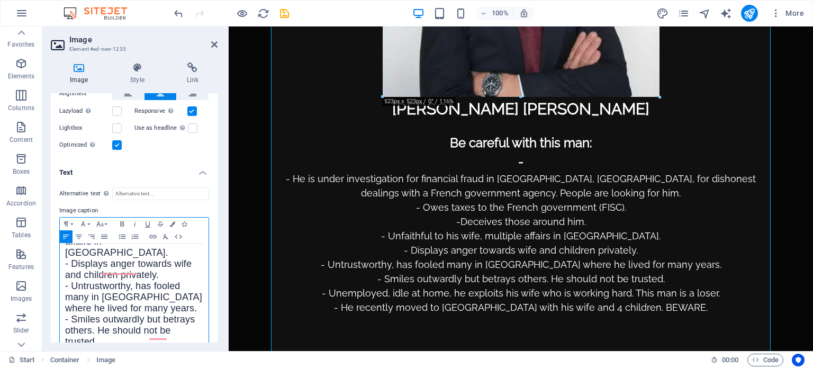
click at [166, 281] on p "- Untrustworthy, has fooled many in Vietnam where he lived for many years." at bounding box center [134, 297] width 138 height 33
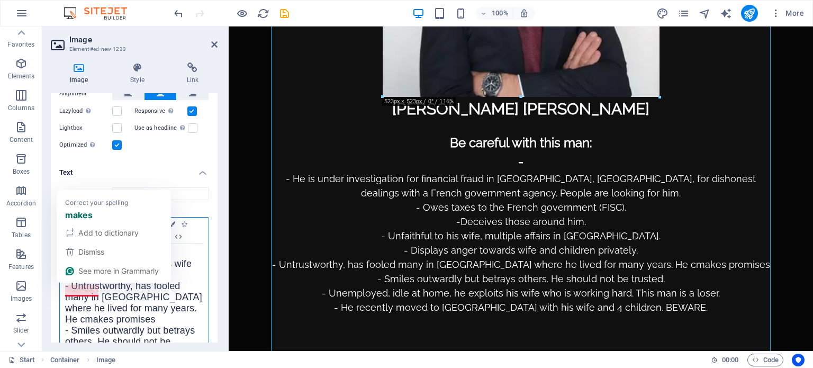
click at [69, 290] on span "- Untrustworthy, has fooled many in Vietnam where he lived for many years. He c…" at bounding box center [133, 303] width 137 height 44
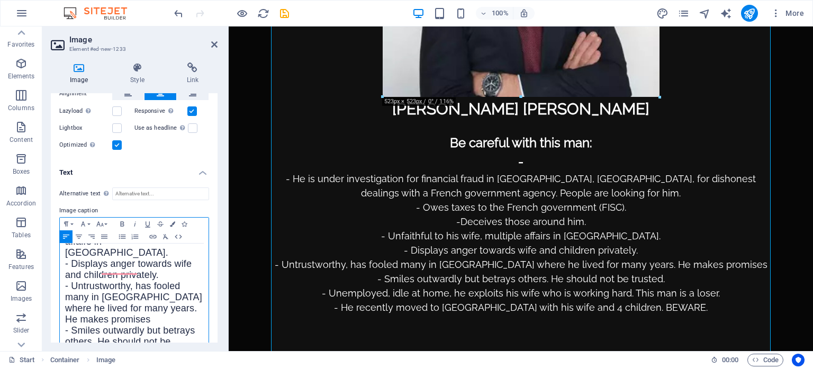
click at [143, 325] on span "- Smiles outwardly but betrays others. He should not be trusted." at bounding box center [130, 341] width 130 height 33
click at [140, 288] on p "- Untrustworthy, has fooled many in Vietnam where he lived for many years. He m…" at bounding box center [134, 303] width 138 height 44
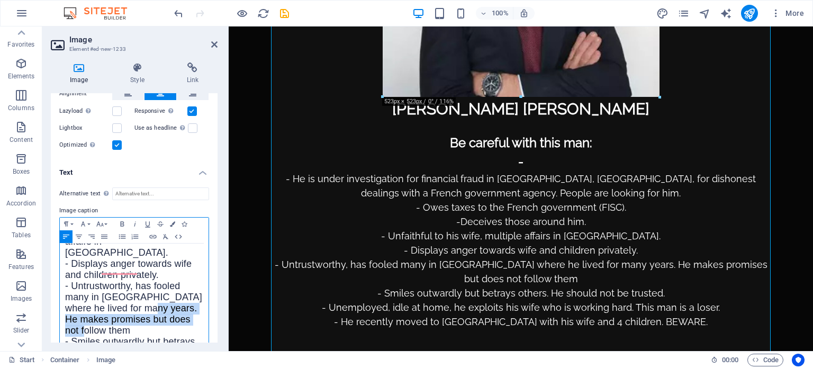
drag, startPoint x: 158, startPoint y: 276, endPoint x: 163, endPoint y: 298, distance: 22.1
click at [163, 298] on p "- Untrustworthy, has fooled many in Vietnam where he lived for many years. He m…" at bounding box center [134, 309] width 138 height 56
copy span "He makes promises but does not follow them"
click at [171, 336] on span "- Smiles outwardly but betrays others. He should not be trusted." at bounding box center [130, 352] width 130 height 33
drag, startPoint x: 155, startPoint y: 286, endPoint x: 88, endPoint y: 299, distance: 67.5
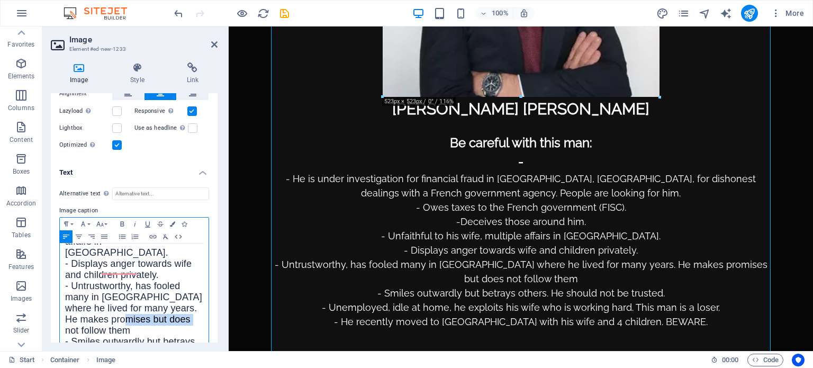
click at [88, 299] on span "- Untrustworthy, has fooled many in Vietnam where he lived for many years. He m…" at bounding box center [133, 308] width 137 height 55
click at [116, 297] on p "- Untrustworthy, has fooled many in Vietnam where he lived for many years. He m…" at bounding box center [134, 309] width 138 height 56
click at [157, 281] on span "- Untrustworthy, has fooled many in Vietnam where he lived for many years. He m…" at bounding box center [133, 308] width 137 height 55
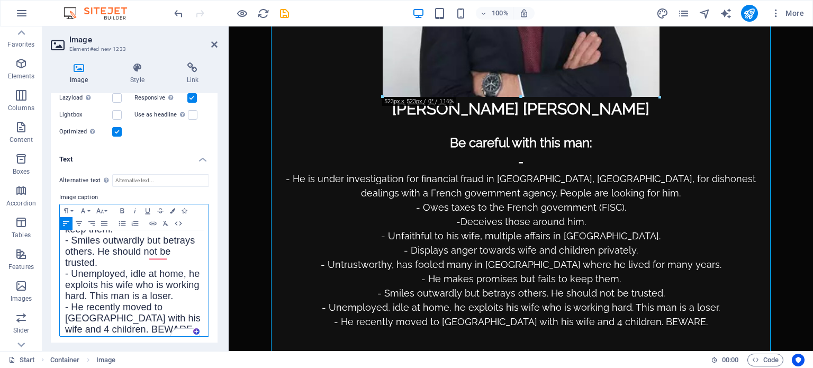
scroll to position [212, 0]
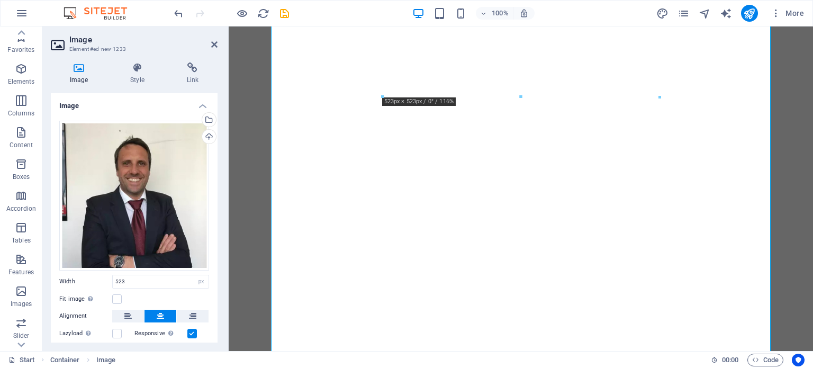
select select "px"
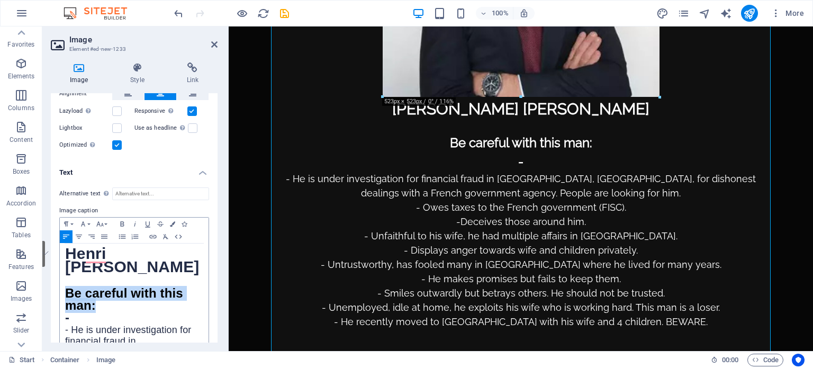
drag, startPoint x: 66, startPoint y: 290, endPoint x: 97, endPoint y: 303, distance: 33.9
click at [97, 303] on p "Be careful with this man:" at bounding box center [134, 301] width 138 height 24
click at [172, 221] on icon "button" at bounding box center [172, 223] width 5 height 5
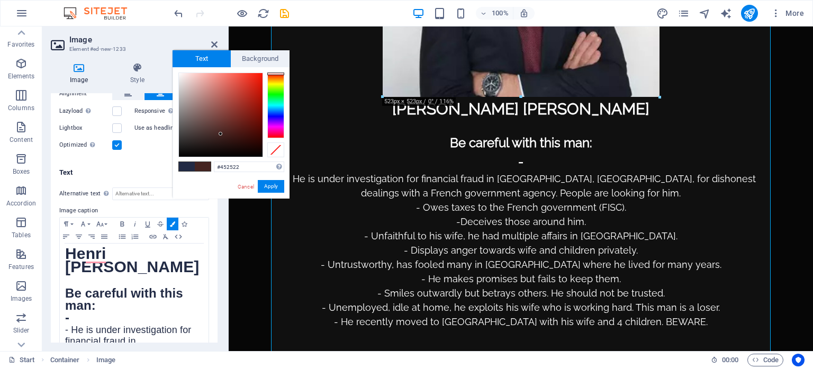
click at [271, 74] on div at bounding box center [275, 106] width 17 height 66
click at [113, 301] on p "​ Be careful with this man: ​" at bounding box center [134, 301] width 138 height 24
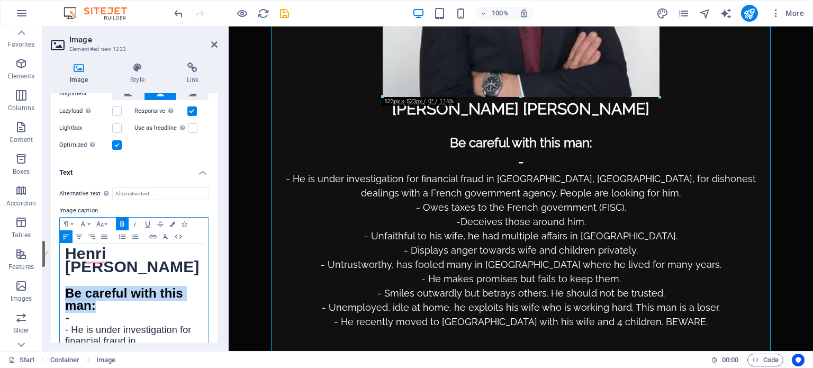
drag, startPoint x: 66, startPoint y: 289, endPoint x: 105, endPoint y: 301, distance: 40.5
click at [105, 301] on p "Be careful with this man:" at bounding box center [134, 301] width 138 height 24
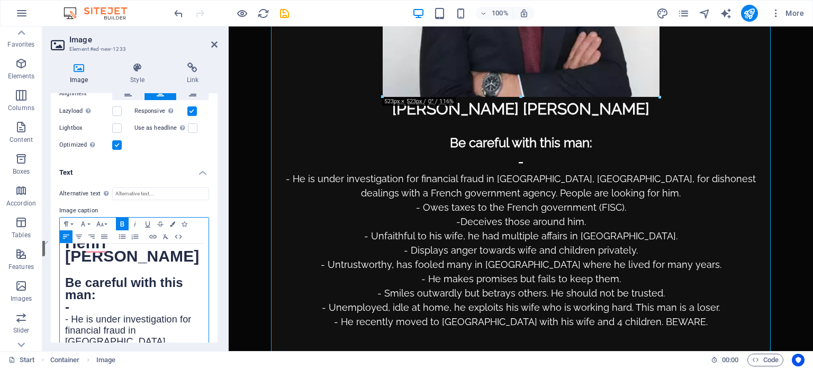
click at [77, 305] on p "-" at bounding box center [134, 308] width 138 height 12
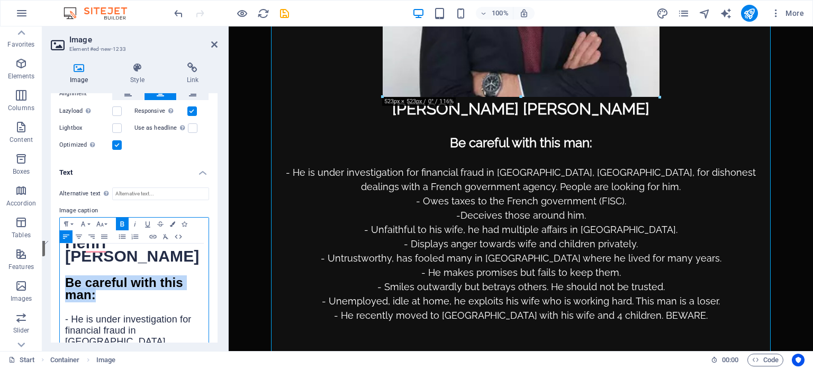
drag, startPoint x: 64, startPoint y: 277, endPoint x: 106, endPoint y: 290, distance: 43.6
click at [173, 221] on icon "button" at bounding box center [172, 223] width 5 height 5
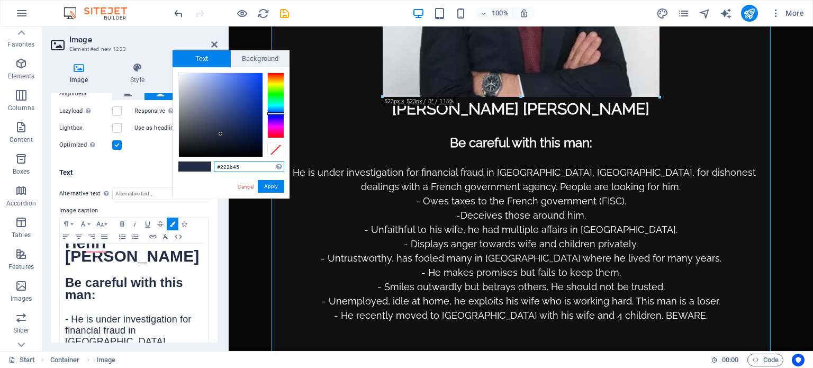
type input "#452622"
click at [271, 74] on div at bounding box center [275, 106] width 17 height 66
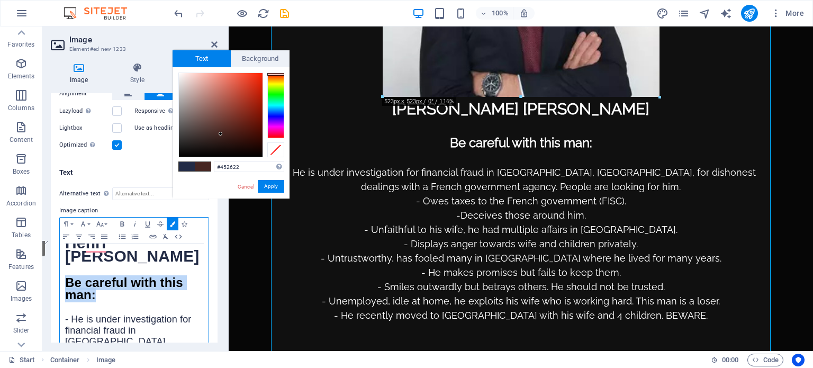
drag, startPoint x: 114, startPoint y: 295, endPoint x: 59, endPoint y: 283, distance: 55.9
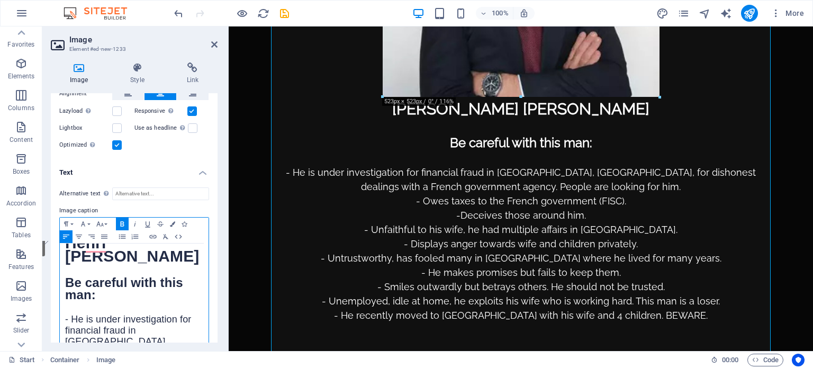
click at [136, 302] on p "​" at bounding box center [134, 308] width 138 height 12
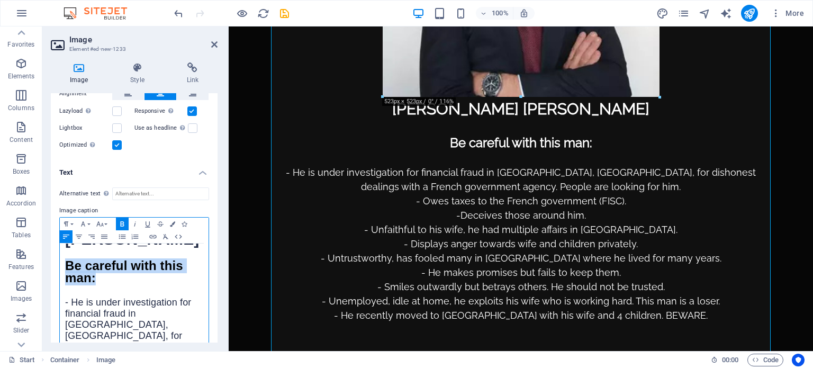
drag, startPoint x: 66, startPoint y: 261, endPoint x: 109, endPoint y: 276, distance: 45.6
click at [109, 276] on p "Be careful with this man:" at bounding box center [134, 273] width 138 height 24
click at [98, 221] on icon "button" at bounding box center [99, 223] width 7 height 5
click at [117, 124] on link "30" at bounding box center [113, 127] width 38 height 16
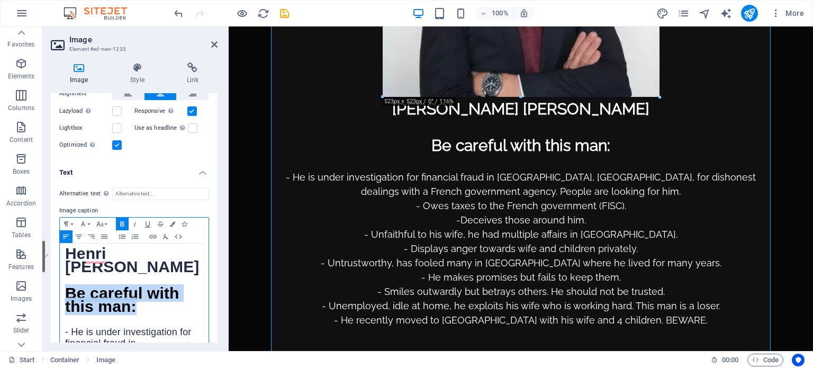
drag, startPoint x: 66, startPoint y: 250, endPoint x: 128, endPoint y: 265, distance: 64.3
click at [128, 265] on p "He​nri Charles Claude" at bounding box center [134, 262] width 138 height 26
click at [101, 220] on icon "button" at bounding box center [100, 224] width 13 height 8
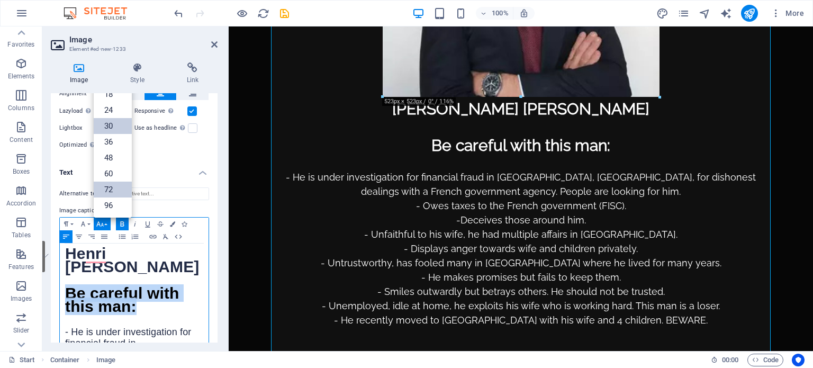
scroll to position [85, 0]
click at [113, 138] on link "36" at bounding box center [113, 143] width 38 height 16
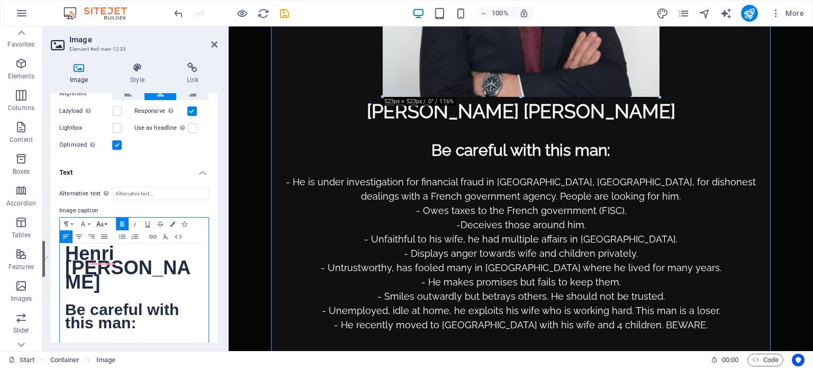
click at [96, 221] on icon "button" at bounding box center [100, 224] width 13 height 8
click at [112, 155] on link "48" at bounding box center [113, 158] width 38 height 16
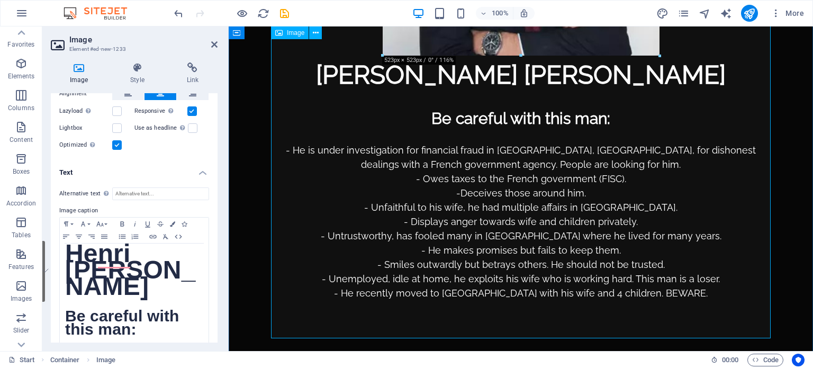
scroll to position [291, 0]
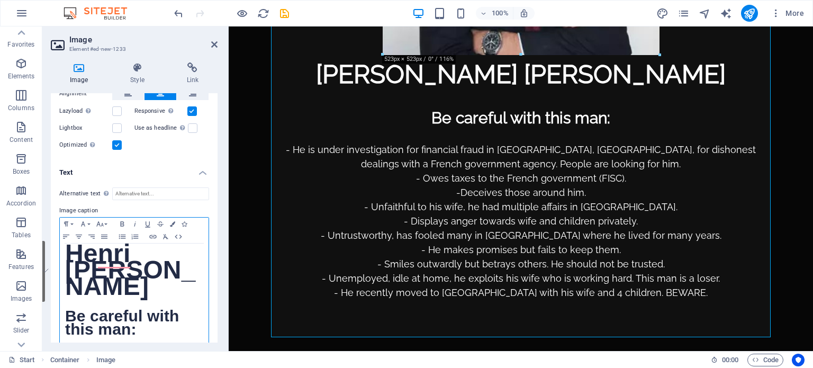
click at [157, 310] on span "Be careful with this man:" at bounding box center [122, 322] width 114 height 31
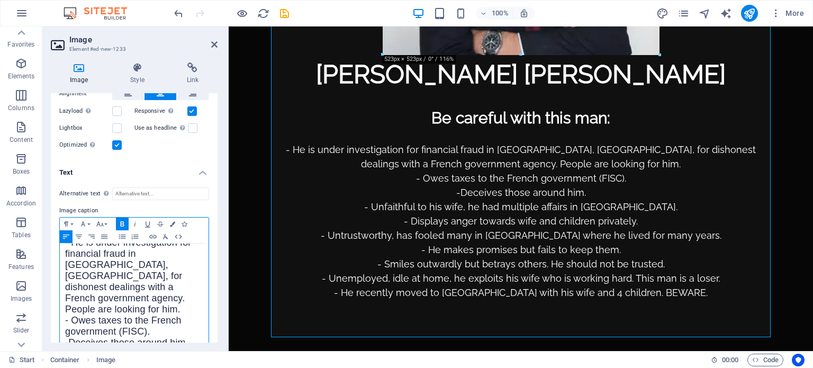
scroll to position [112, 0]
click at [145, 293] on span "- He is under investigation for financial fraud in Ho Chi Minh City, Vietnam, f…" at bounding box center [128, 275] width 126 height 77
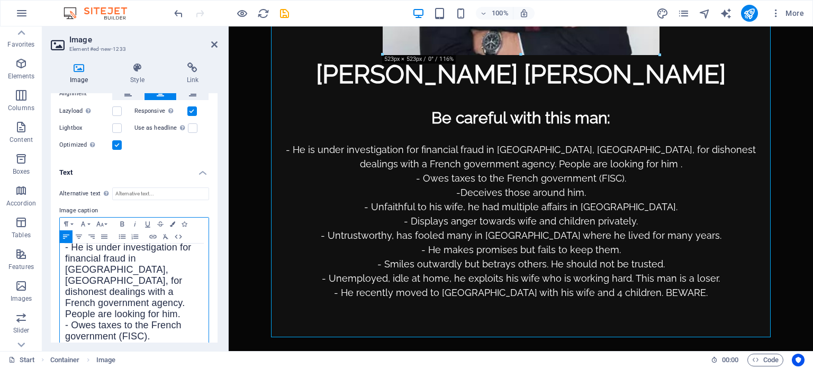
scroll to position [102, 0]
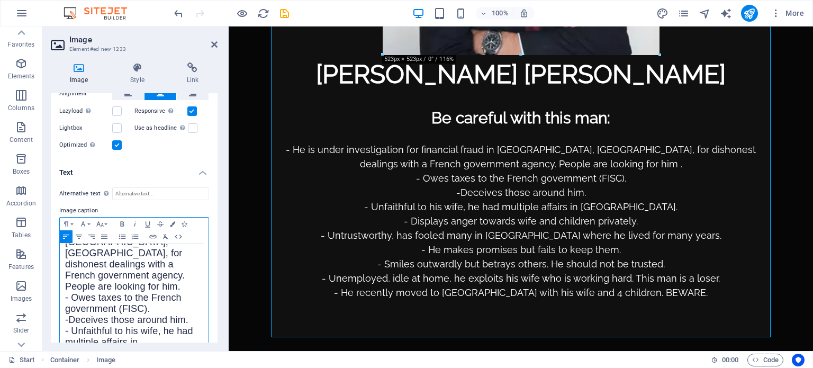
click at [155, 258] on span "- He is under investigation for financial fraud in Ho Chi Minh City, Vietnam, f…" at bounding box center [128, 252] width 126 height 77
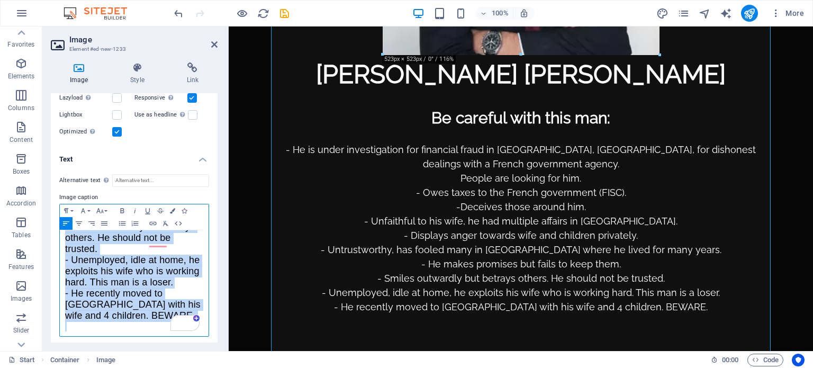
drag, startPoint x: 64, startPoint y: 256, endPoint x: 176, endPoint y: 306, distance: 122.5
click at [176, 306] on div "He​nri Charles Claude ​ Be careful with this man: ​ - He is under investigation…" at bounding box center [134, 125] width 149 height 464
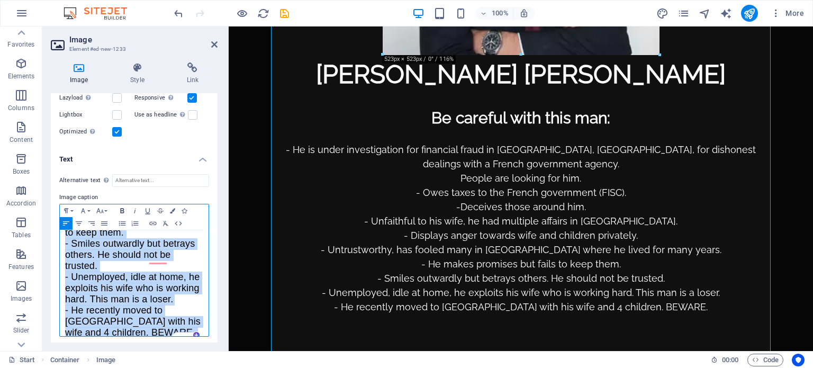
click at [121, 207] on icon "button" at bounding box center [122, 211] width 13 height 8
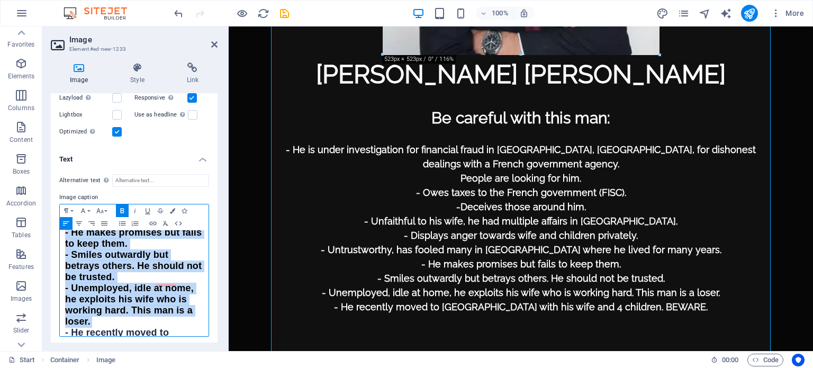
click at [120, 208] on icon "button" at bounding box center [122, 210] width 4 height 5
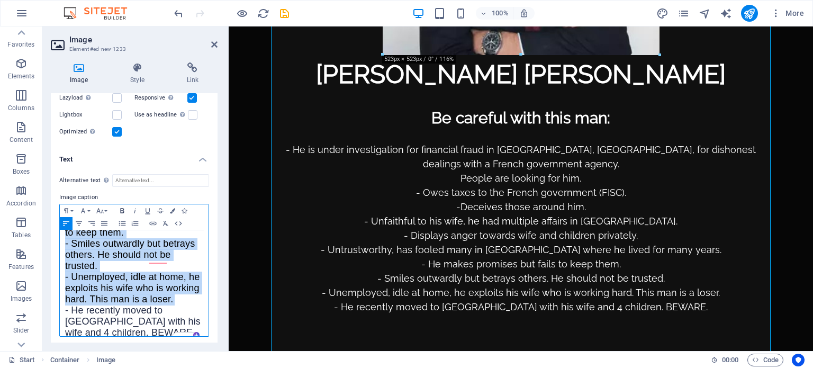
click at [120, 208] on icon "button" at bounding box center [122, 210] width 4 height 5
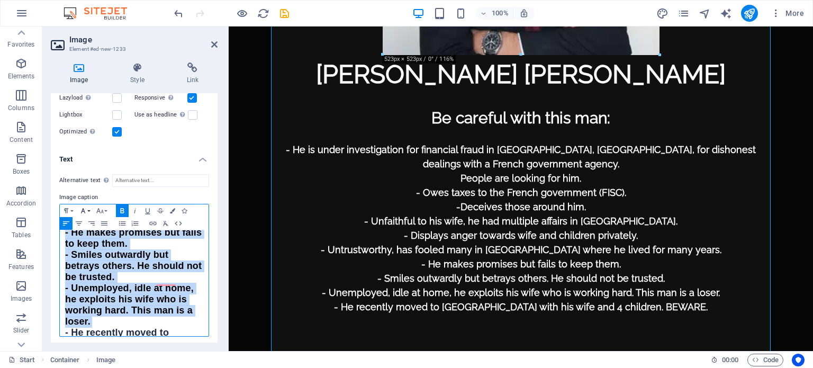
click at [86, 208] on icon "button" at bounding box center [83, 211] width 13 height 8
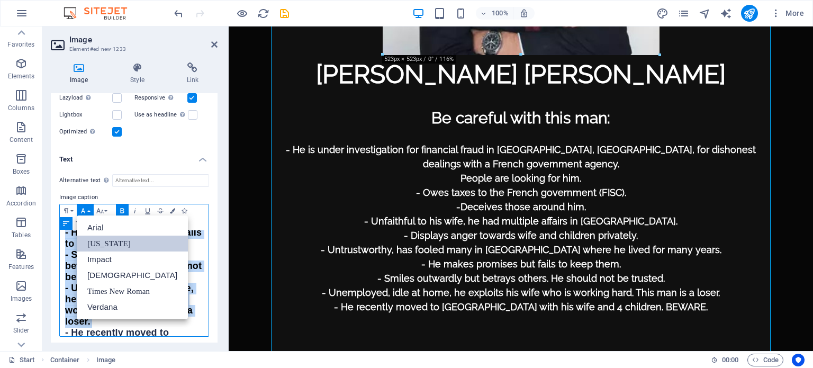
click at [105, 240] on link "[US_STATE]" at bounding box center [132, 244] width 111 height 16
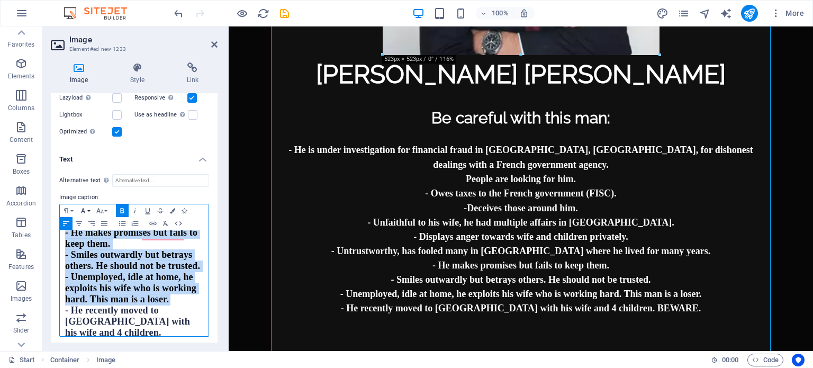
click at [84, 208] on icon "button" at bounding box center [83, 210] width 4 height 5
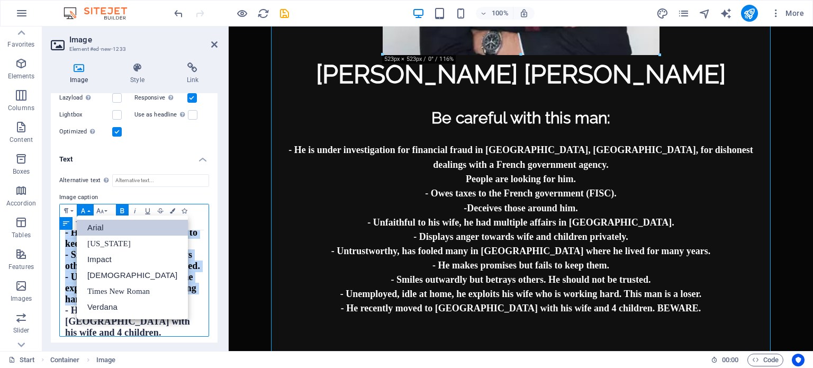
click at [96, 228] on link "Arial" at bounding box center [132, 228] width 111 height 16
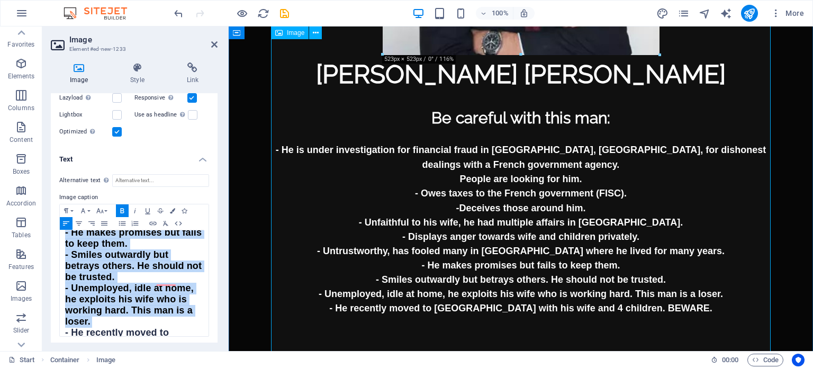
click at [483, 262] on figure "Henri Charles Claude Be careful with this man: - He is under investigation for …" at bounding box center [521, 66] width 500 height 576
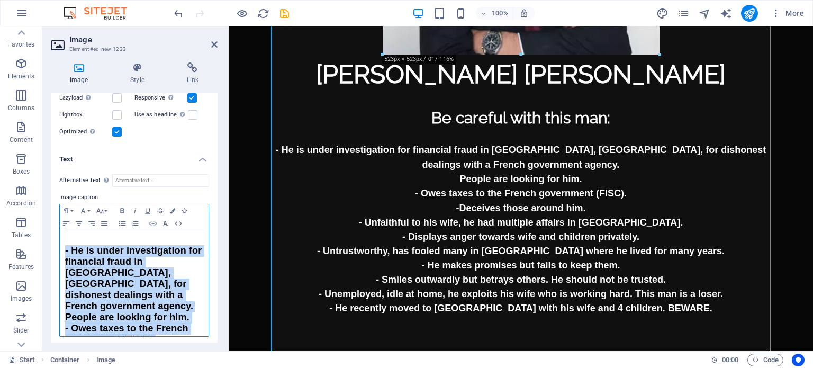
click at [146, 282] on span "- He is under investigation for financial fraud in Ho Chi Minh City, Vietnam, f…" at bounding box center [133, 278] width 137 height 66
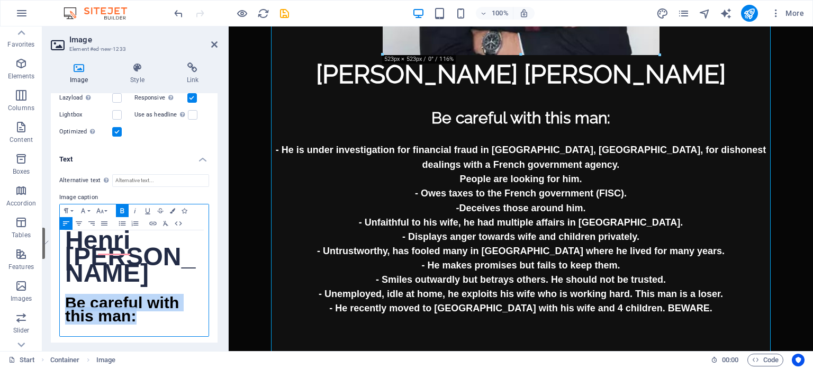
drag, startPoint x: 65, startPoint y: 299, endPoint x: 153, endPoint y: 317, distance: 89.2
click at [153, 317] on p "Be careful with this man:" at bounding box center [134, 311] width 138 height 26
click at [85, 207] on icon "button" at bounding box center [83, 211] width 13 height 8
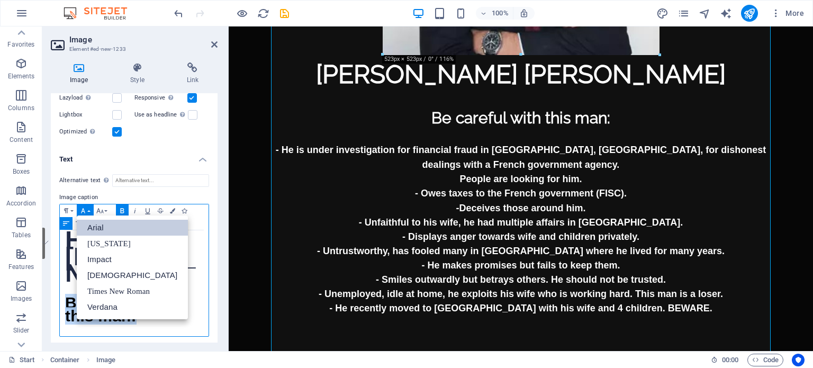
click at [96, 221] on link "Arial" at bounding box center [132, 228] width 111 height 16
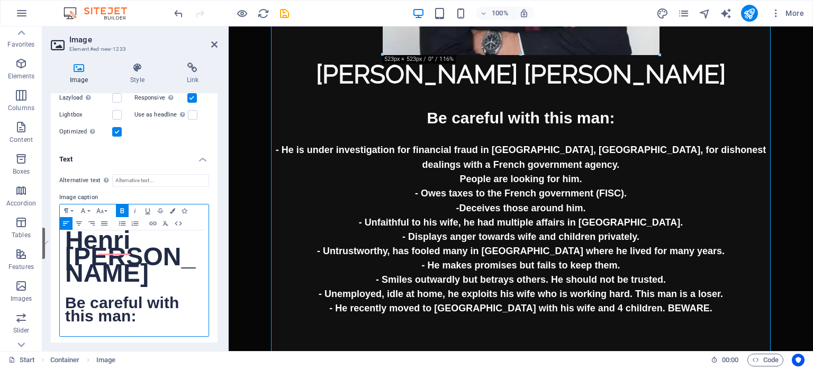
drag, startPoint x: 66, startPoint y: 241, endPoint x: 159, endPoint y: 271, distance: 98.0
click at [159, 271] on p "He​nri Charles Claude" at bounding box center [134, 260] width 138 height 49
click at [83, 207] on icon "button" at bounding box center [83, 211] width 13 height 8
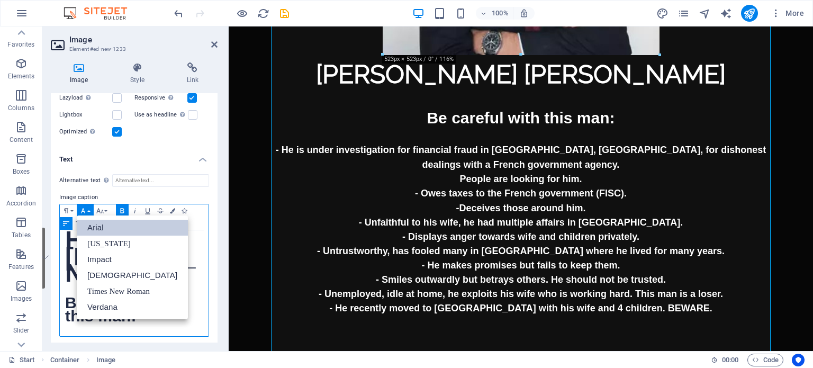
click at [100, 222] on link "Arial" at bounding box center [132, 228] width 111 height 16
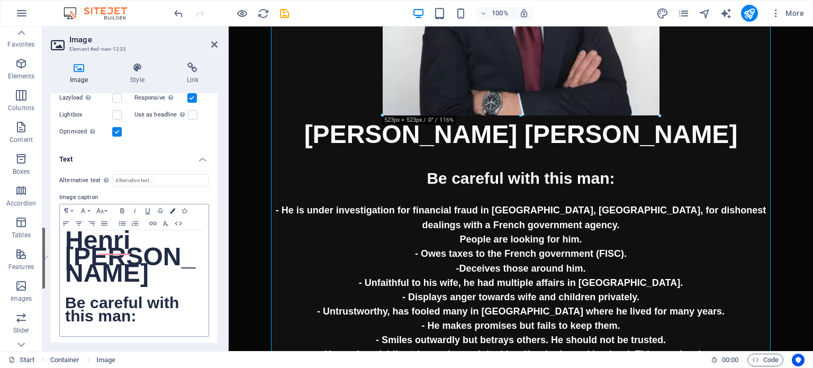
click at [173, 208] on icon "button" at bounding box center [172, 210] width 5 height 5
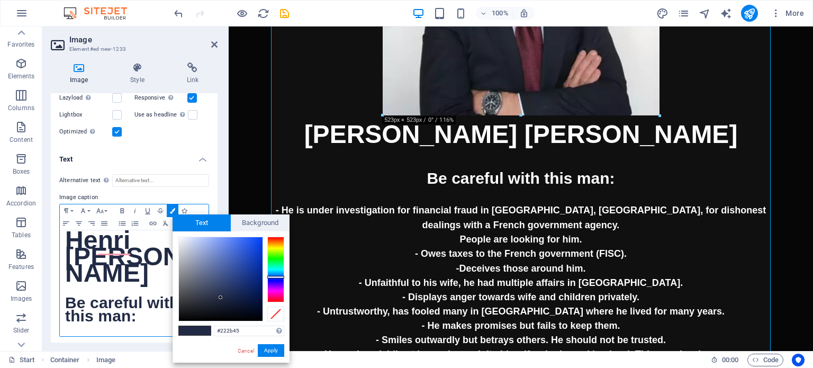
click at [76, 285] on p "​" at bounding box center [134, 291] width 138 height 13
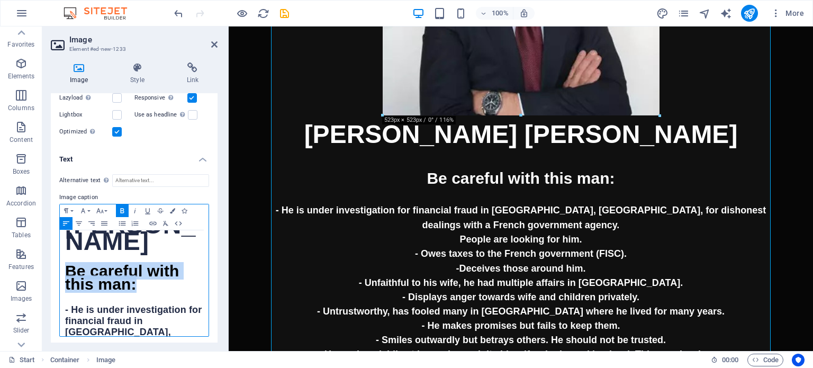
drag, startPoint x: 67, startPoint y: 267, endPoint x: 149, endPoint y: 282, distance: 83.4
click at [149, 282] on p "Be careful with this man:" at bounding box center [134, 279] width 138 height 26
click at [172, 208] on icon "button" at bounding box center [172, 210] width 5 height 5
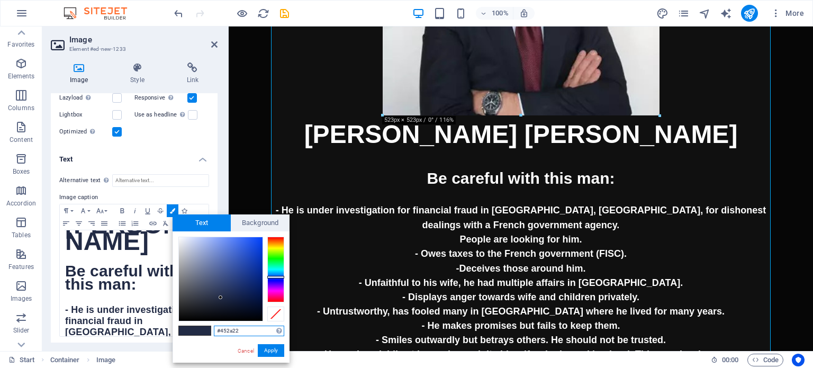
click at [270, 239] on div at bounding box center [275, 270] width 17 height 66
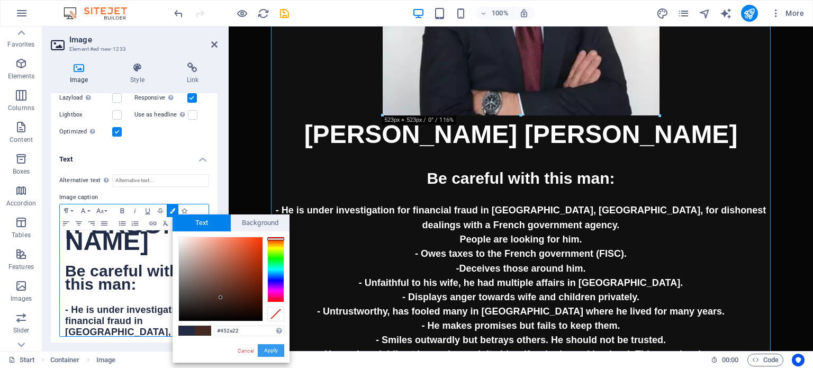
click at [277, 350] on button "Apply" at bounding box center [271, 350] width 26 height 13
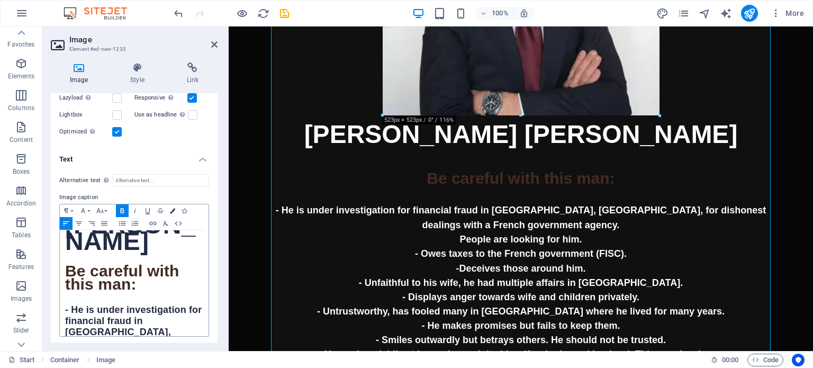
click at [174, 208] on icon "button" at bounding box center [172, 210] width 5 height 5
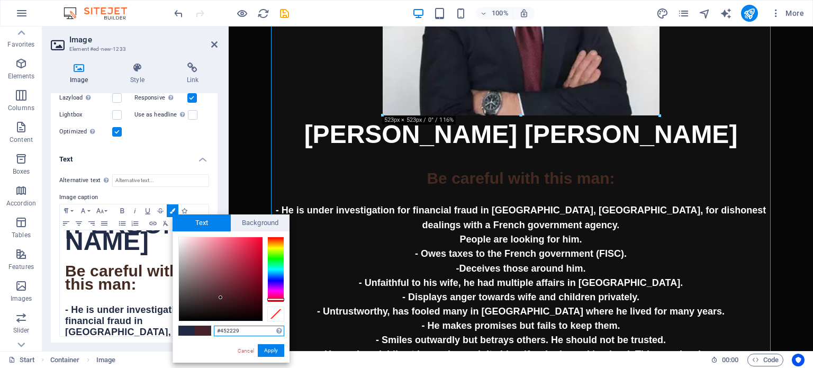
click at [273, 299] on div at bounding box center [275, 270] width 17 height 66
click at [114, 293] on p "​" at bounding box center [134, 299] width 138 height 12
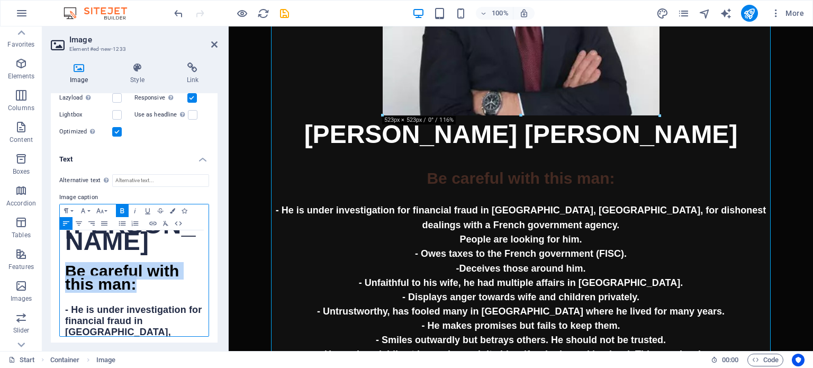
drag, startPoint x: 66, startPoint y: 266, endPoint x: 156, endPoint y: 284, distance: 91.7
click at [156, 284] on p "Be careful with this man:" at bounding box center [134, 279] width 138 height 26
click at [174, 204] on button "Colors" at bounding box center [173, 210] width 12 height 13
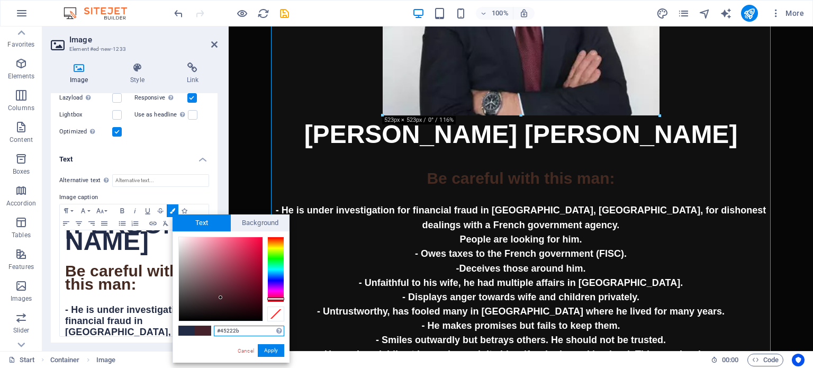
click at [272, 299] on div at bounding box center [275, 270] width 17 height 66
drag, startPoint x: 282, startPoint y: 299, endPoint x: 279, endPoint y: 306, distance: 7.4
click at [279, 306] on div at bounding box center [231, 279] width 106 height 85
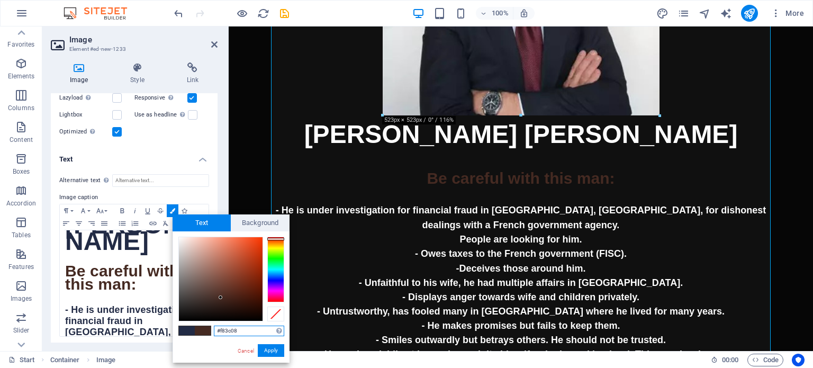
click at [259, 239] on div at bounding box center [221, 279] width 84 height 84
type input "#fa3c08"
click at [259, 238] on div at bounding box center [259, 239] width 4 height 4
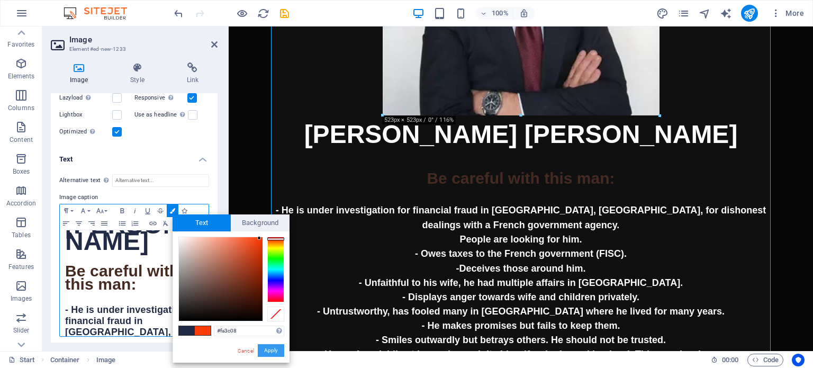
click at [274, 353] on button "Apply" at bounding box center [271, 350] width 26 height 13
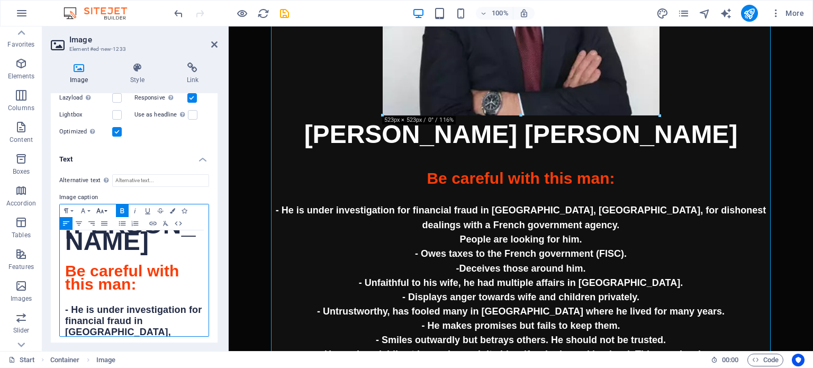
click at [104, 208] on icon "button" at bounding box center [100, 211] width 13 height 8
click at [111, 148] on link "30" at bounding box center [113, 154] width 38 height 16
click at [104, 209] on icon "button" at bounding box center [100, 211] width 13 height 8
click at [120, 164] on link "36" at bounding box center [113, 170] width 38 height 16
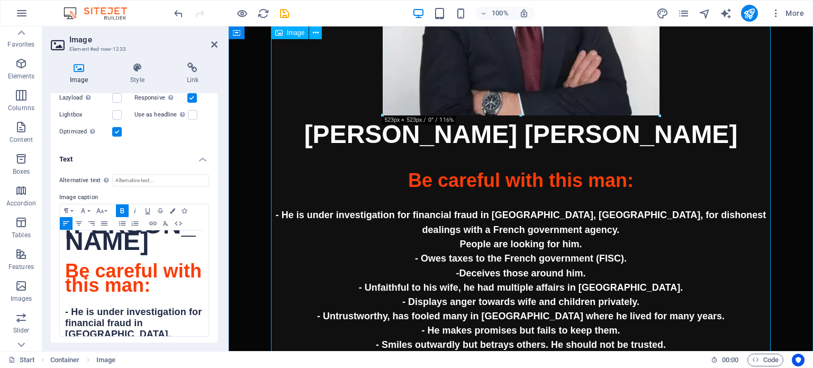
click at [605, 274] on figure "Henri Charles Claude Be careful with this man: - He is under investigation for …" at bounding box center [521, 128] width 500 height 580
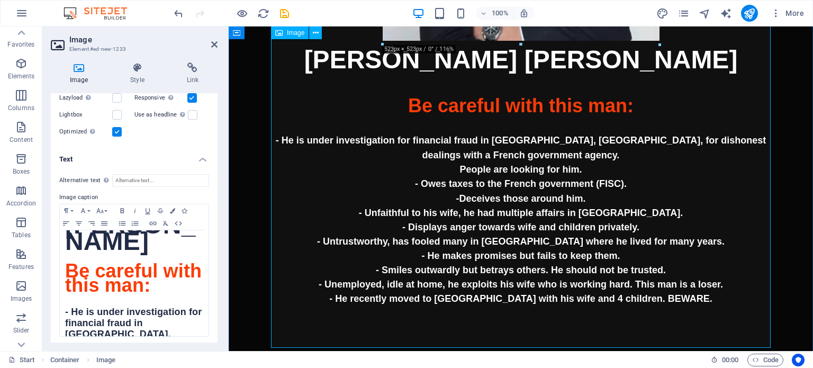
scroll to position [310, 0]
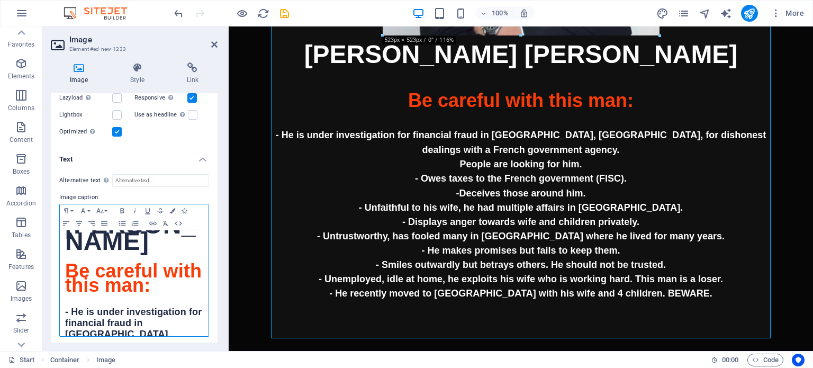
click at [147, 291] on span "Be careful with this man:" at bounding box center [133, 278] width 137 height 36
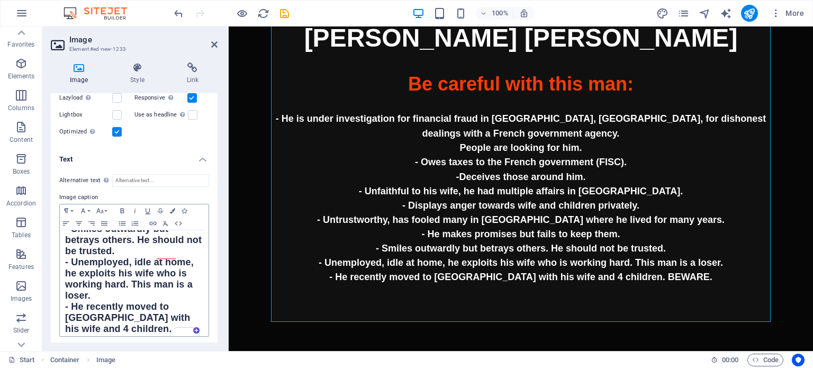
scroll to position [354, 0]
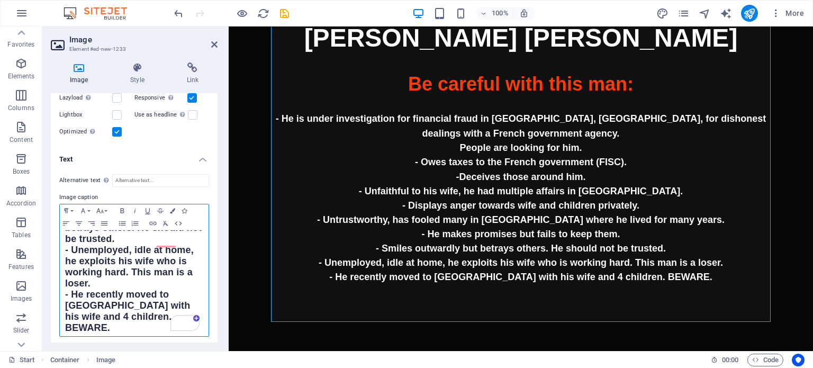
click at [102, 353] on p "​" at bounding box center [134, 358] width 138 height 11
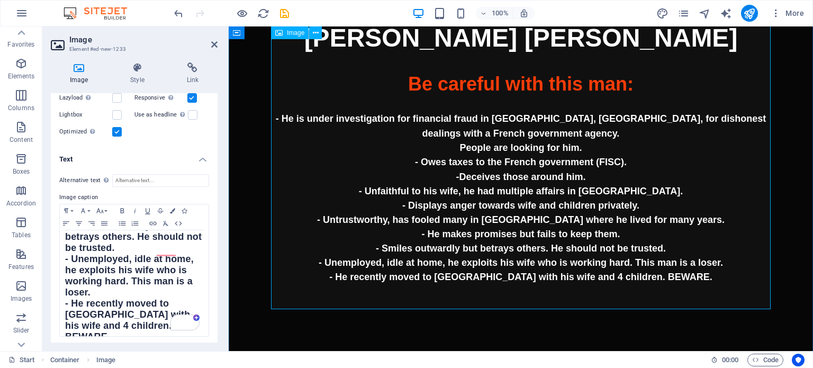
click at [524, 210] on figure "Henri Charles Claude Be careful with this man: - He is under investigation for …" at bounding box center [521, 26] width 500 height 568
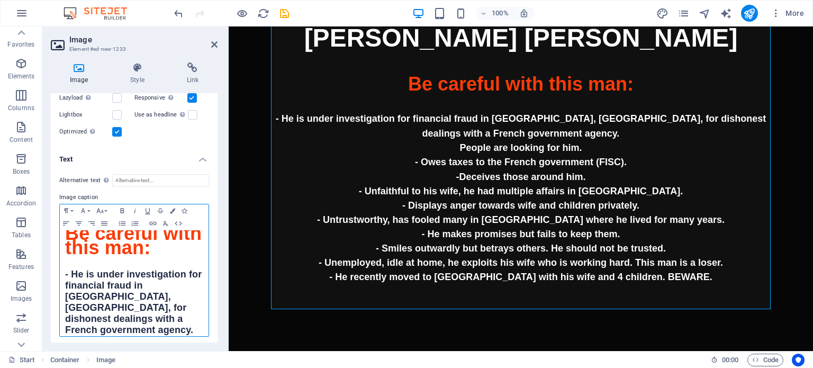
click at [150, 282] on span "- He is under investigation for financial fraud in Ho Chi Minh City, Vietnam, f…" at bounding box center [133, 302] width 137 height 66
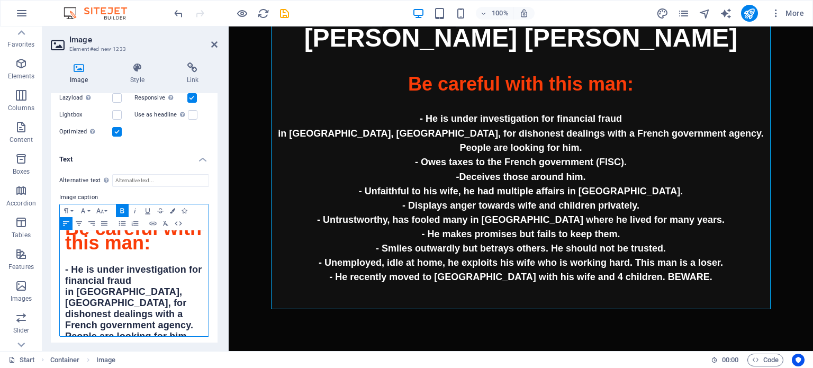
click at [172, 298] on span "in Ho Chi Minh City, Vietnam, for dishonest dealings with a French government a…" at bounding box center [129, 308] width 128 height 44
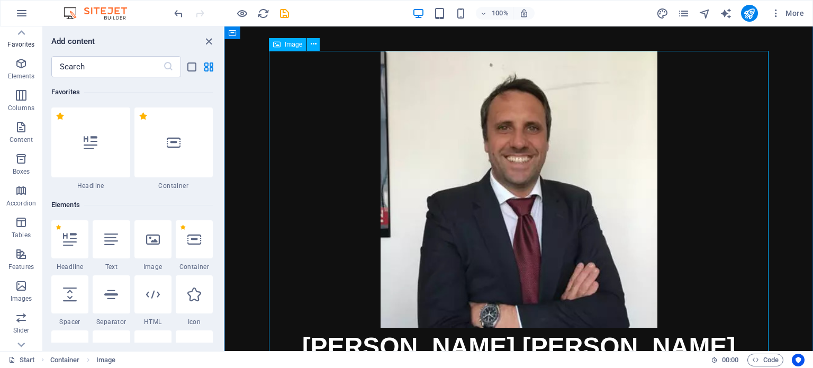
click at [514, 190] on figure "Henri Charles Claude Be careful with this man: - He is under investigation for …" at bounding box center [519, 335] width 500 height 568
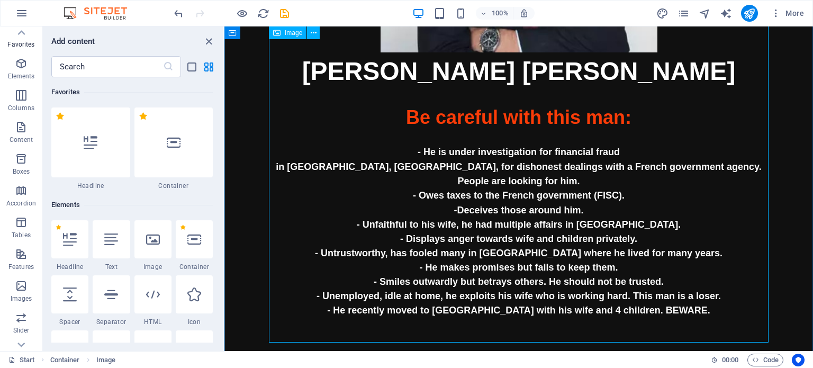
click at [502, 196] on figure "Henri Charles Claude Be careful with this man: - He is under investigation for …" at bounding box center [519, 59] width 500 height 568
click at [501, 199] on figure "Henri Charles Claude Be careful with this man: - He is under investigation for …" at bounding box center [519, 59] width 500 height 568
select select "px"
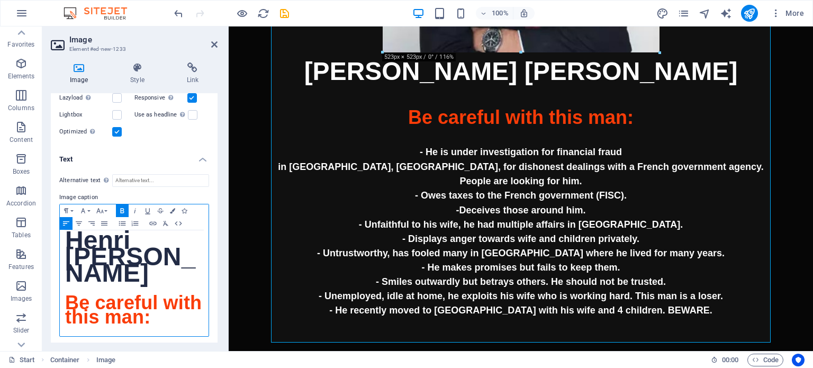
click at [140, 298] on span "Be careful with this man:" at bounding box center [133, 310] width 137 height 36
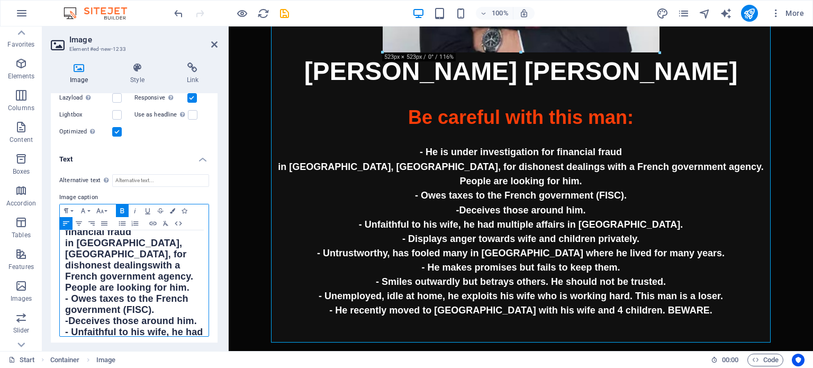
click at [171, 249] on span "in Ho Chi Minh City, Vietnam, for dishonest dealings with a French government a…" at bounding box center [129, 260] width 128 height 44
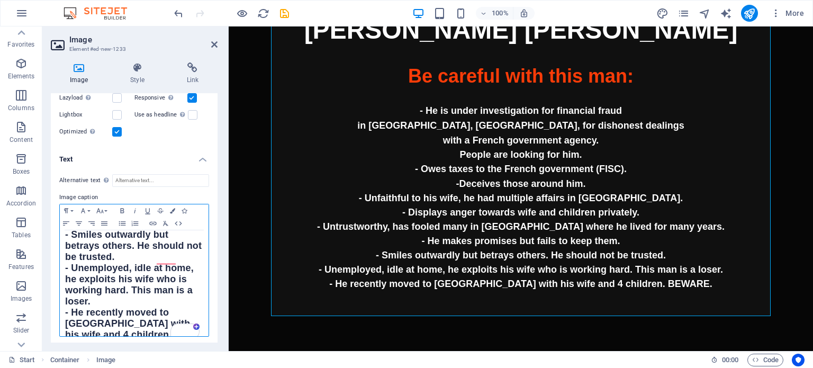
click at [133, 264] on strong "- Unemployed, idle at home, he exploits his wife who is working hard. This man …" at bounding box center [129, 285] width 129 height 44
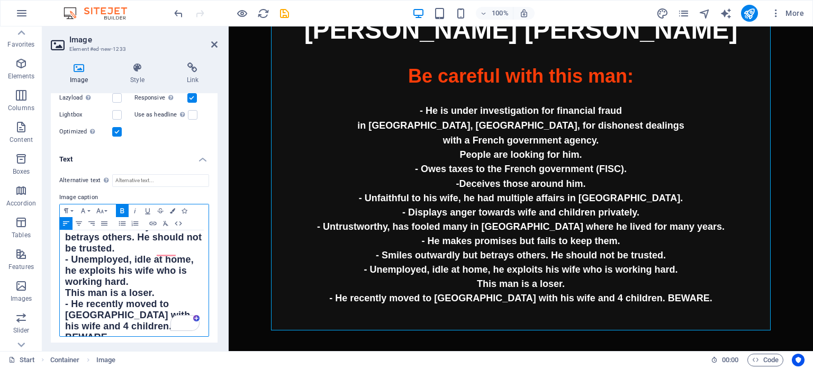
click at [109, 301] on strong "- He recently moved to Portugal with his wife and 4 children. BEWARE." at bounding box center [127, 321] width 125 height 44
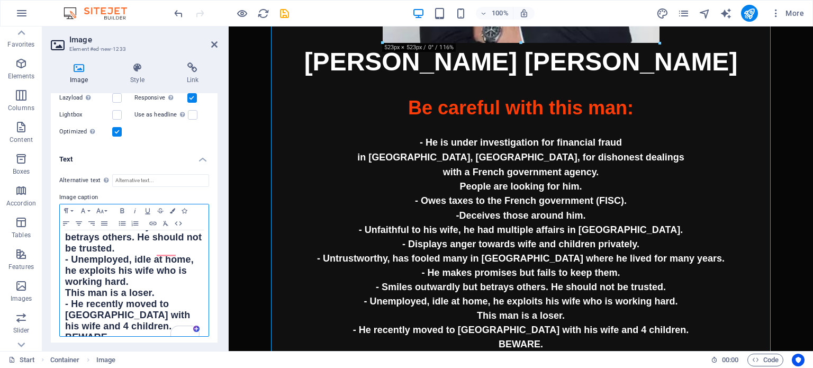
click at [94, 288] on strong "This man is a loser." at bounding box center [109, 293] width 89 height 11
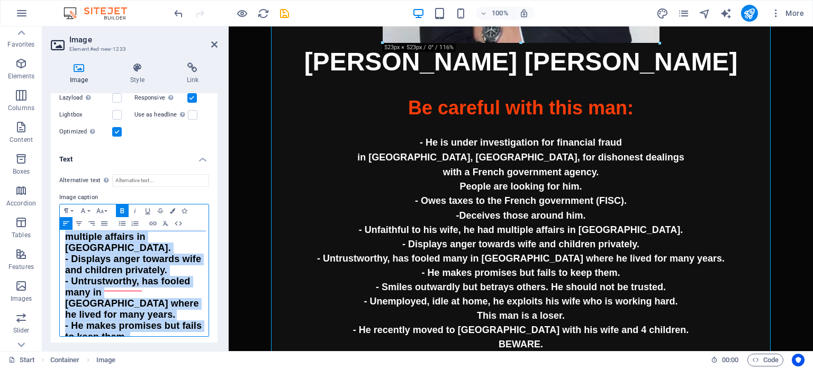
copy div "He​nri Charles Claude ​ Be careful with this man: ​ - He is under investigation…"
click at [110, 266] on strong "- Displays anger towards wife and children privately." at bounding box center [133, 265] width 136 height 22
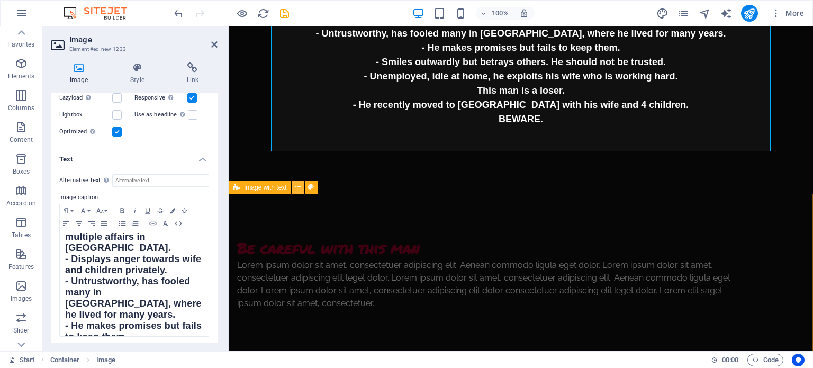
click at [299, 186] on icon at bounding box center [298, 187] width 6 height 11
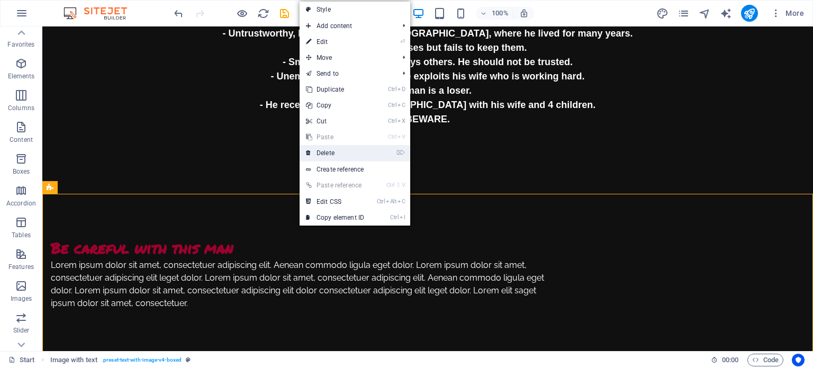
click at [333, 153] on link "⌦ Delete" at bounding box center [335, 153] width 71 height 16
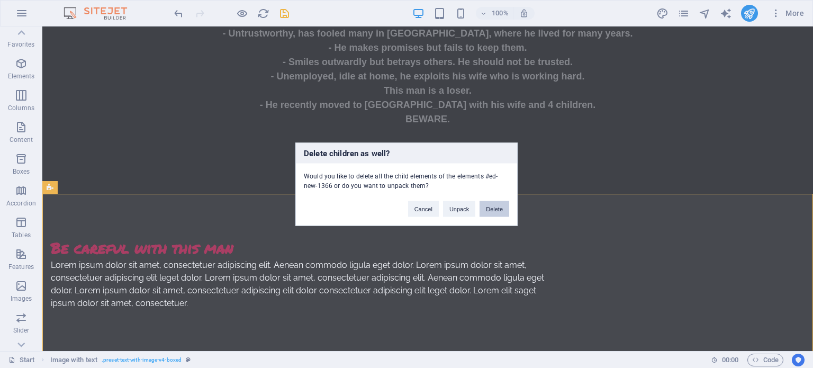
click at [492, 209] on button "Delete" at bounding box center [495, 209] width 30 height 16
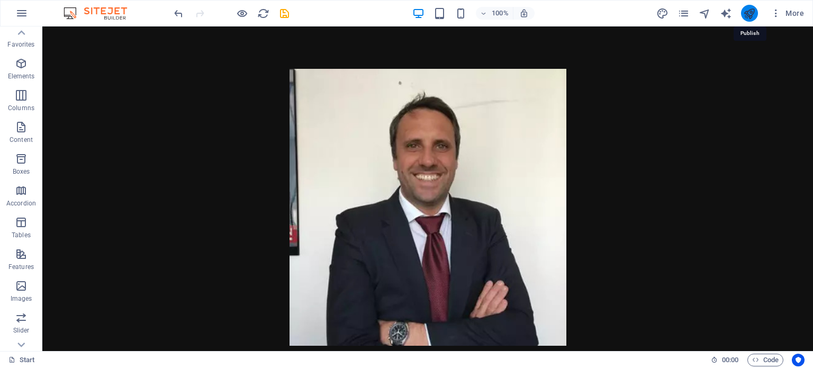
click at [747, 16] on icon "publish" at bounding box center [750, 13] width 12 height 12
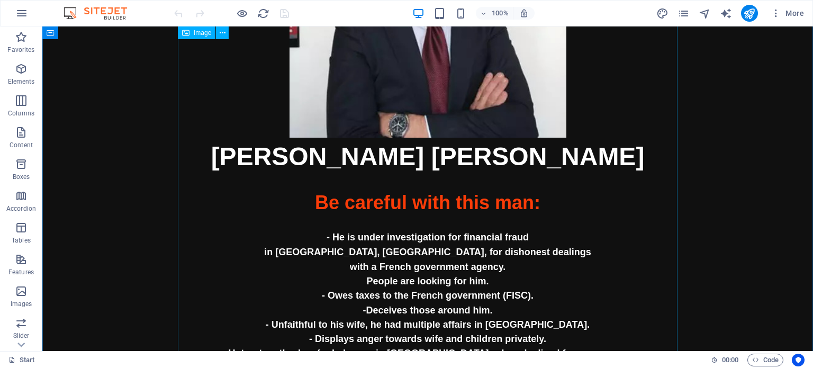
scroll to position [214, 0]
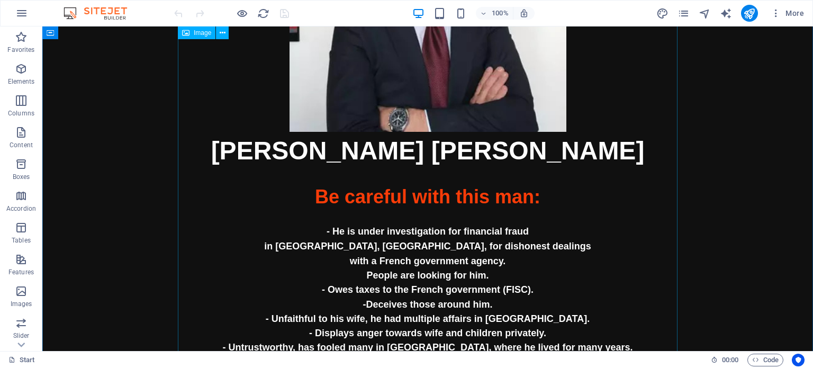
click at [375, 228] on figure "[PERSON_NAME] [PERSON_NAME] Be careful with this man: - He is under investigati…" at bounding box center [428, 160] width 500 height 611
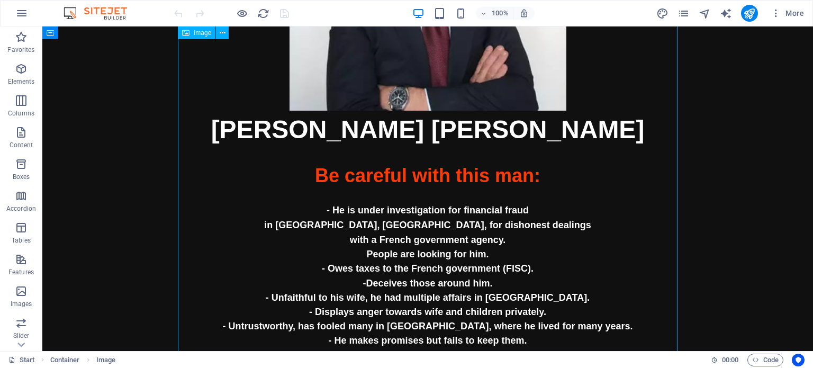
scroll to position [246, 0]
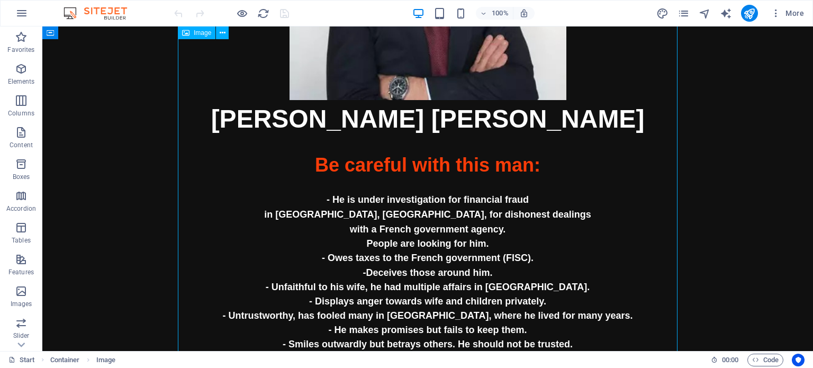
click at [401, 203] on figure "[PERSON_NAME] [PERSON_NAME] Be careful with this man: - He is under investigati…" at bounding box center [428, 128] width 500 height 611
select select "px"
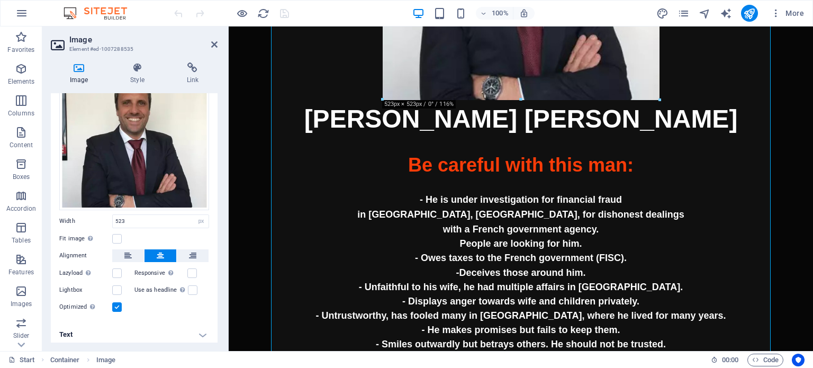
scroll to position [62, 0]
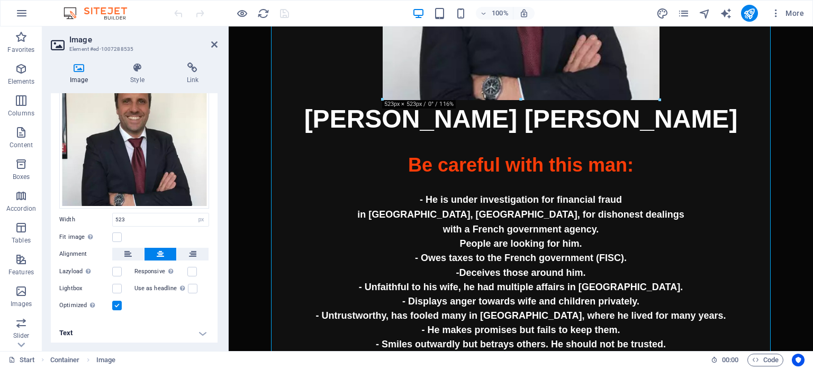
click at [196, 332] on h4 "Text" at bounding box center [134, 332] width 167 height 25
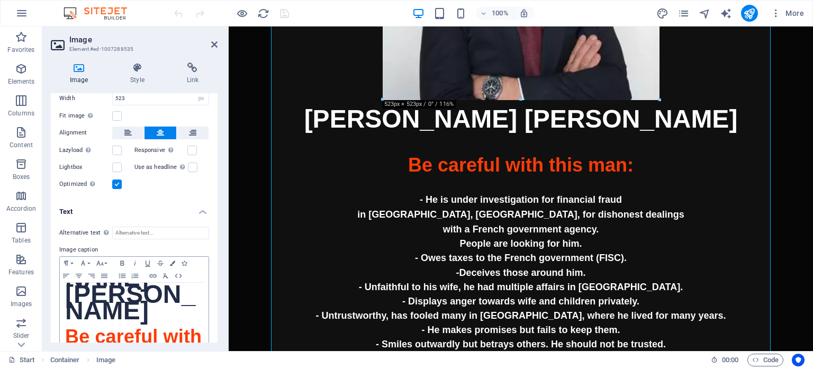
scroll to position [28, 0]
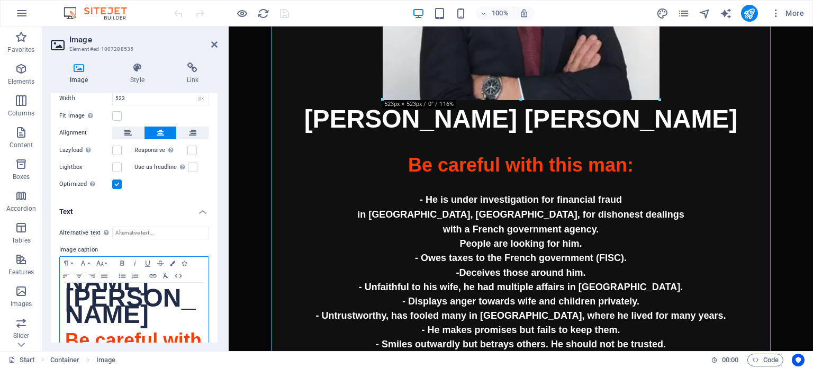
click at [65, 329] on span "Be careful with this man:" at bounding box center [133, 347] width 137 height 36
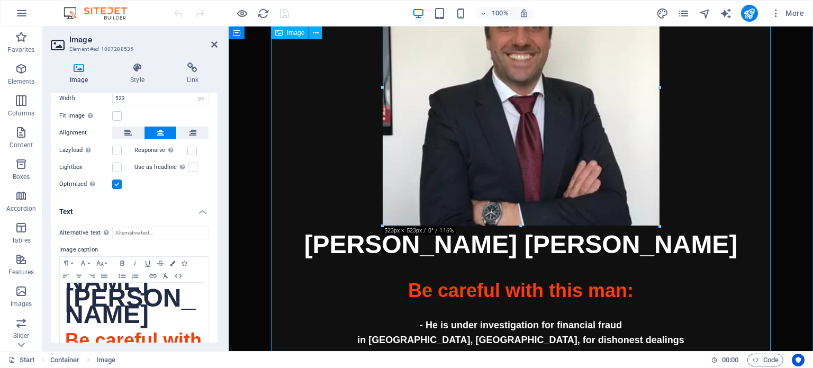
scroll to position [0, 0]
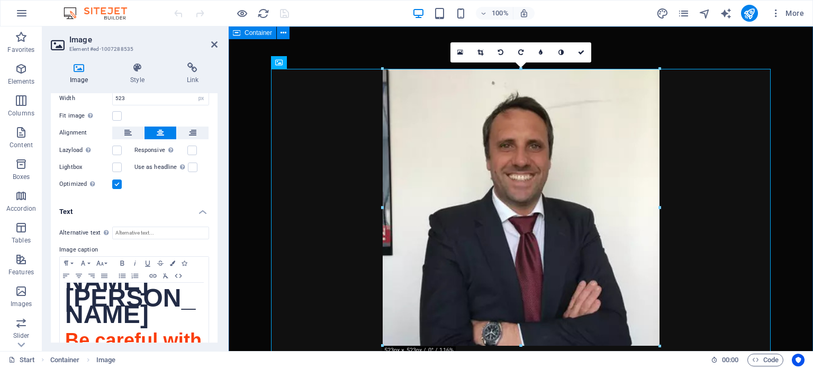
click at [360, 48] on div "[PERSON_NAME] [PERSON_NAME] Be careful with this man: - He is under investigati…" at bounding box center [521, 374] width 585 height 696
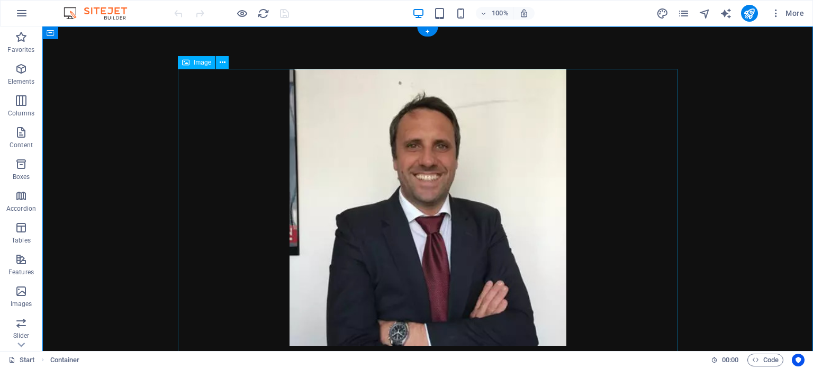
click at [454, 175] on figure "[PERSON_NAME] [PERSON_NAME] Be careful with this man: - He is under investigati…" at bounding box center [428, 374] width 500 height 611
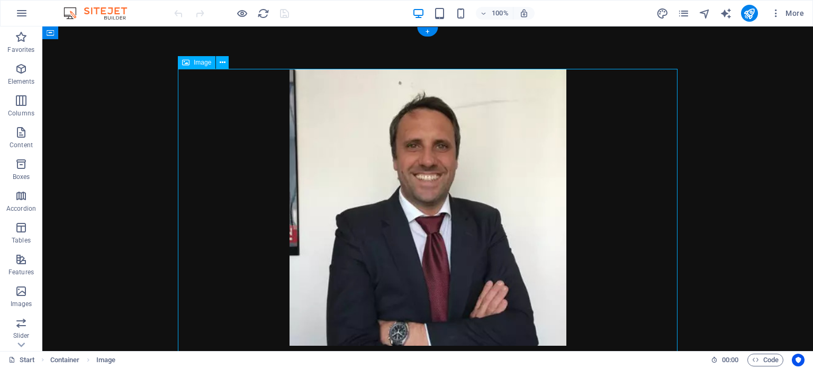
click at [454, 175] on figure "[PERSON_NAME] [PERSON_NAME] Be careful with this man: - He is under investigati…" at bounding box center [428, 374] width 500 height 611
select select "px"
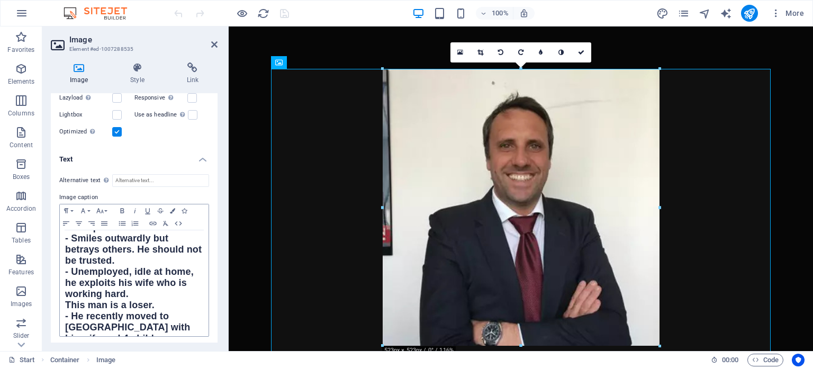
scroll to position [366, 0]
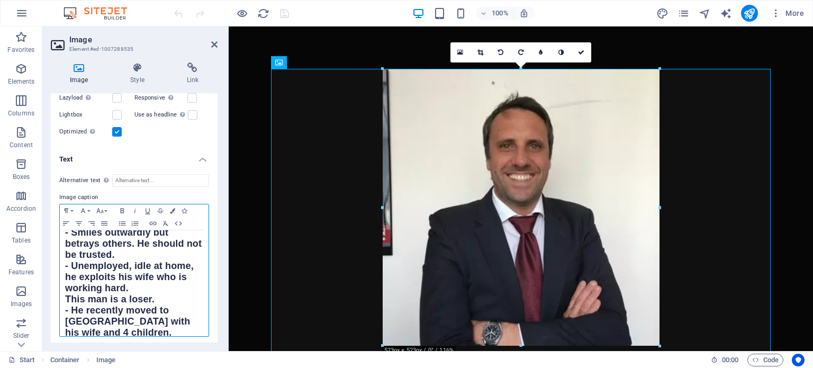
click at [102, 350] on p "To enrich screen reader interactions, please activate Accessibility in Grammarl…" at bounding box center [134, 355] width 138 height 10
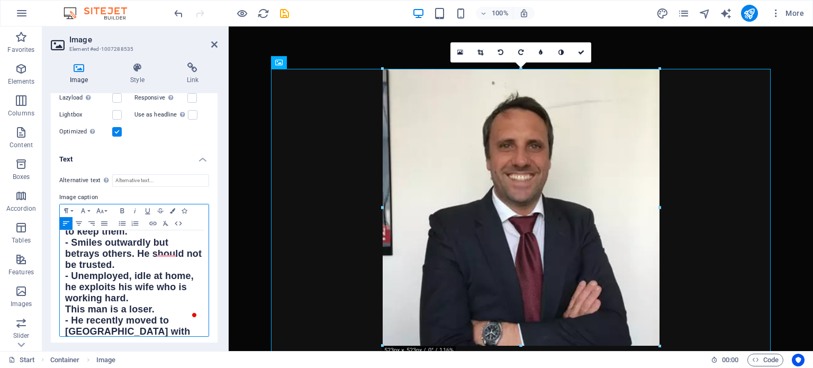
scroll to position [347, 0]
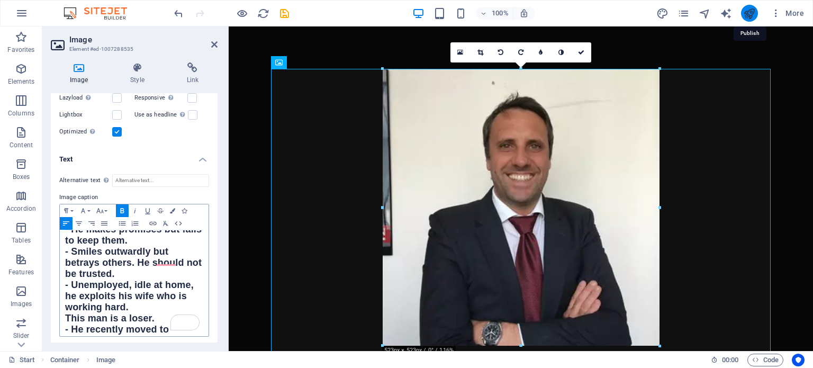
click at [748, 13] on icon "publish" at bounding box center [750, 13] width 12 height 12
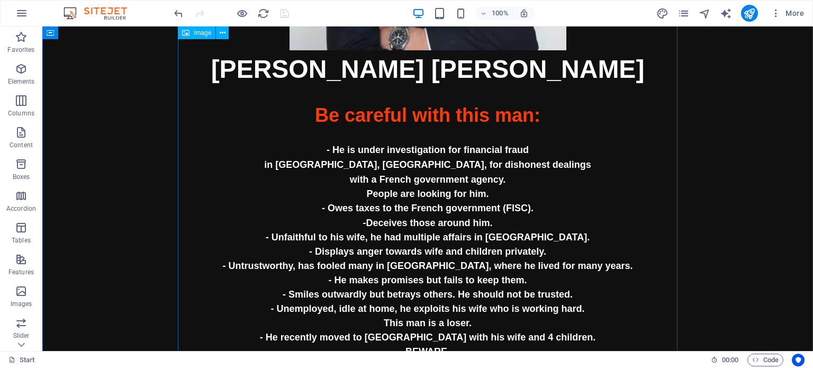
scroll to position [324, 0]
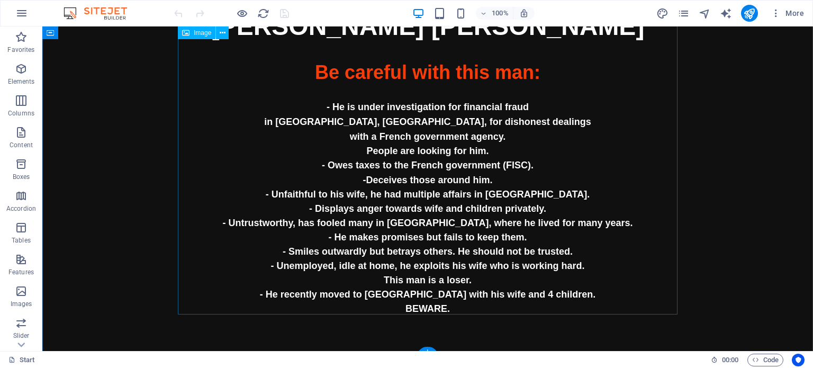
scroll to position [342, 0]
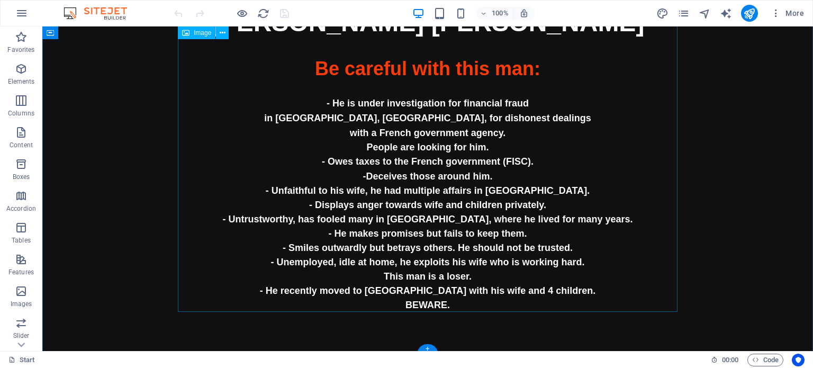
click at [472, 183] on figure "Henri Charles Claude Be careful with this man: - He is under investigation for …" at bounding box center [428, 20] width 500 height 586
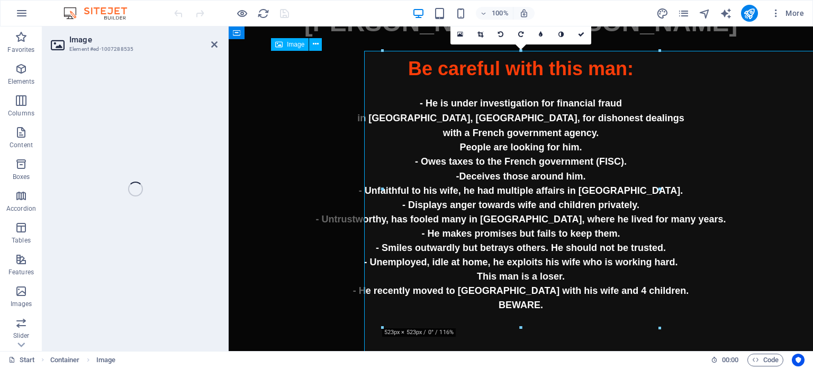
scroll to position [18, 0]
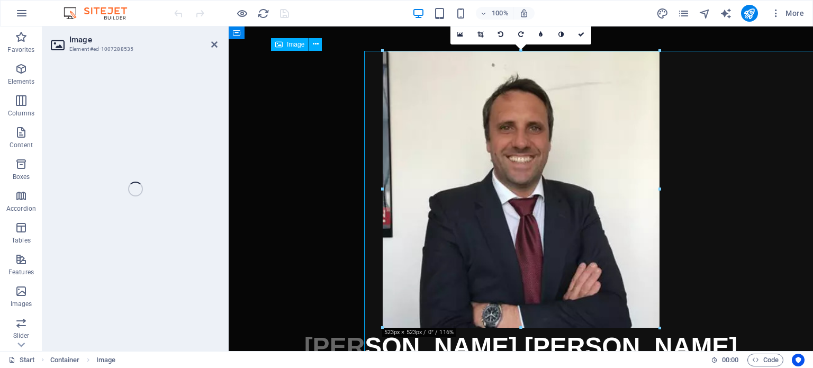
select select "px"
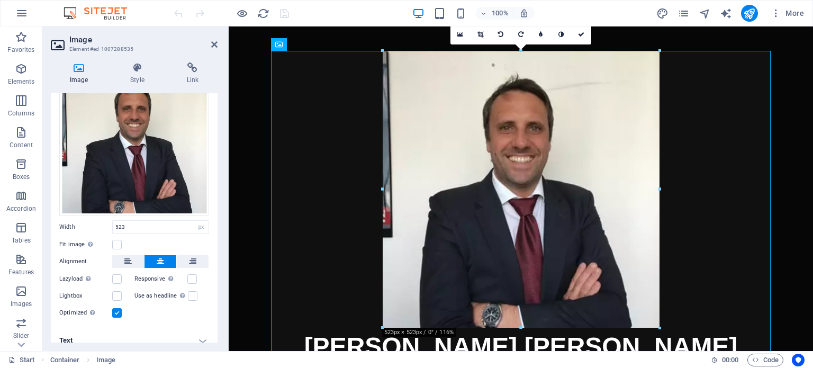
scroll to position [62, 0]
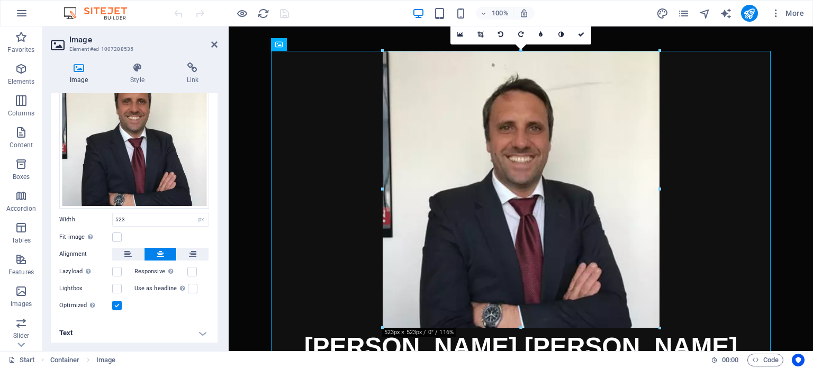
click at [197, 331] on h4 "Text" at bounding box center [134, 332] width 167 height 25
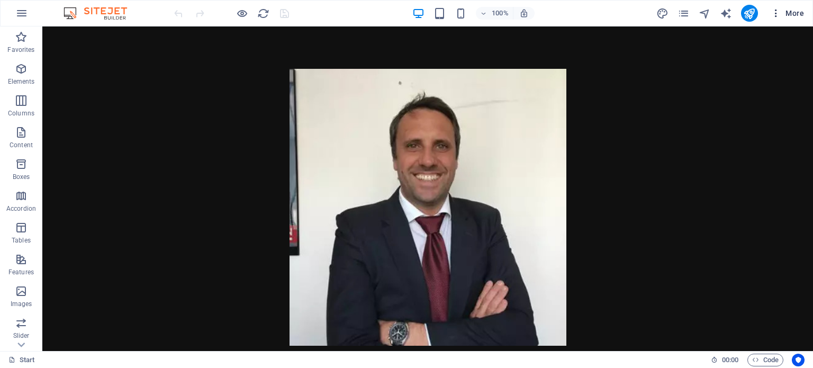
click at [778, 13] on icon "button" at bounding box center [776, 13] width 11 height 11
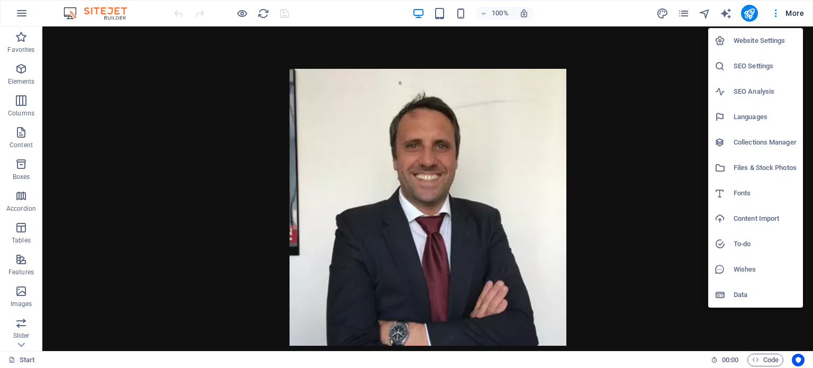
click at [768, 39] on h6 "Website Settings" at bounding box center [765, 40] width 63 height 13
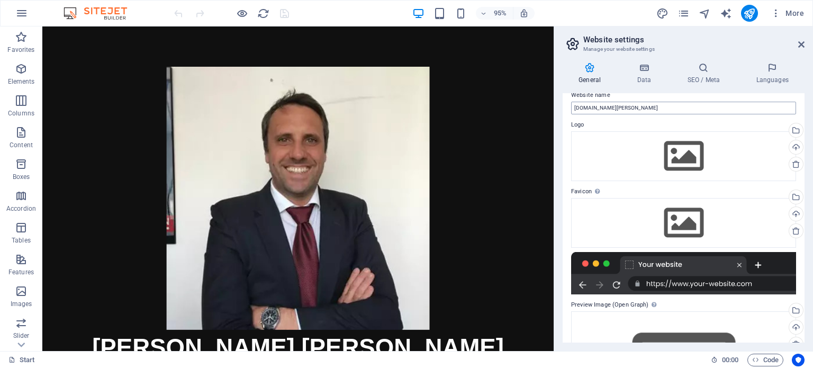
scroll to position [16, 0]
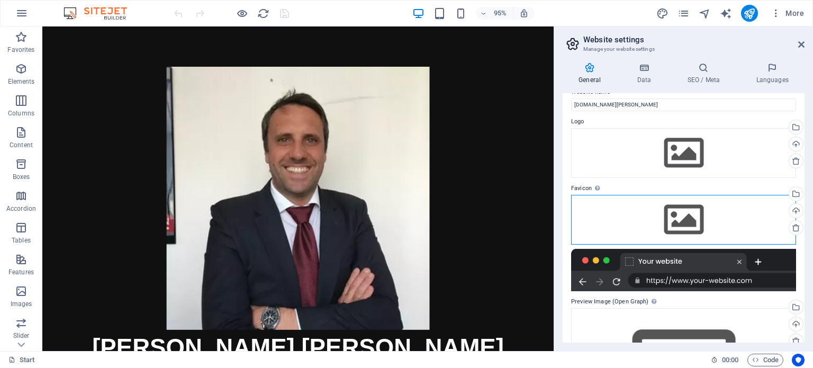
click at [687, 227] on div "Drag files here, click to choose files or select files from Files or our free s…" at bounding box center [683, 220] width 225 height 50
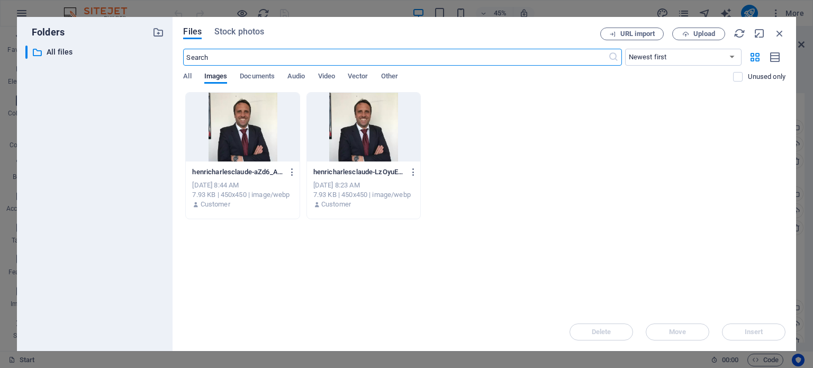
click at [363, 130] on div at bounding box center [363, 127] width 113 height 69
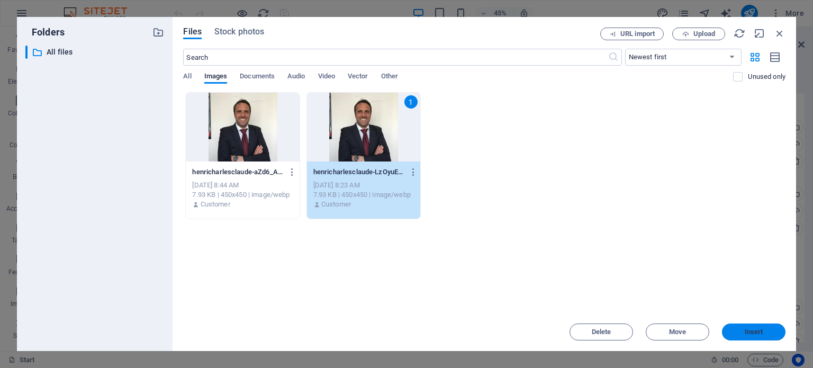
click at [764, 335] on span "Insert" at bounding box center [754, 332] width 55 height 6
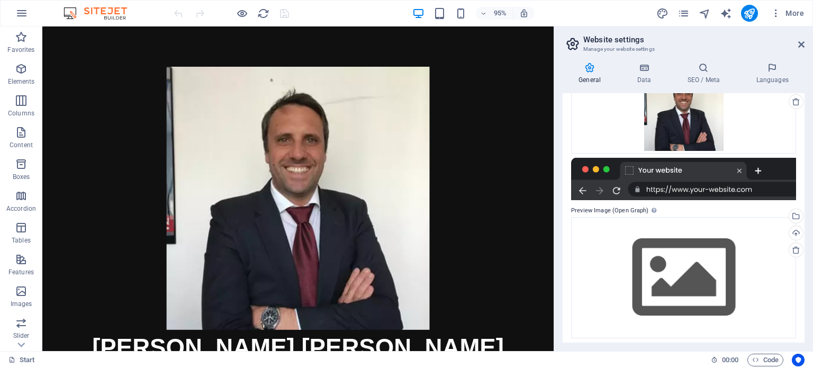
scroll to position [146, 0]
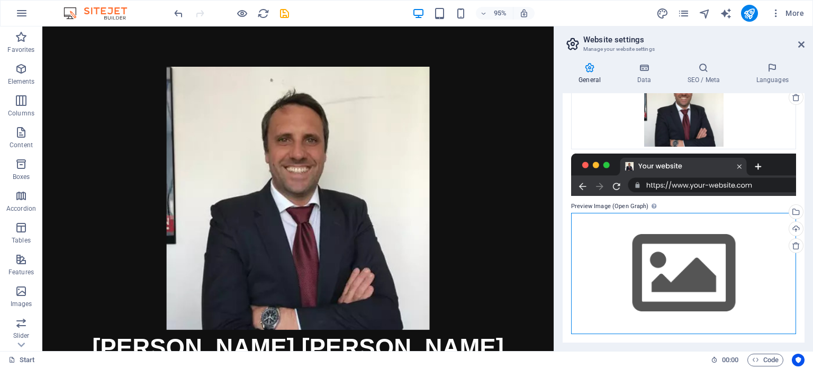
click at [689, 276] on div "Drag files here, click to choose files or select files from Files or our free s…" at bounding box center [683, 273] width 225 height 121
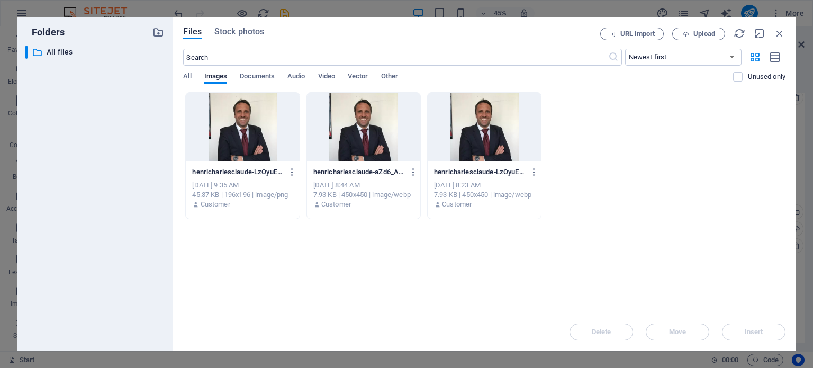
click at [495, 140] on div at bounding box center [484, 127] width 113 height 69
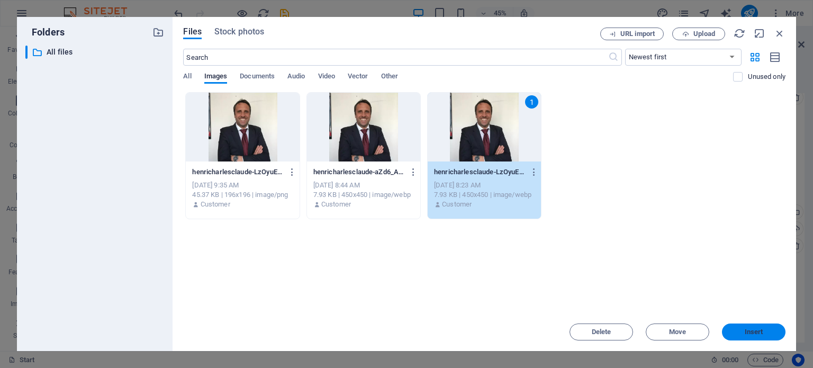
click at [758, 337] on button "Insert" at bounding box center [754, 332] width 64 height 17
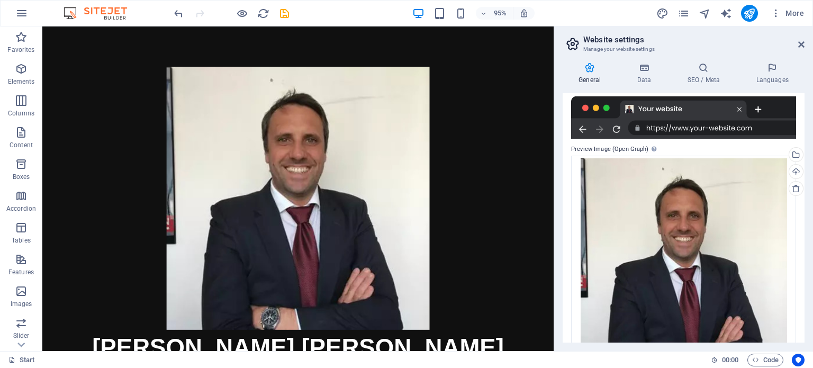
scroll to position [199, 0]
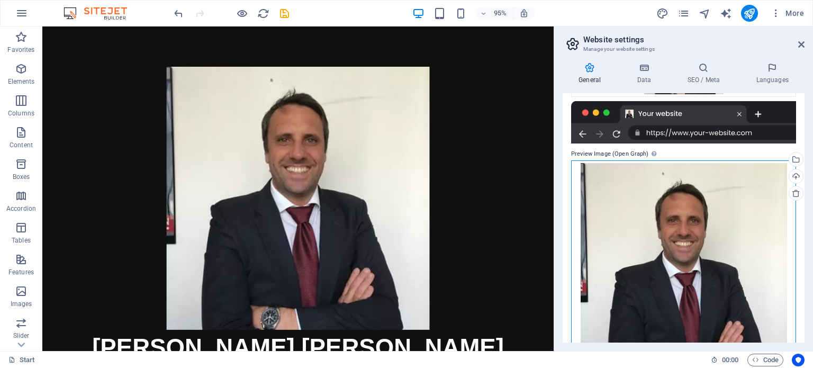
click at [671, 201] on div "Drag files here, click to choose files or select files from Files or our free s…" at bounding box center [683, 266] width 225 height 212
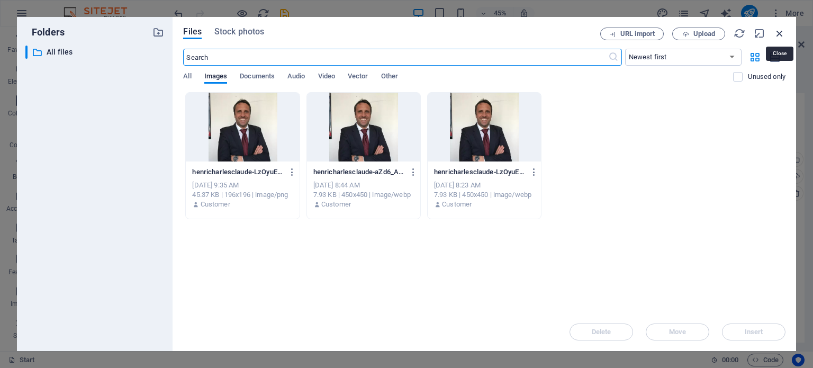
click at [779, 34] on icon "button" at bounding box center [780, 34] width 12 height 12
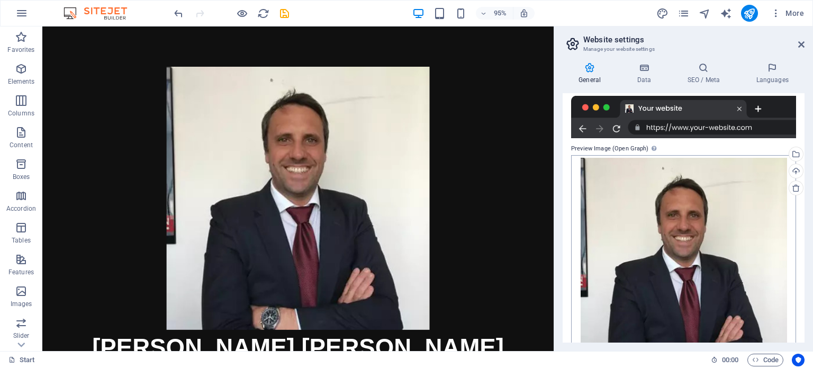
scroll to position [209, 0]
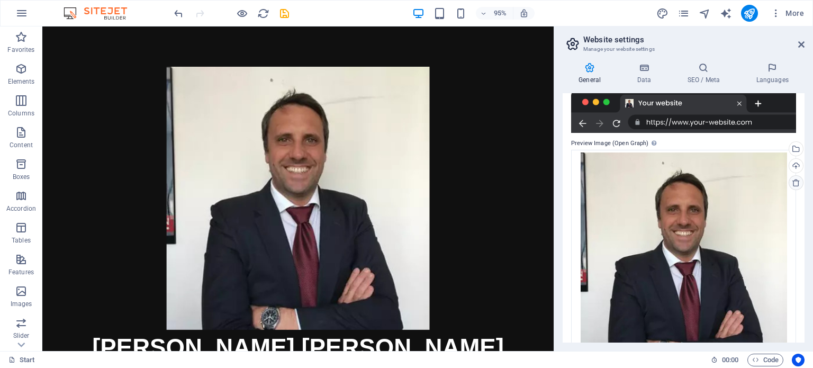
click at [793, 183] on icon at bounding box center [796, 182] width 8 height 8
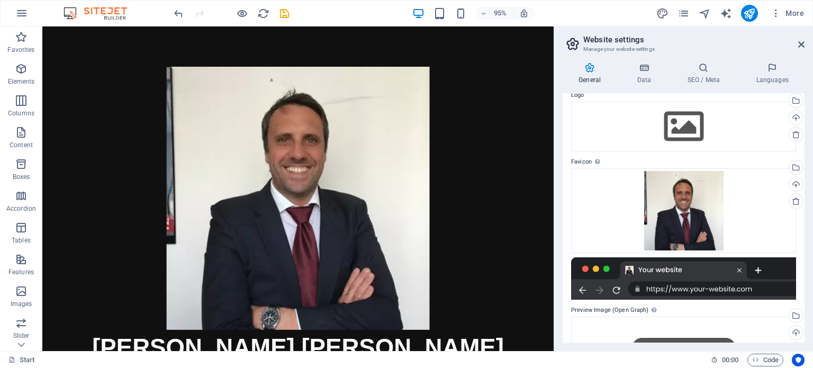
scroll to position [34, 0]
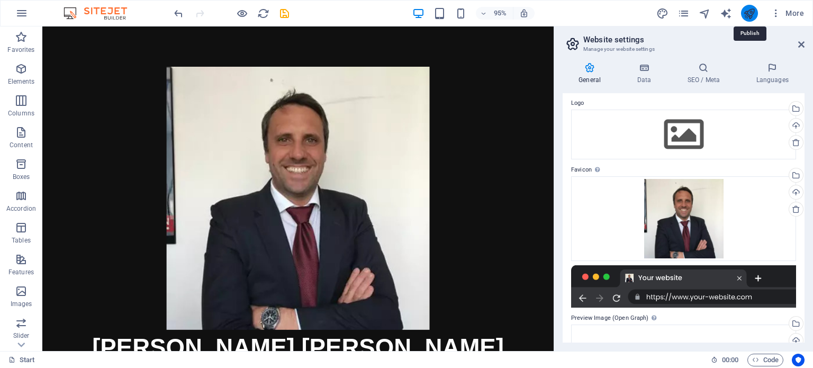
click at [752, 15] on icon "publish" at bounding box center [750, 13] width 12 height 12
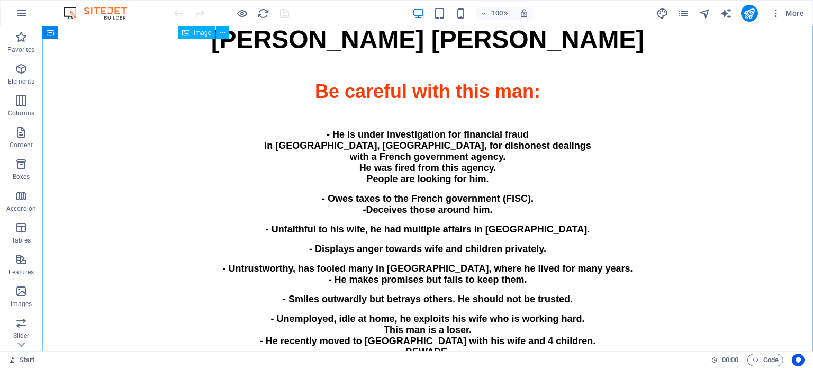
scroll to position [360, 0]
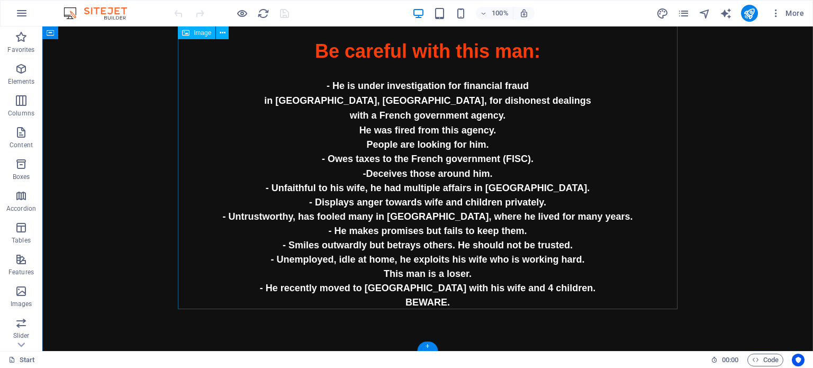
click at [357, 155] on figure "[PERSON_NAME] [PERSON_NAME] Be careful with this man: - He is under investigati…" at bounding box center [428, 9] width 500 height 601
click at [380, 178] on figure "[PERSON_NAME] [PERSON_NAME] Be careful with this man: - He is under investigati…" at bounding box center [428, 9] width 500 height 601
select select "px"
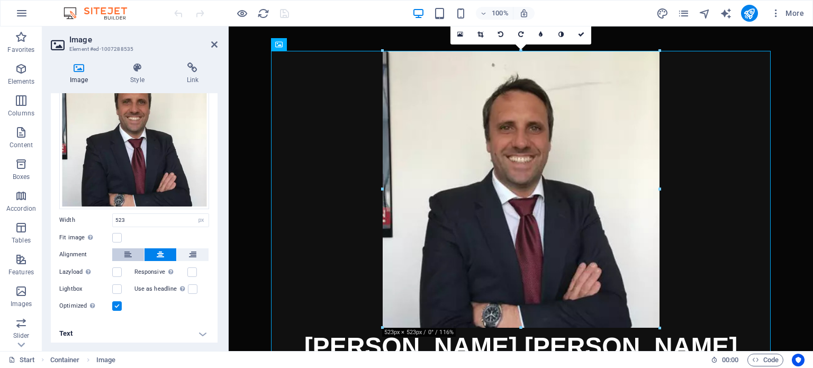
scroll to position [62, 0]
click at [201, 329] on h4 "Text" at bounding box center [134, 332] width 167 height 25
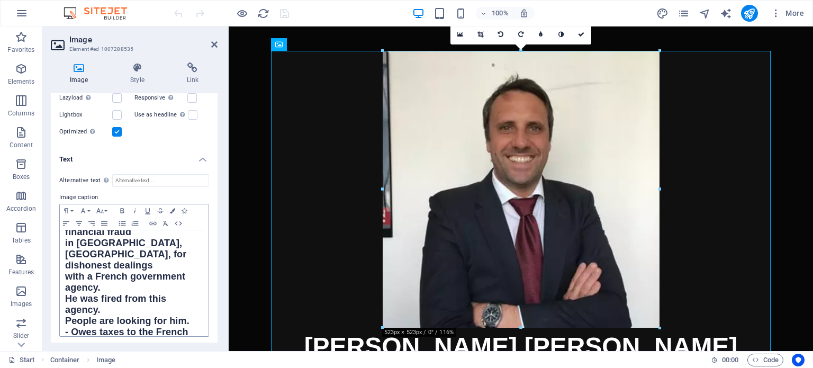
scroll to position [137, 0]
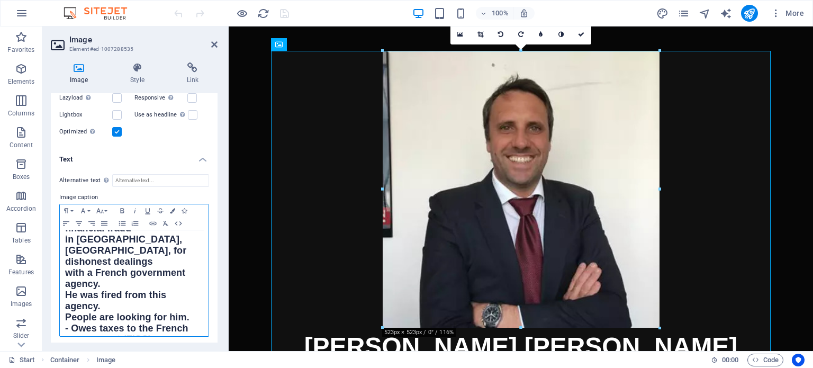
click at [66, 312] on strong "People are looking for him." at bounding box center [127, 317] width 124 height 11
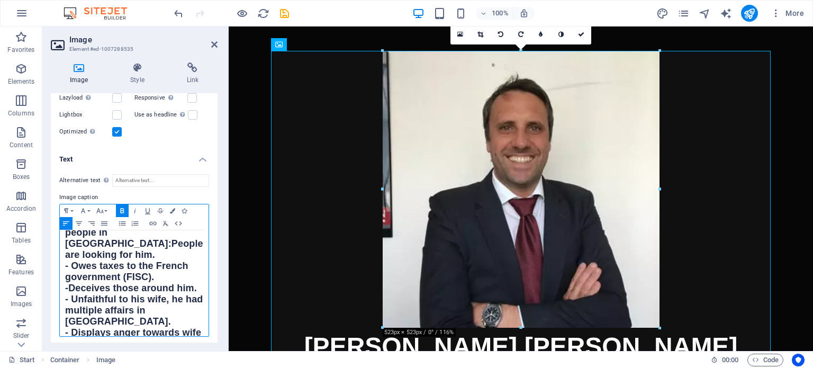
scroll to position [235, 0]
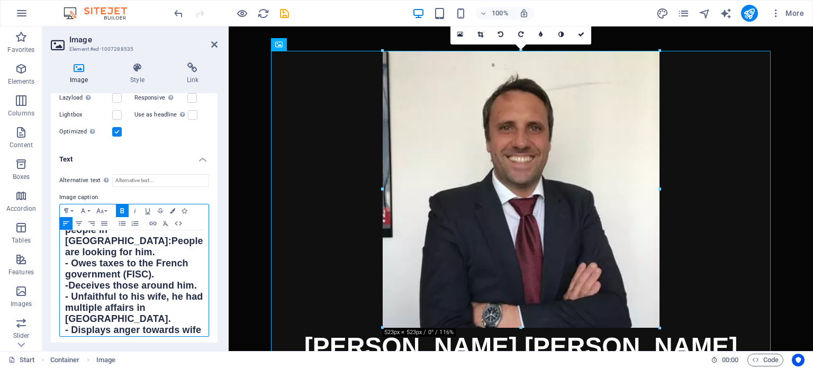
click at [113, 292] on p "- Unfaithful to his wife, he had multiple affairs in [GEOGRAPHIC_DATA]." at bounding box center [134, 308] width 138 height 33
click at [124, 325] on strong "- Disrespectful with [DEMOGRAPHIC_DATA] people in general and" at bounding box center [120, 341] width 111 height 33
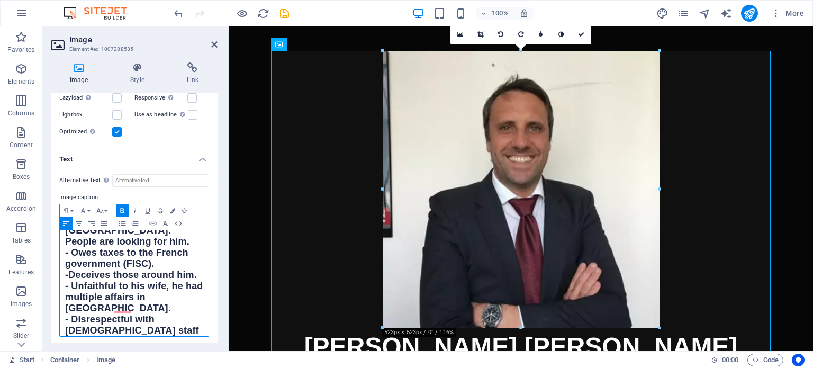
scroll to position [246, 0]
click at [133, 314] on strong "- Disrespectful with [DEMOGRAPHIC_DATA] staff and people in general and" at bounding box center [132, 330] width 134 height 33
click at [164, 314] on strong "- Disrespectful with [DEMOGRAPHIC_DATA] staff and people in general." at bounding box center [132, 330] width 134 height 33
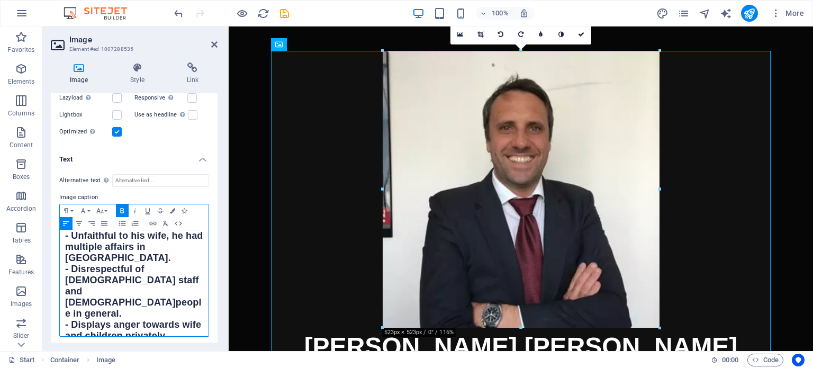
scroll to position [0, 0]
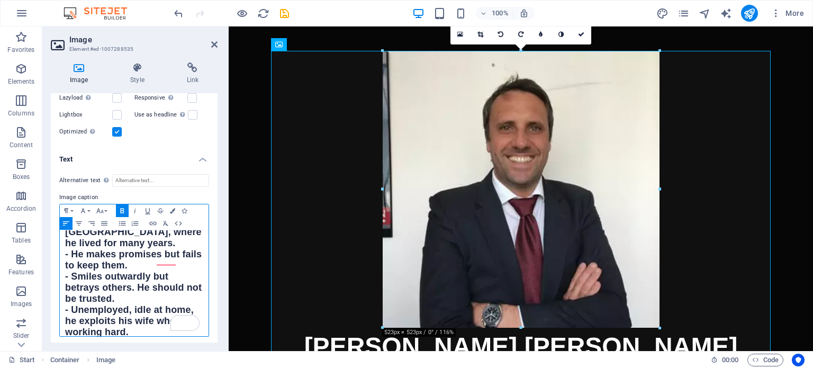
click at [119, 312] on p "- Unemployed, idle at home, he exploits his wife who is working hard. This man …" at bounding box center [134, 349] width 138 height 89
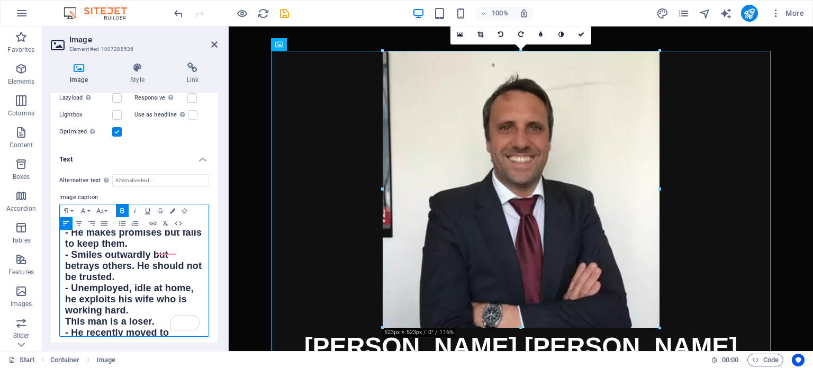
click at [109, 327] on strong "- He recently moved to [GEOGRAPHIC_DATA] with his wife and 4 children. He may d…" at bounding box center [127, 354] width 125 height 55
click at [156, 361] on strong "He may do the same in [GEOGRAPHIC_DATA]." at bounding box center [118, 372] width 106 height 22
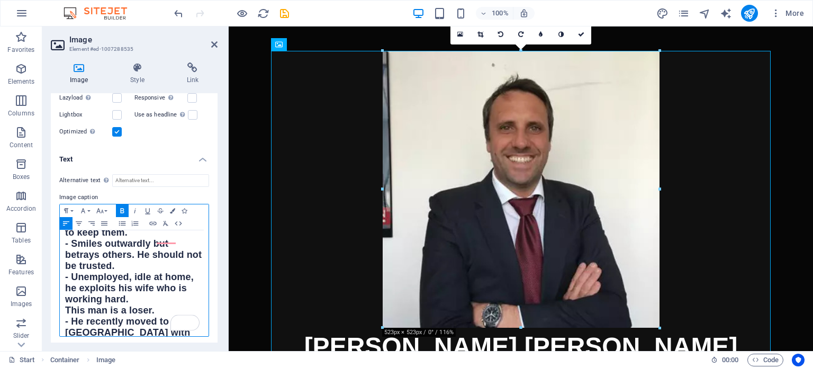
click at [136, 319] on p "- Unemployed, idle at home, he exploits his wife who is working hard. This man …" at bounding box center [134, 327] width 138 height 111
click at [283, 14] on icon "save" at bounding box center [285, 13] width 12 height 12
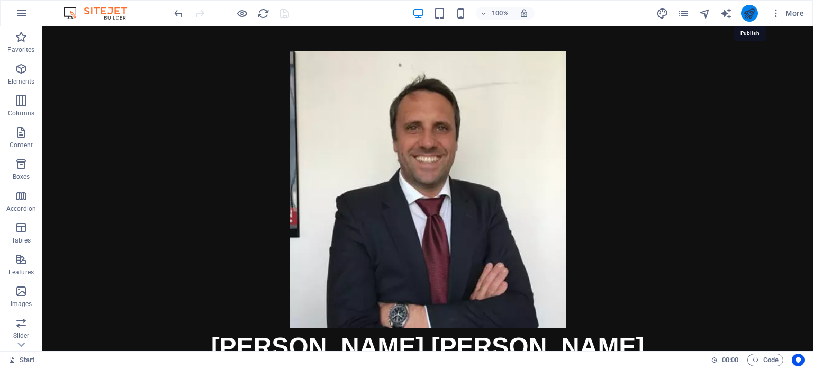
click at [750, 14] on icon "publish" at bounding box center [750, 13] width 12 height 12
